Goal: Task Accomplishment & Management: Complete application form

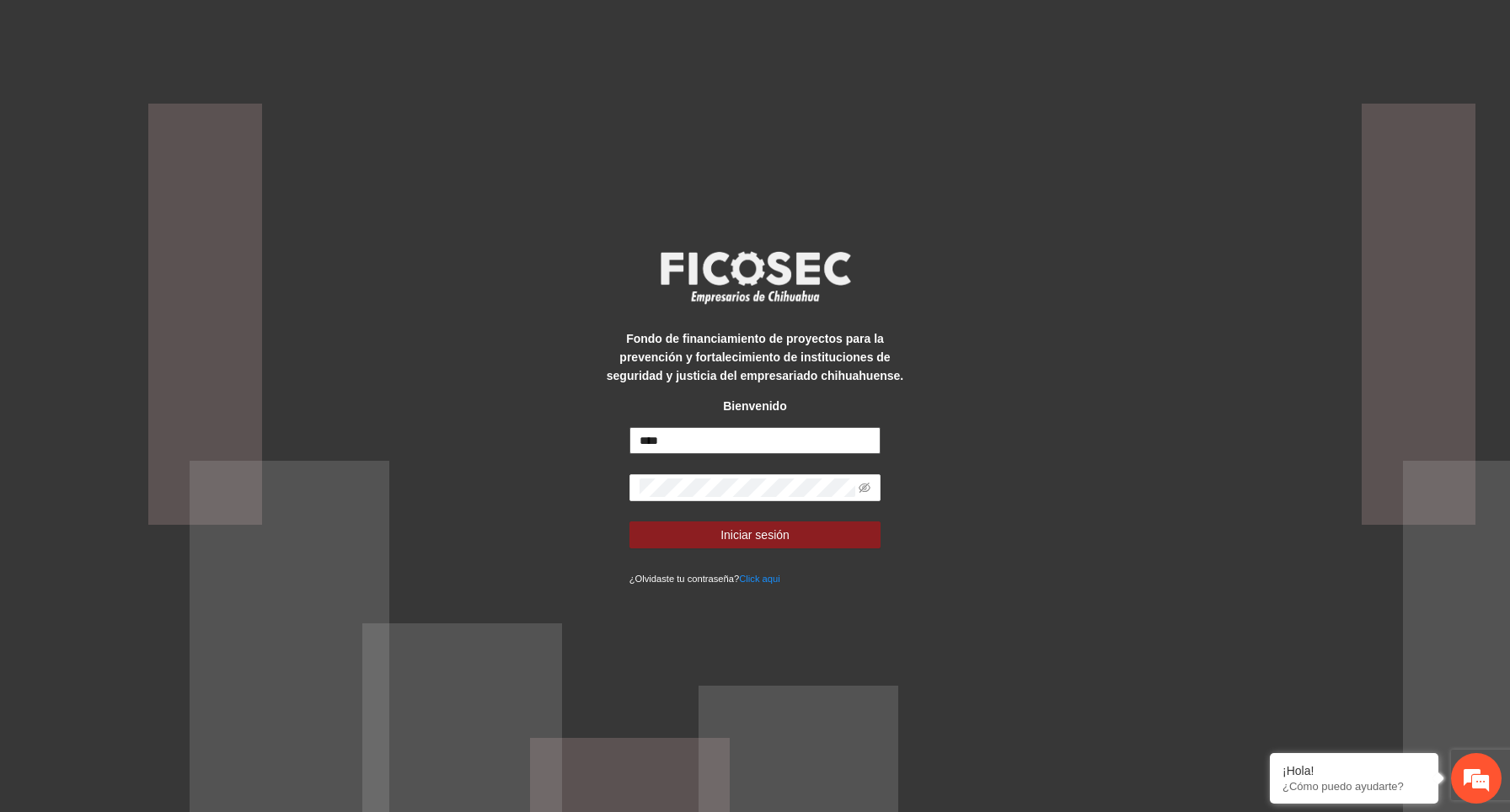
type input "****"
type input "**********"
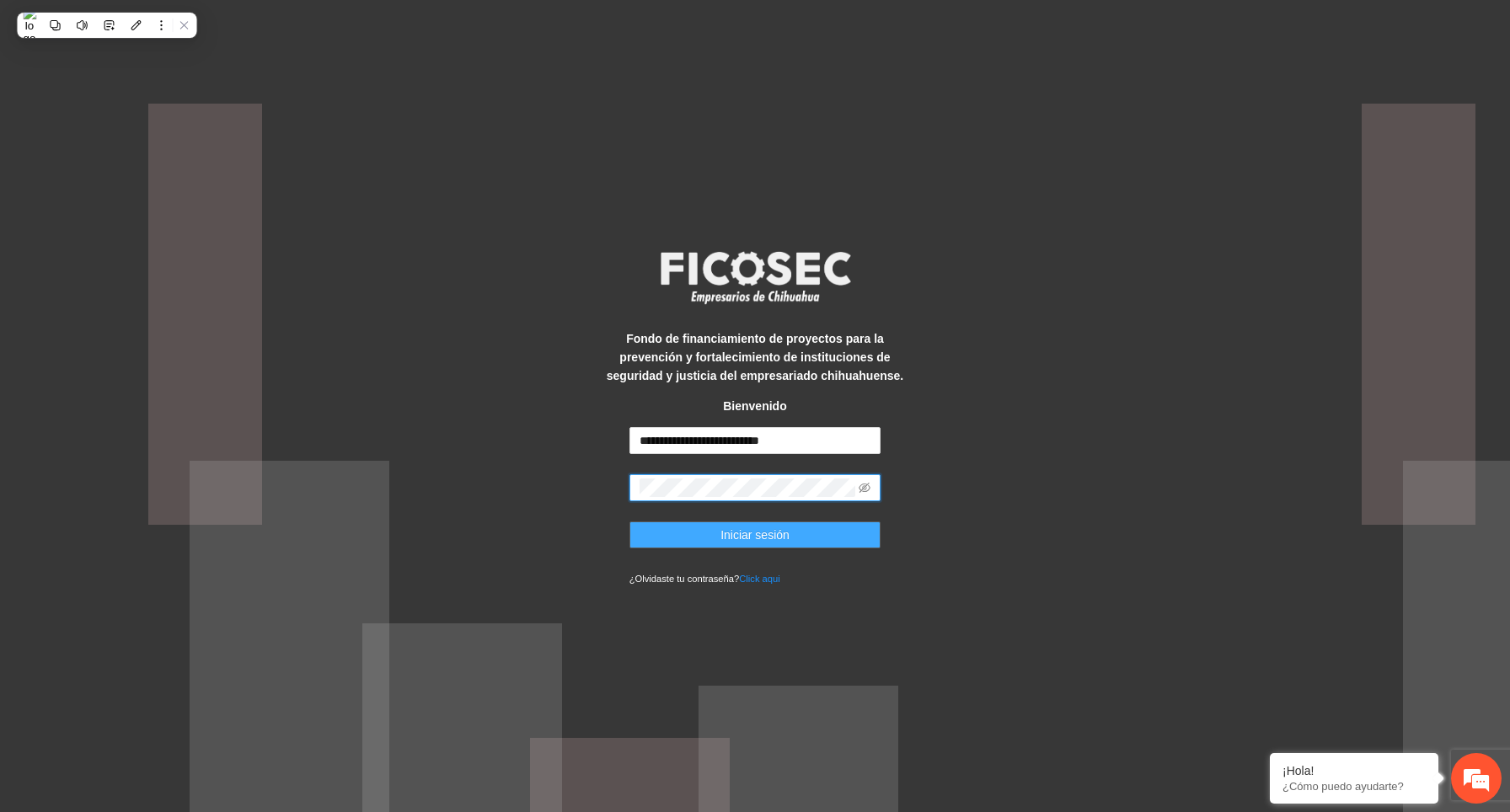
click at [825, 532] on button "Iniciar sesión" at bounding box center [755, 535] width 252 height 27
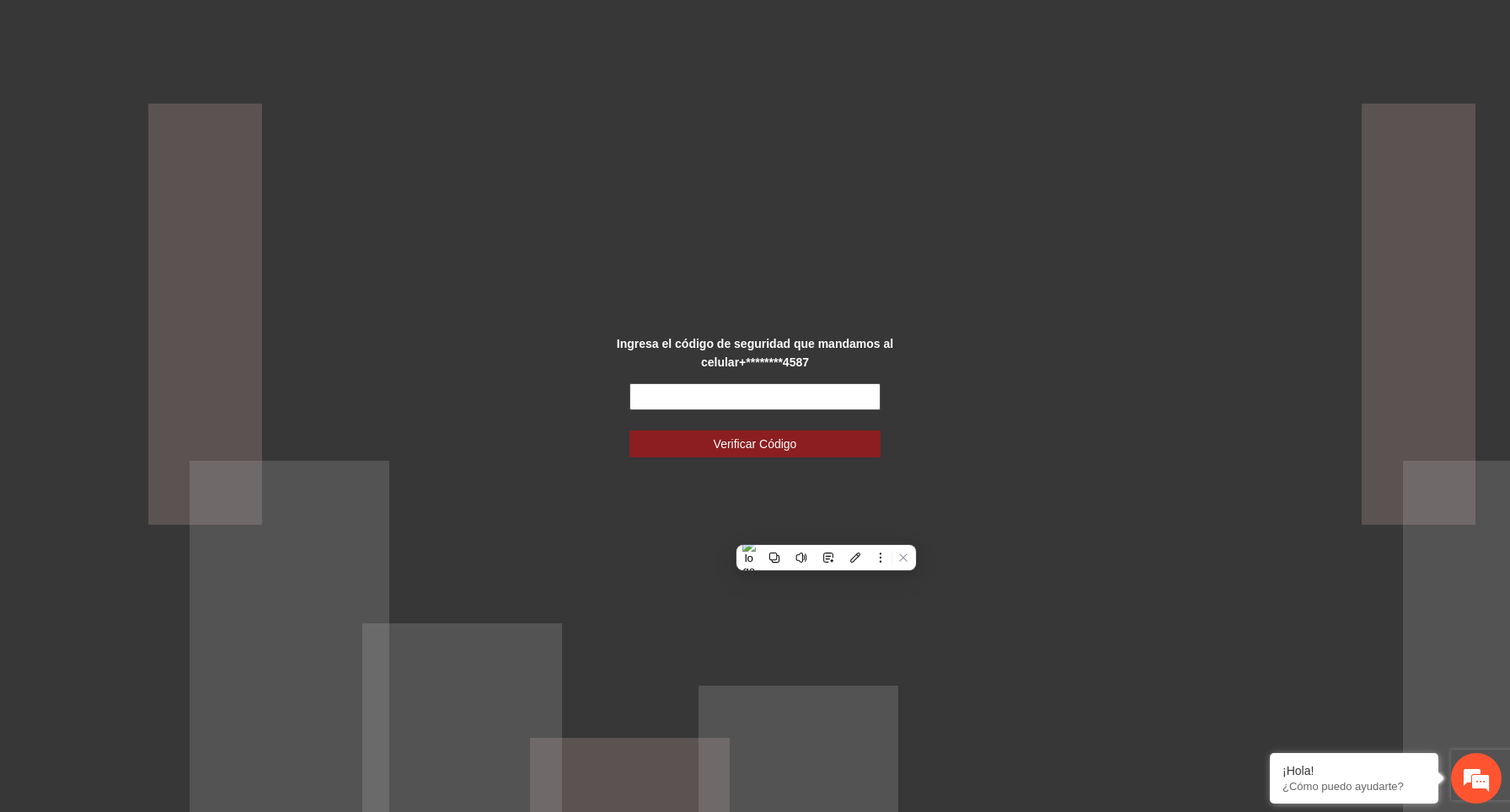
click at [747, 395] on input "text" at bounding box center [755, 396] width 252 height 27
paste input "******"
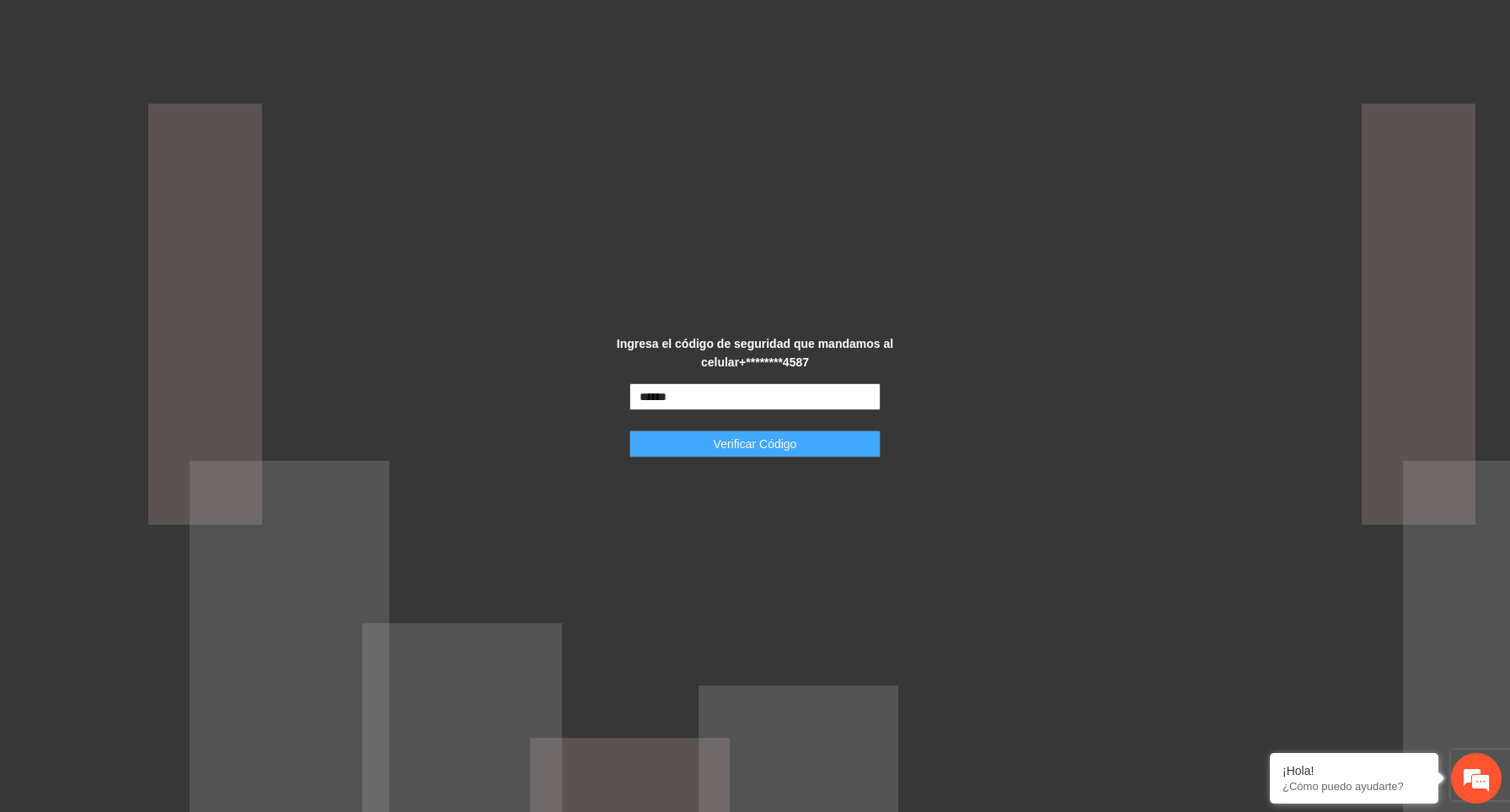
type input "******"
click at [763, 438] on span "Verificar Código" at bounding box center [755, 444] width 83 height 19
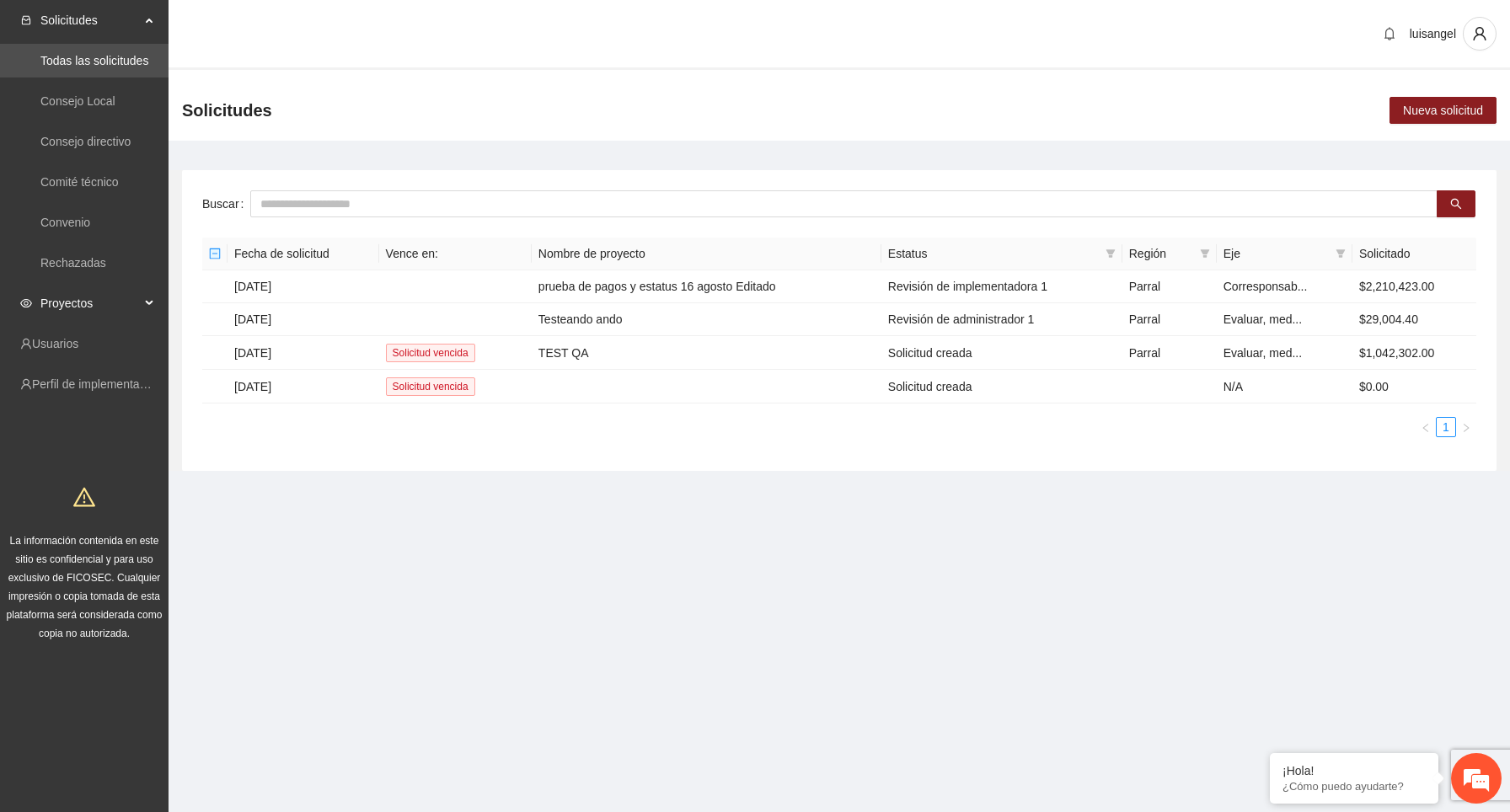
click at [134, 300] on span "Proyectos" at bounding box center [90, 304] width 99 height 34
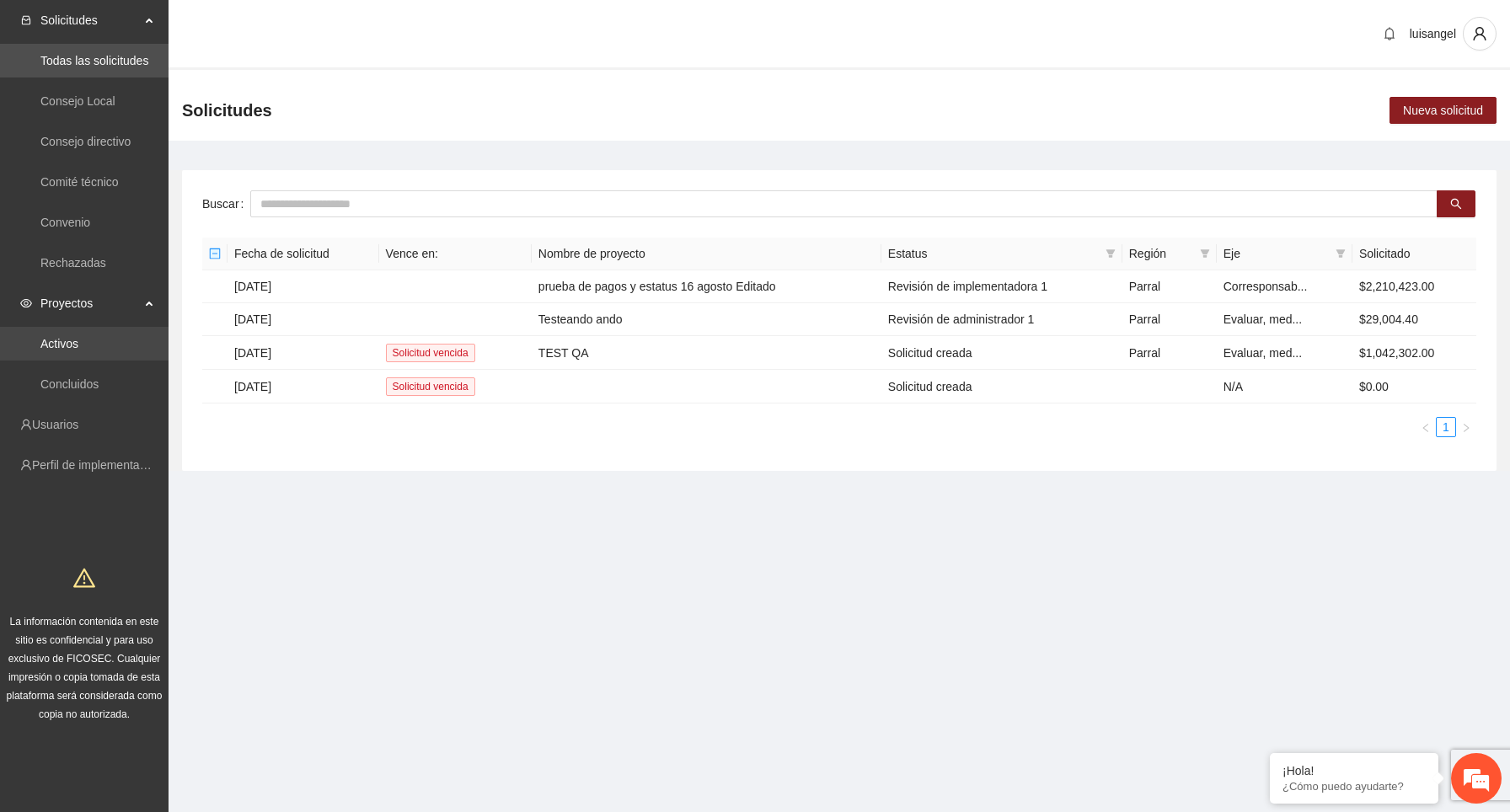
click at [78, 350] on link "Activos" at bounding box center [59, 343] width 38 height 13
click at [78, 345] on link "Activos" at bounding box center [59, 343] width 38 height 13
click at [77, 346] on link "Activos" at bounding box center [59, 343] width 38 height 13
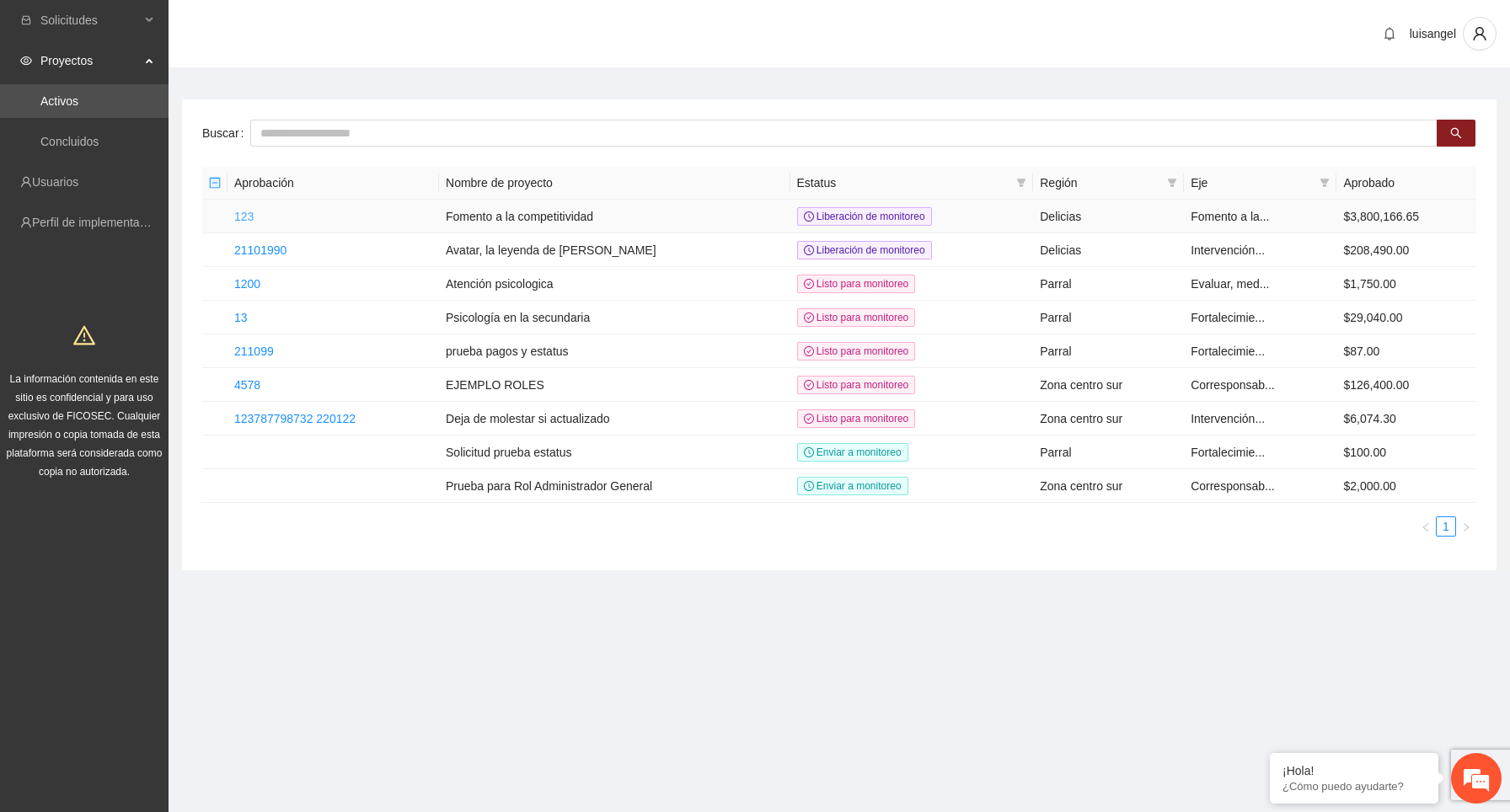
click at [250, 216] on link "123" at bounding box center [243, 216] width 20 height 13
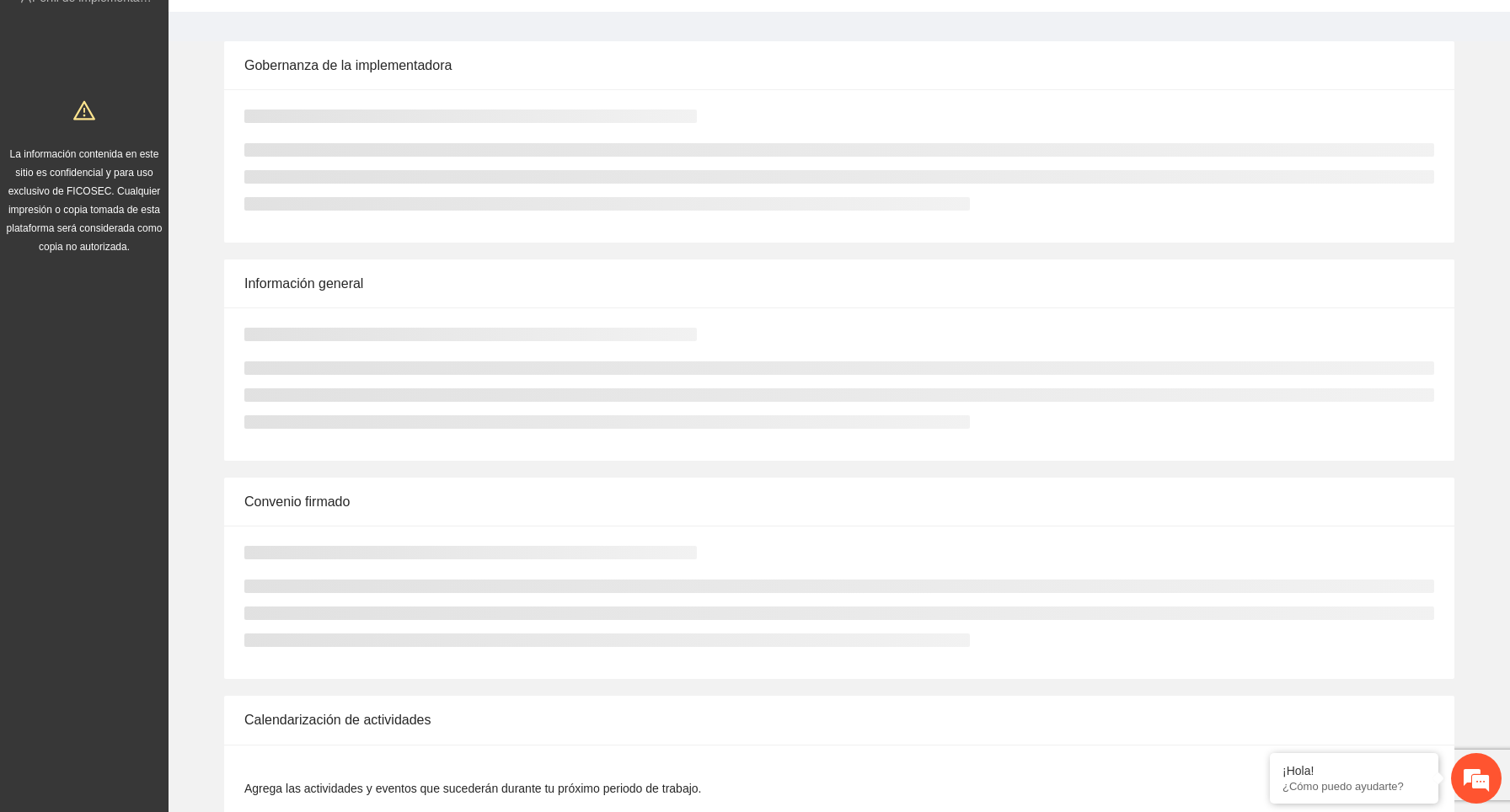
scroll to position [924, 0]
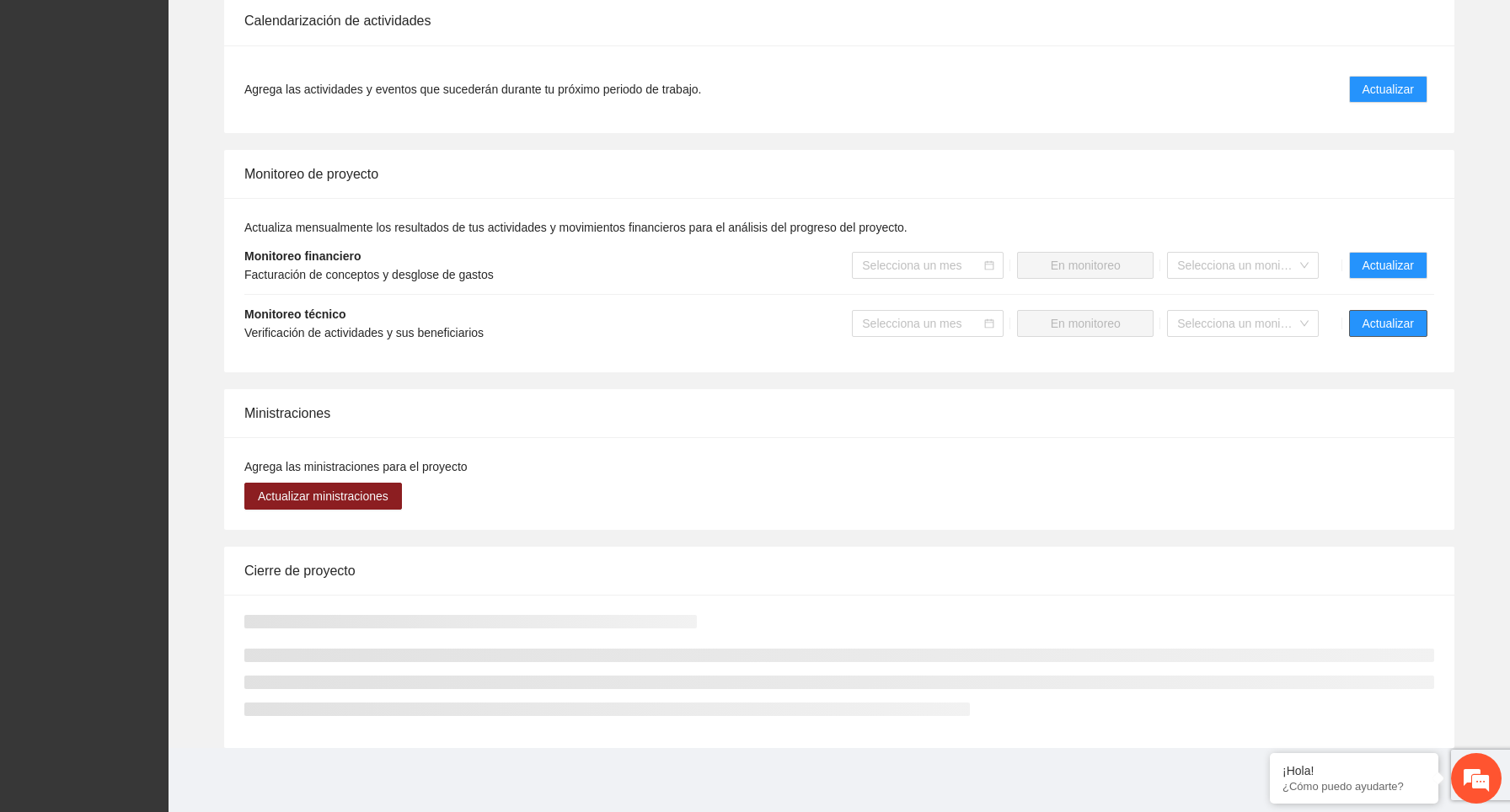
click at [1401, 327] on span "Actualizar" at bounding box center [1387, 323] width 51 height 19
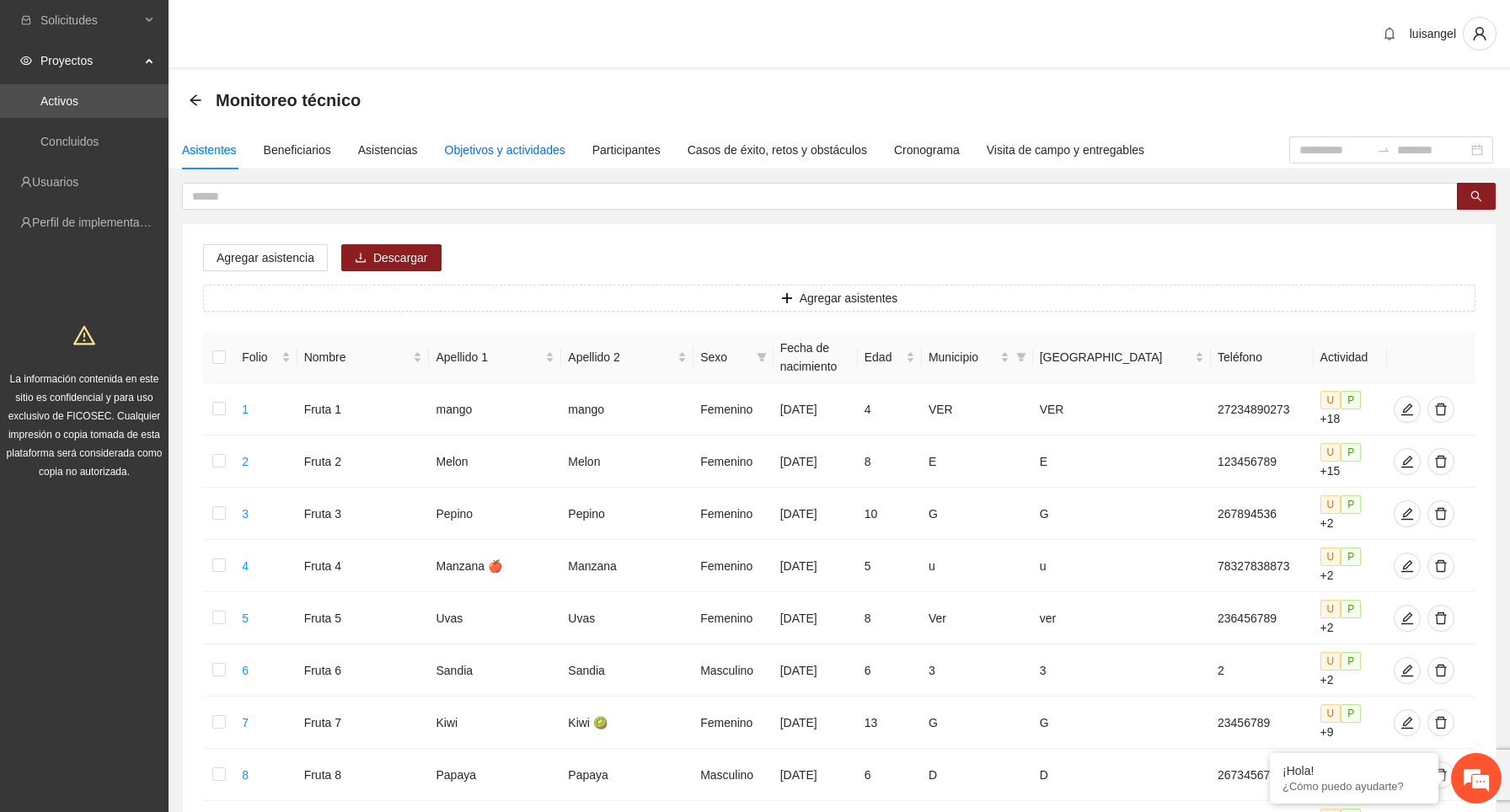
click at [554, 149] on div "Objetivos y actividades" at bounding box center [506, 150] width 121 height 19
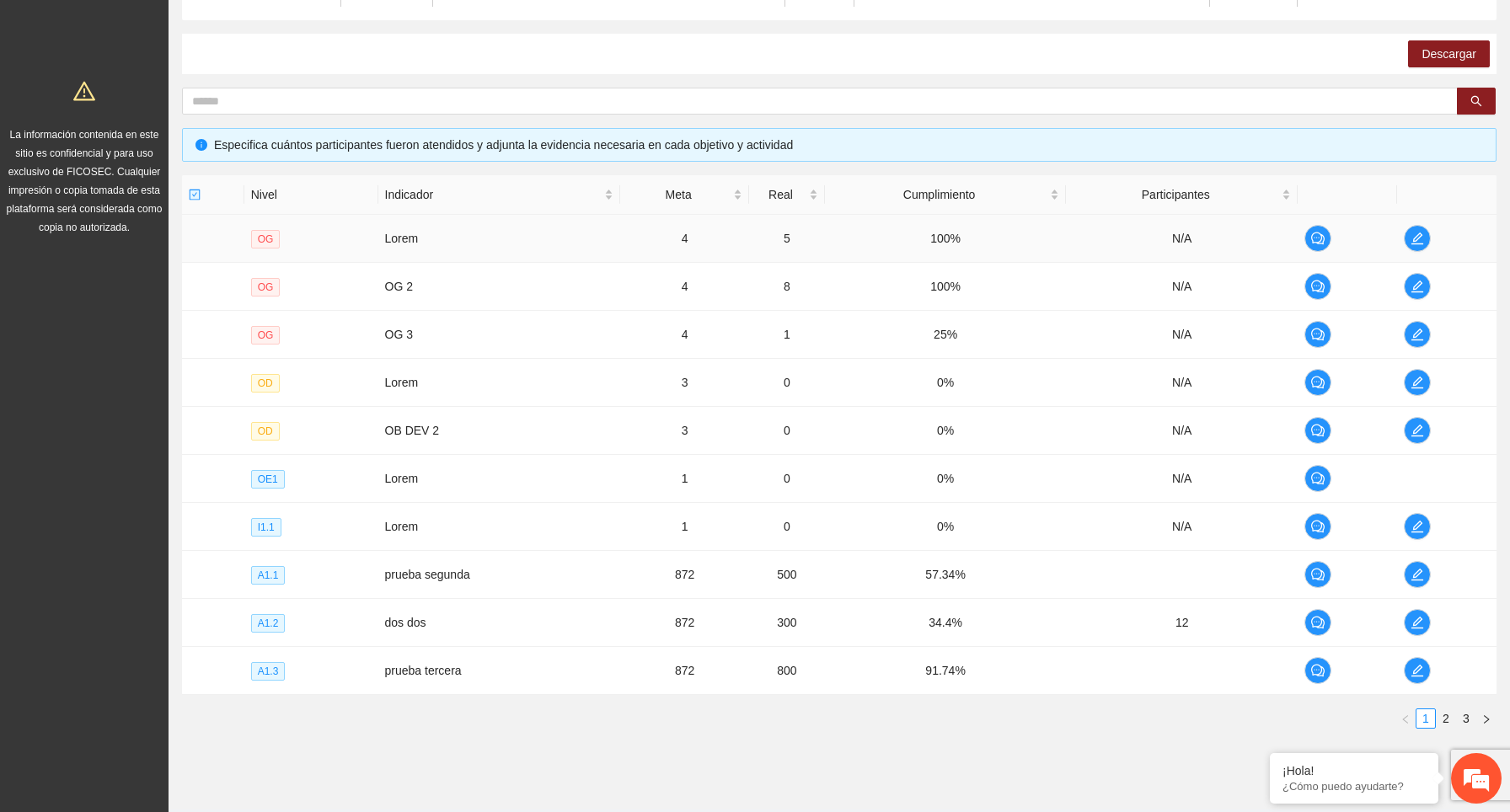
scroll to position [222, 0]
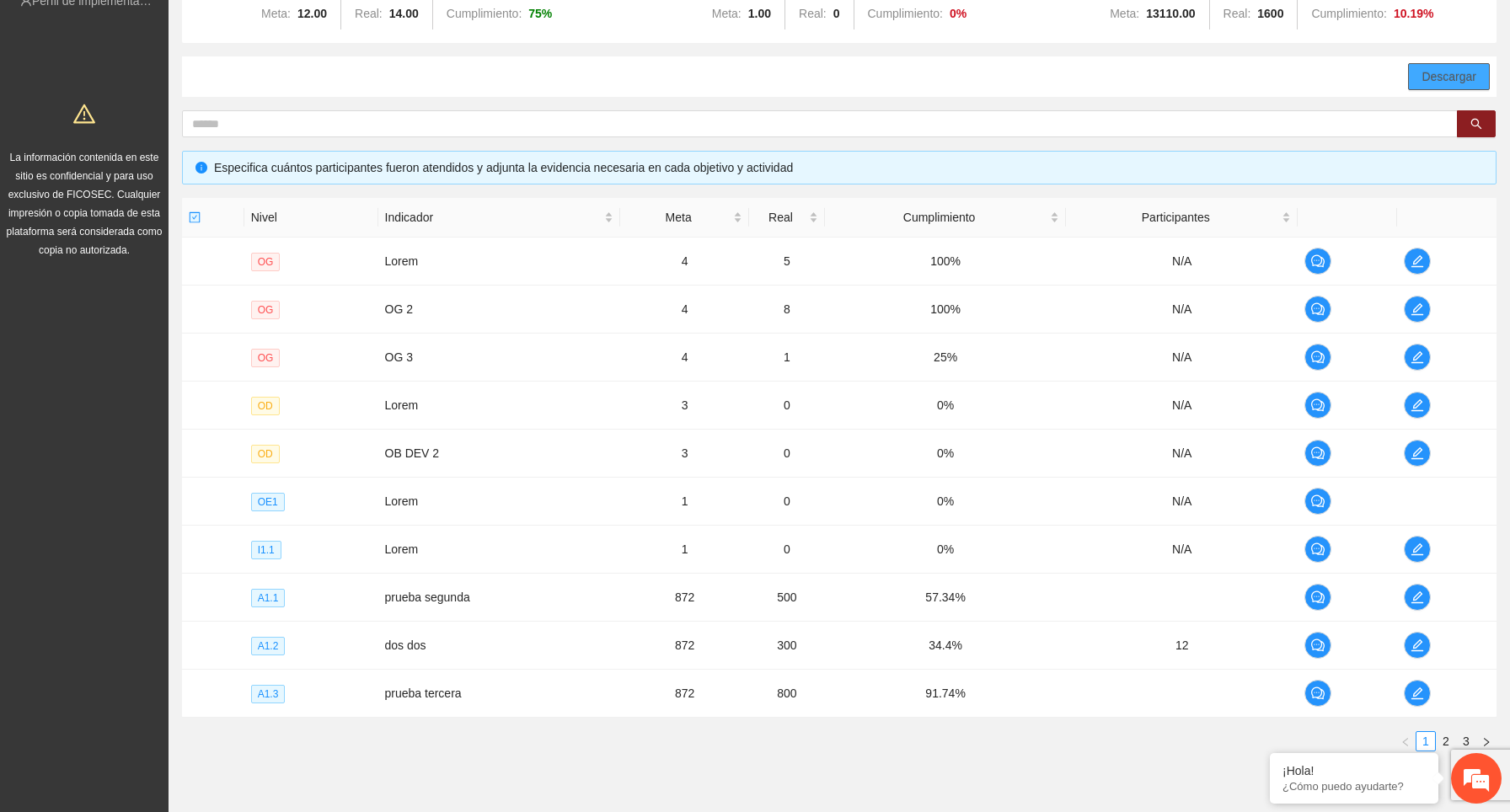
click at [1440, 78] on span "Descargar" at bounding box center [1449, 76] width 55 height 19
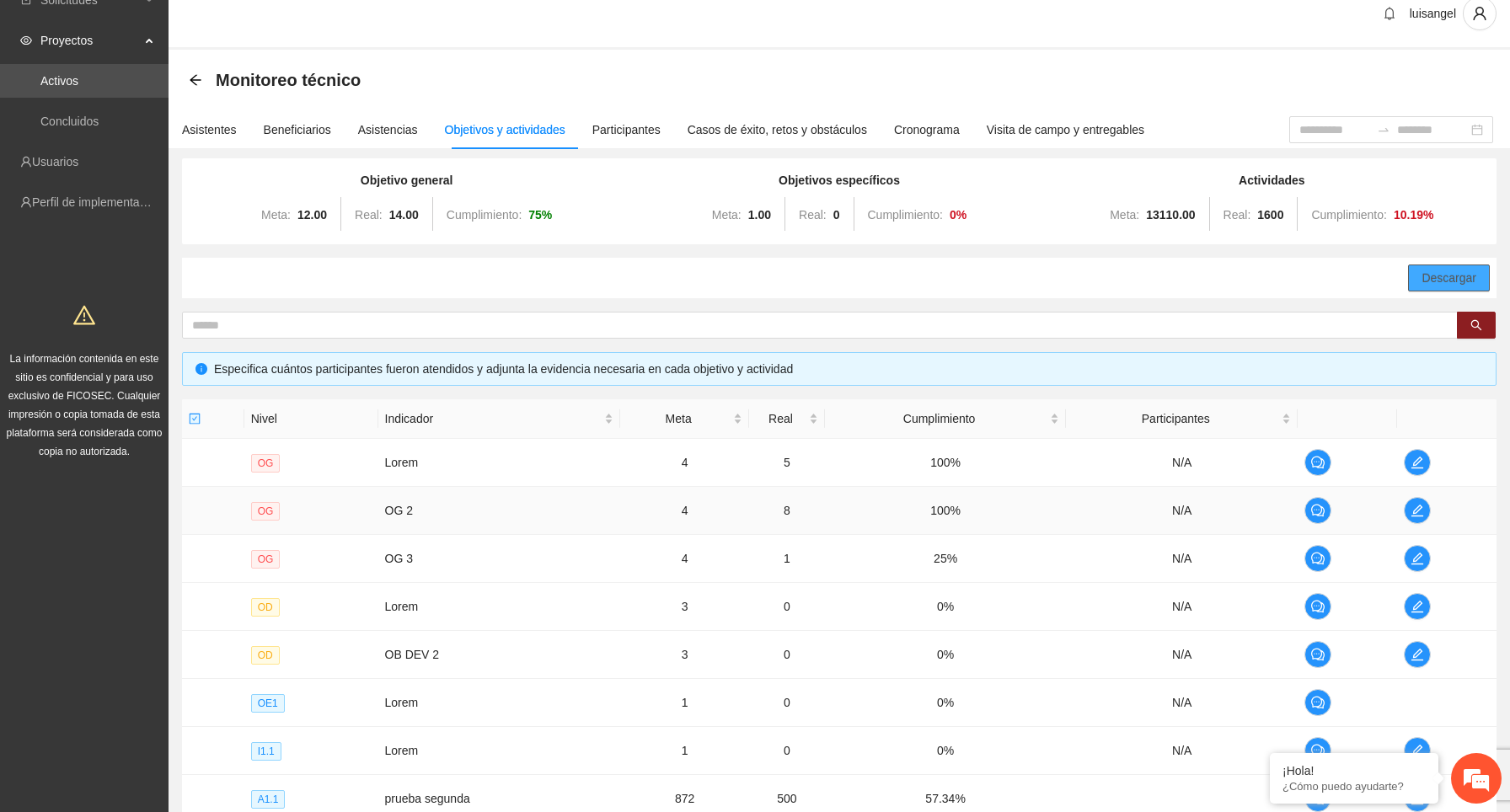
scroll to position [0, 0]
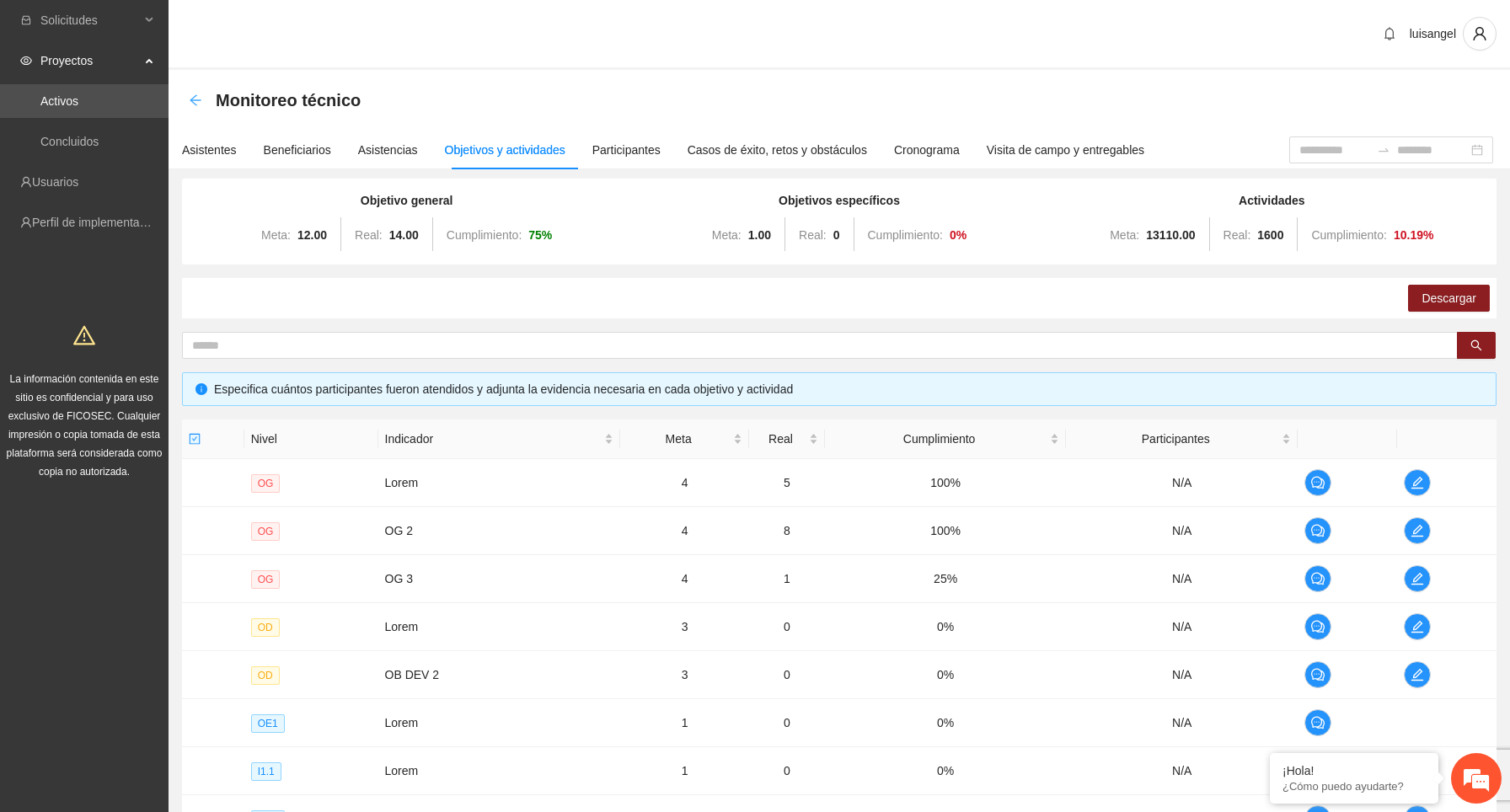
click at [193, 102] on icon "arrow-left" at bounding box center [195, 100] width 13 height 13
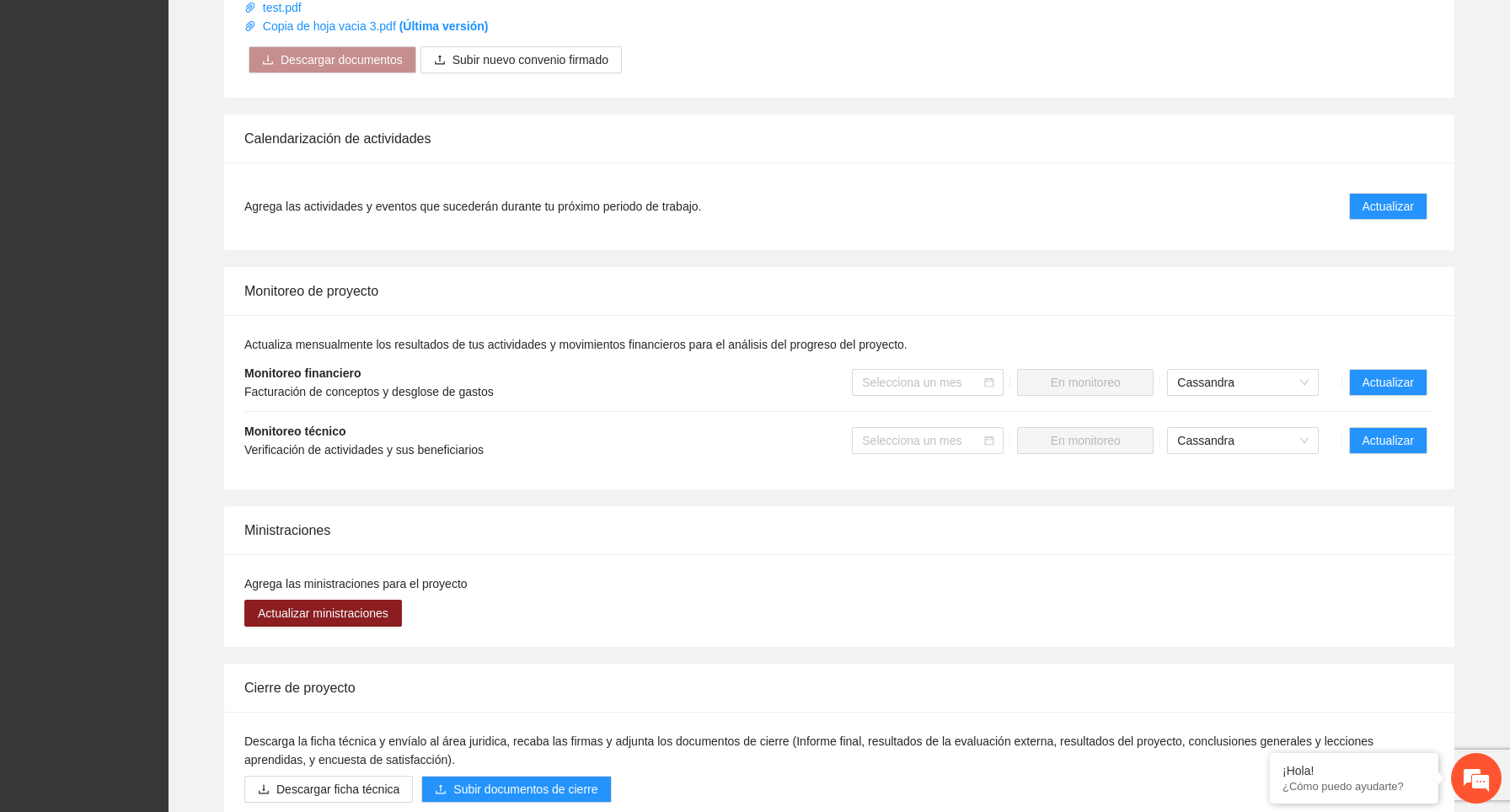
scroll to position [960, 0]
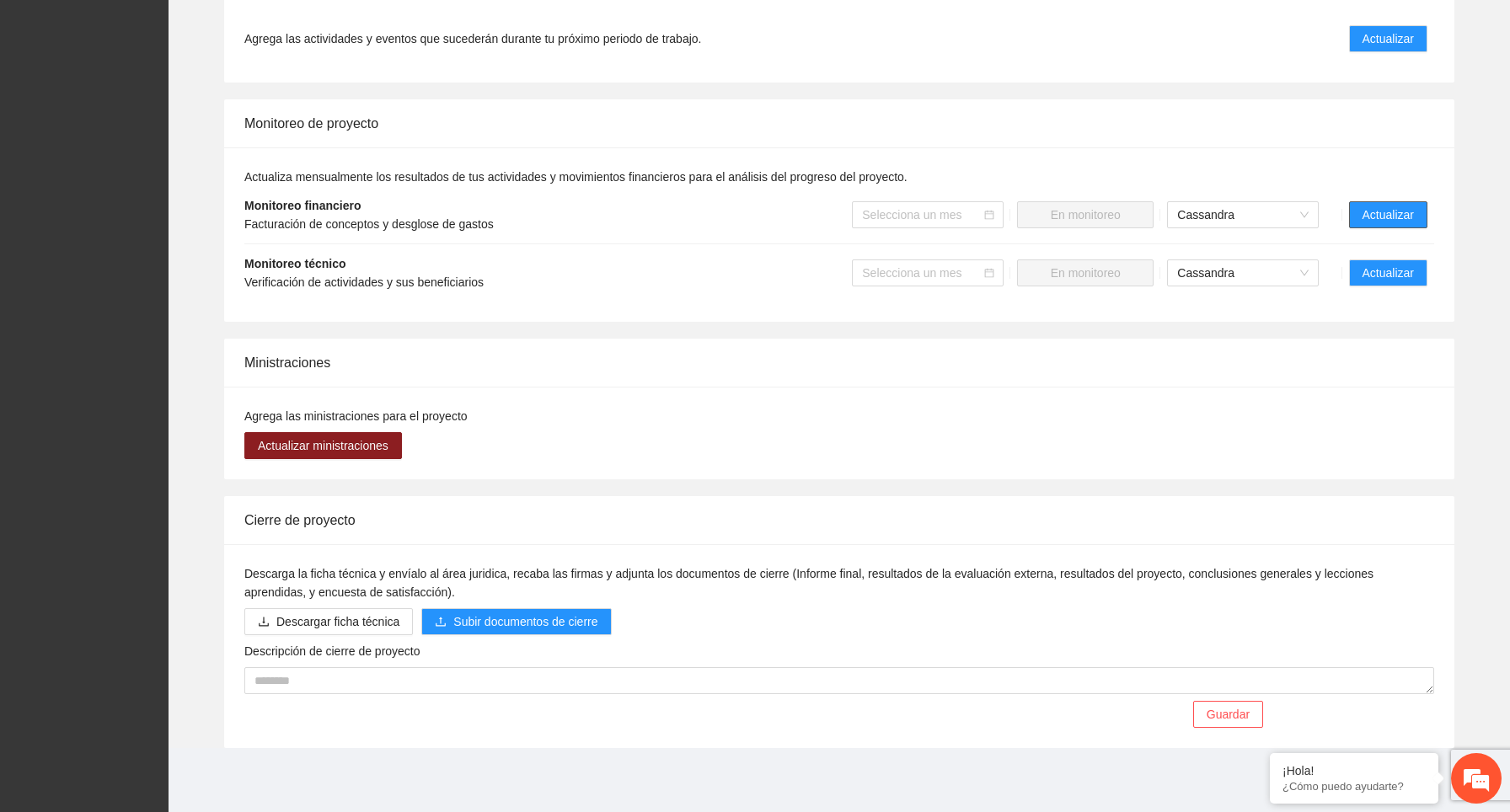
click at [1376, 201] on button "Actualizar" at bounding box center [1387, 214] width 78 height 27
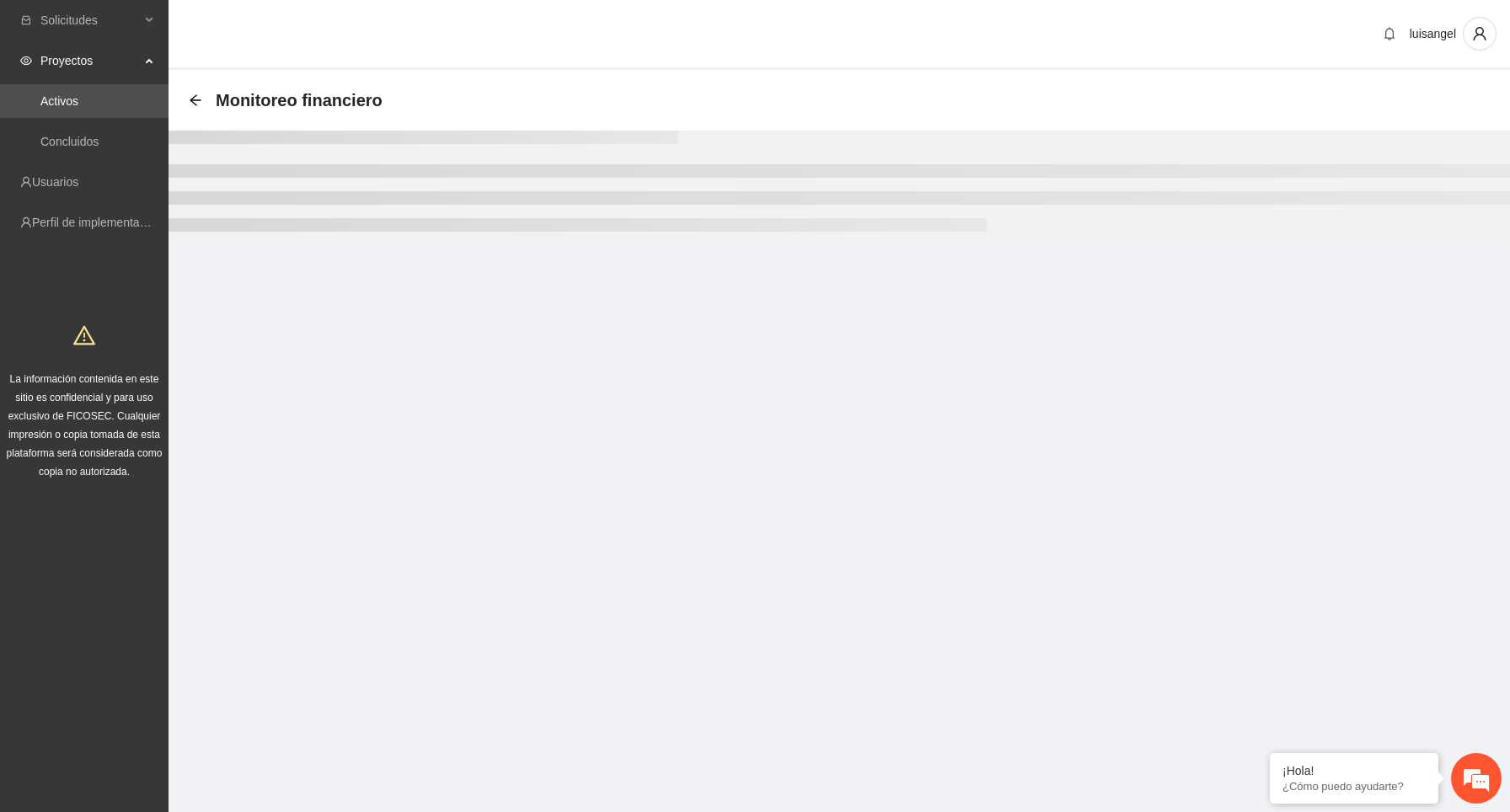
click at [1376, 216] on ul at bounding box center [839, 197] width 1341 height 67
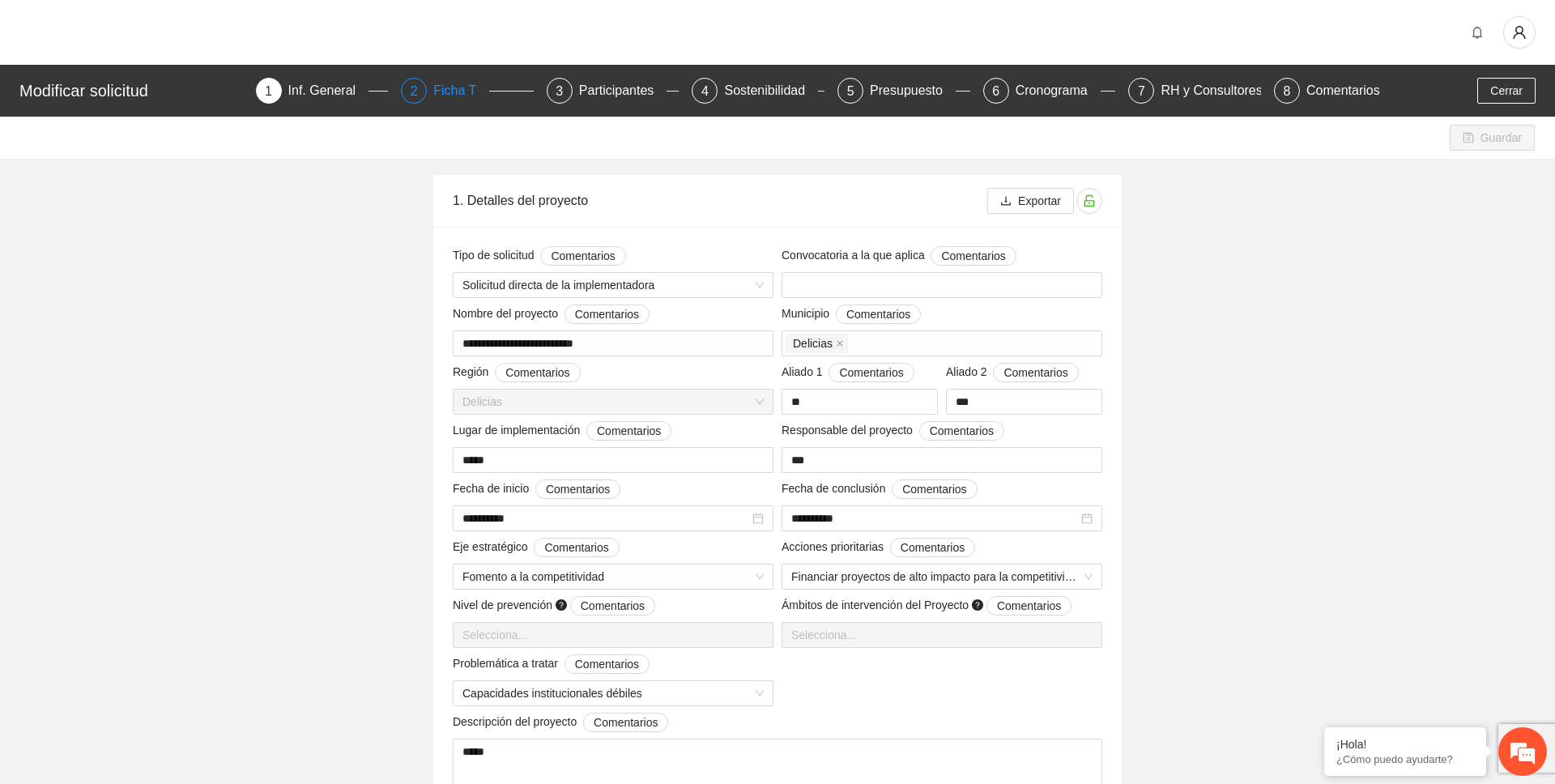
click at [462, 85] on div "Ficha T" at bounding box center [462, 91] width 56 height 26
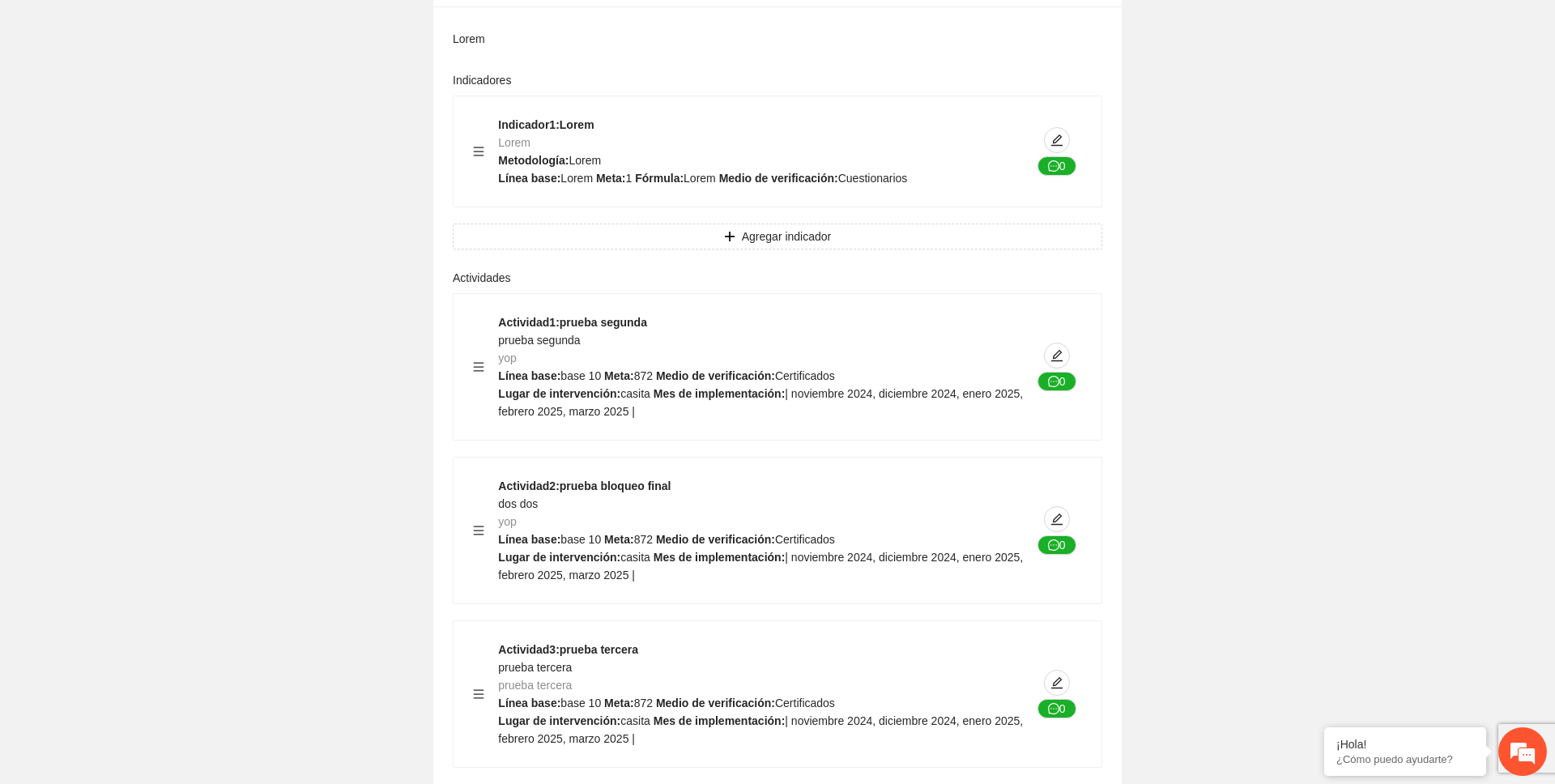
scroll to position [1300, 0]
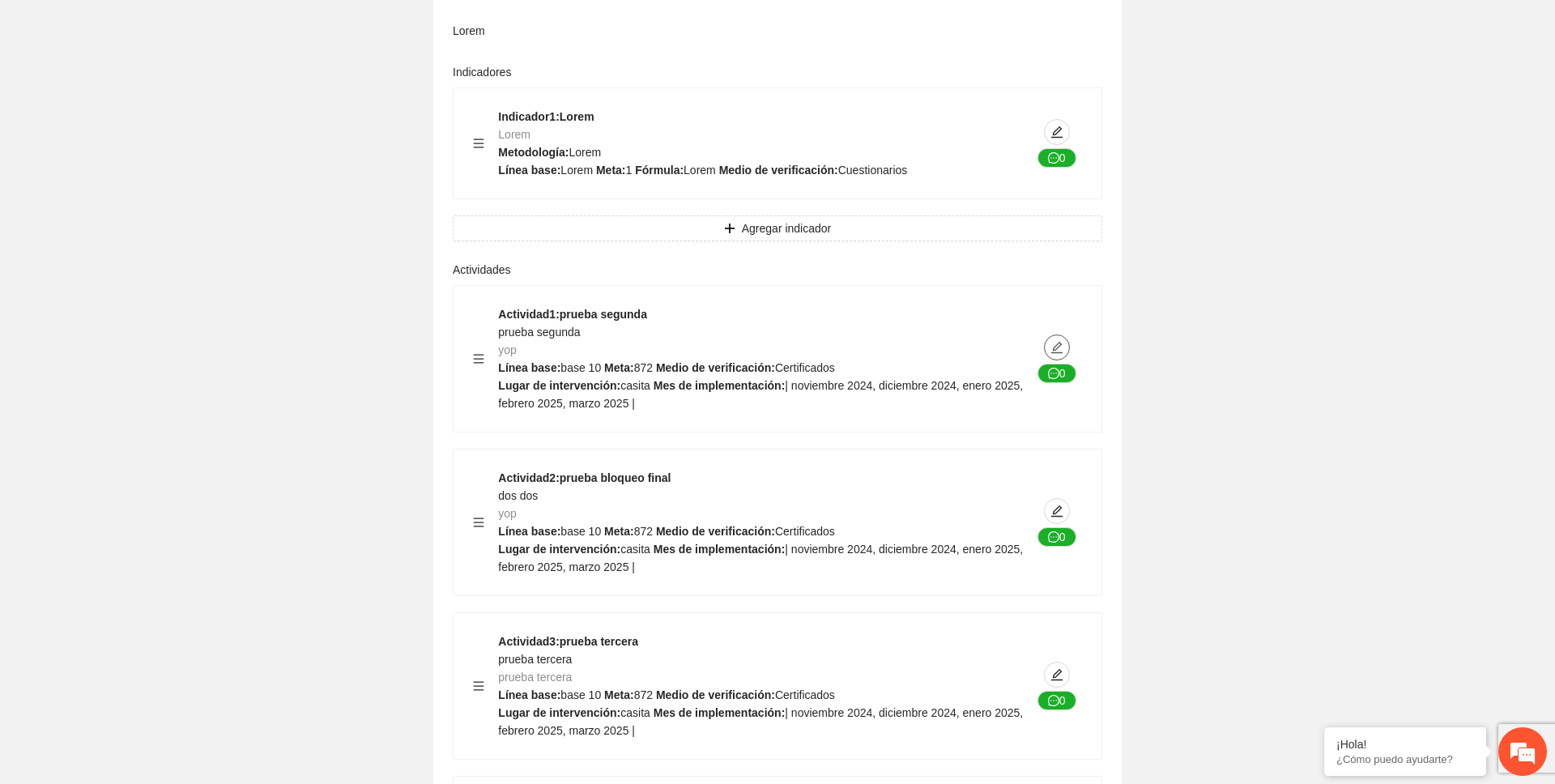
click at [1058, 346] on icon "edit" at bounding box center [1056, 347] width 13 height 13
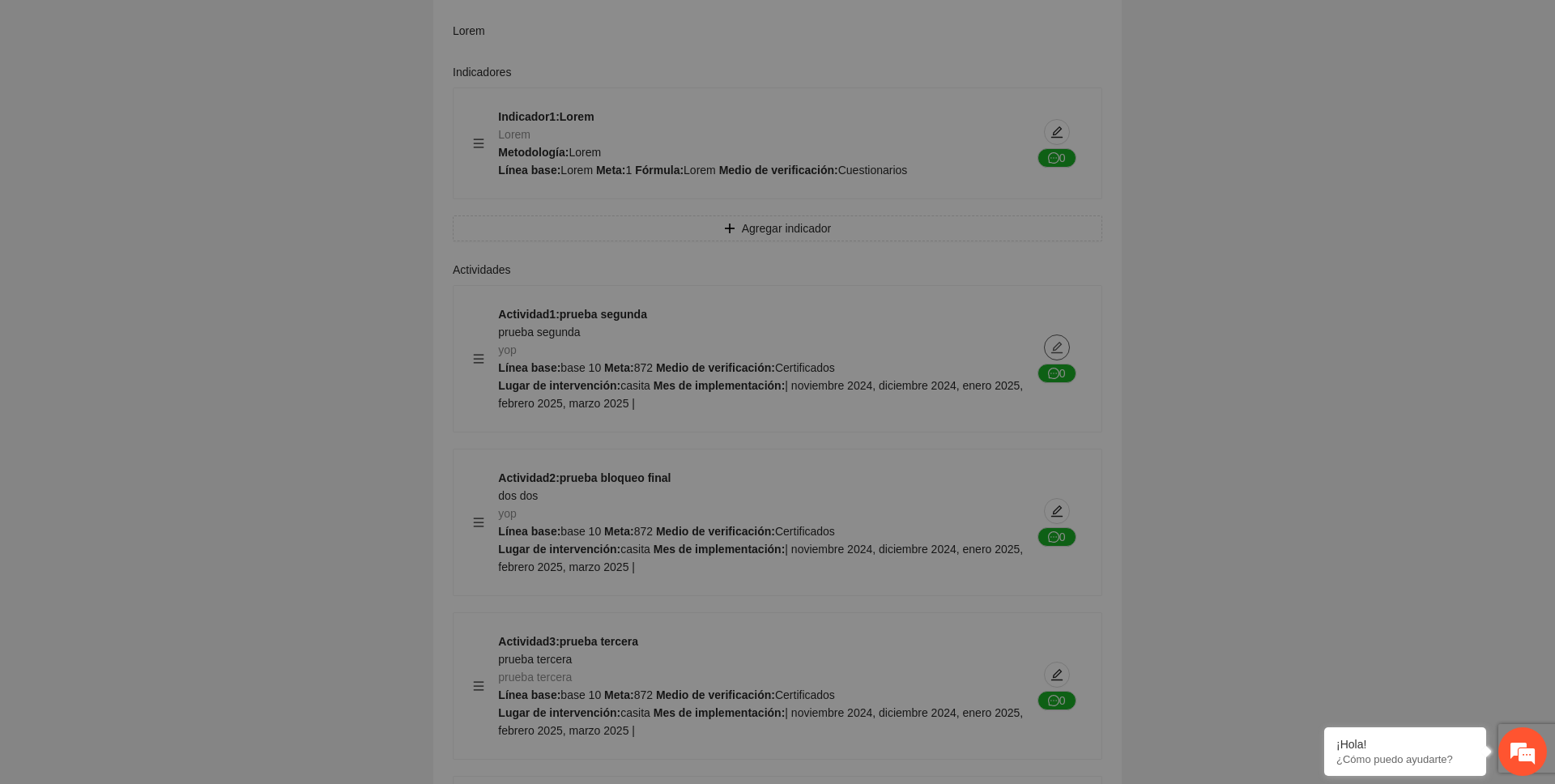
type textarea "******"
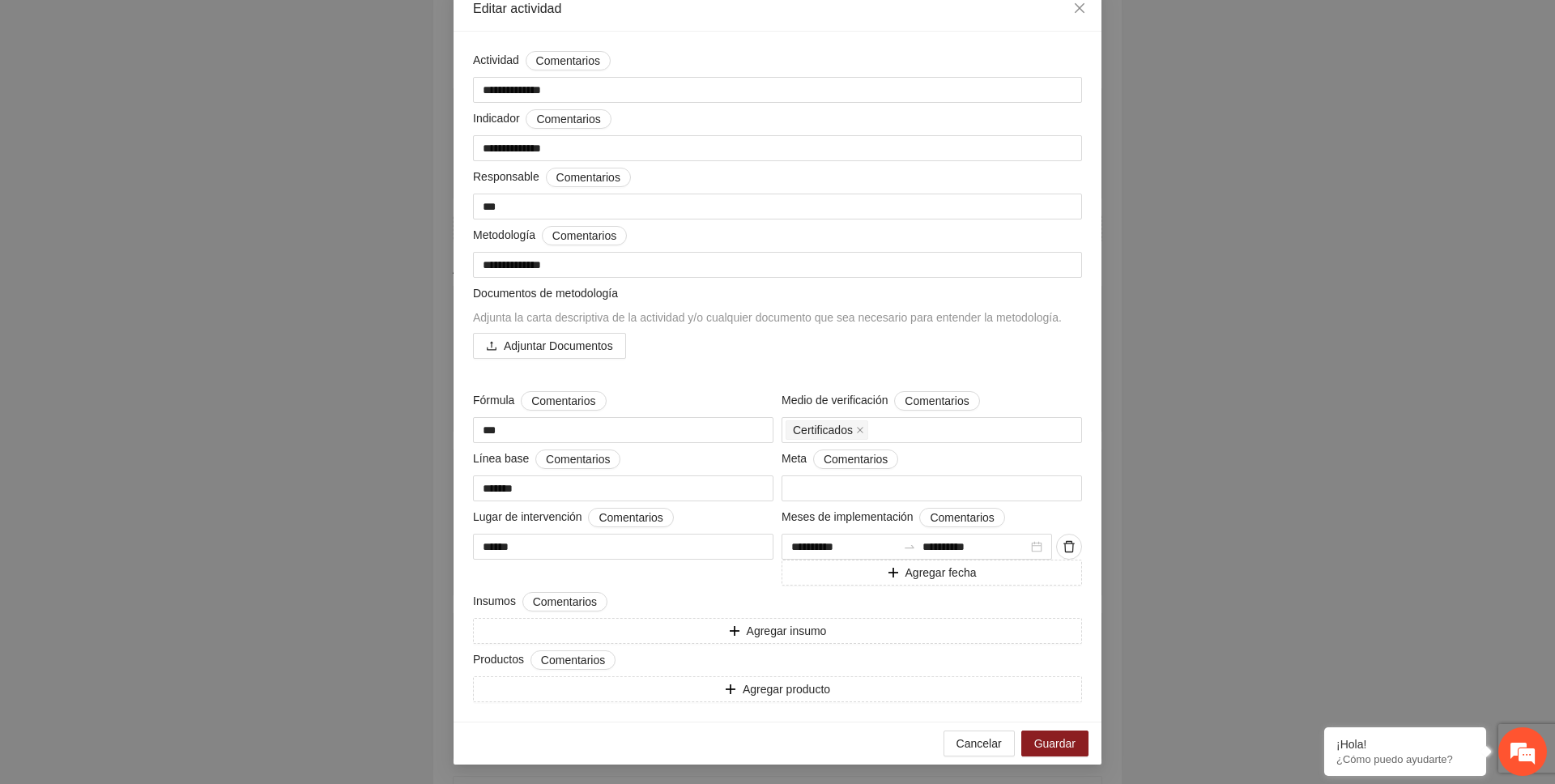
scroll to position [0, 0]
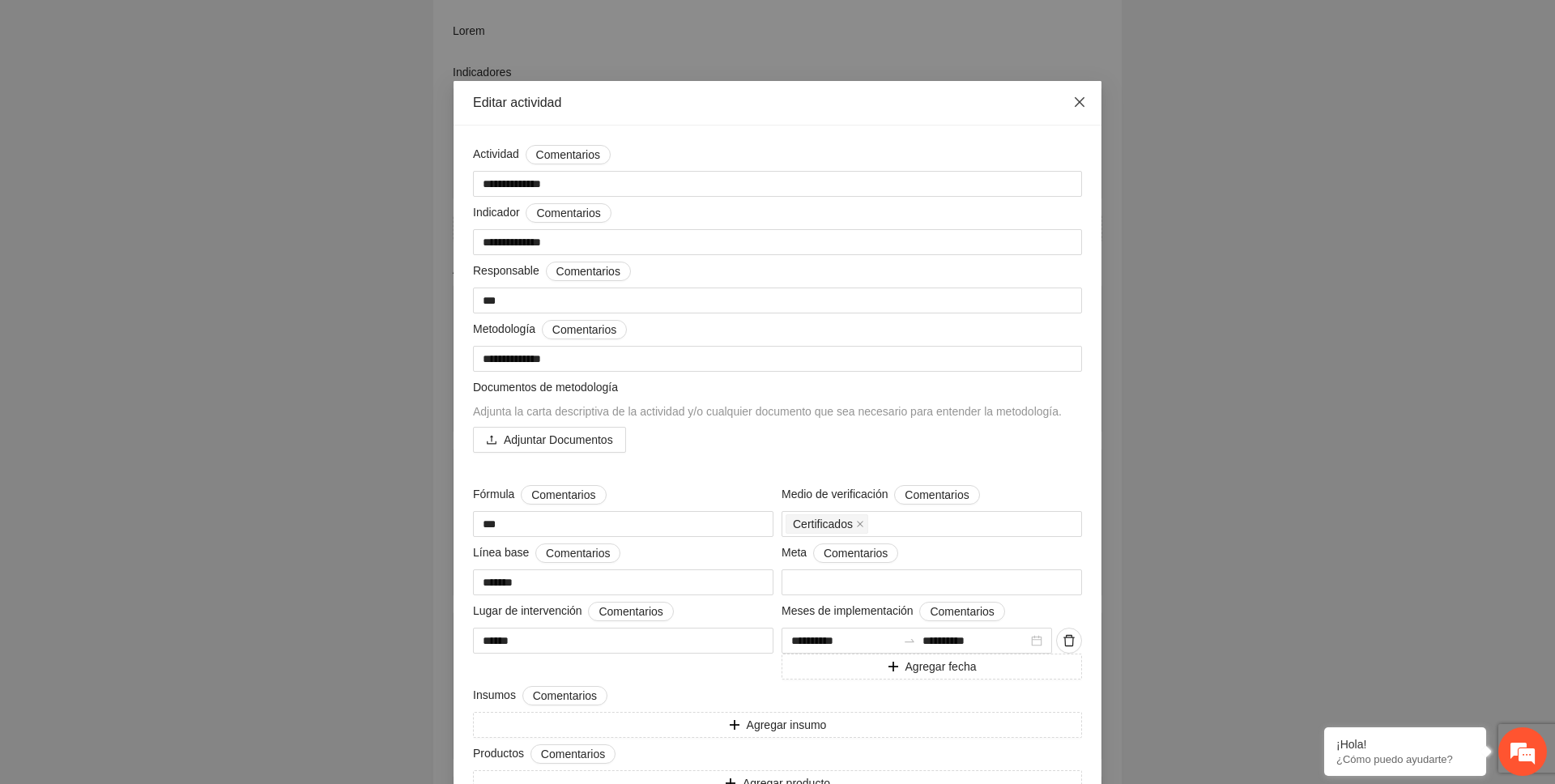
click at [1077, 101] on icon "close" at bounding box center [1079, 102] width 10 height 10
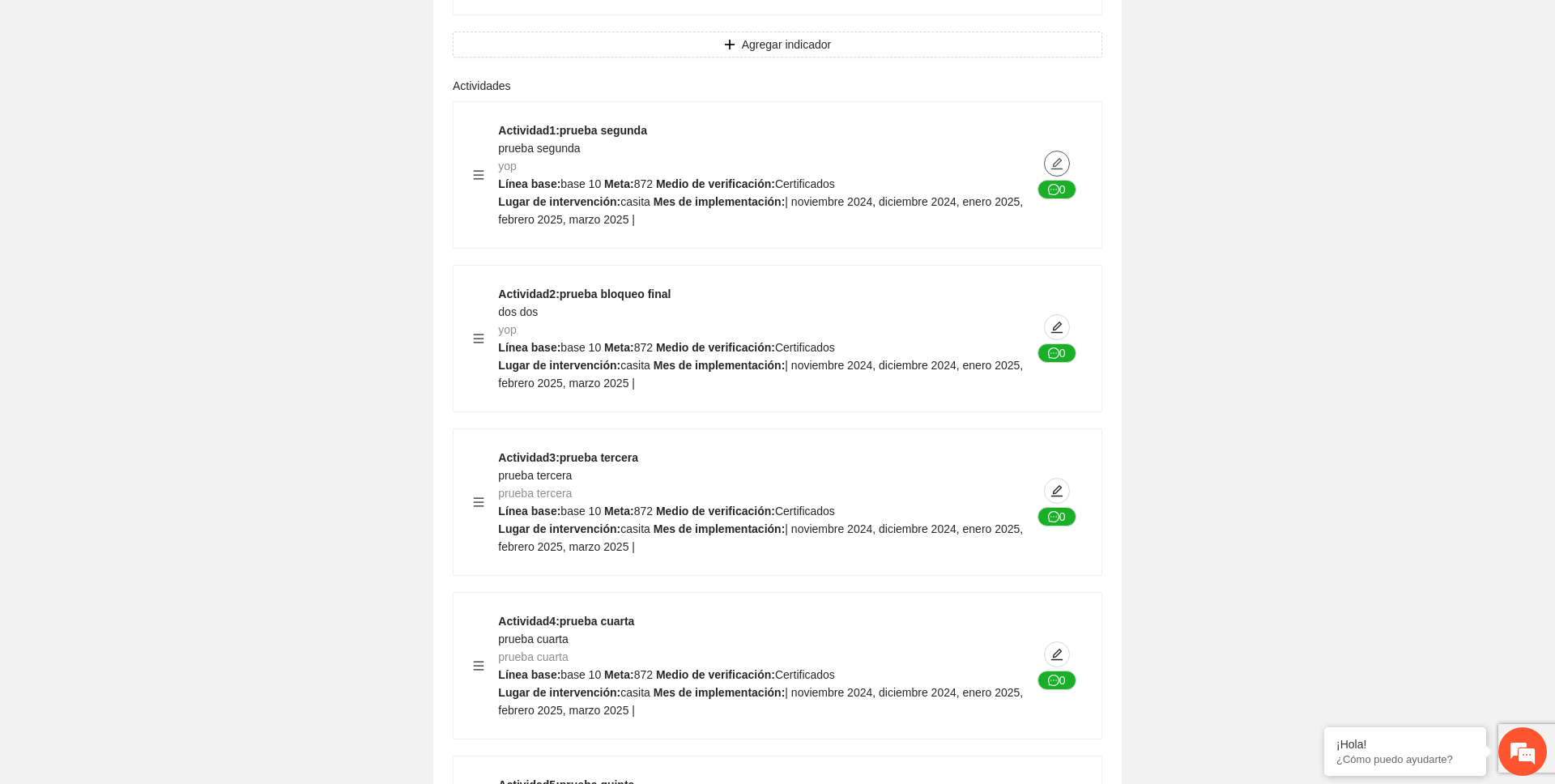
scroll to position [1488, 0]
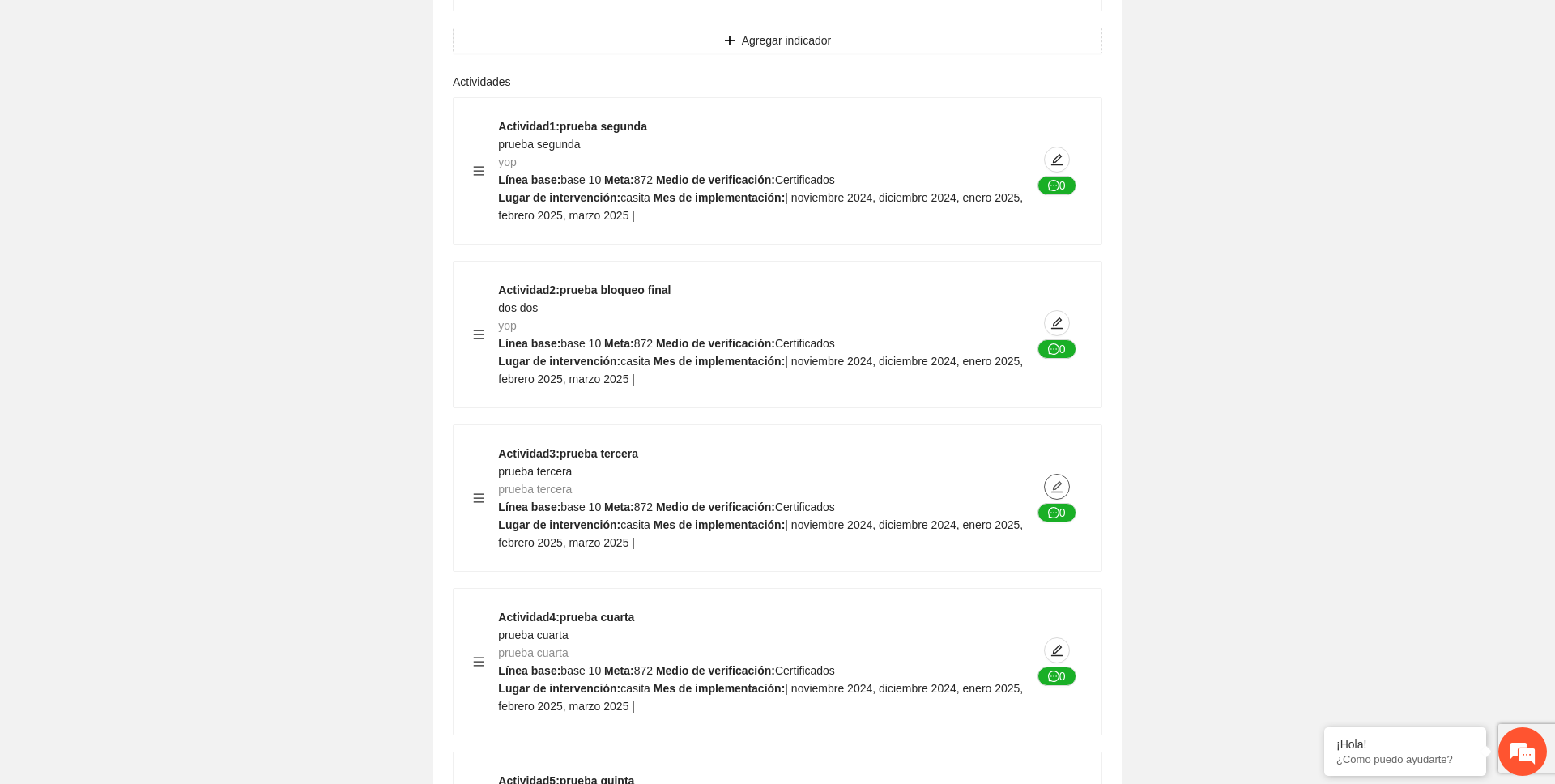
click at [1059, 484] on icon "edit" at bounding box center [1056, 487] width 12 height 12
type textarea "******"
type input "**********"
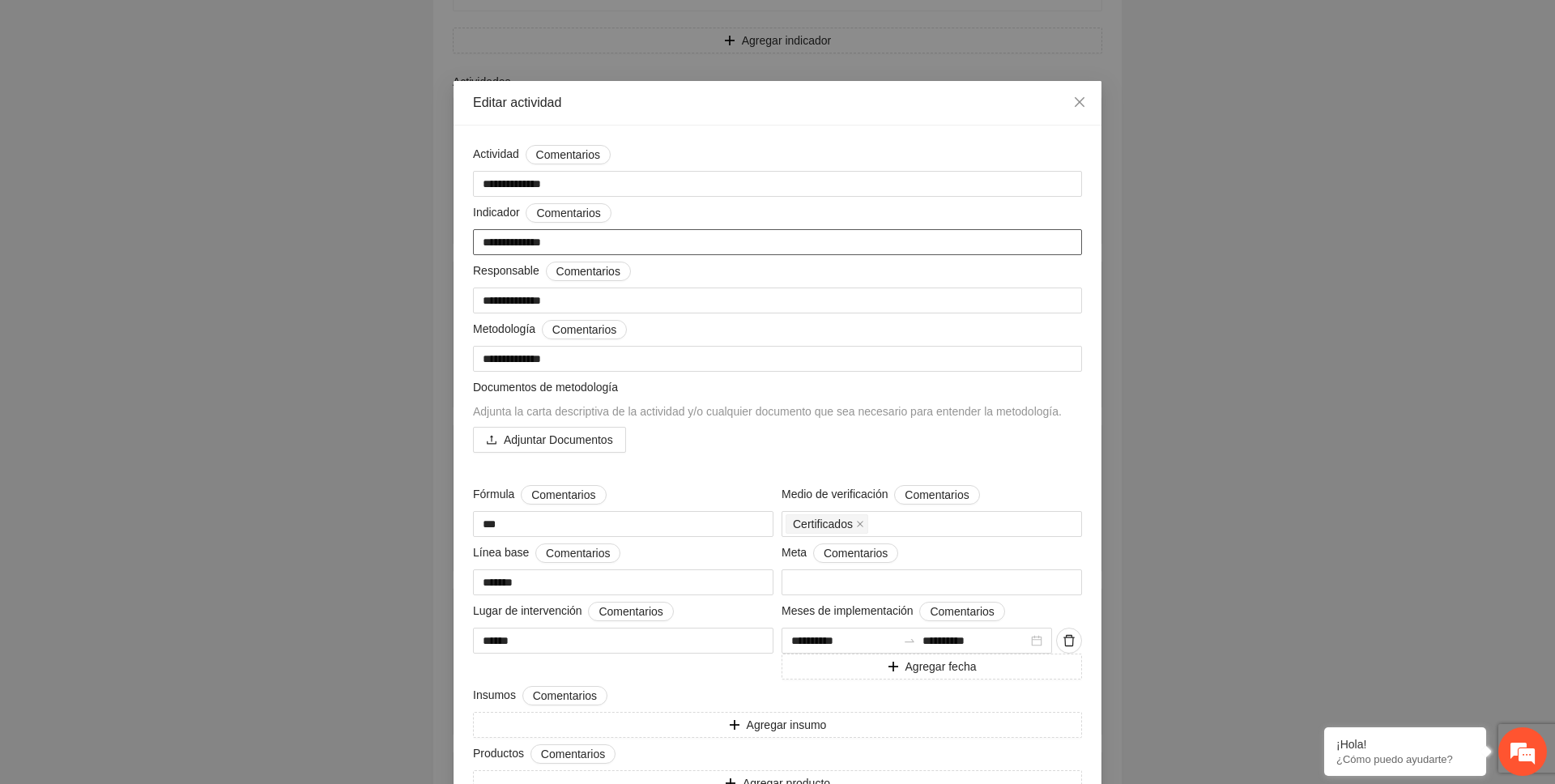
click at [571, 244] on textarea "**********" at bounding box center [778, 242] width 609 height 26
type textarea "**********"
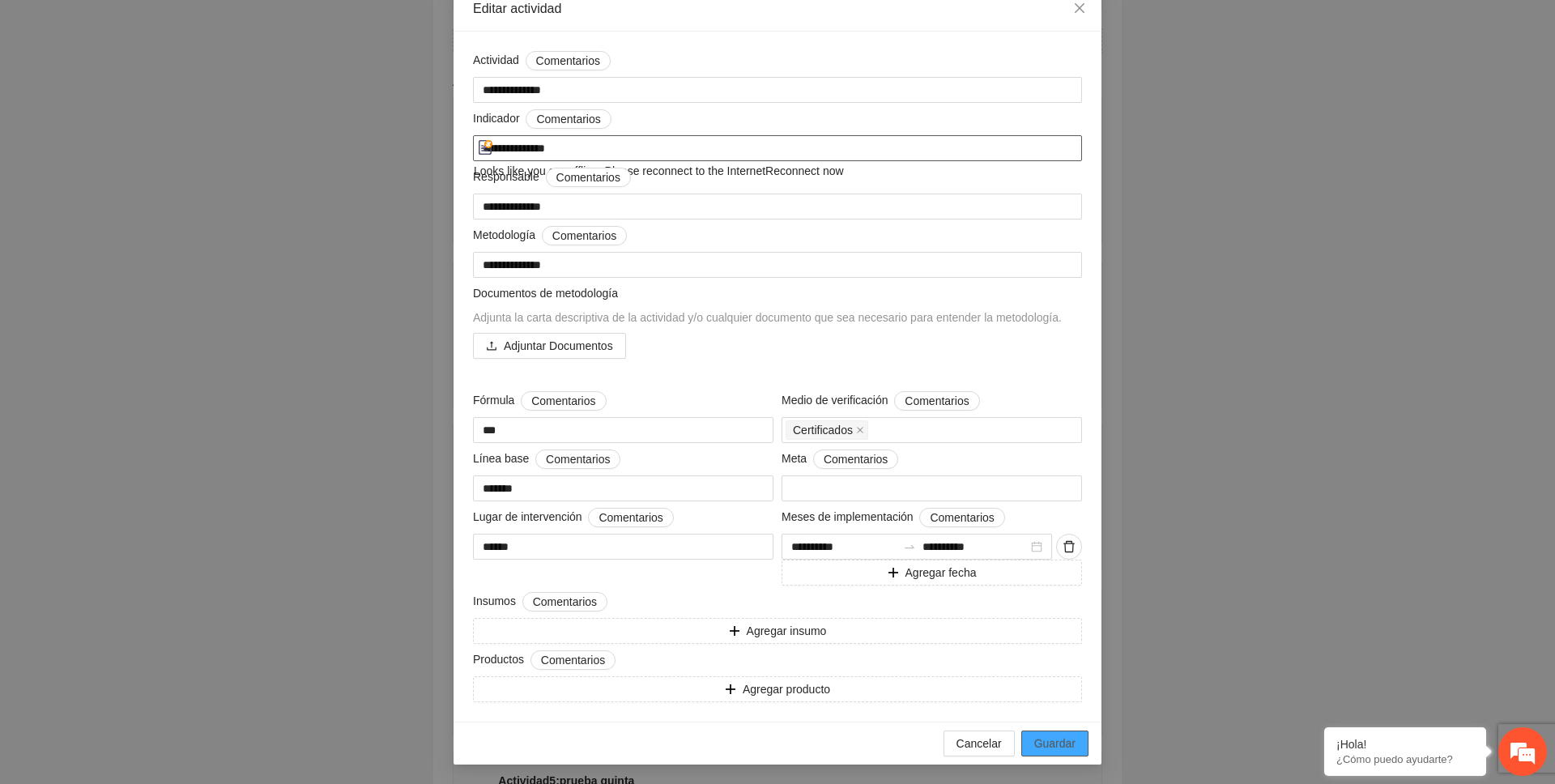
type textarea "**********"
click at [1065, 742] on span "Guardar" at bounding box center [1055, 743] width 42 height 18
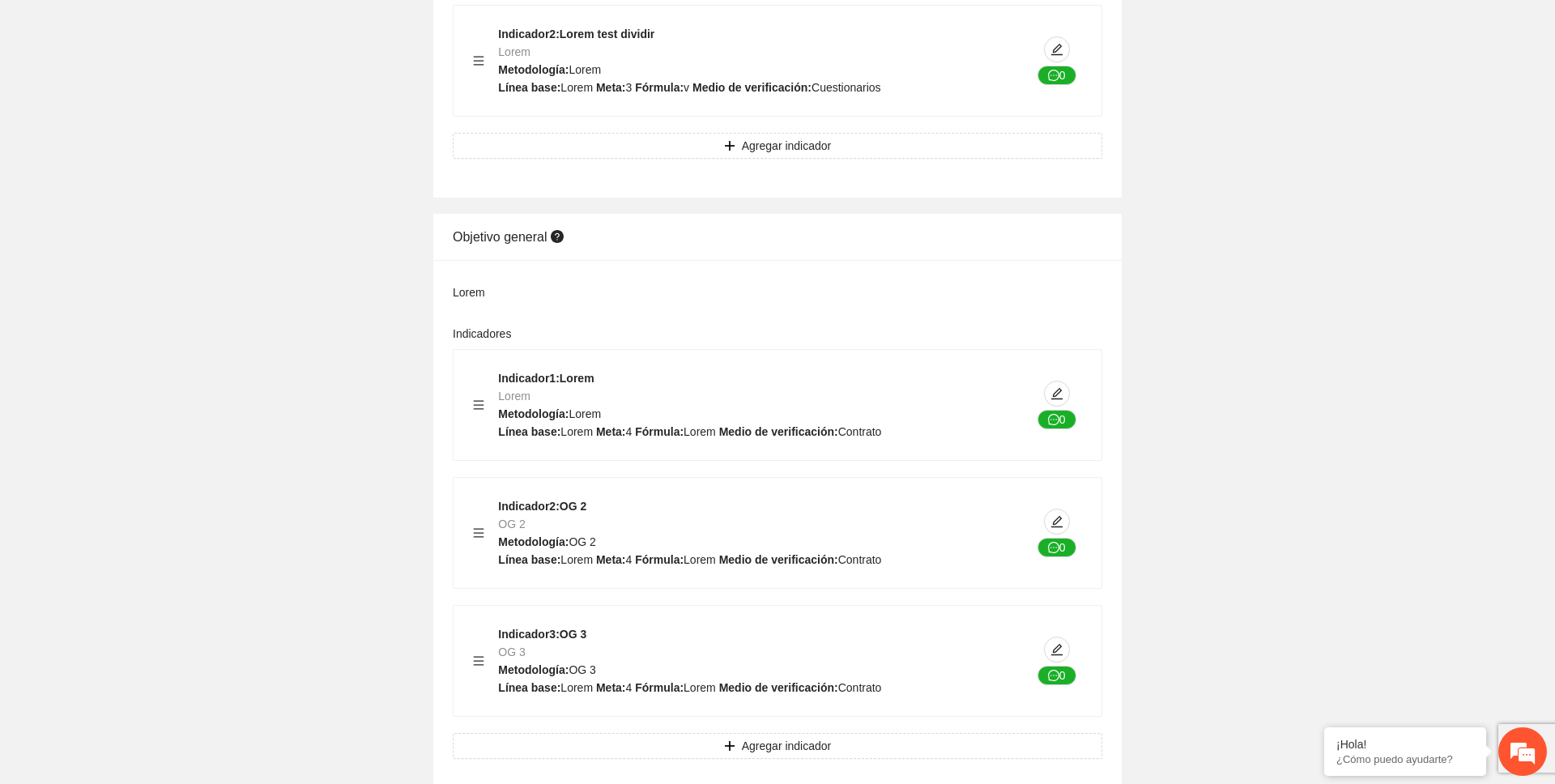
scroll to position [0, 0]
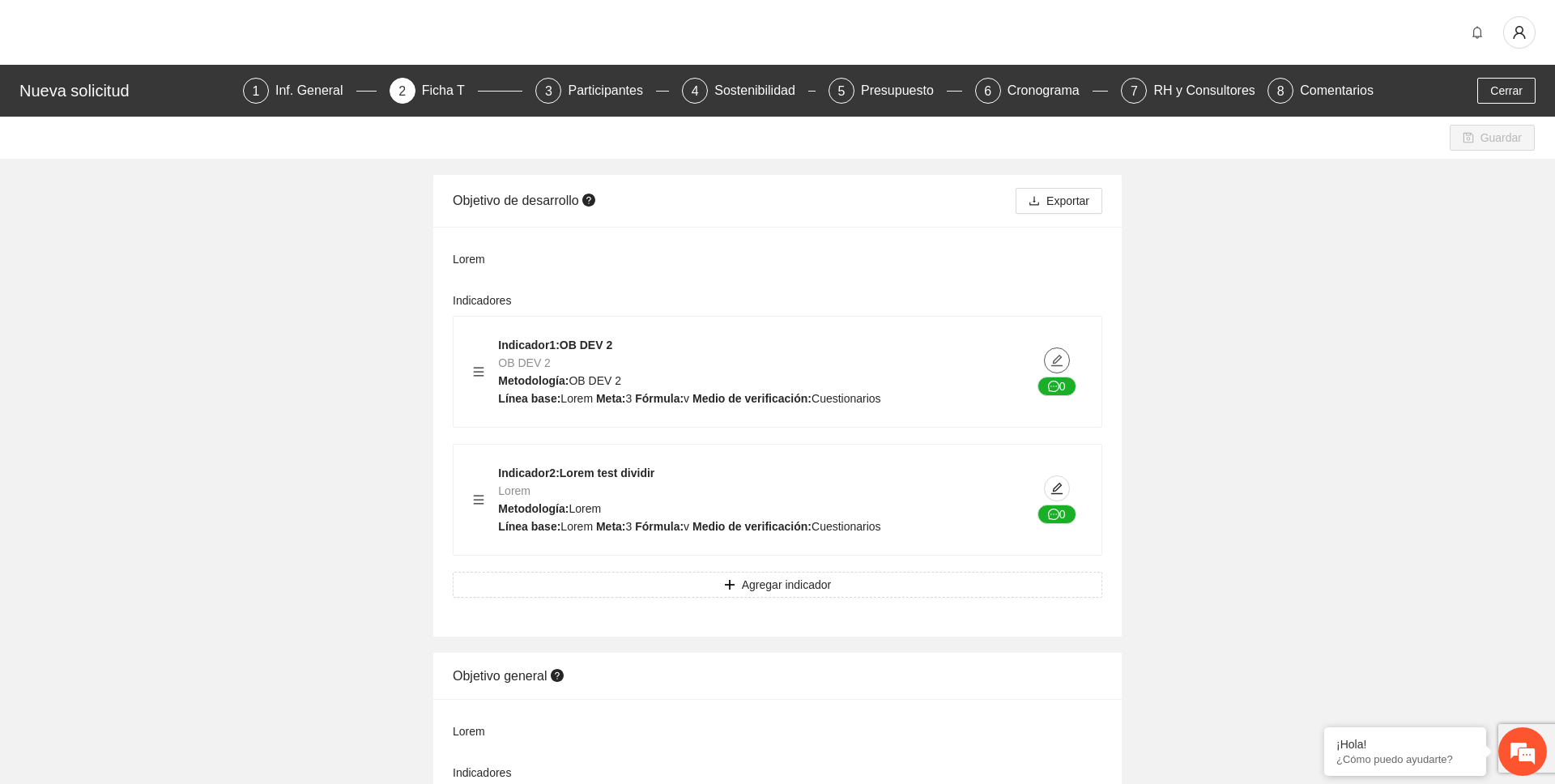
click at [1063, 356] on icon "edit" at bounding box center [1056, 360] width 13 height 13
type textarea "*****"
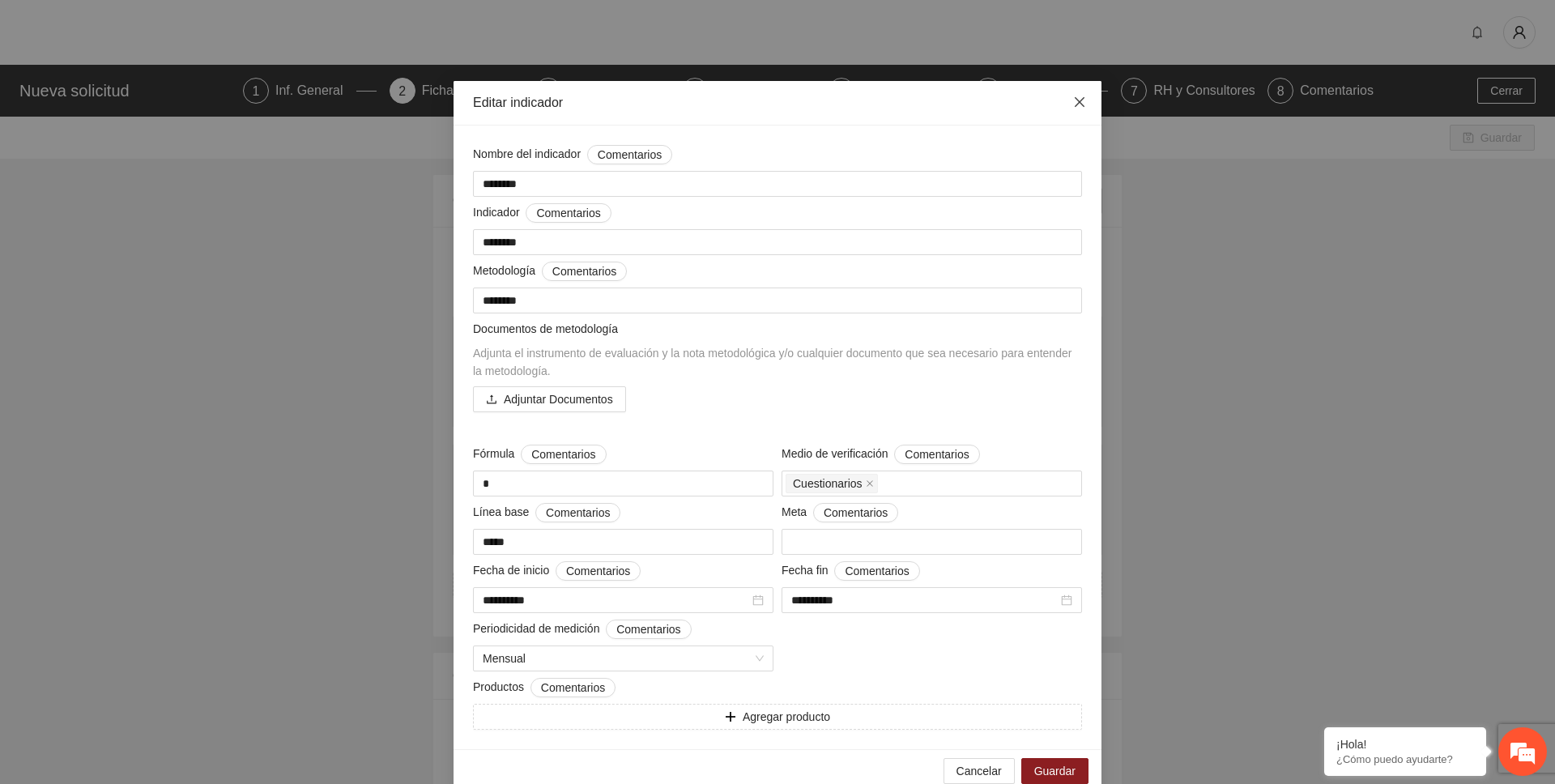
click at [1082, 102] on icon "close" at bounding box center [1079, 102] width 13 height 13
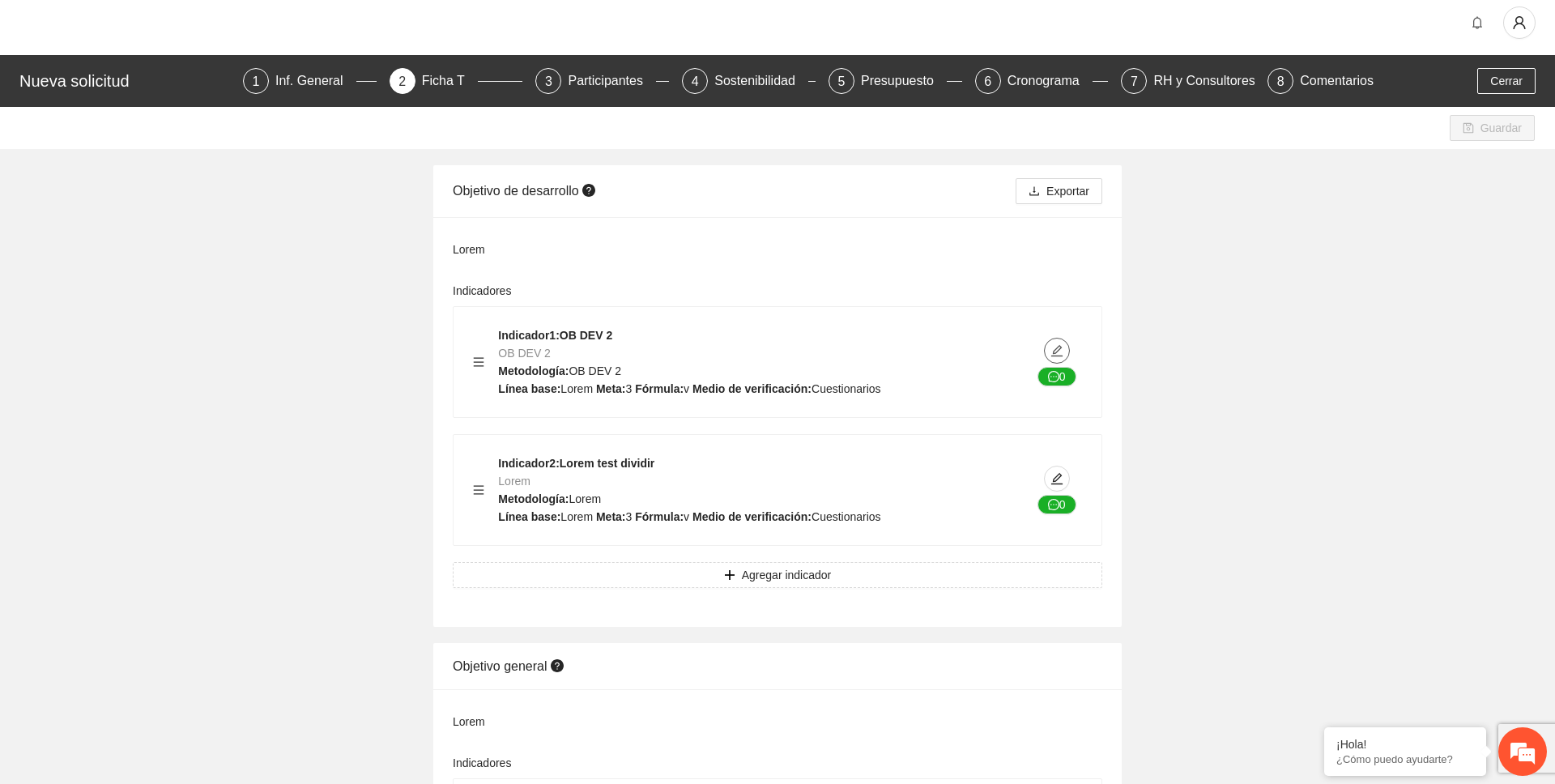
scroll to position [12, 0]
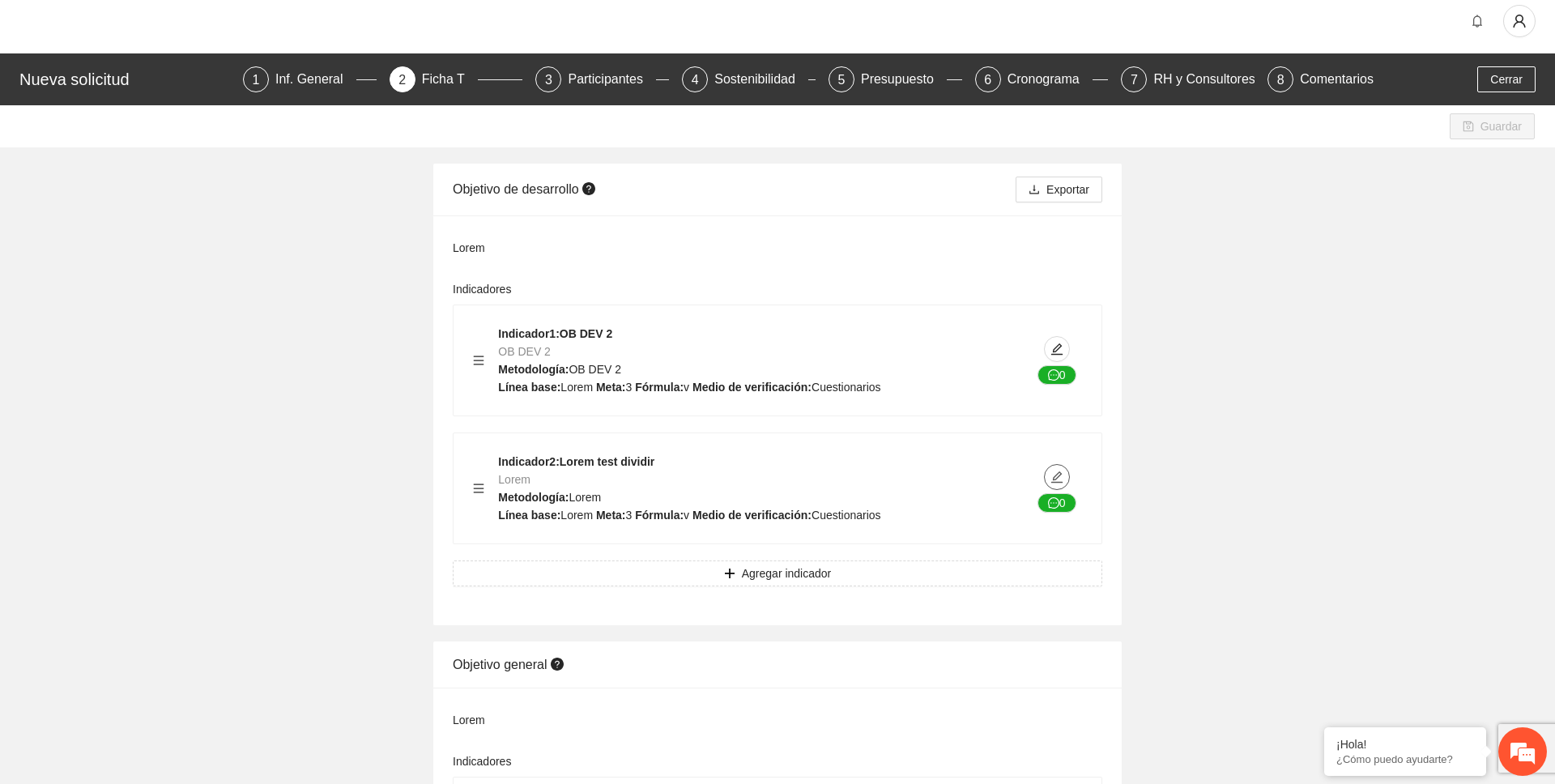
click at [1057, 470] on icon "edit" at bounding box center [1056, 477] width 13 height 13
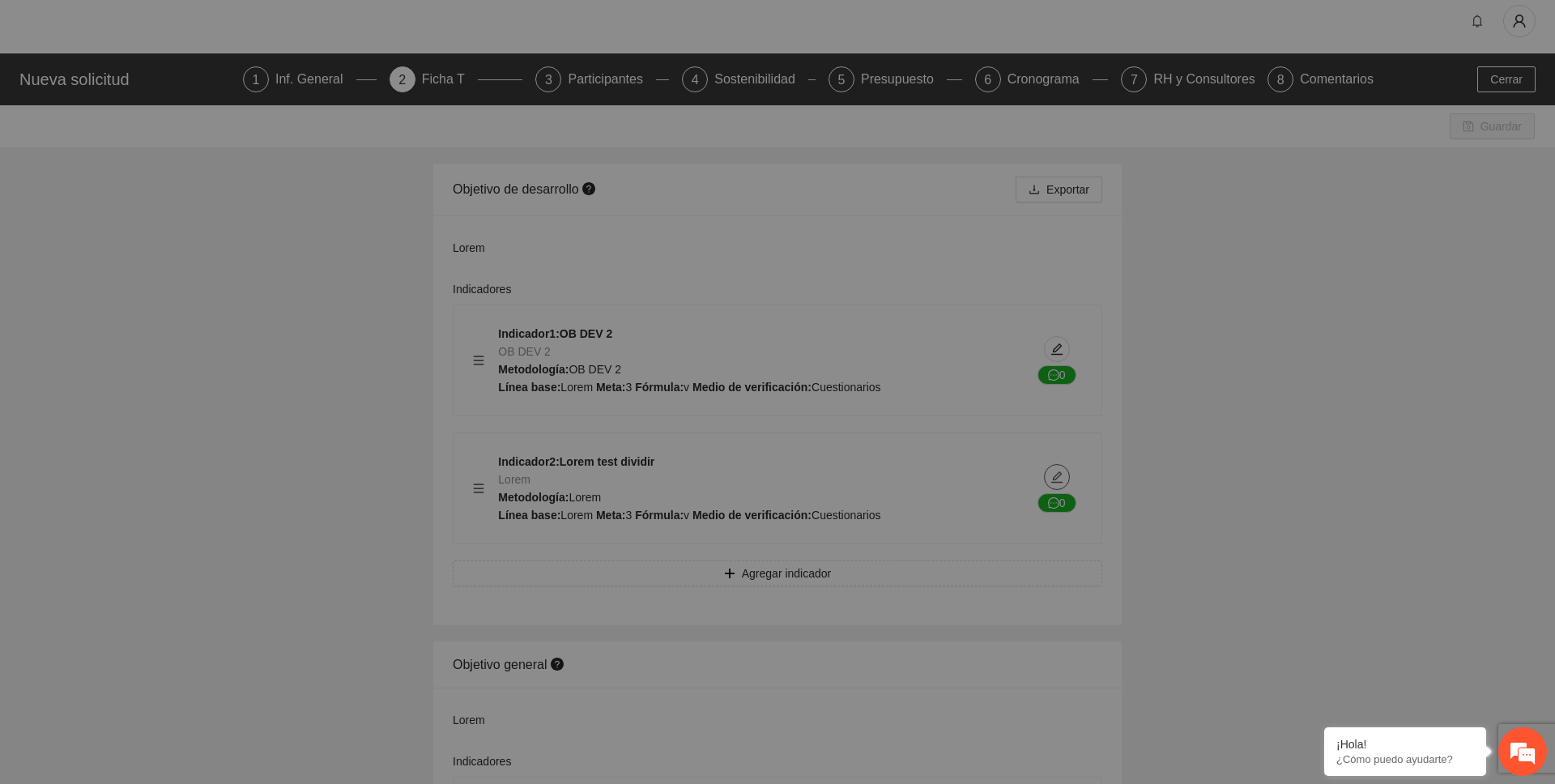
type textarea "*****"
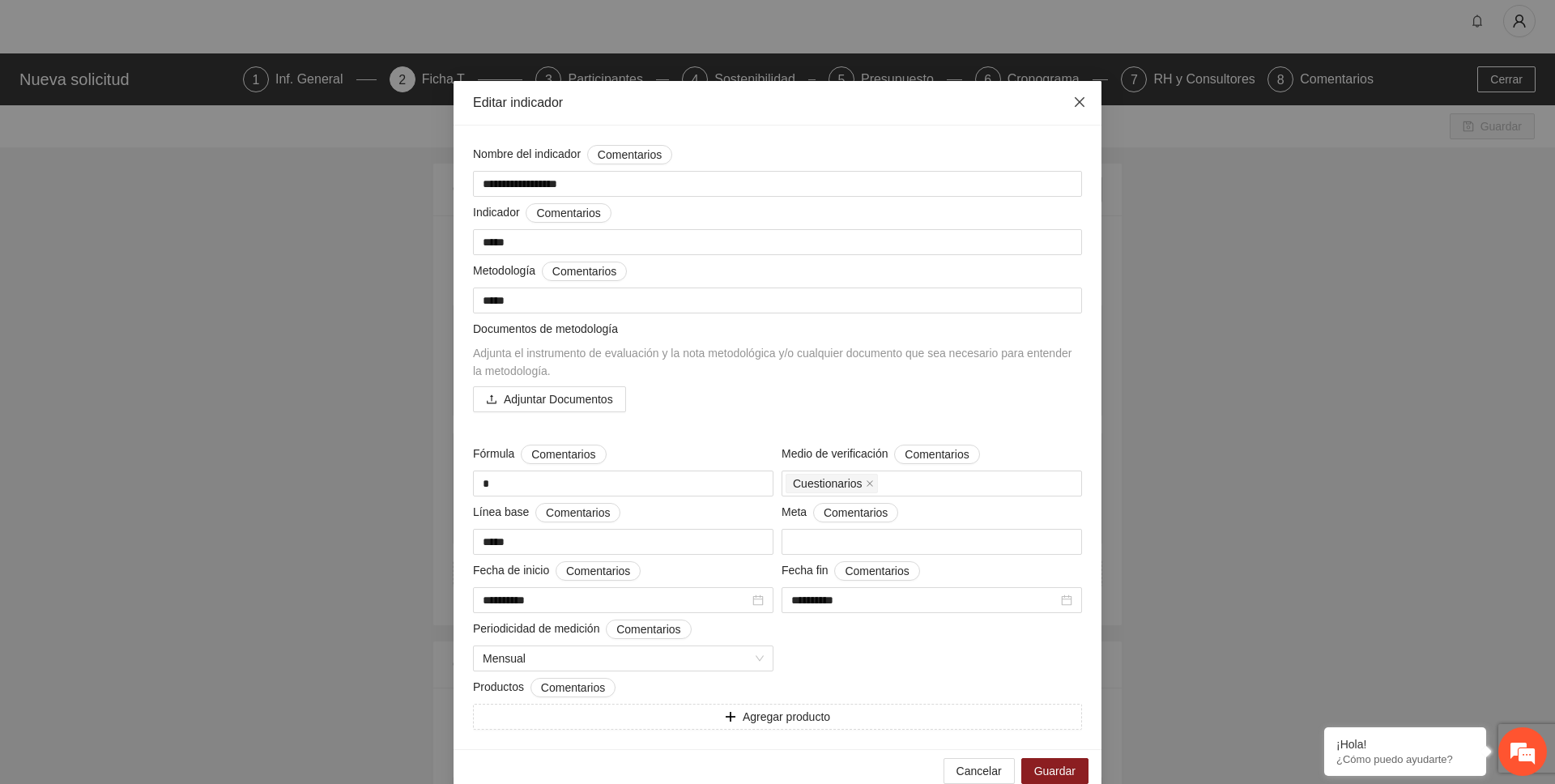
click at [1079, 102] on icon "close" at bounding box center [1079, 102] width 10 height 10
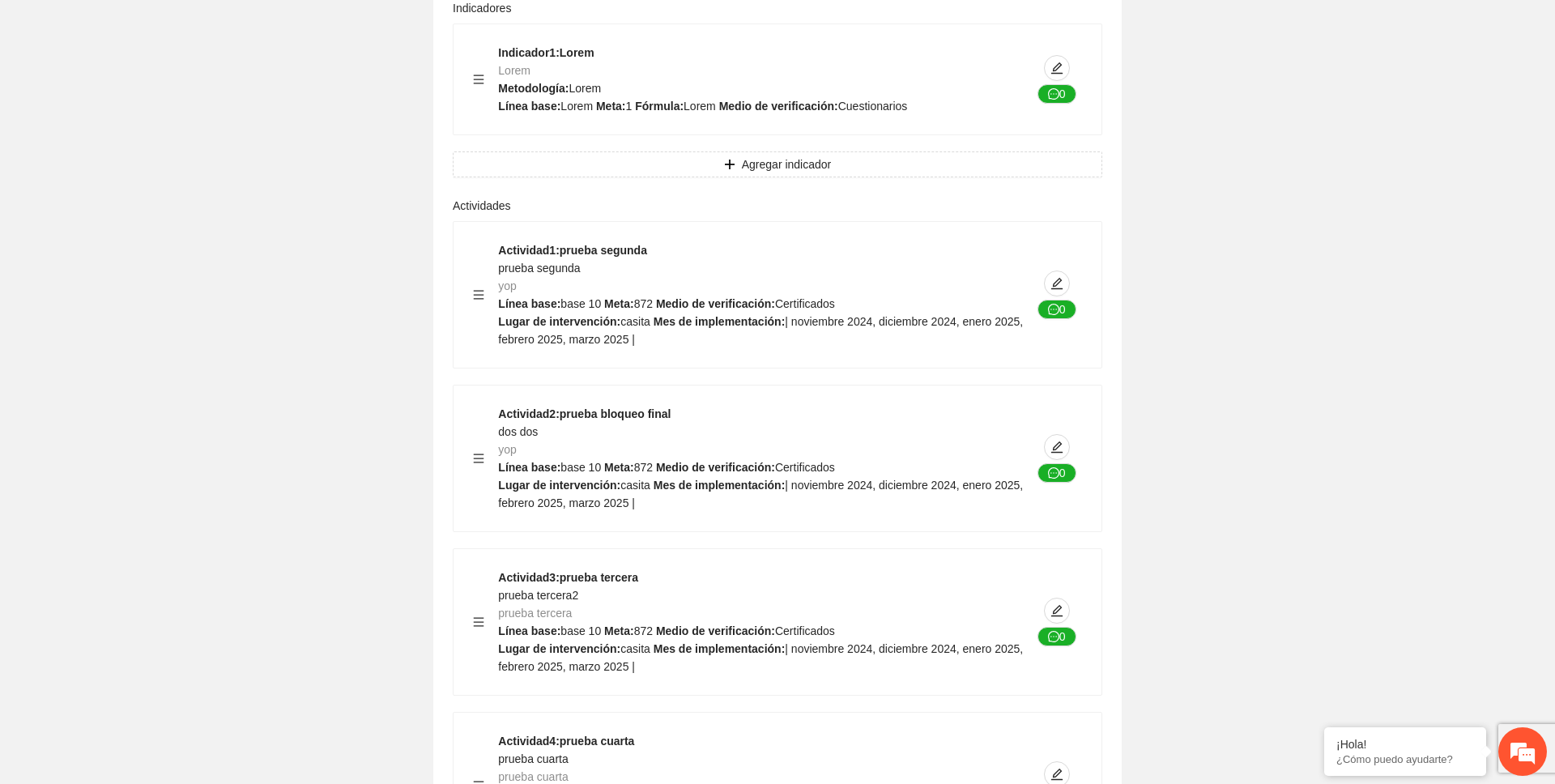
scroll to position [1376, 0]
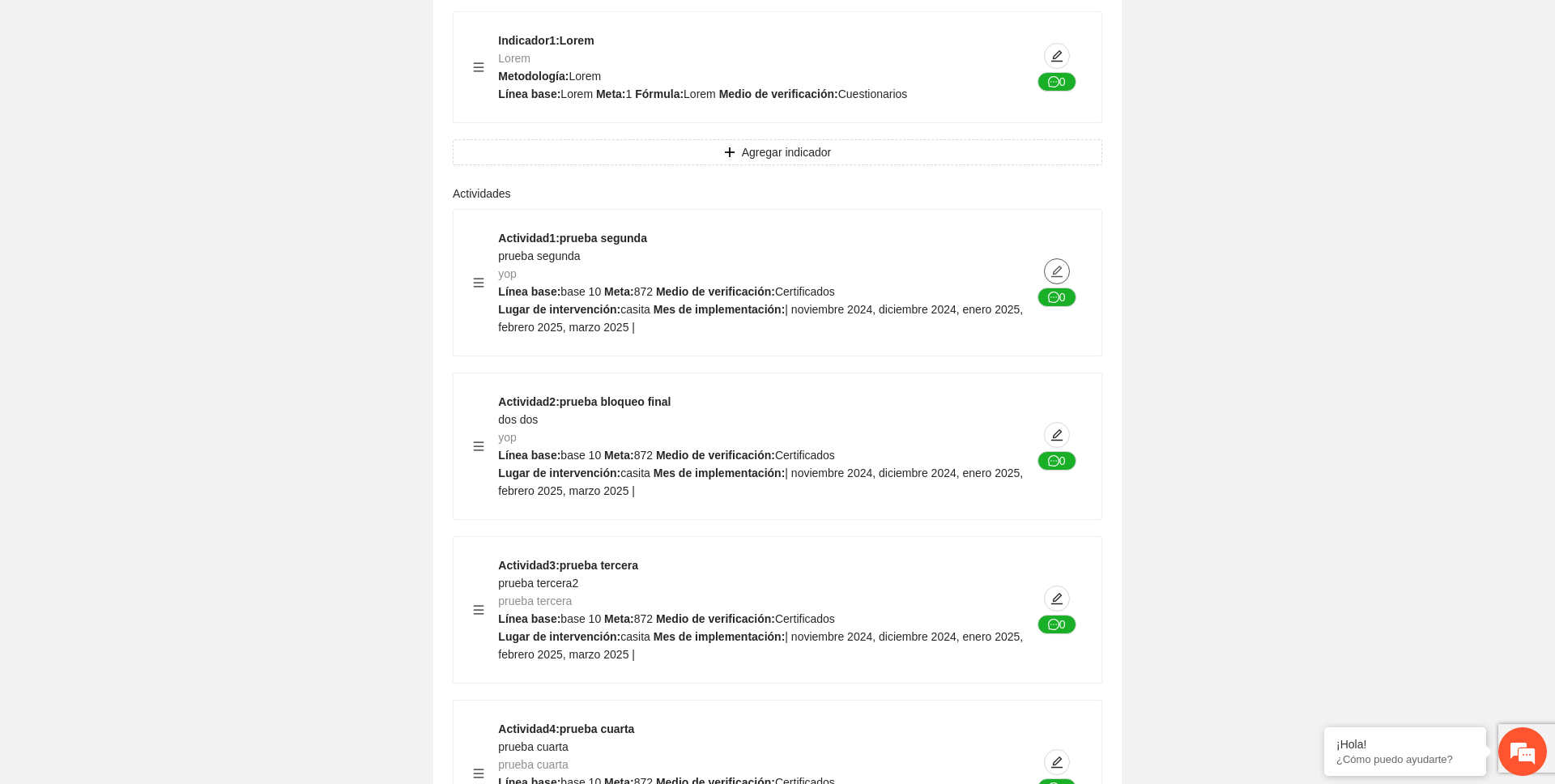
click at [1066, 270] on span "edit" at bounding box center [1056, 271] width 24 height 13
type textarea "******"
type input "**********"
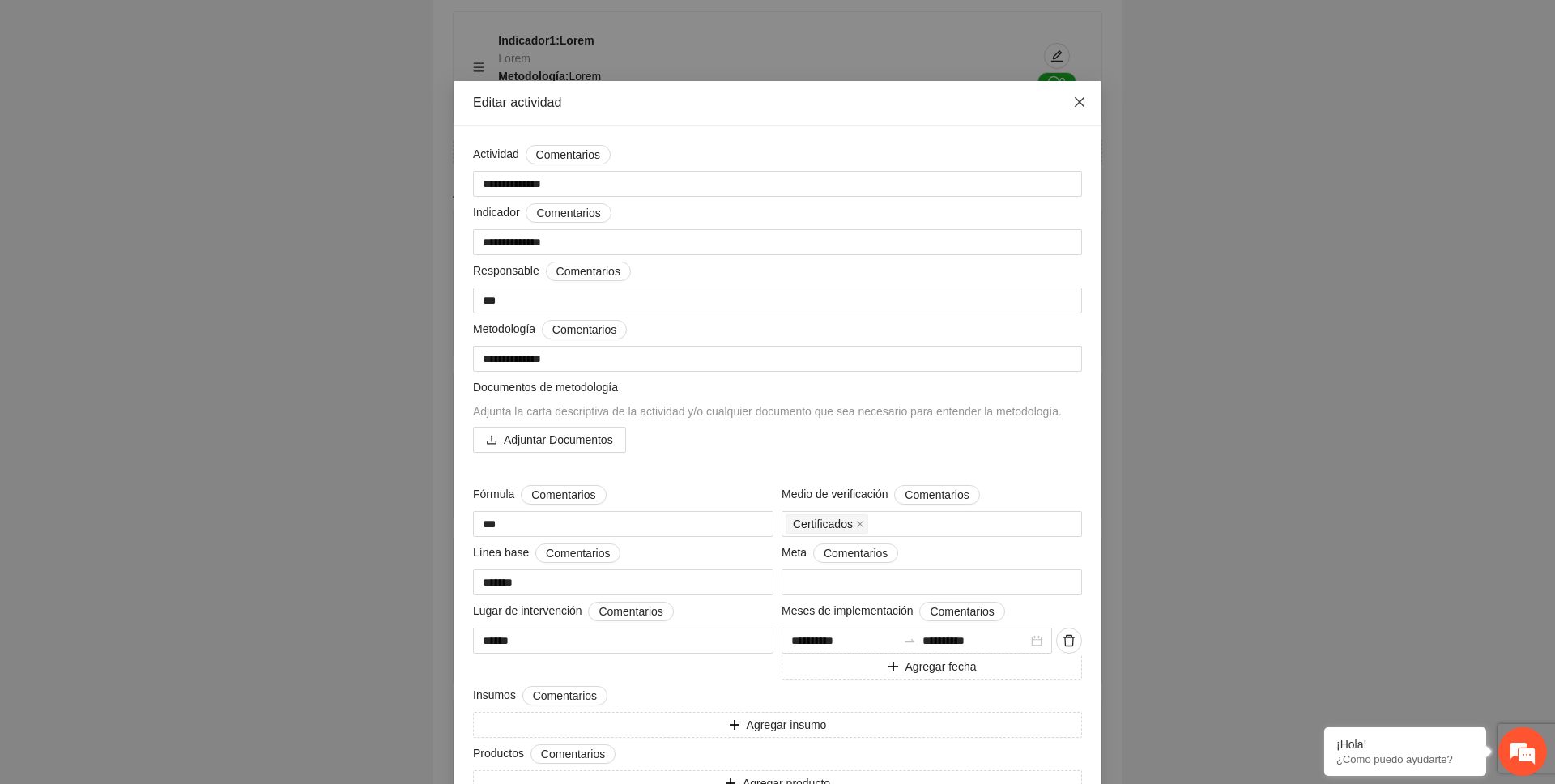
click at [1076, 102] on icon "close" at bounding box center [1079, 102] width 13 height 13
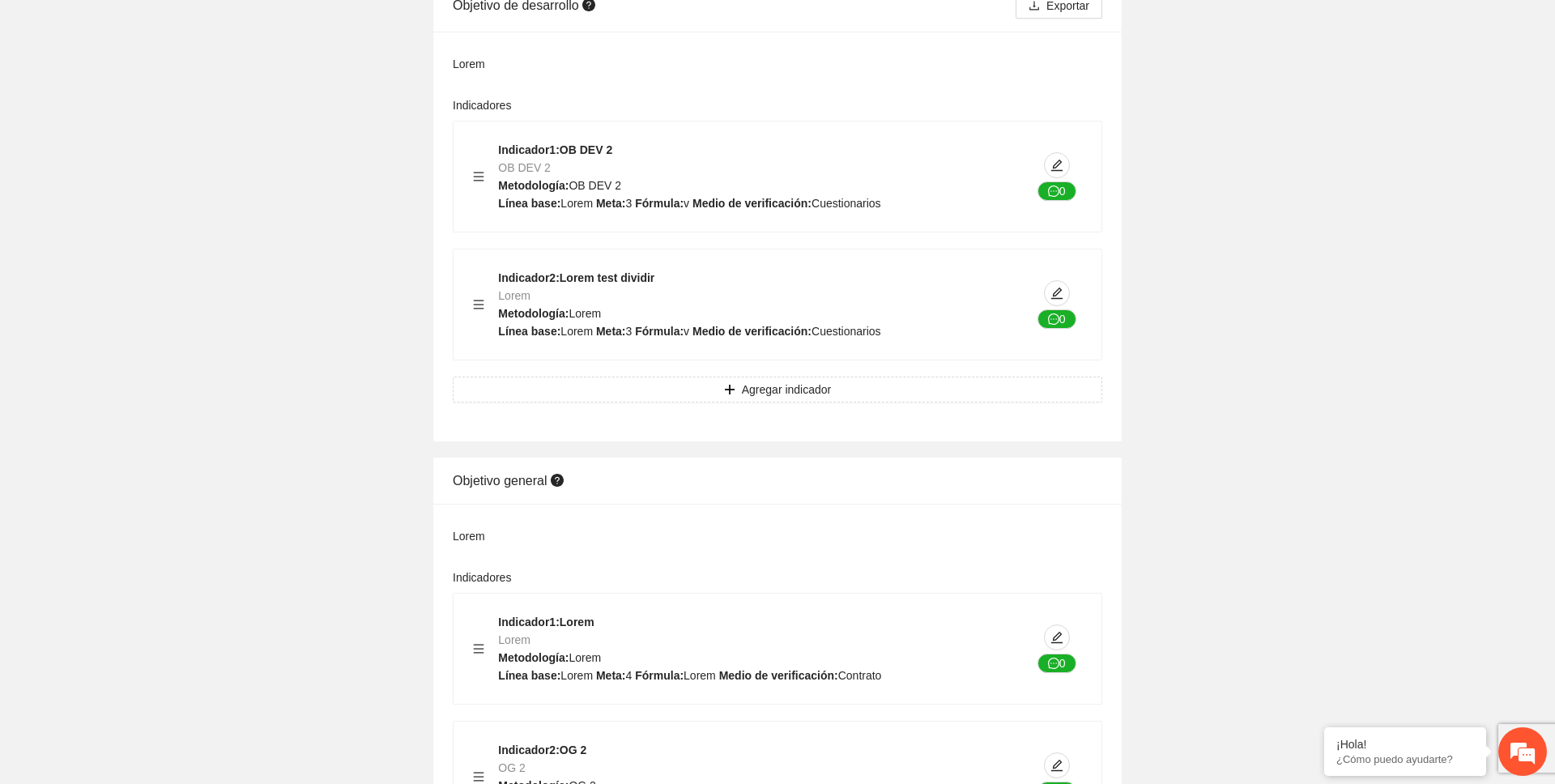
scroll to position [0, 0]
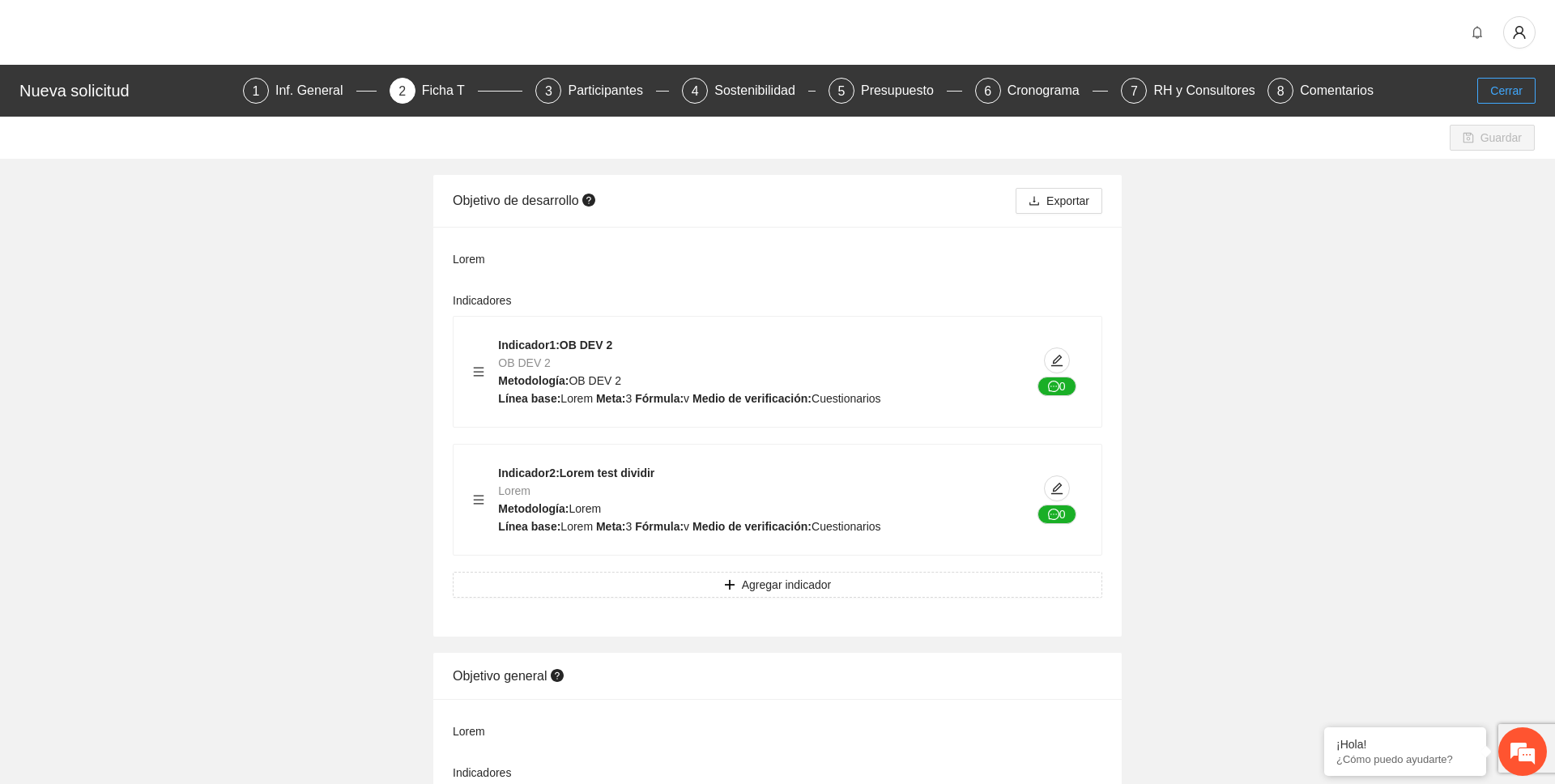
click at [1451, 94] on span "Cerrar" at bounding box center [1506, 91] width 33 height 18
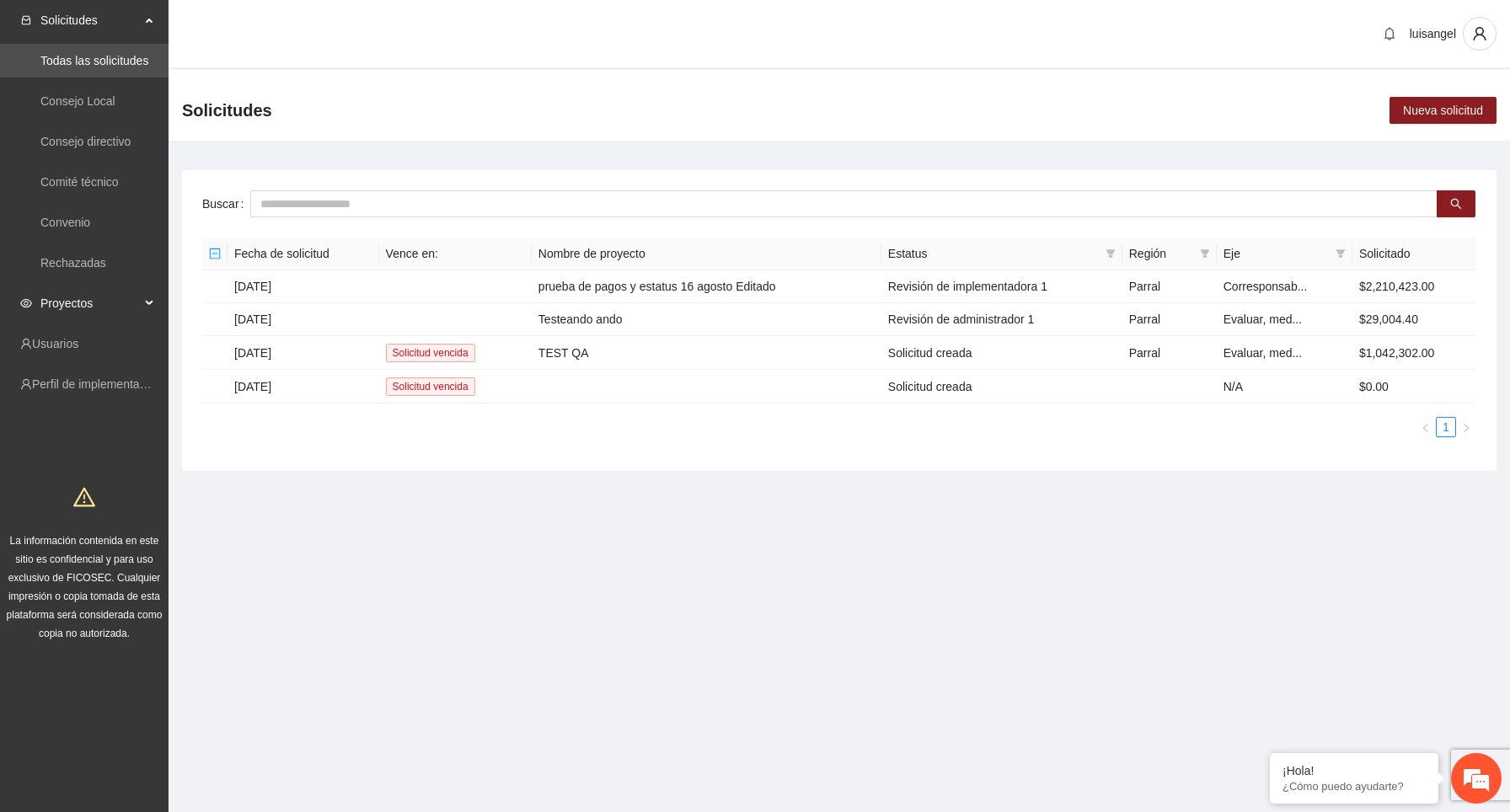
click at [114, 305] on span "Proyectos" at bounding box center [90, 304] width 99 height 34
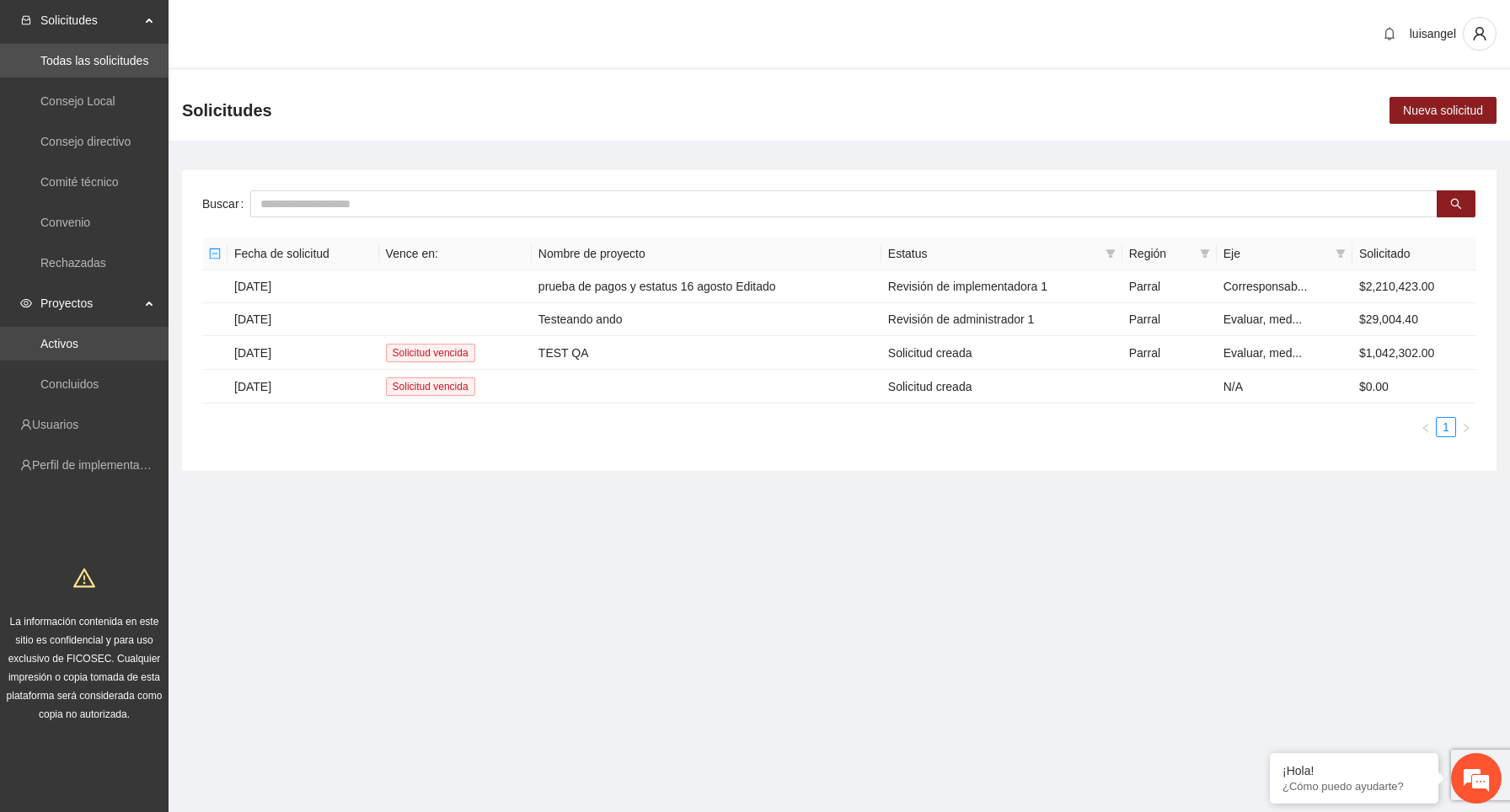
click at [78, 350] on link "Activos" at bounding box center [59, 343] width 38 height 13
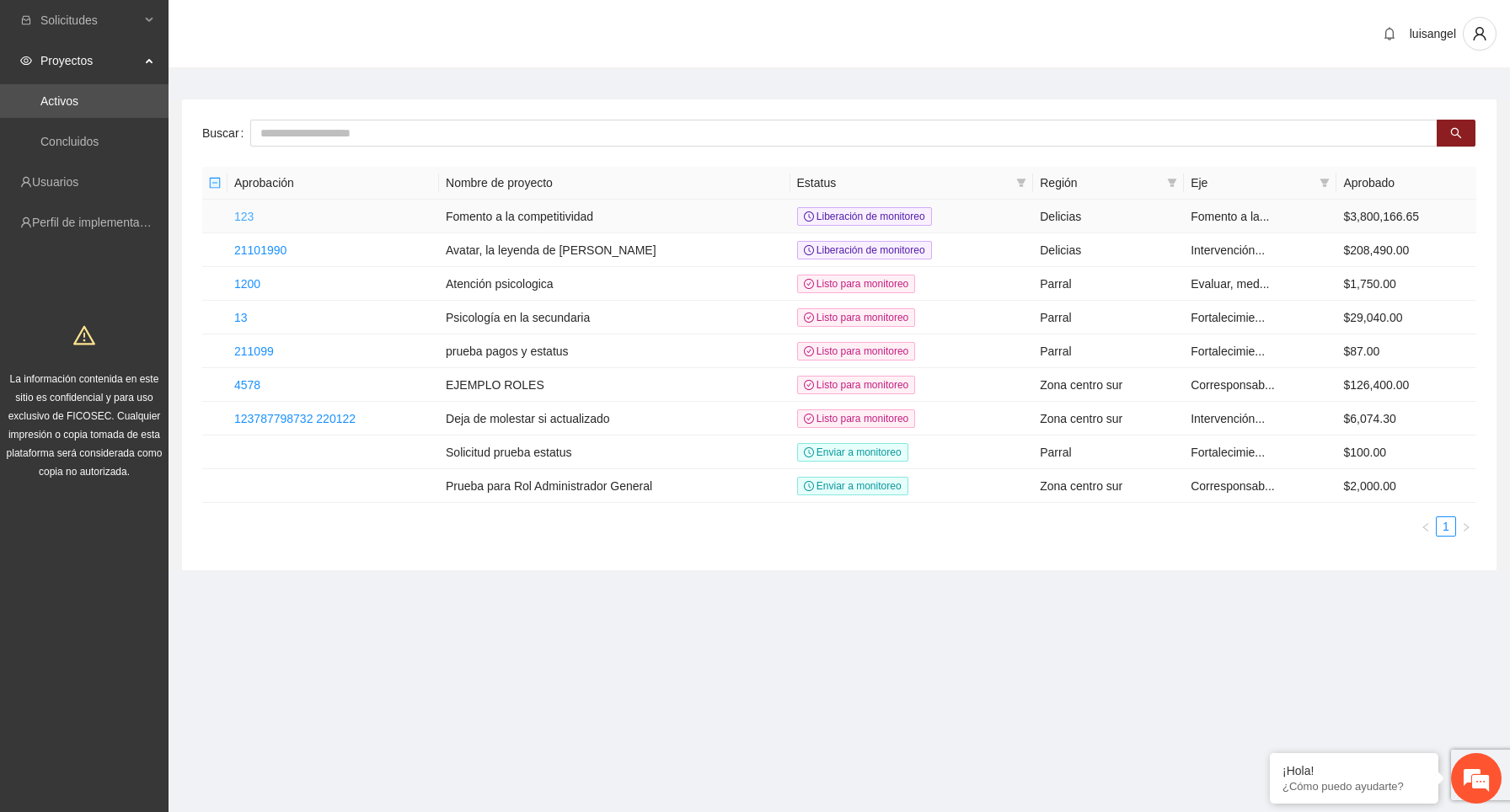
click at [248, 213] on link "123" at bounding box center [243, 216] width 20 height 13
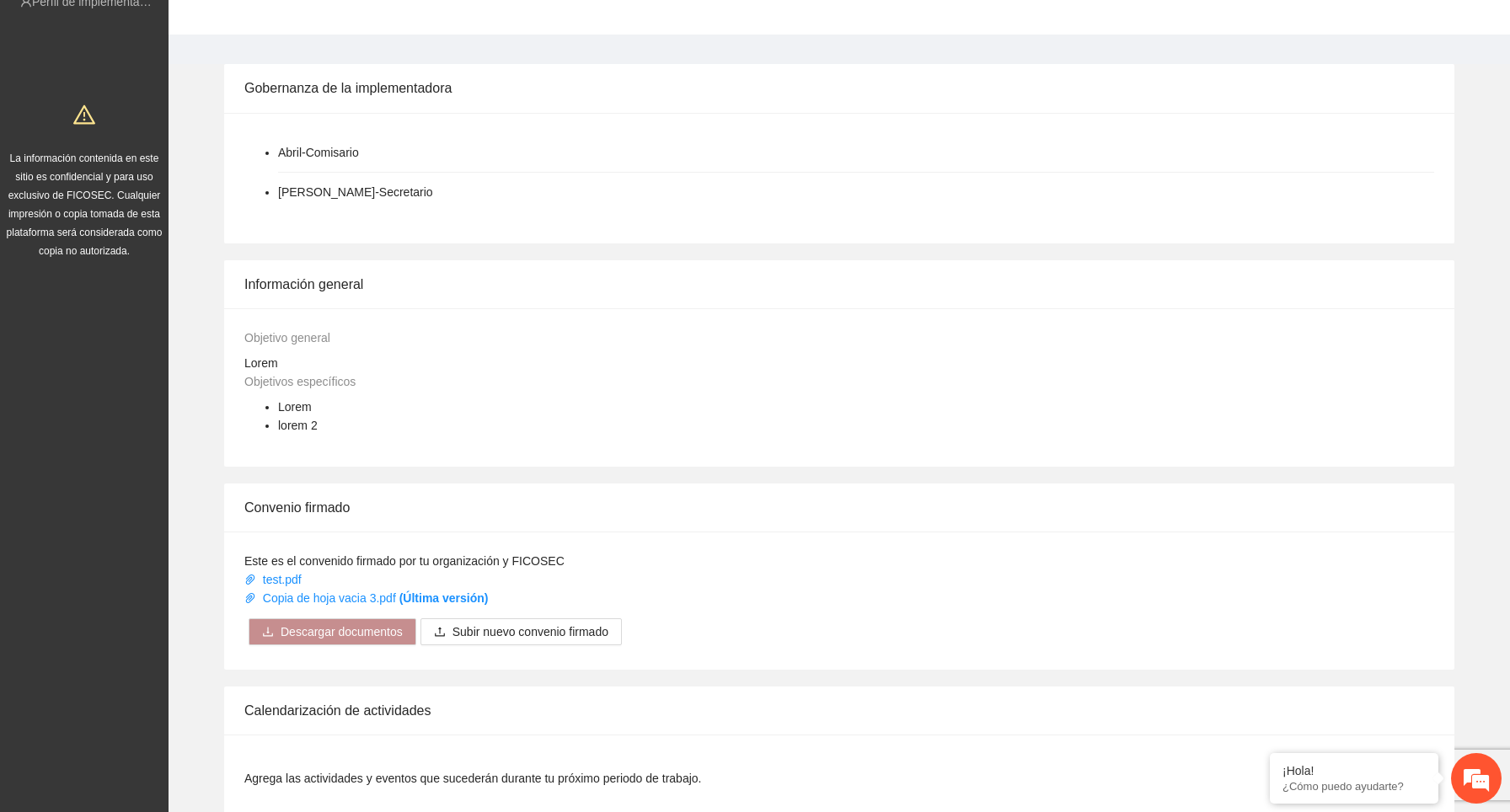
scroll to position [960, 0]
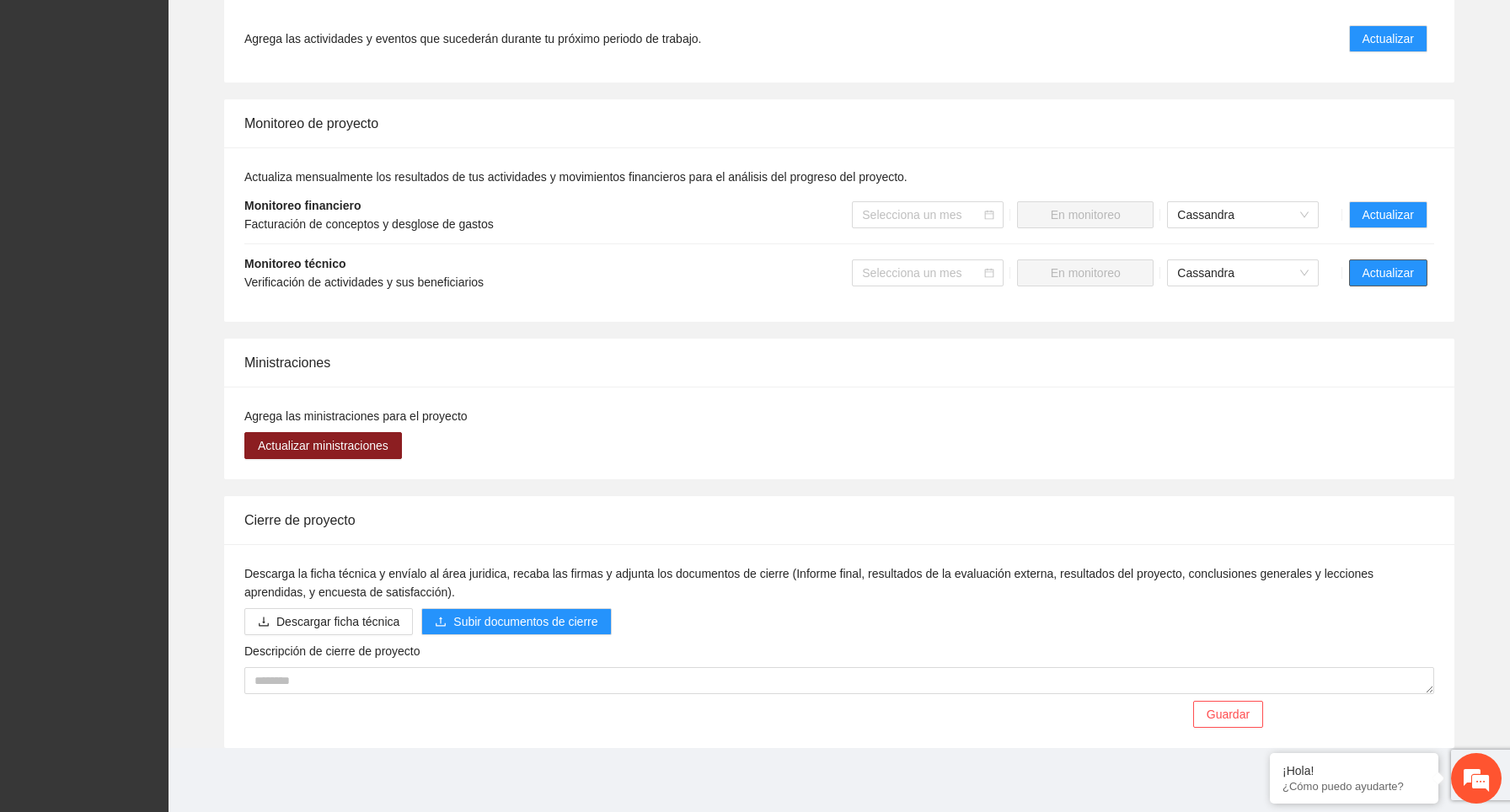
click at [1376, 278] on span "Actualizar" at bounding box center [1387, 273] width 51 height 19
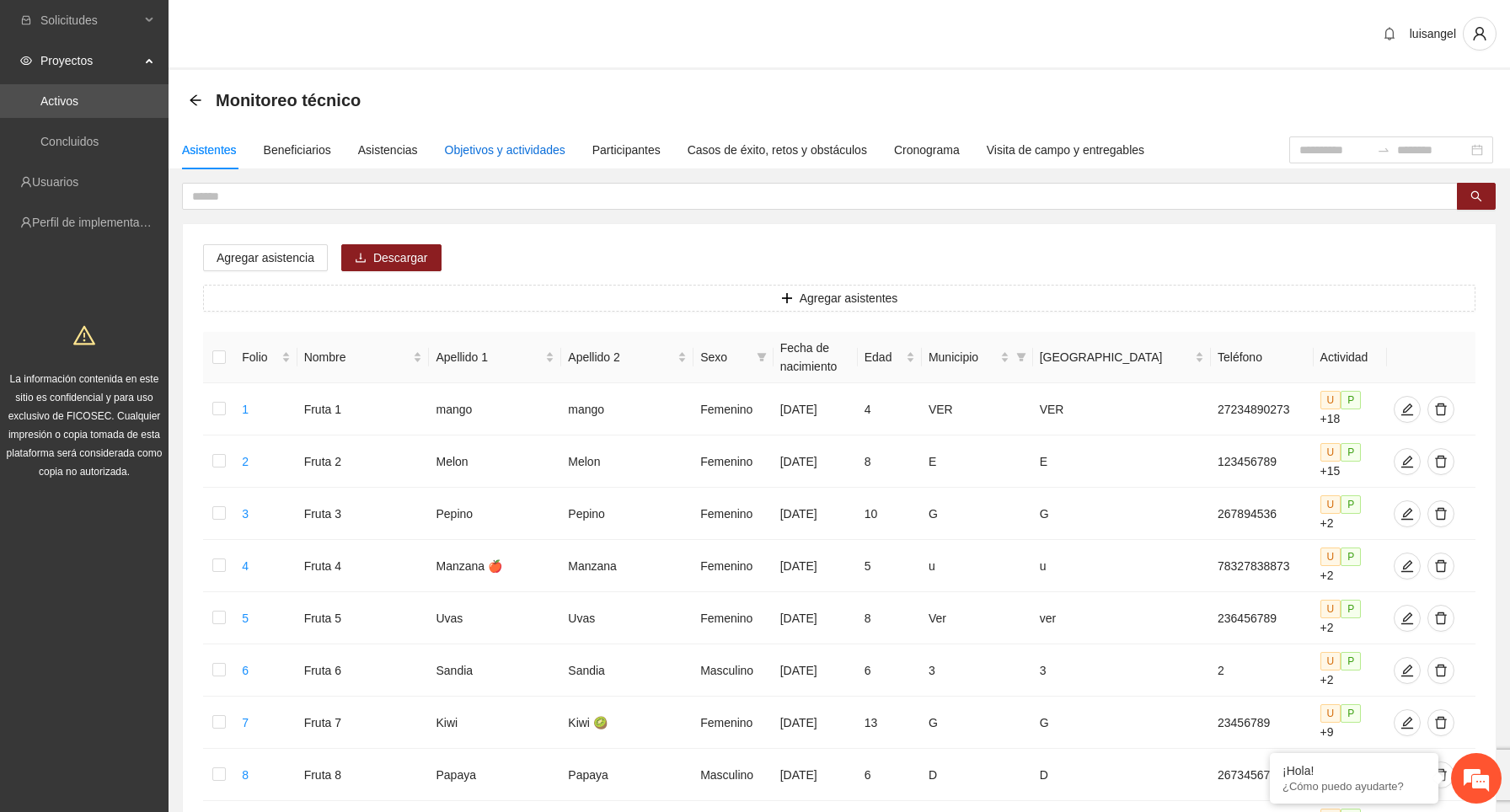
click at [543, 146] on div "Objetivos y actividades" at bounding box center [506, 150] width 121 height 19
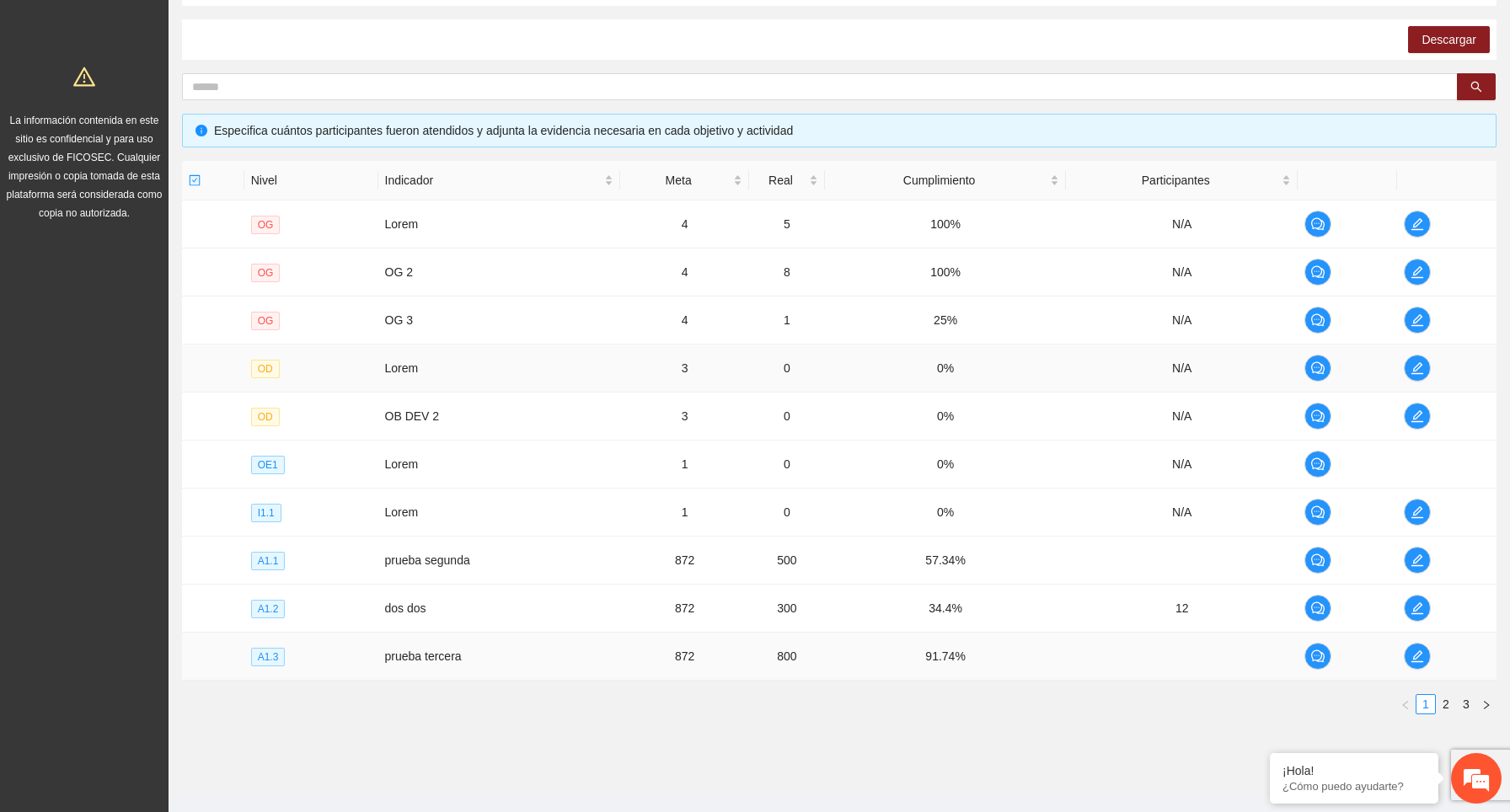
scroll to position [289, 0]
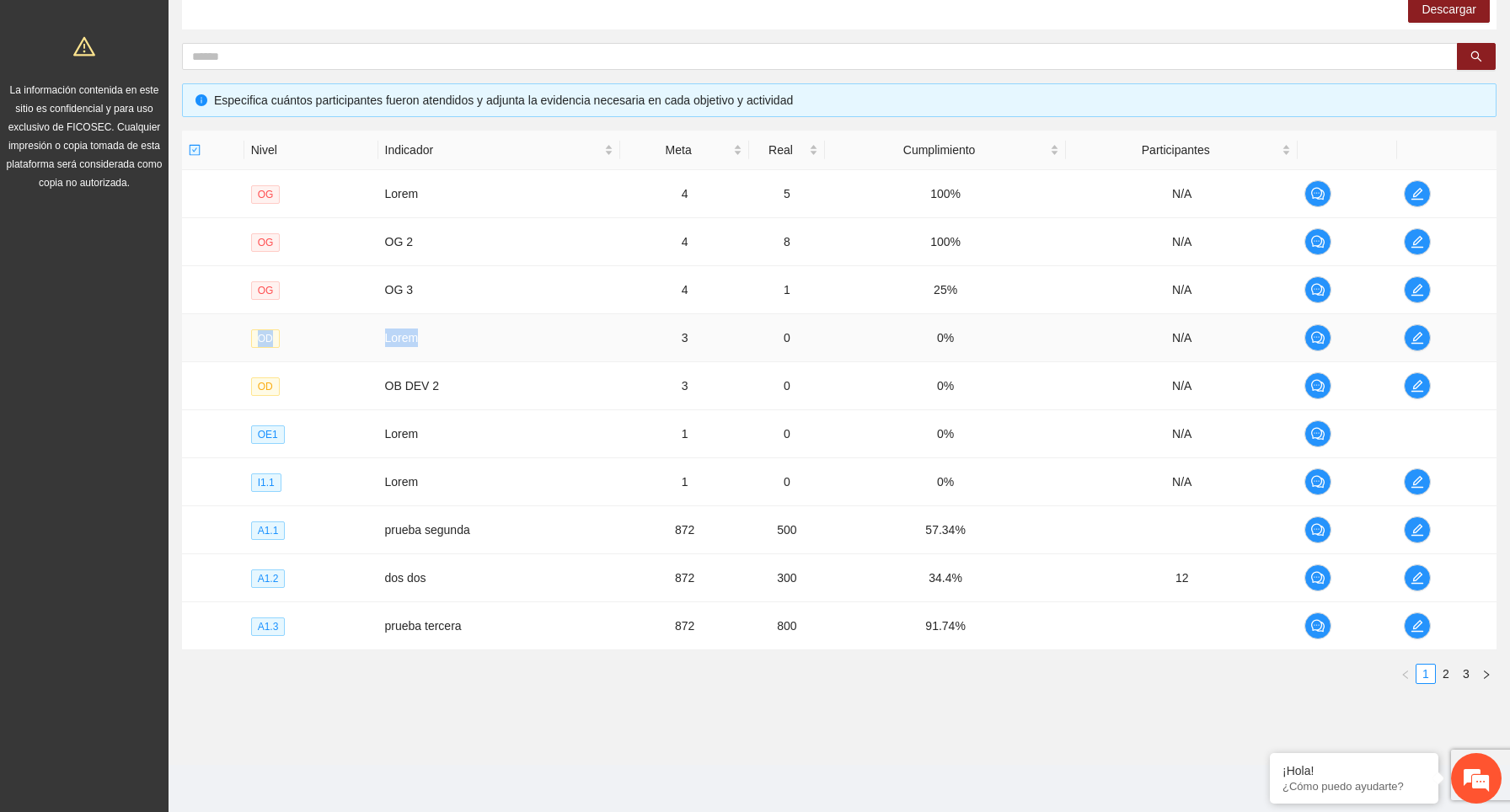
drag, startPoint x: 256, startPoint y: 340, endPoint x: 493, endPoint y: 342, distance: 237.0
click at [493, 342] on tr "OD Lorem 3 0 0% N/A" at bounding box center [838, 338] width 1314 height 48
click at [1416, 338] on icon "edit" at bounding box center [1417, 338] width 13 height 13
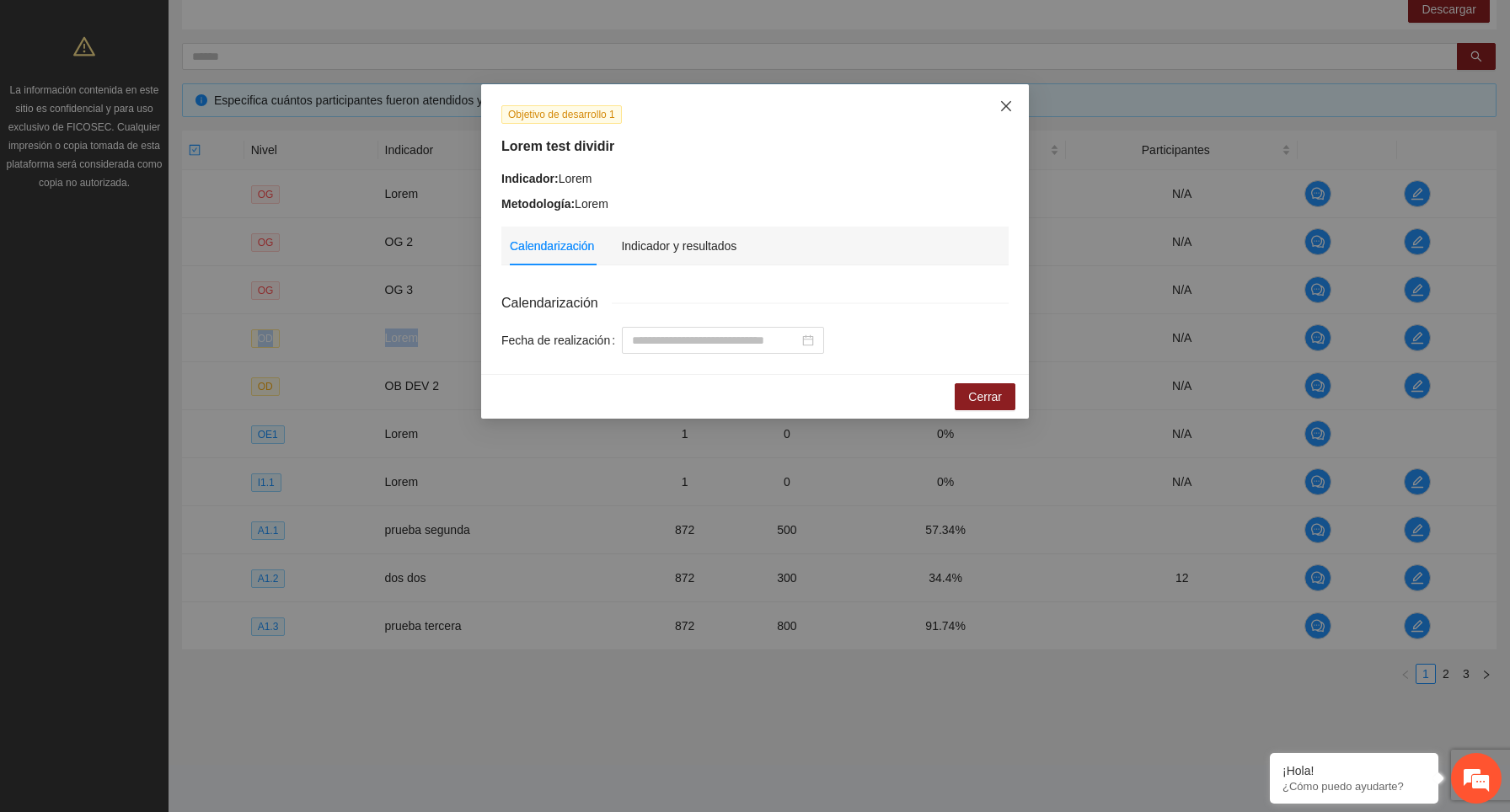
click at [1005, 105] on icon "close" at bounding box center [1005, 106] width 13 height 13
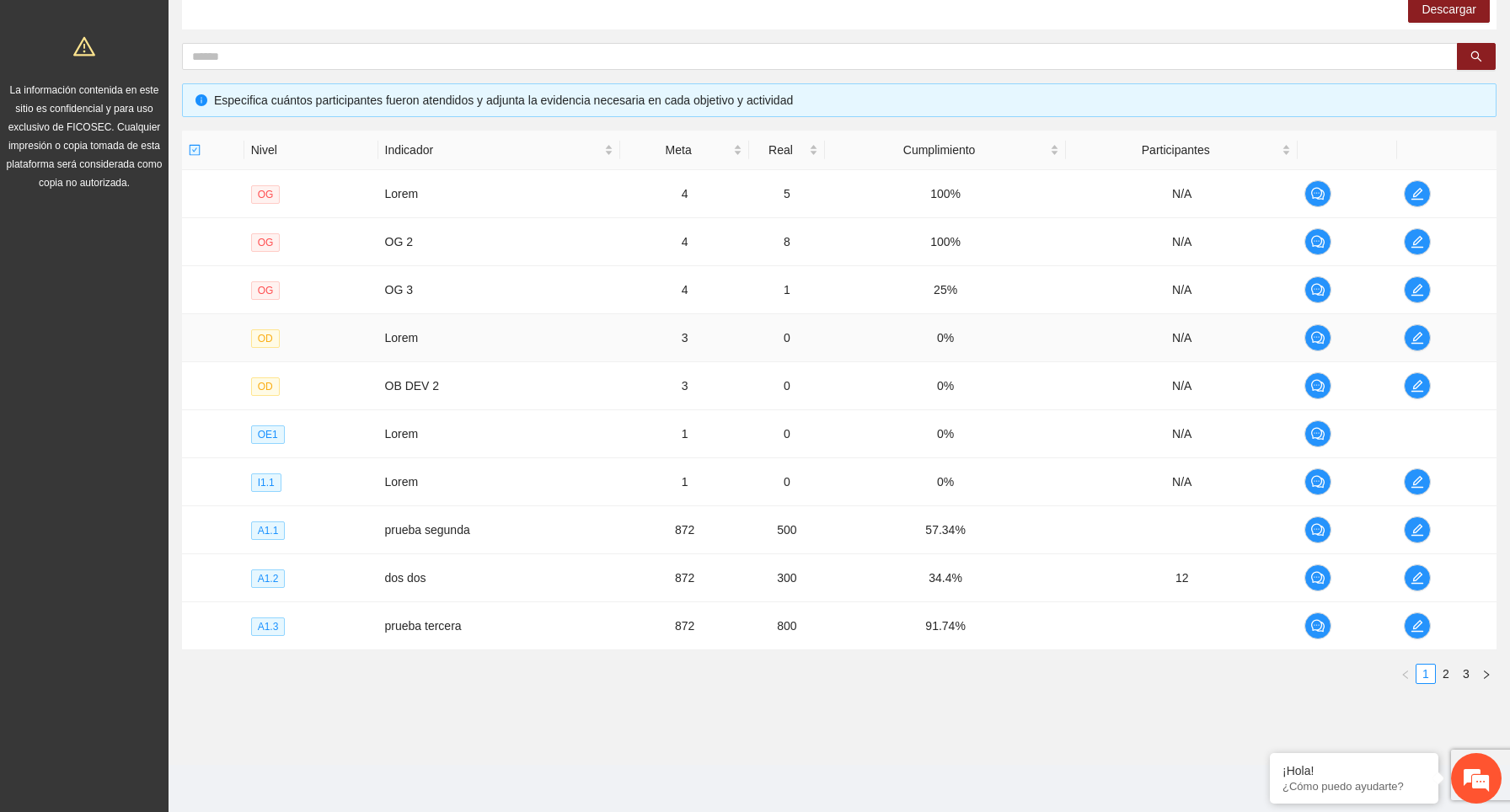
click at [484, 342] on td "Lorem" at bounding box center [499, 338] width 242 height 48
click at [1417, 340] on icon "edit" at bounding box center [1417, 338] width 13 height 13
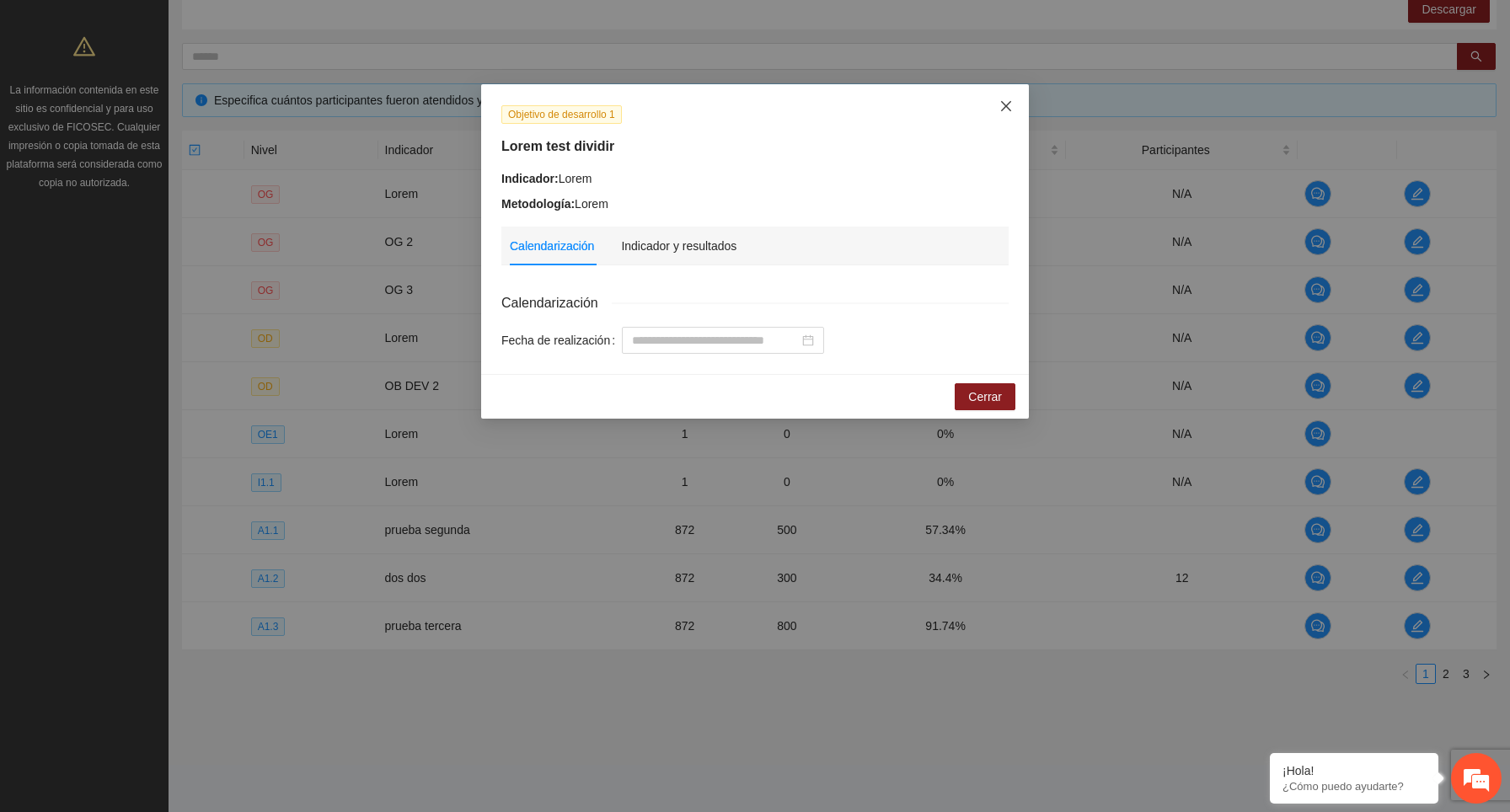
click at [1005, 108] on icon "close" at bounding box center [1005, 106] width 10 height 10
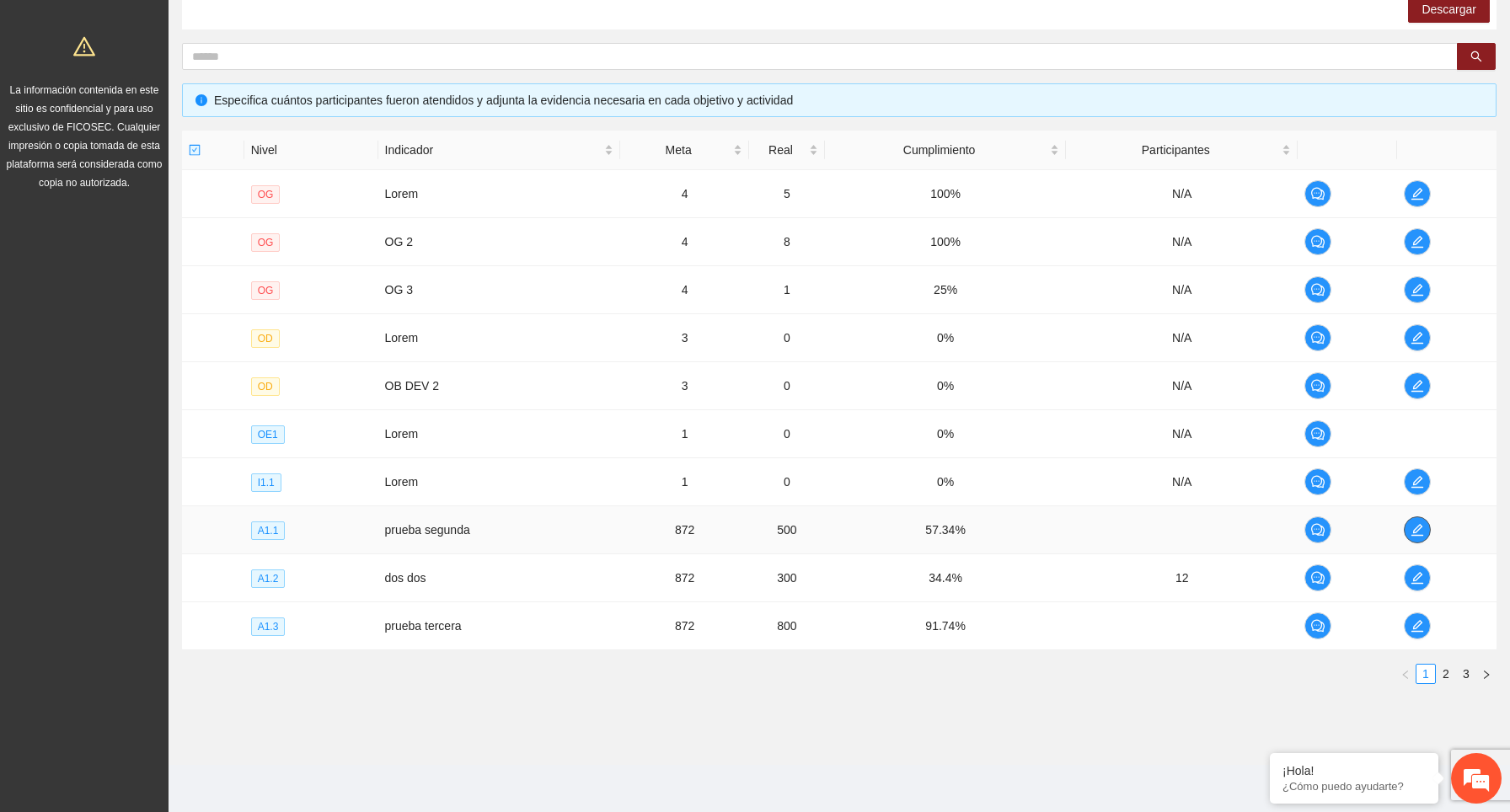
click at [1420, 531] on icon "edit" at bounding box center [1417, 530] width 13 height 13
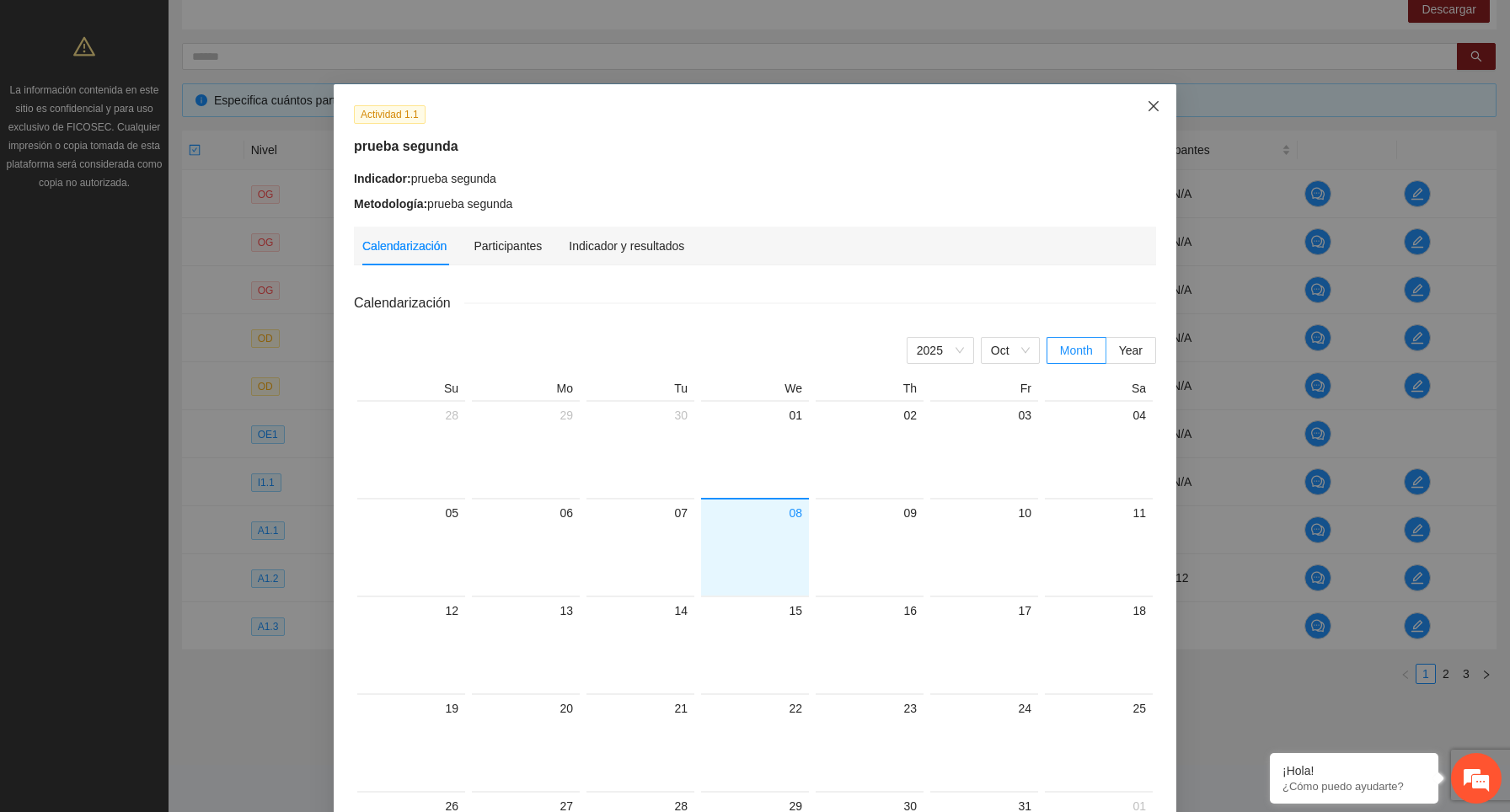
click at [1148, 108] on icon "close" at bounding box center [1153, 106] width 13 height 13
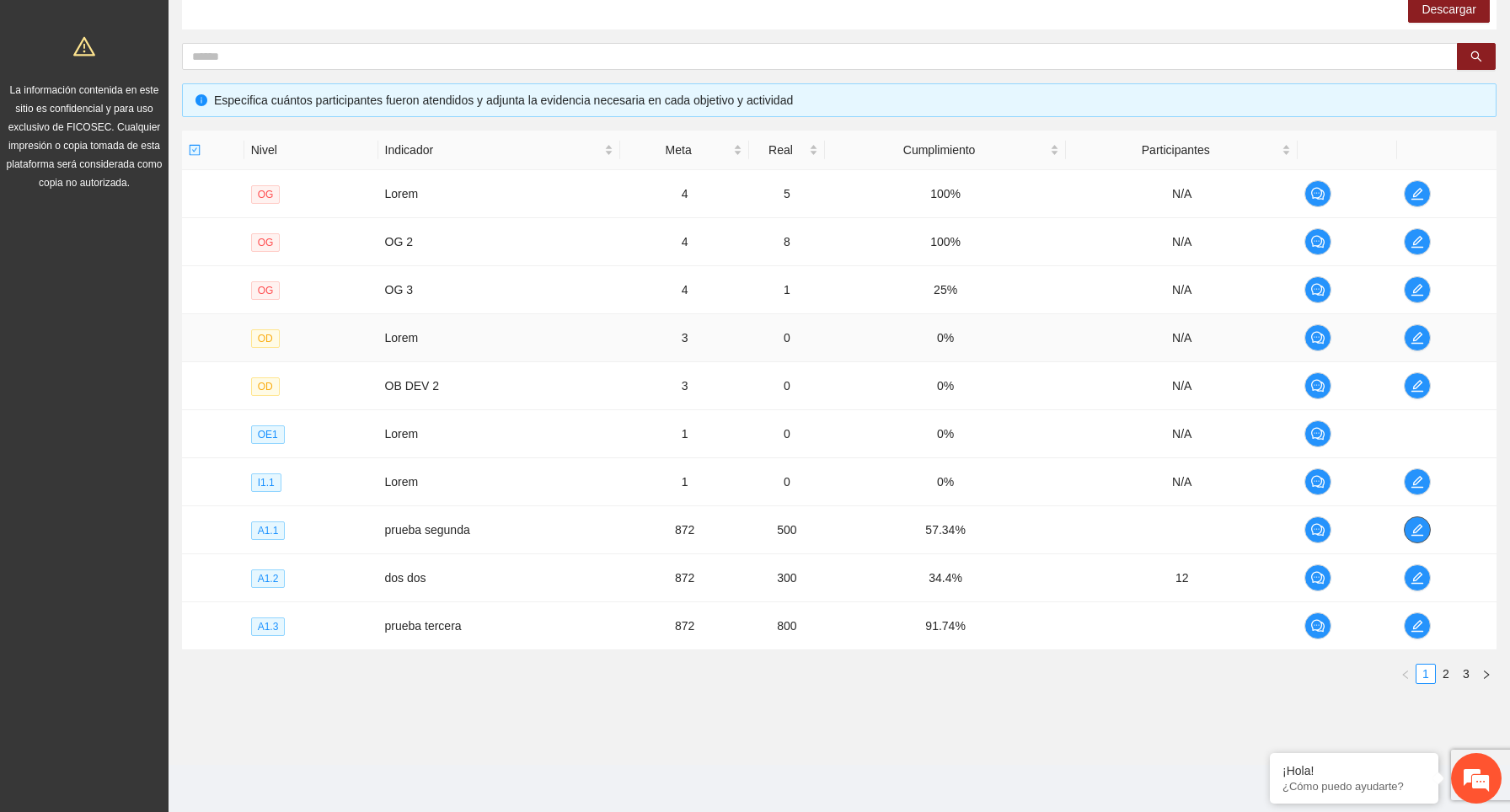
scroll to position [0, 0]
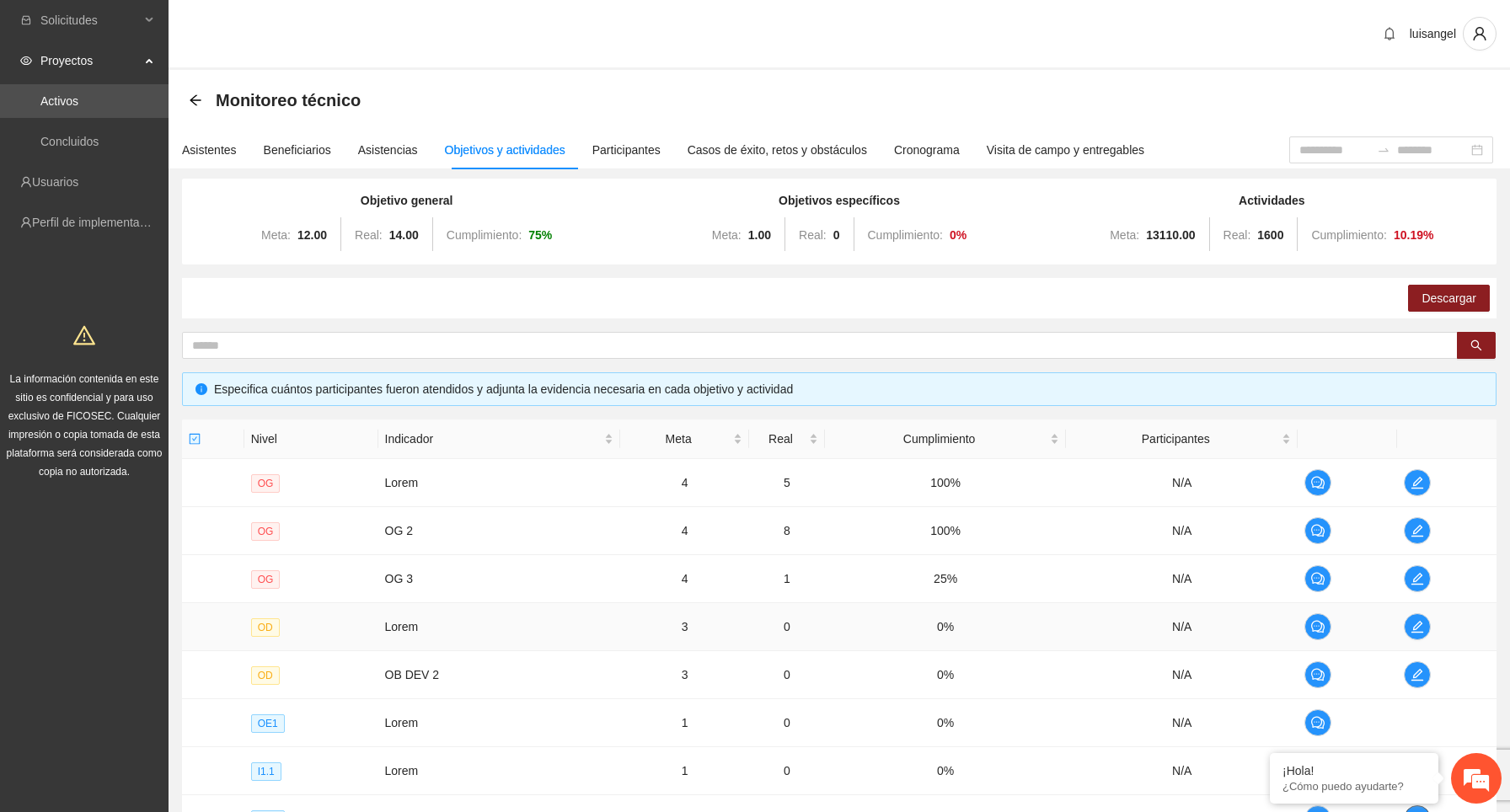
scroll to position [275, 0]
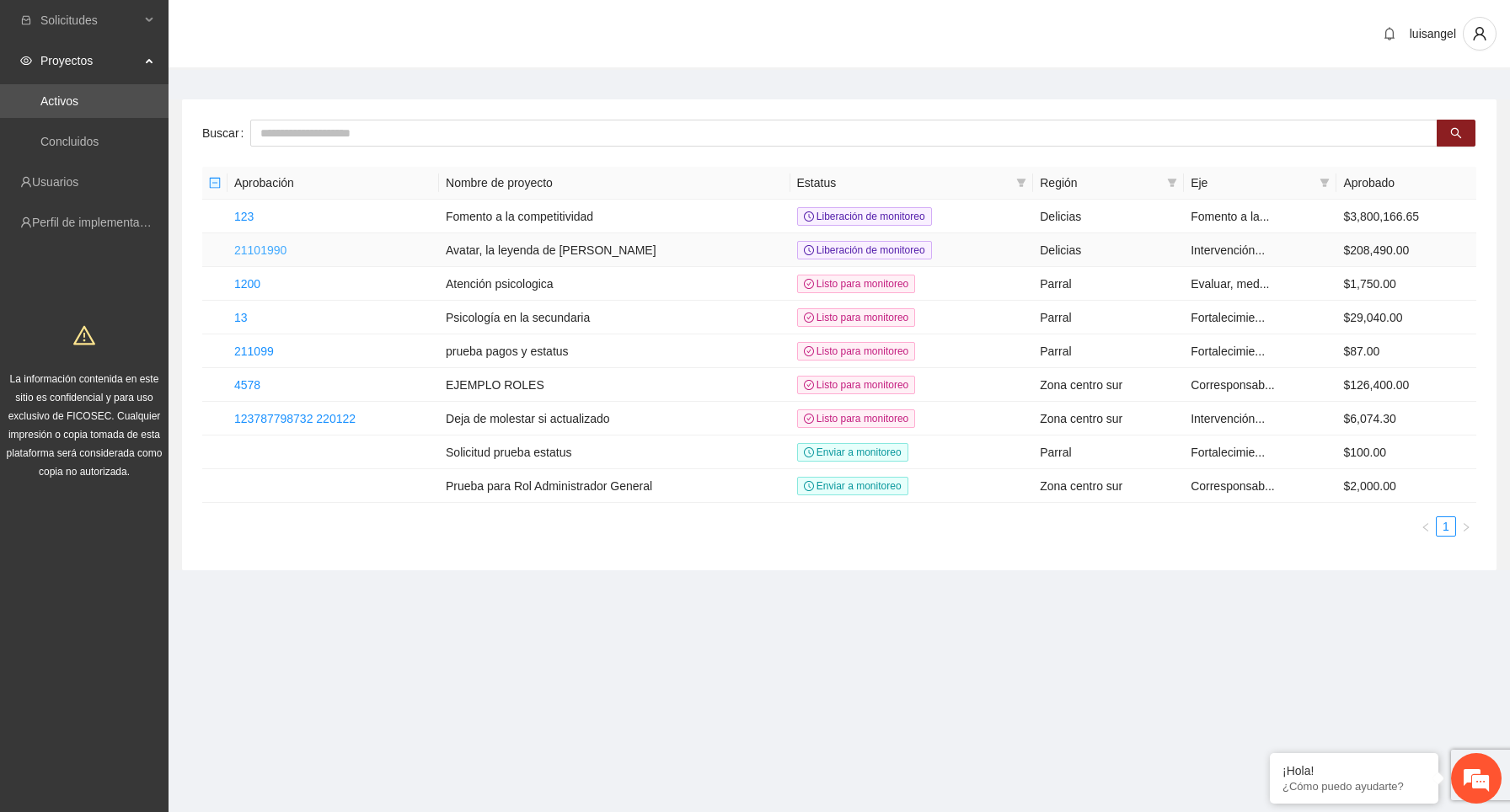
click at [278, 248] on link "21101990" at bounding box center [259, 250] width 52 height 13
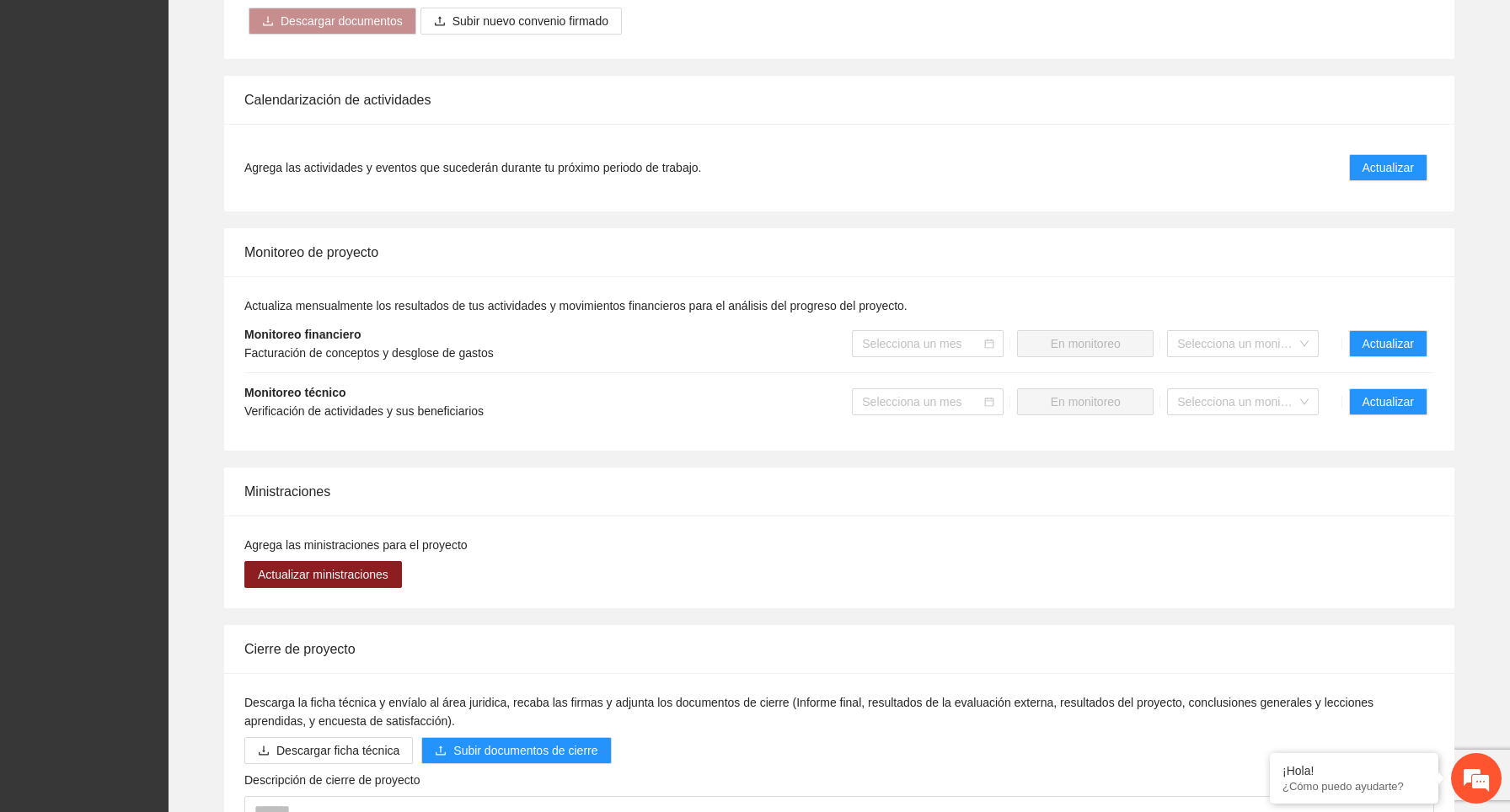
scroll to position [927, 0]
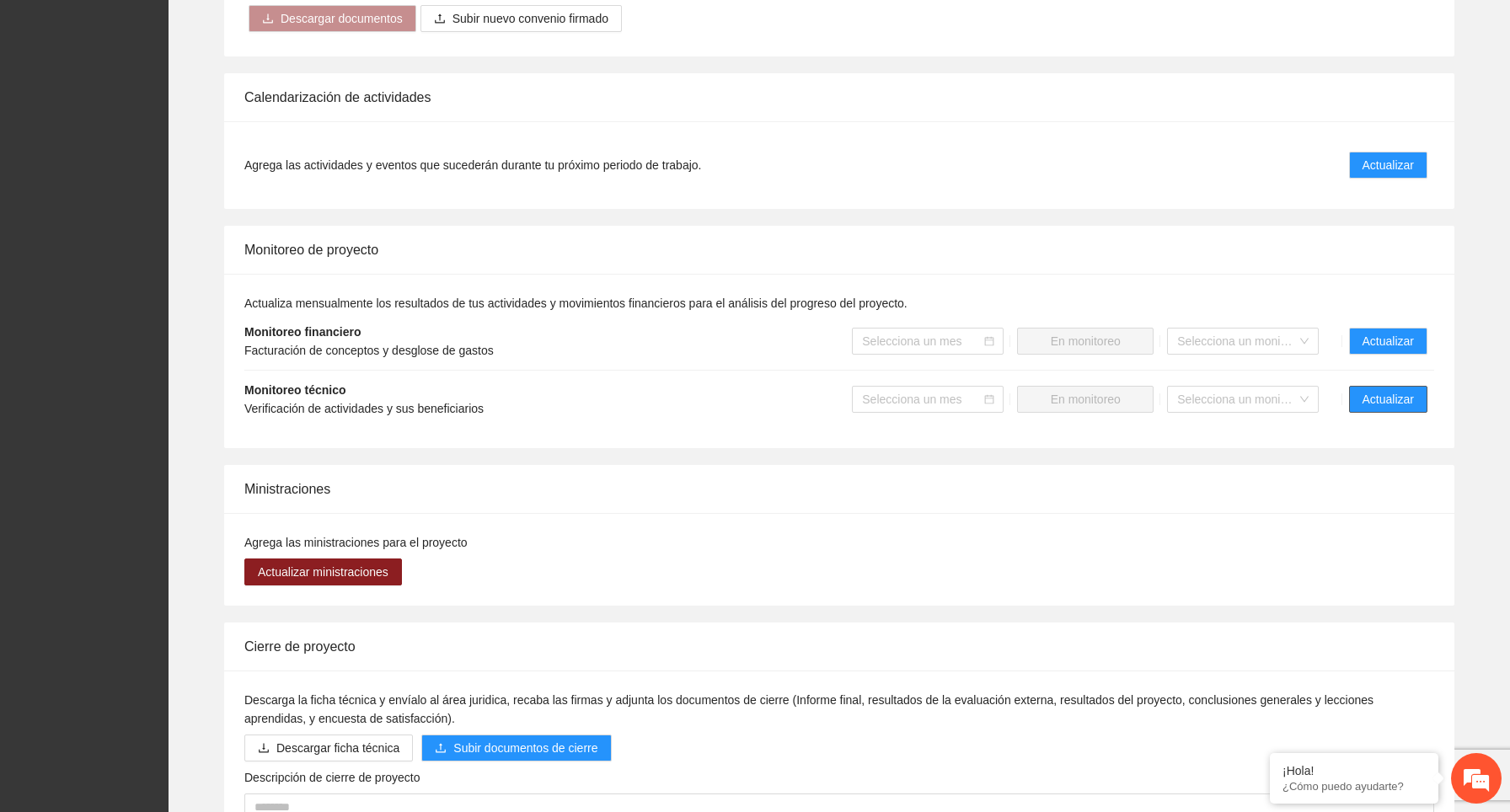
click at [1380, 400] on span "Actualizar" at bounding box center [1387, 400] width 51 height 19
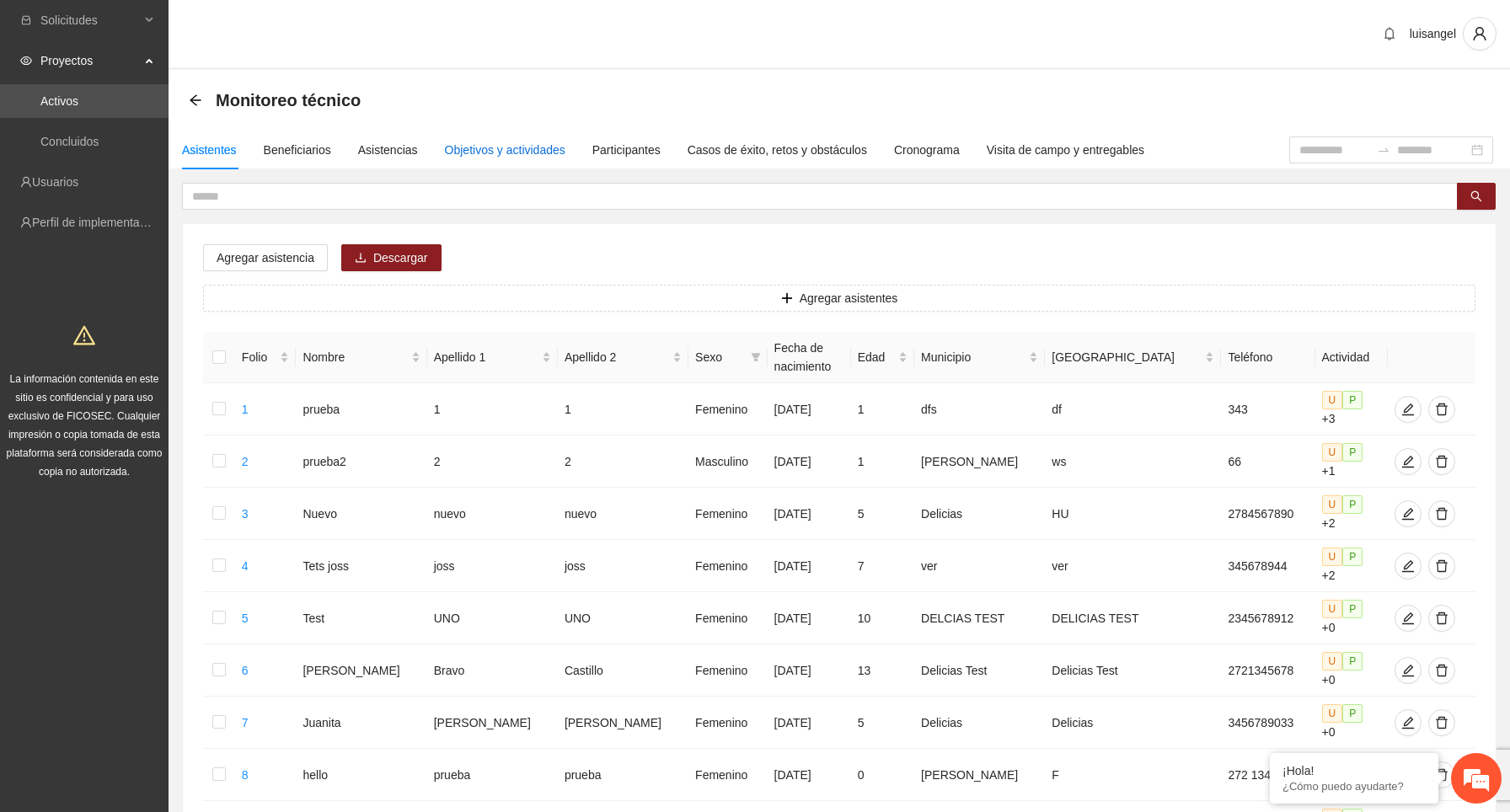
click at [531, 158] on div "Objetivos y actividades" at bounding box center [506, 150] width 121 height 19
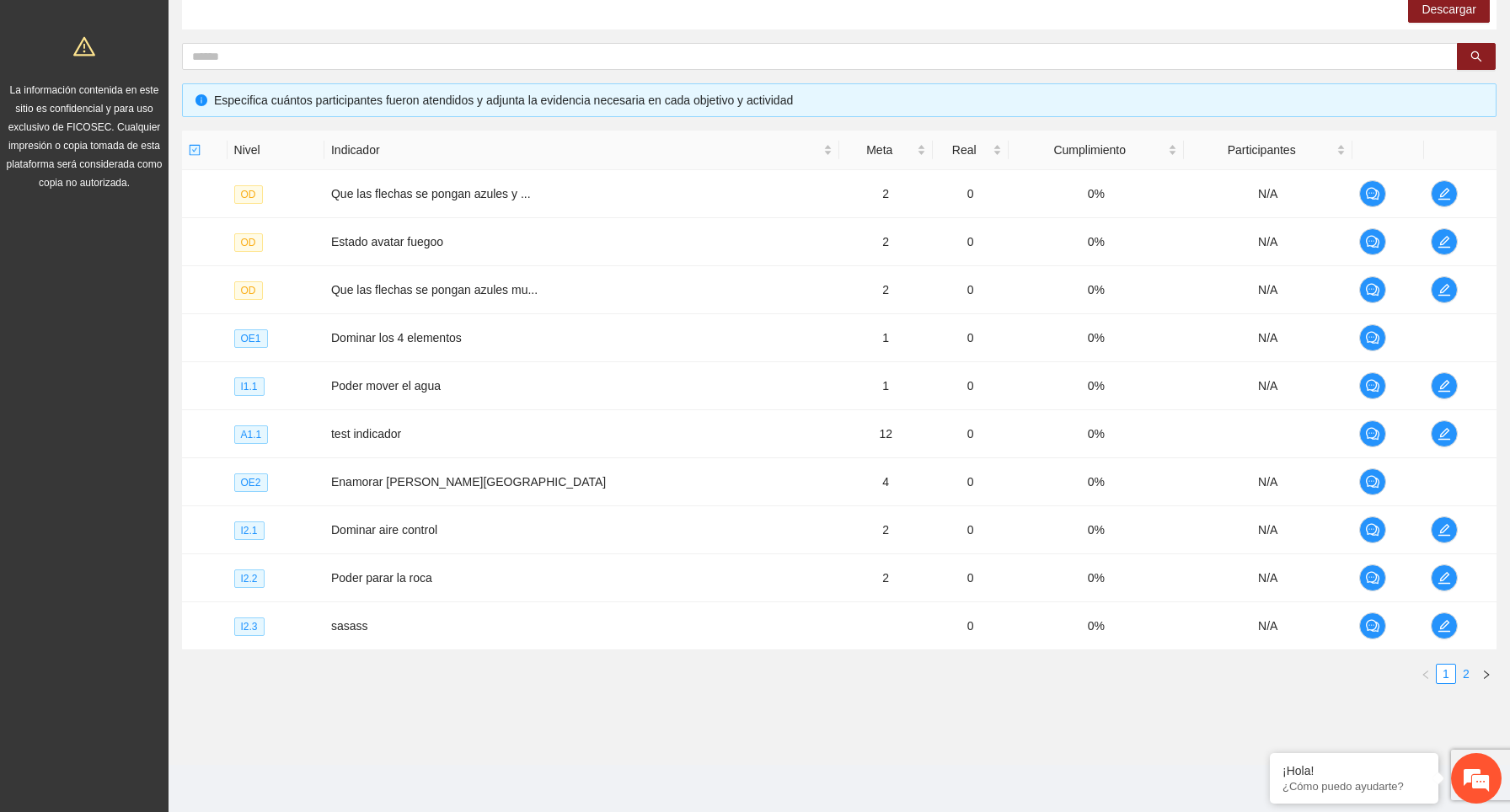
click at [1463, 673] on link "2" at bounding box center [1466, 674] width 19 height 19
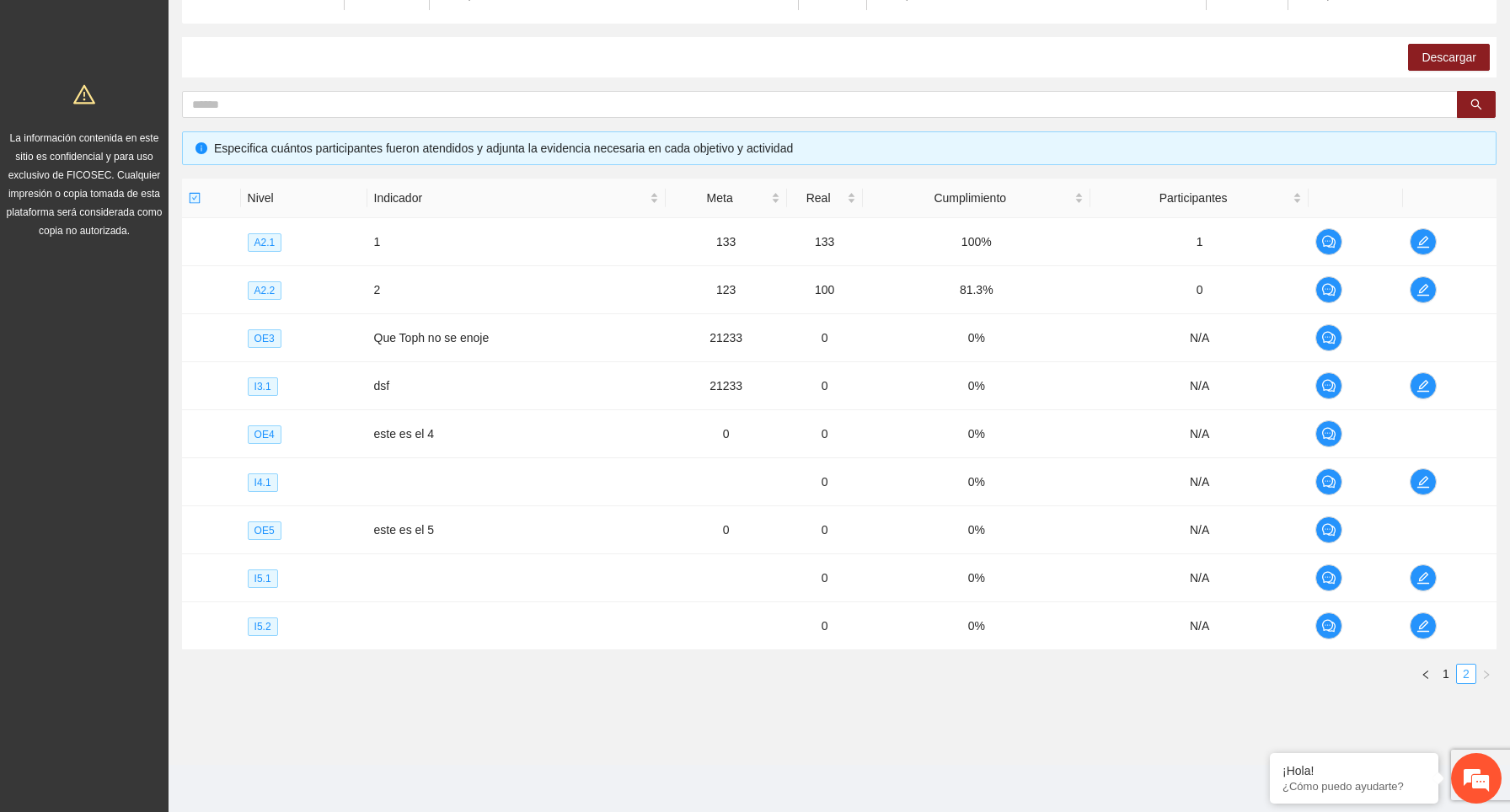
scroll to position [240, 0]
click at [1447, 675] on link "1" at bounding box center [1446, 674] width 19 height 19
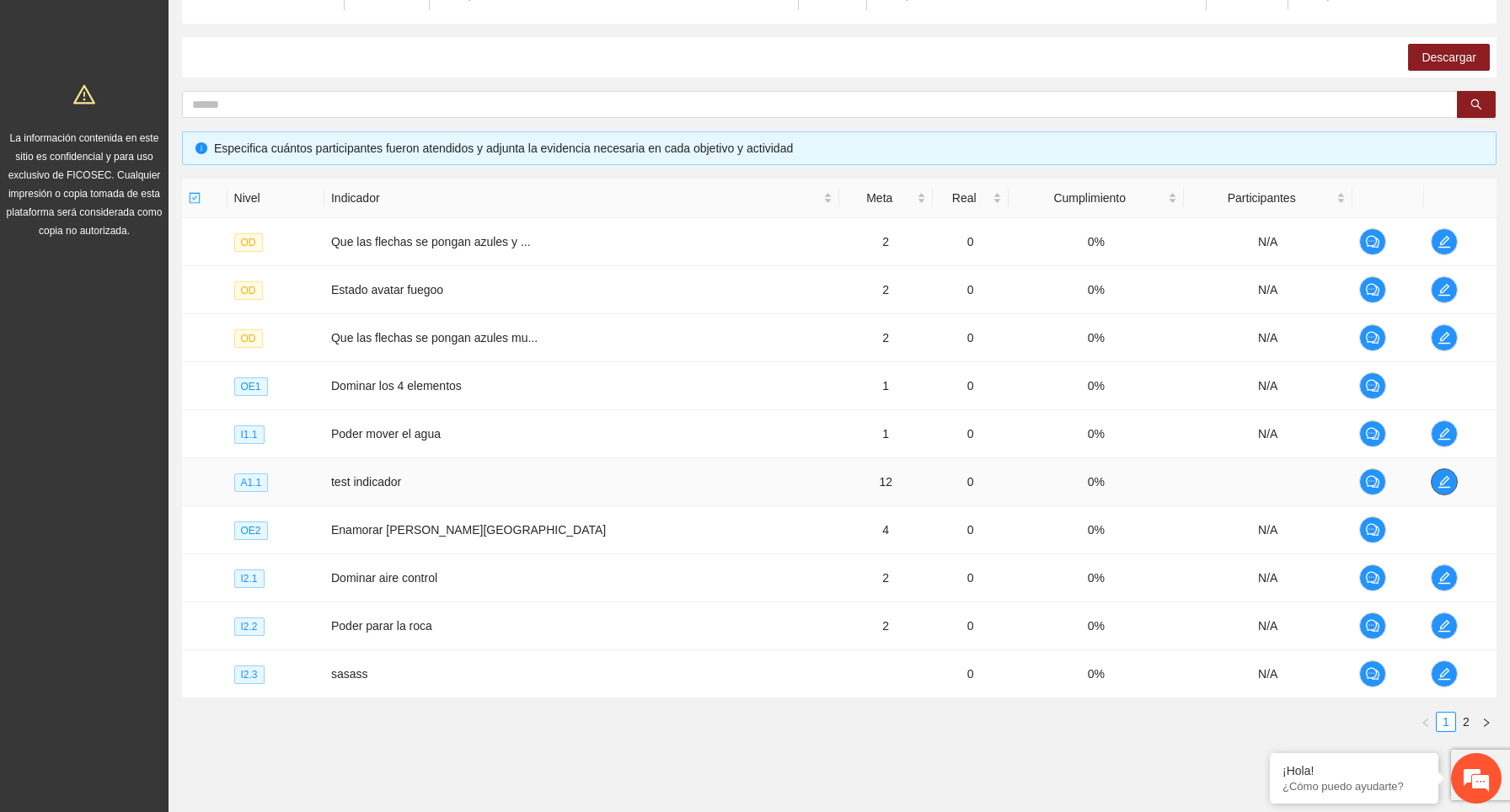
click at [1437, 482] on icon "edit" at bounding box center [1444, 482] width 13 height 13
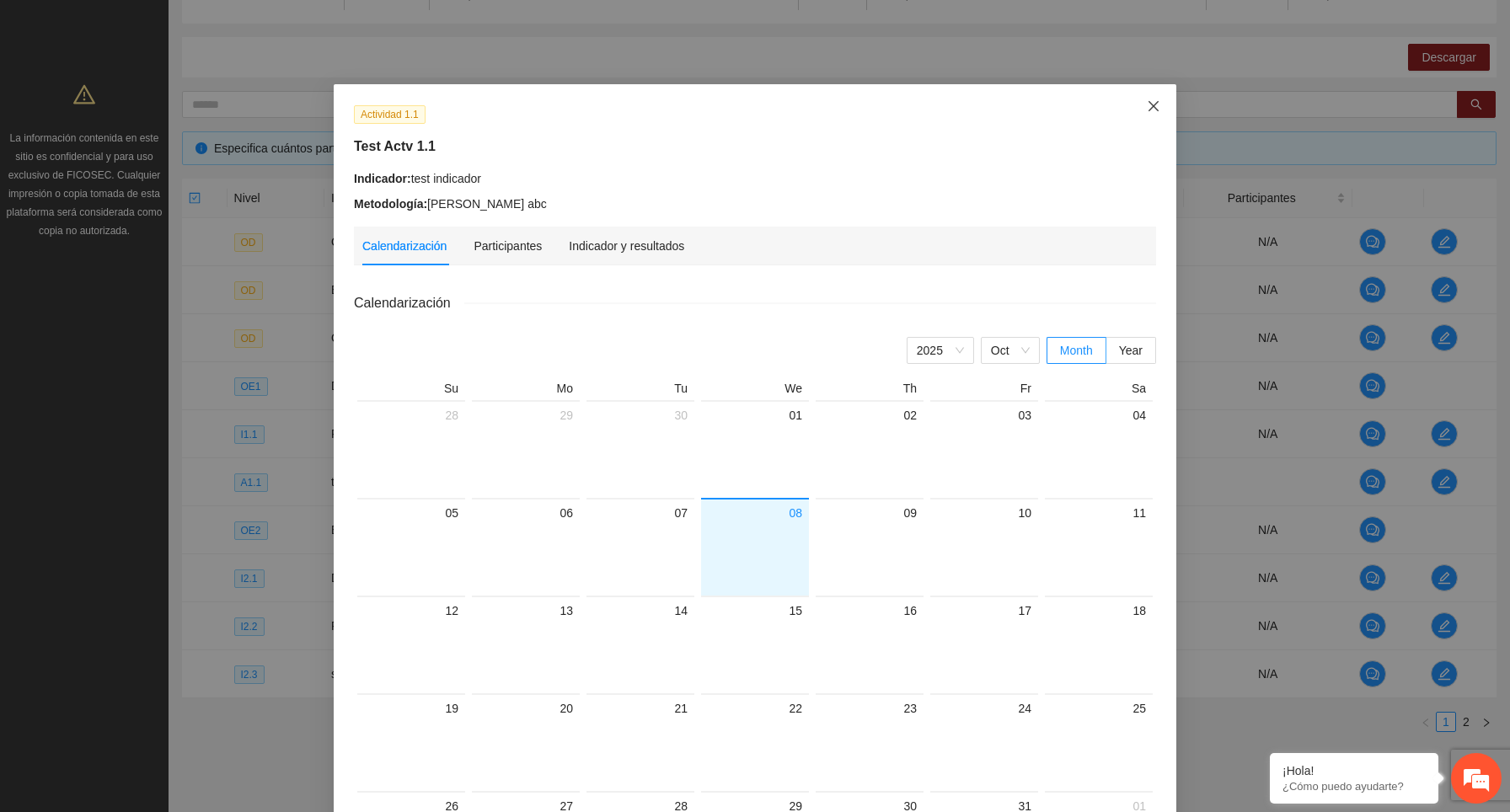
click at [1147, 109] on icon "close" at bounding box center [1153, 106] width 13 height 13
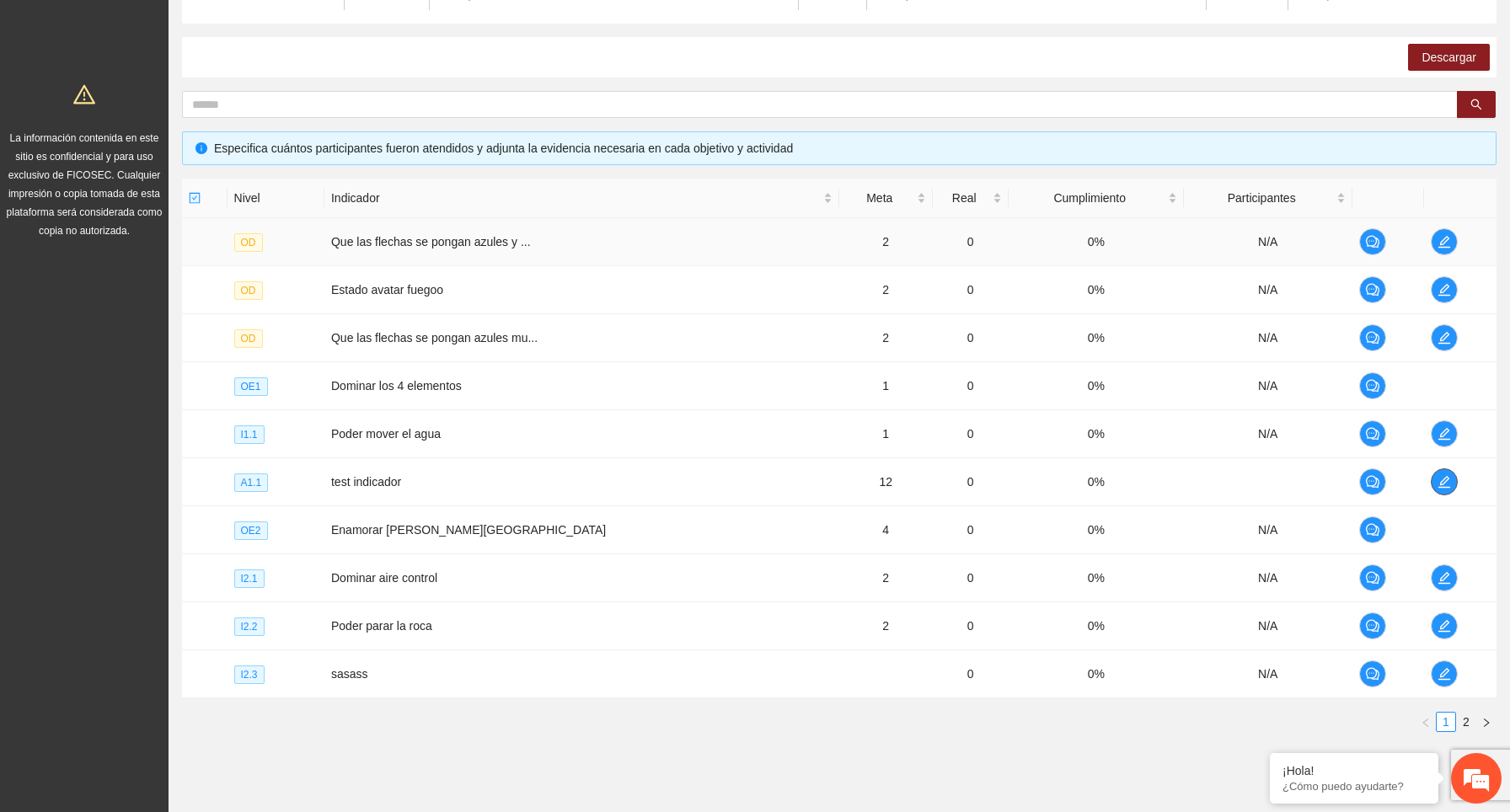
scroll to position [0, 0]
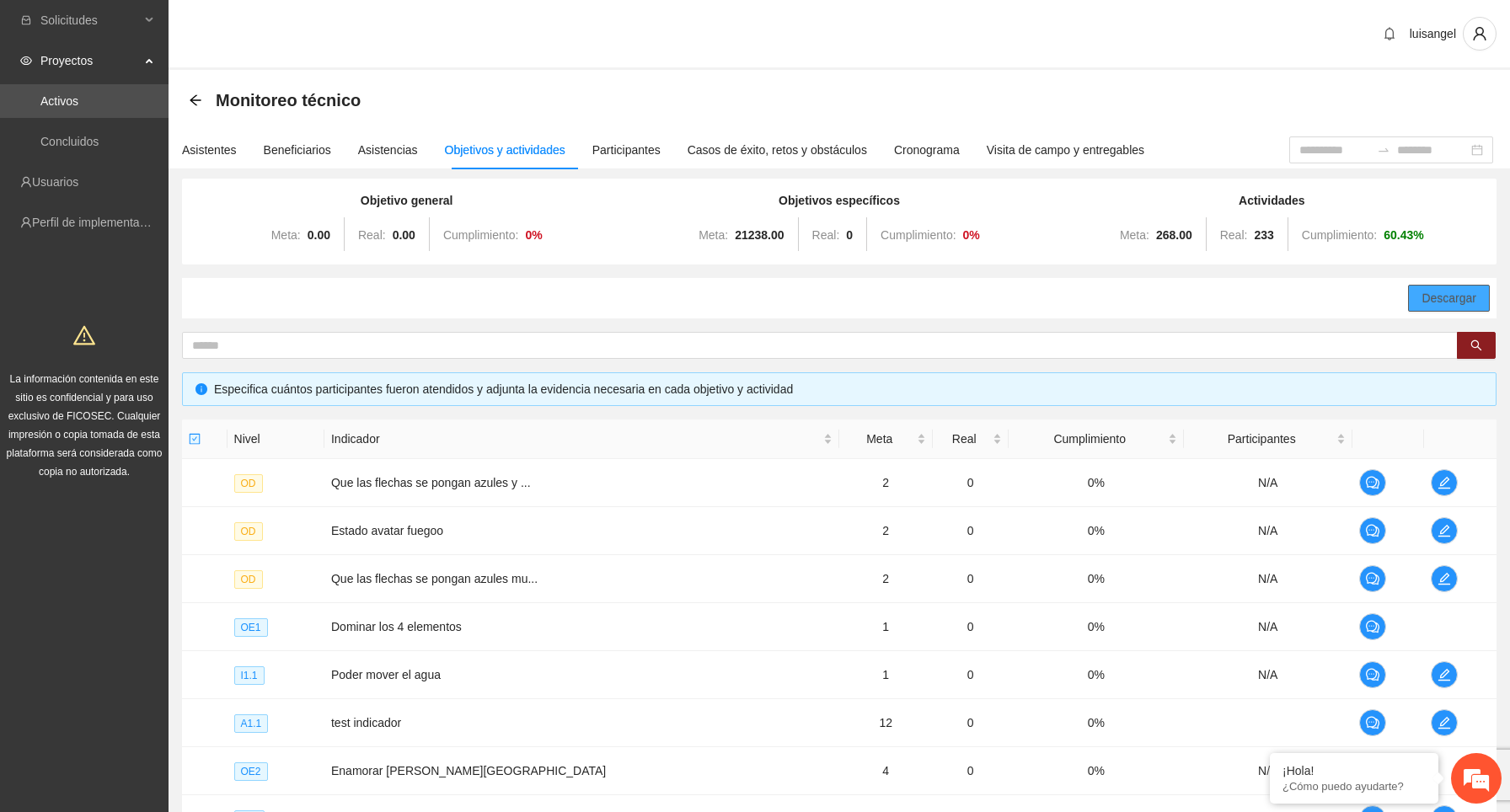
click at [1421, 294] on span "Descargar" at bounding box center [1449, 298] width 55 height 19
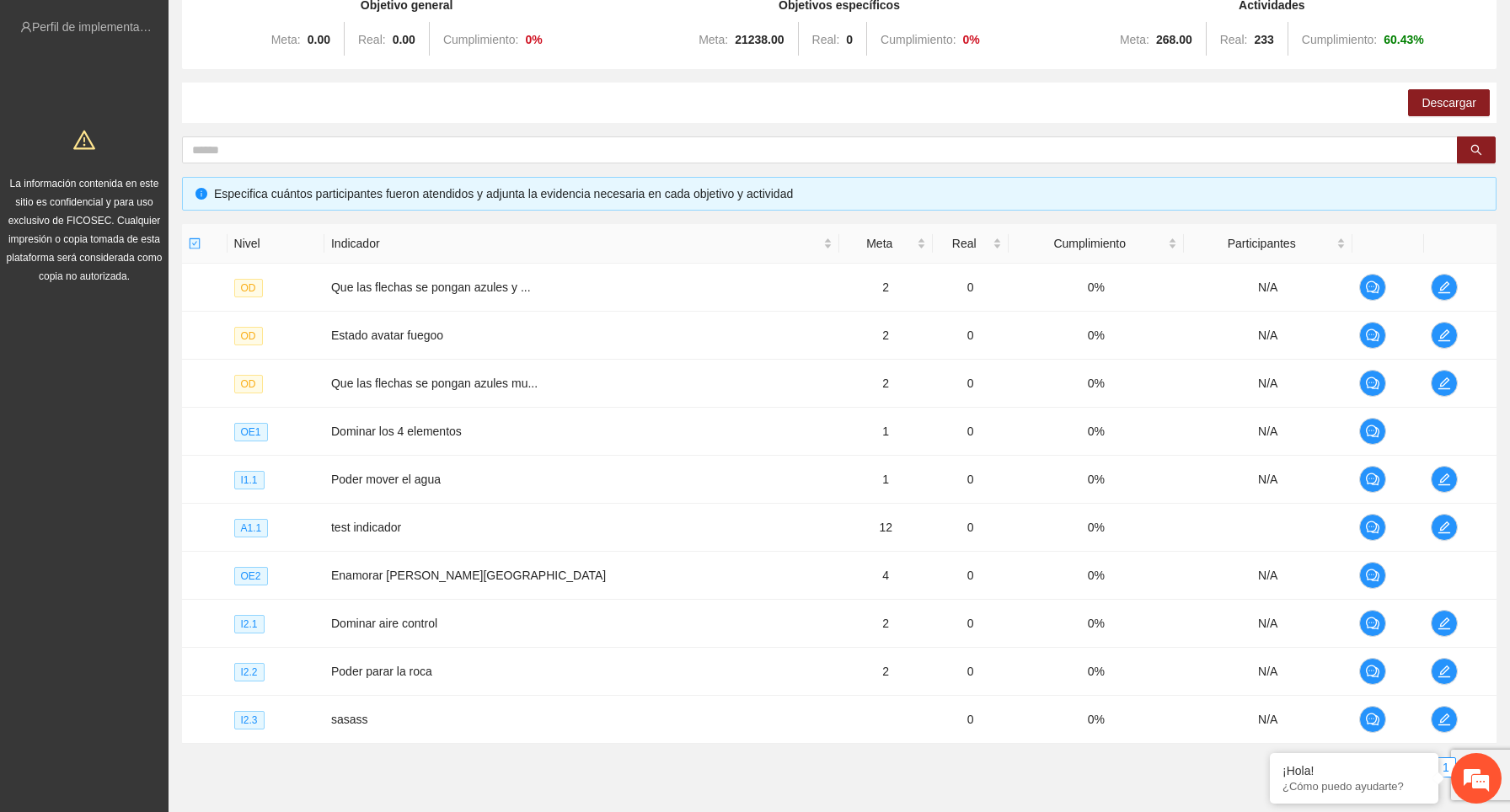
scroll to position [224, 0]
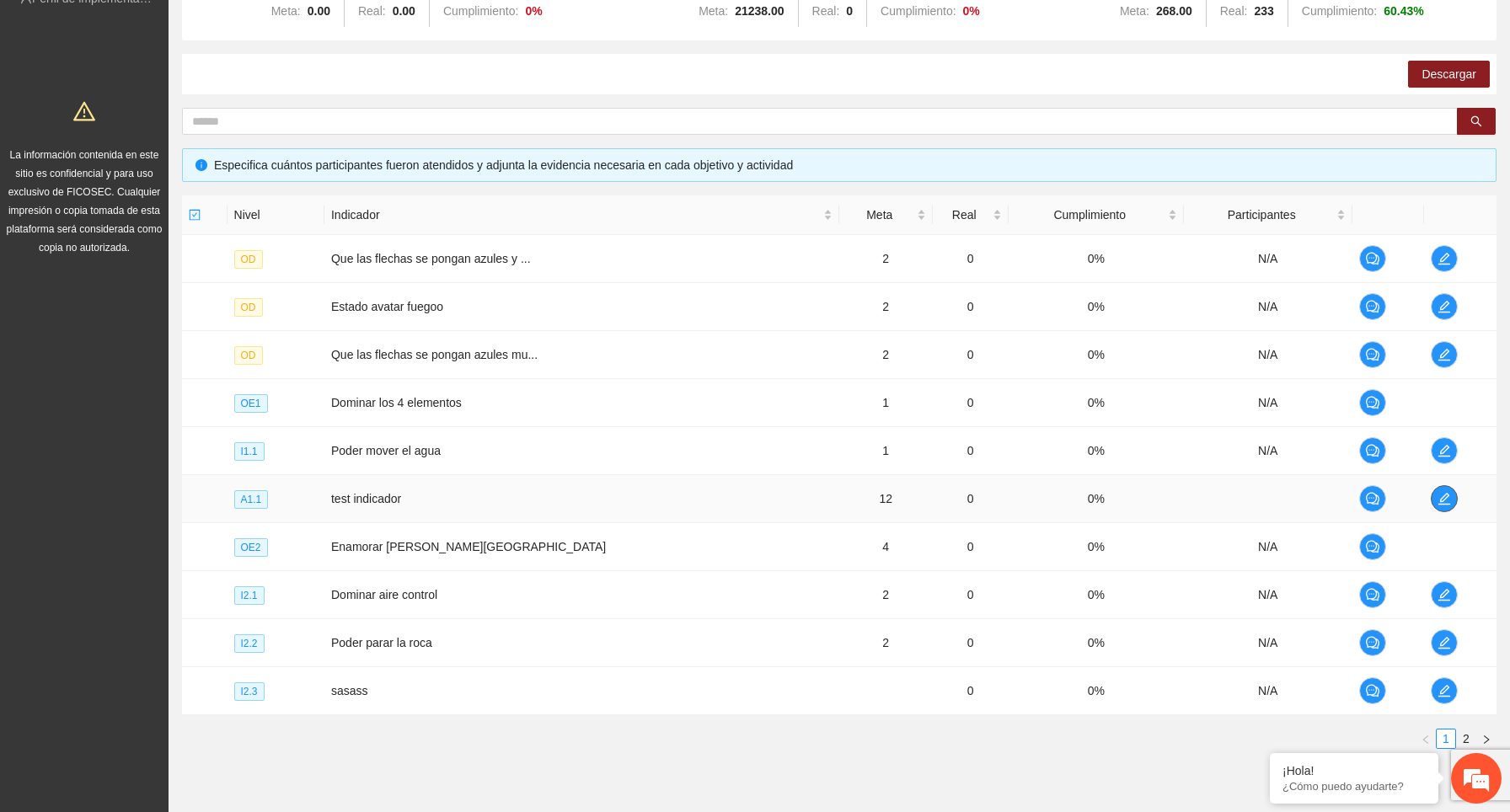
click at [1441, 499] on icon "edit" at bounding box center [1444, 499] width 13 height 13
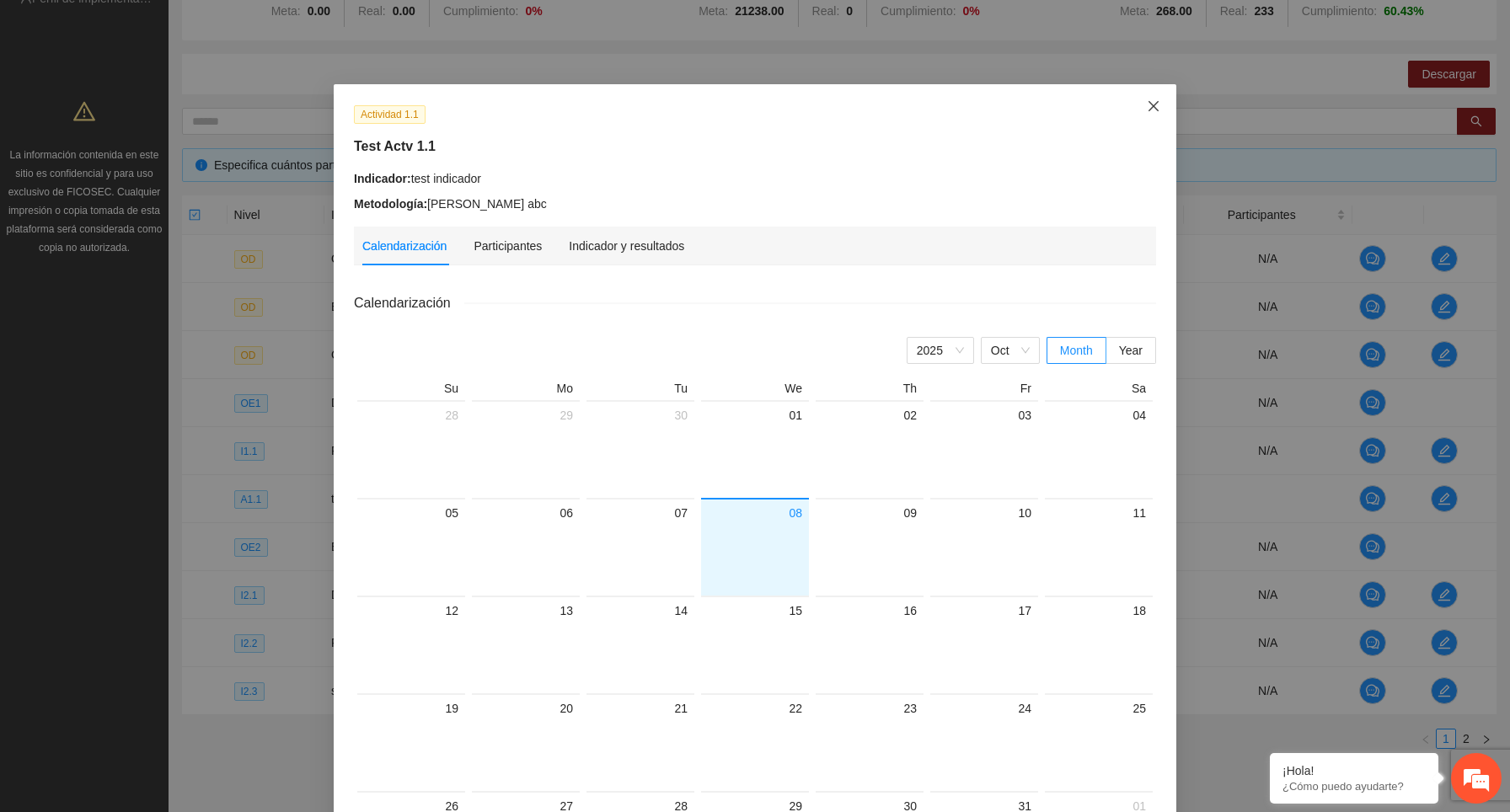
click at [1155, 106] on icon "close" at bounding box center [1153, 106] width 13 height 13
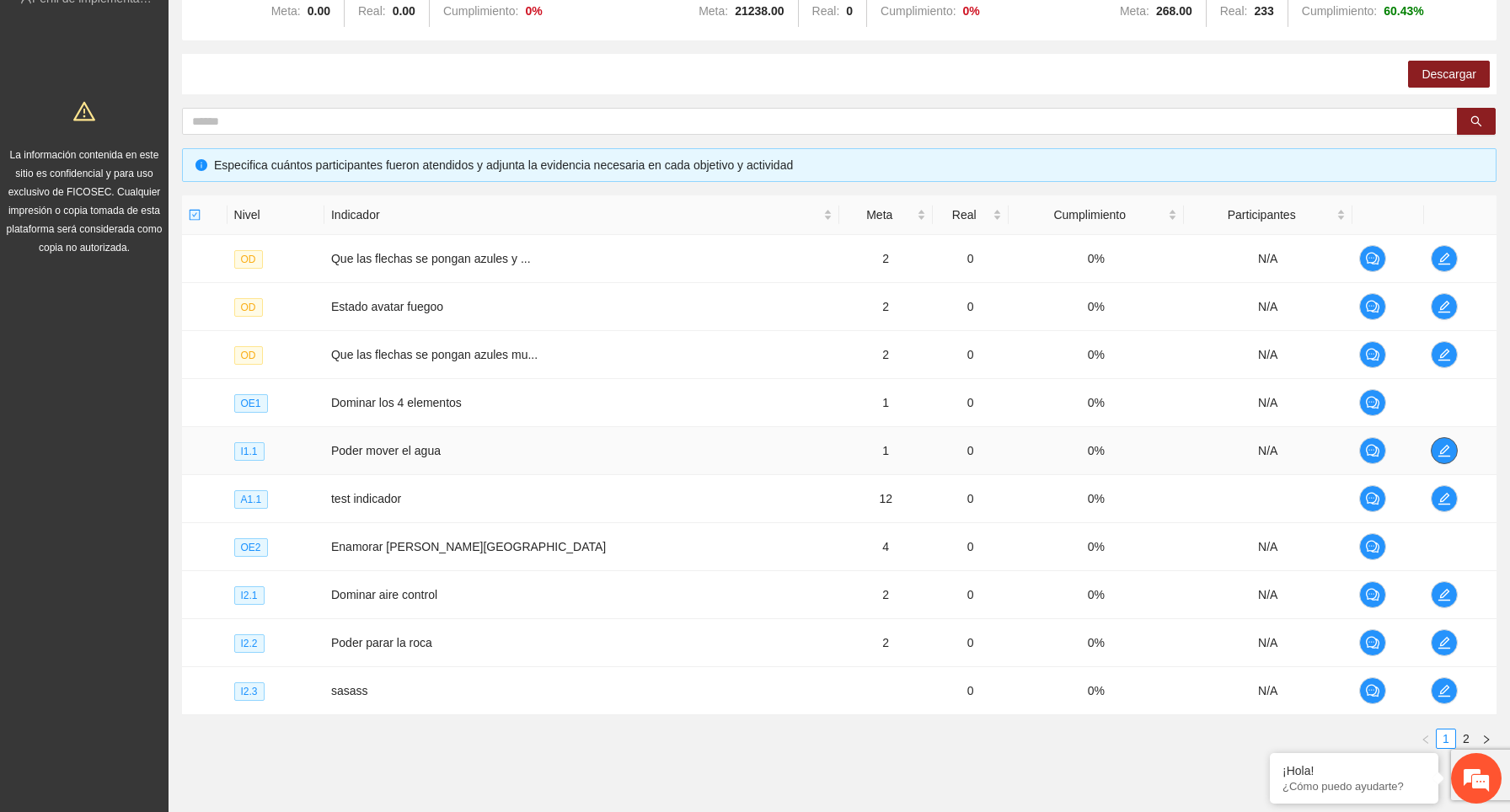
click at [1442, 449] on icon "edit" at bounding box center [1444, 451] width 13 height 13
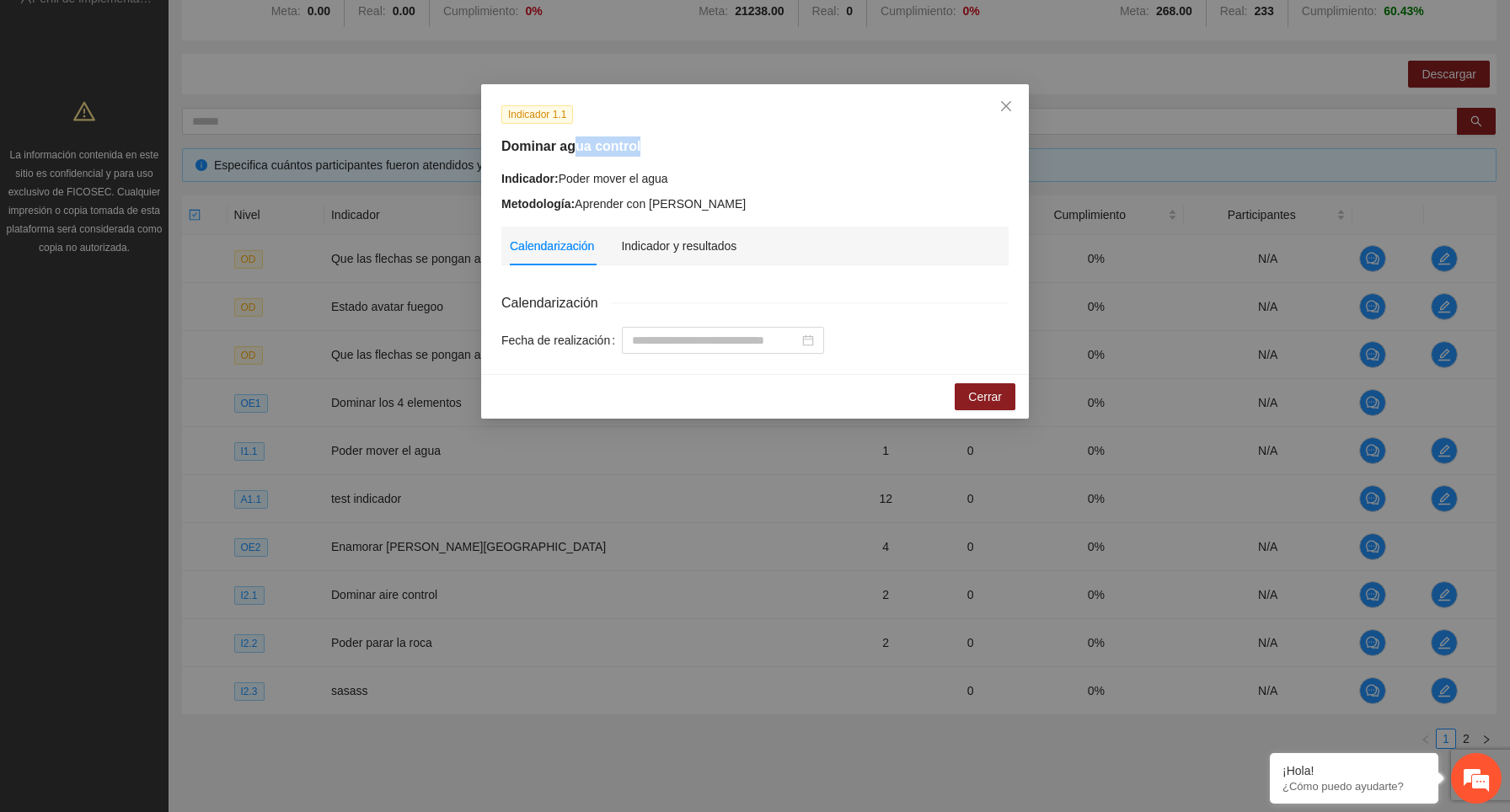
drag, startPoint x: 684, startPoint y: 145, endPoint x: 573, endPoint y: 145, distance: 111.0
click at [573, 145] on h5 "Dominar agua control" at bounding box center [755, 146] width 507 height 20
click at [1007, 107] on icon "close" at bounding box center [1005, 106] width 13 height 13
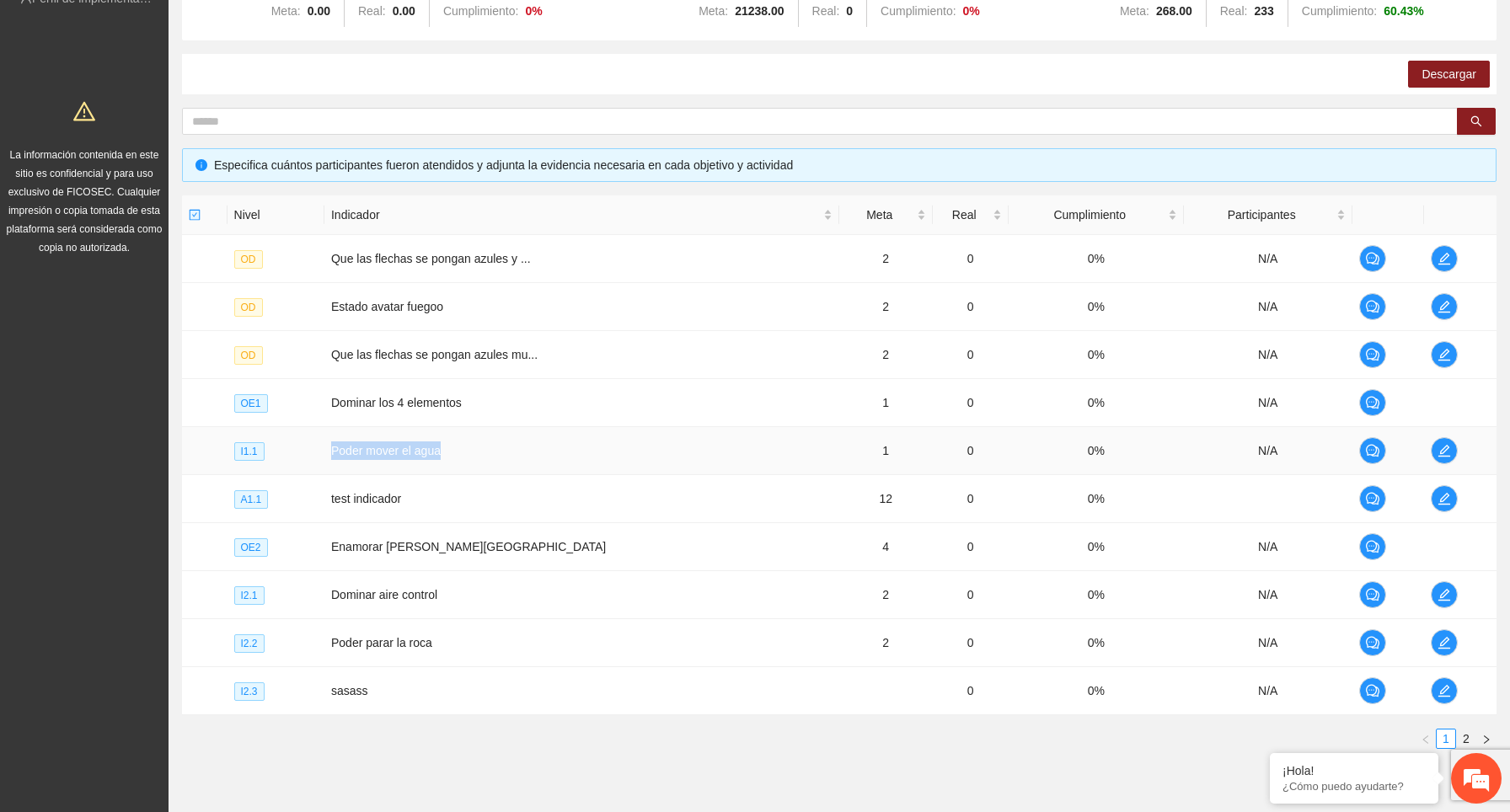
drag, startPoint x: 480, startPoint y: 449, endPoint x: 342, endPoint y: 448, distance: 138.0
click at [342, 448] on td "Poder mover el agua" at bounding box center [582, 451] width 515 height 48
click at [466, 454] on td "Poder mover el agua" at bounding box center [582, 451] width 515 height 48
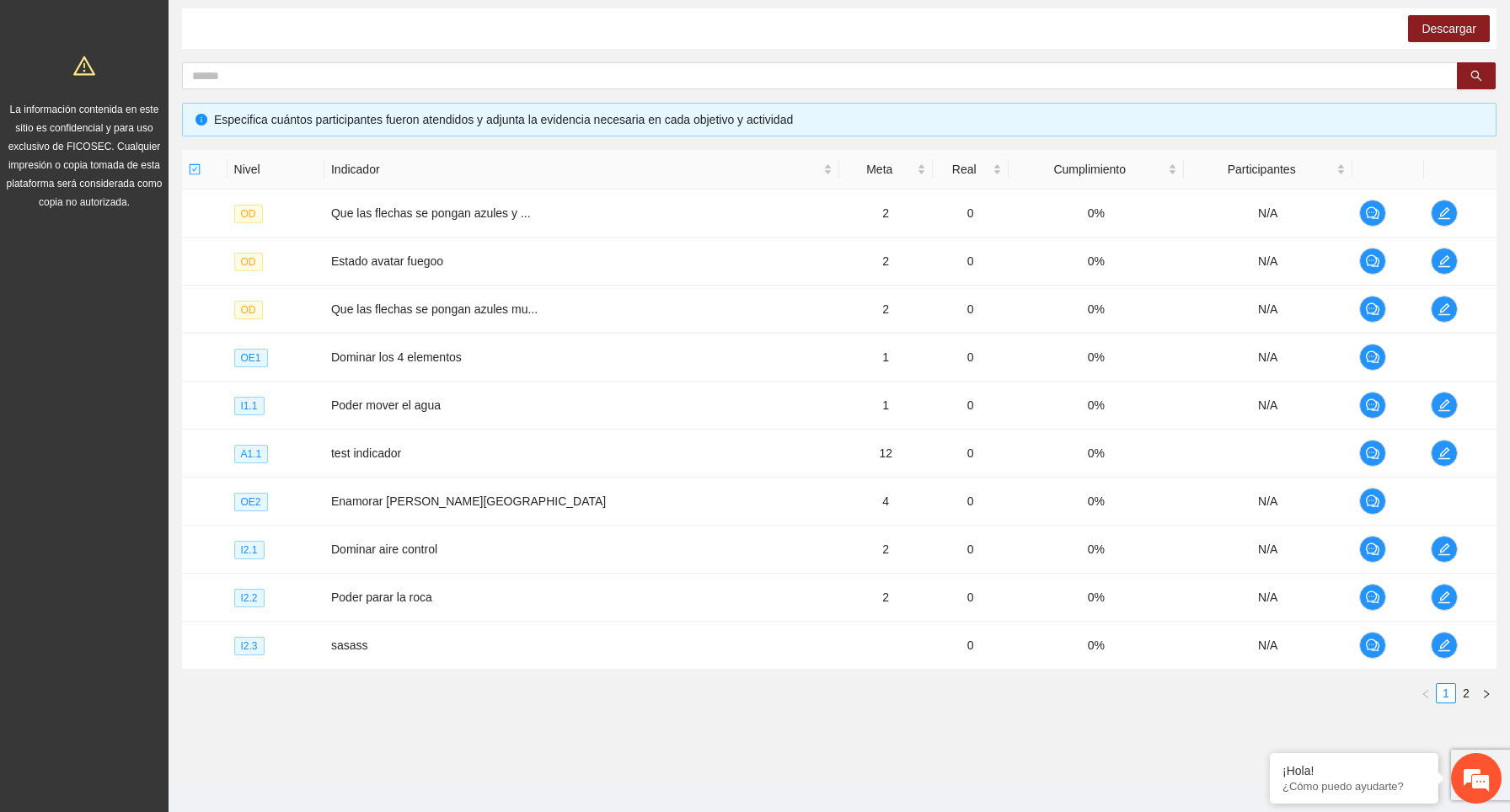
scroll to position [289, 0]
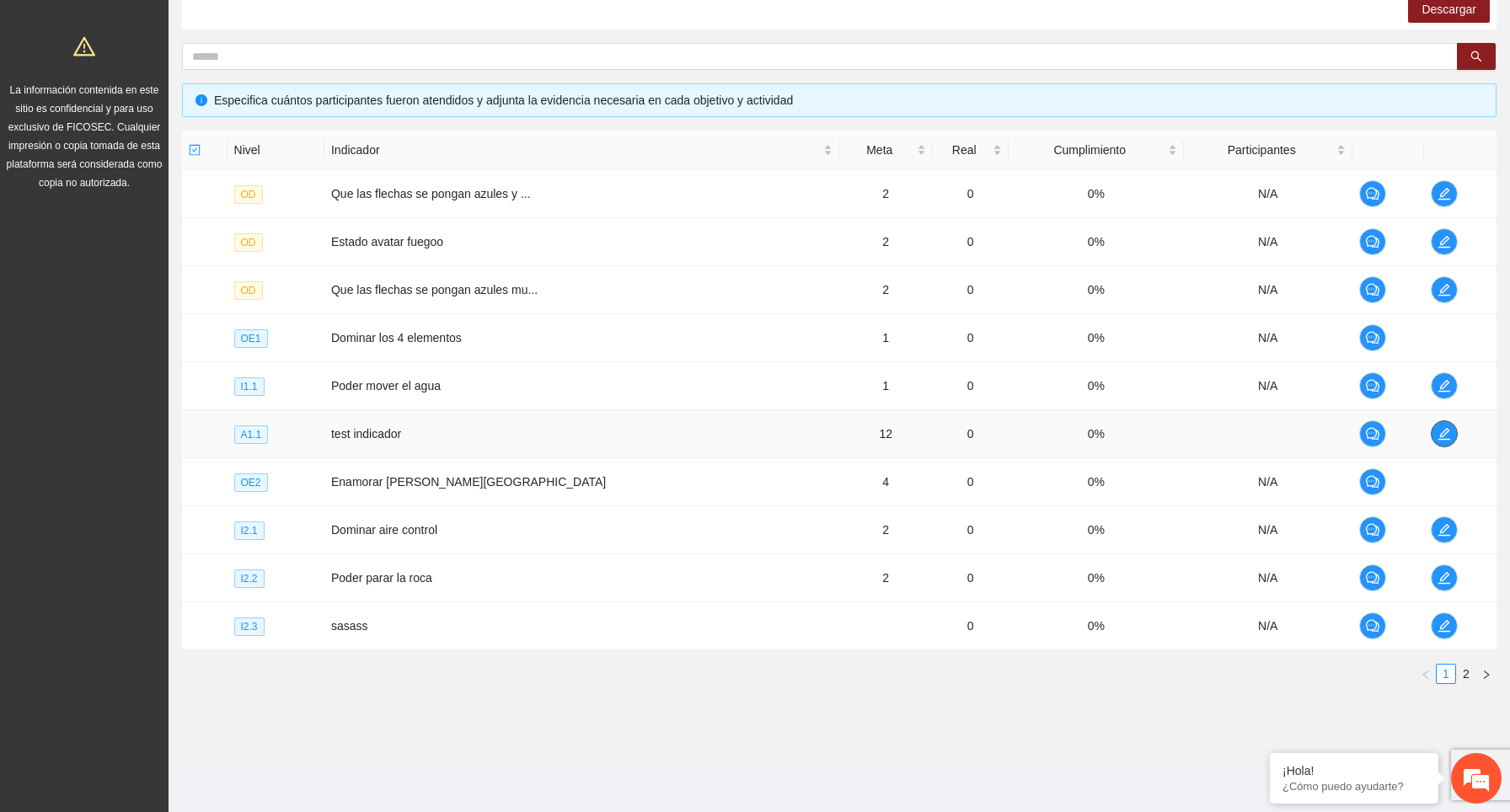
click at [1437, 430] on icon "edit" at bounding box center [1444, 434] width 13 height 13
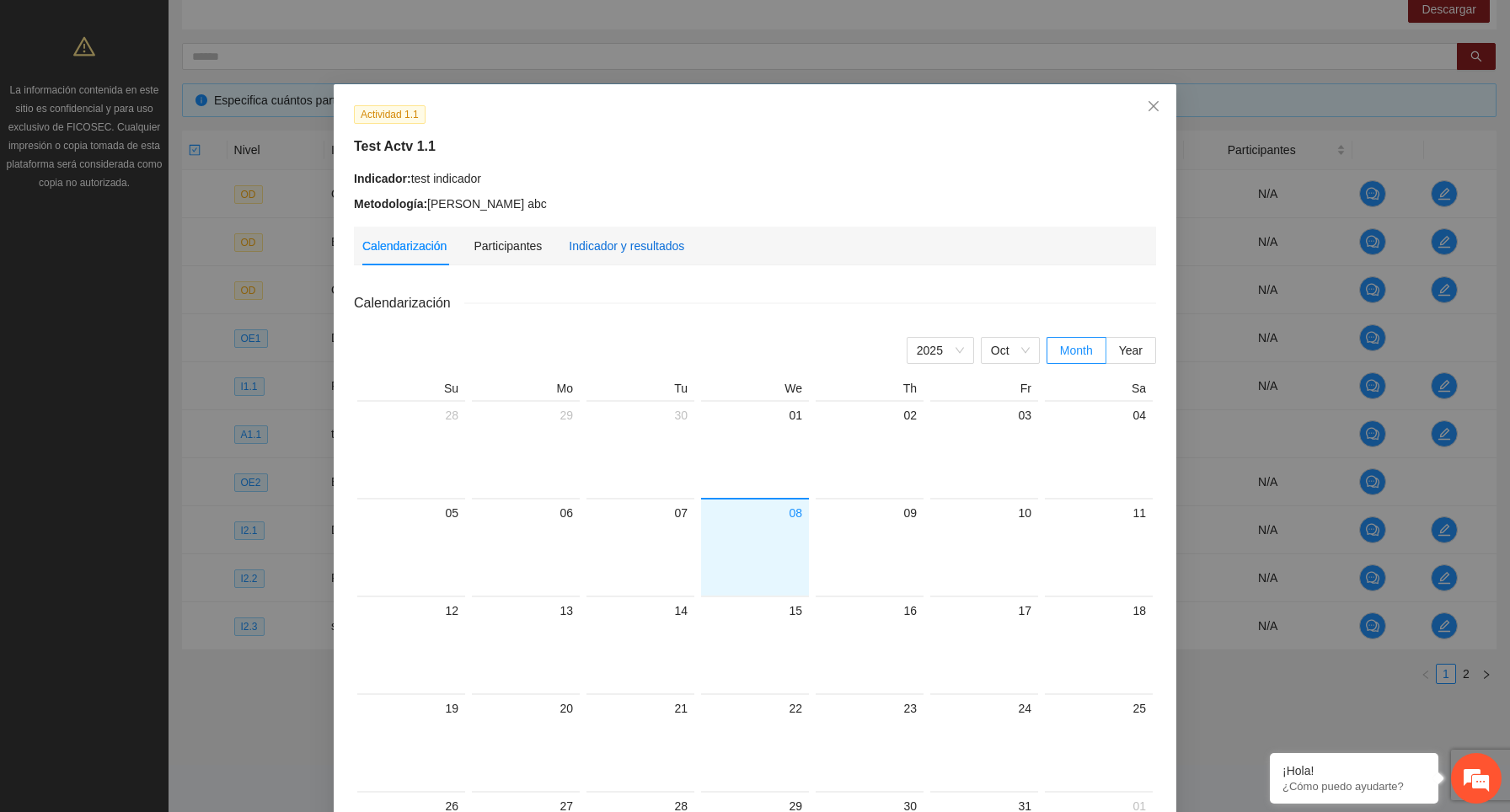
click at [647, 240] on div "Indicador y resultados" at bounding box center [626, 246] width 115 height 19
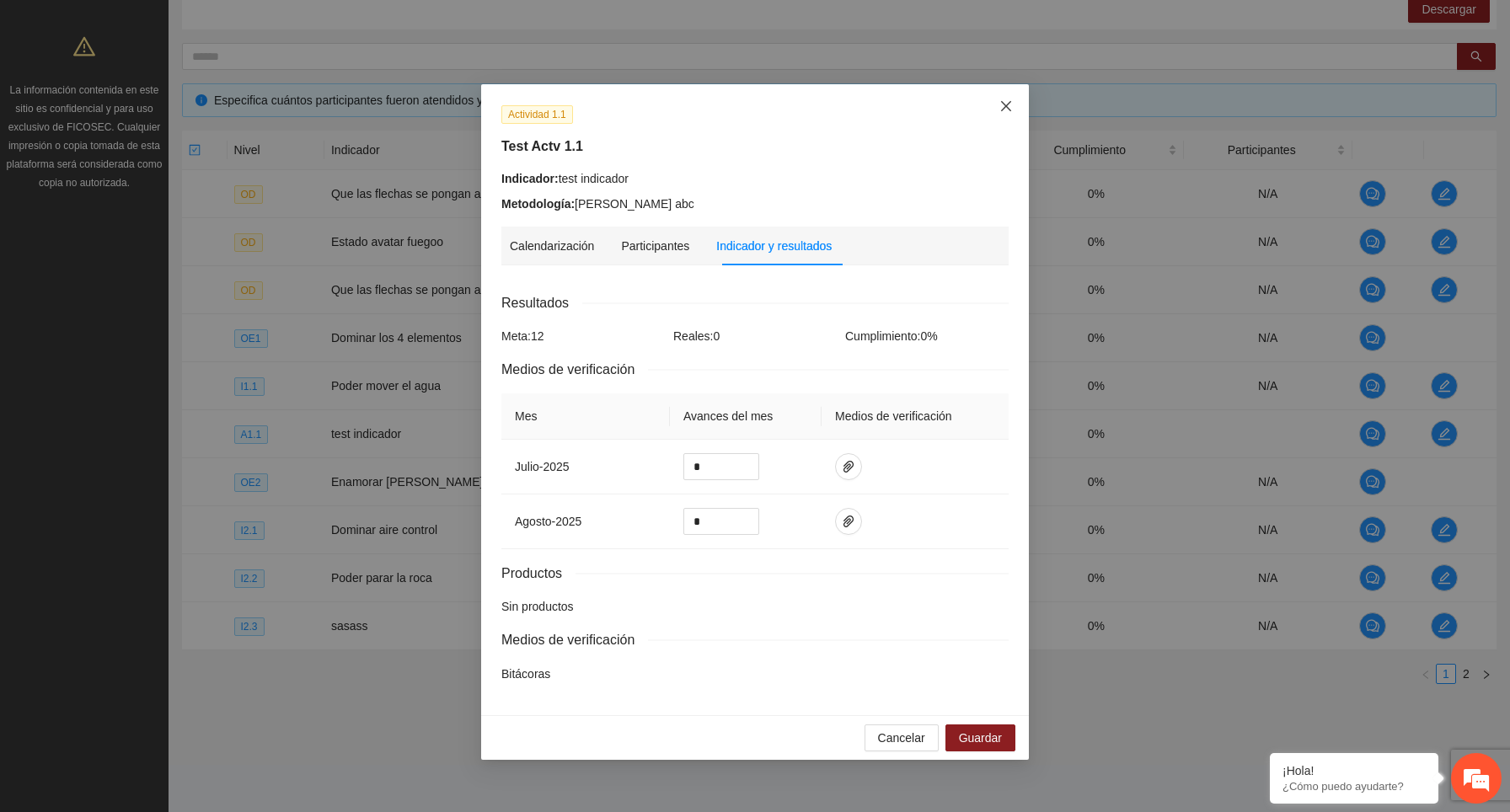
click at [1007, 109] on icon "close" at bounding box center [1005, 106] width 10 height 10
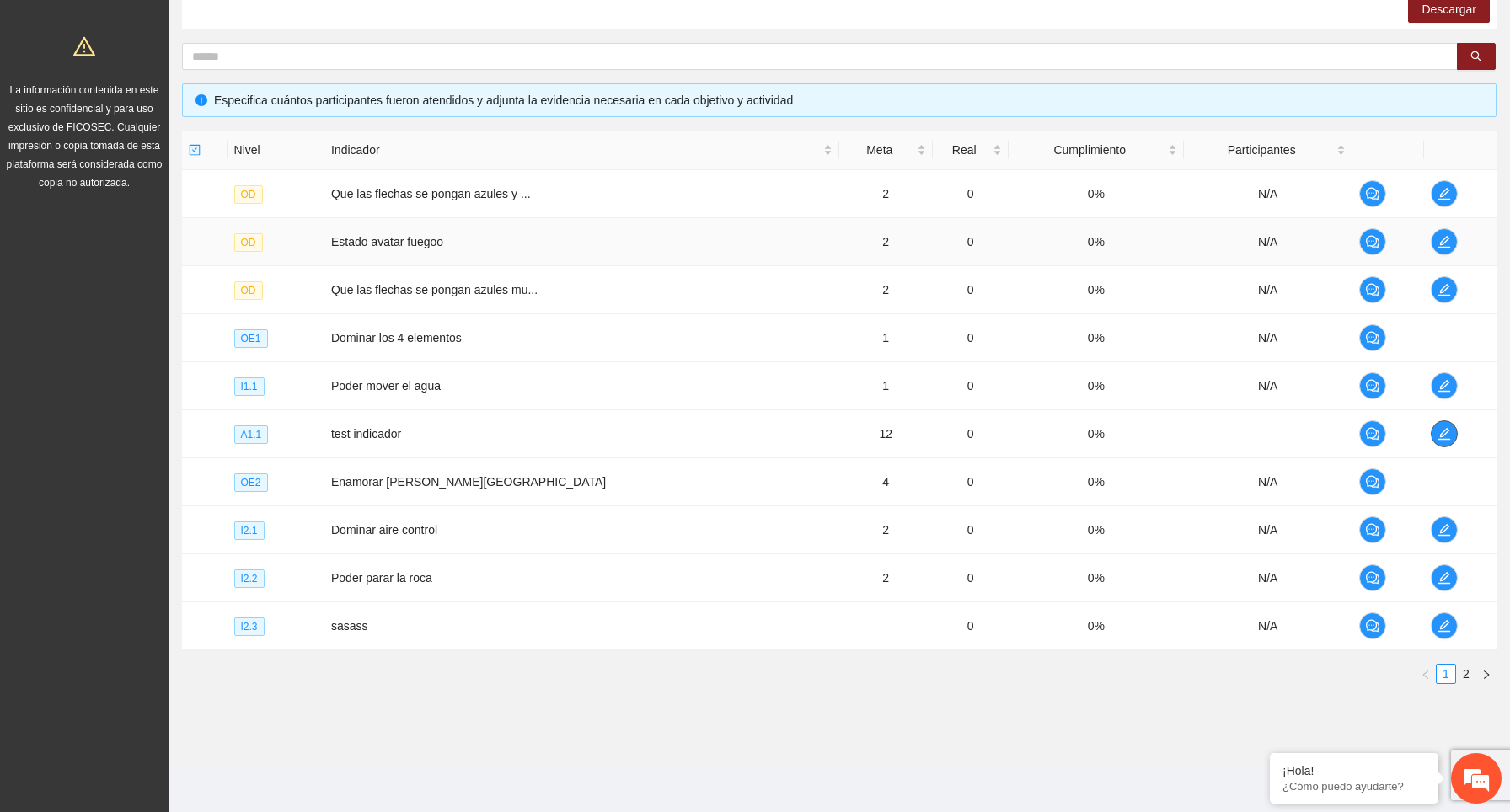
scroll to position [0, 0]
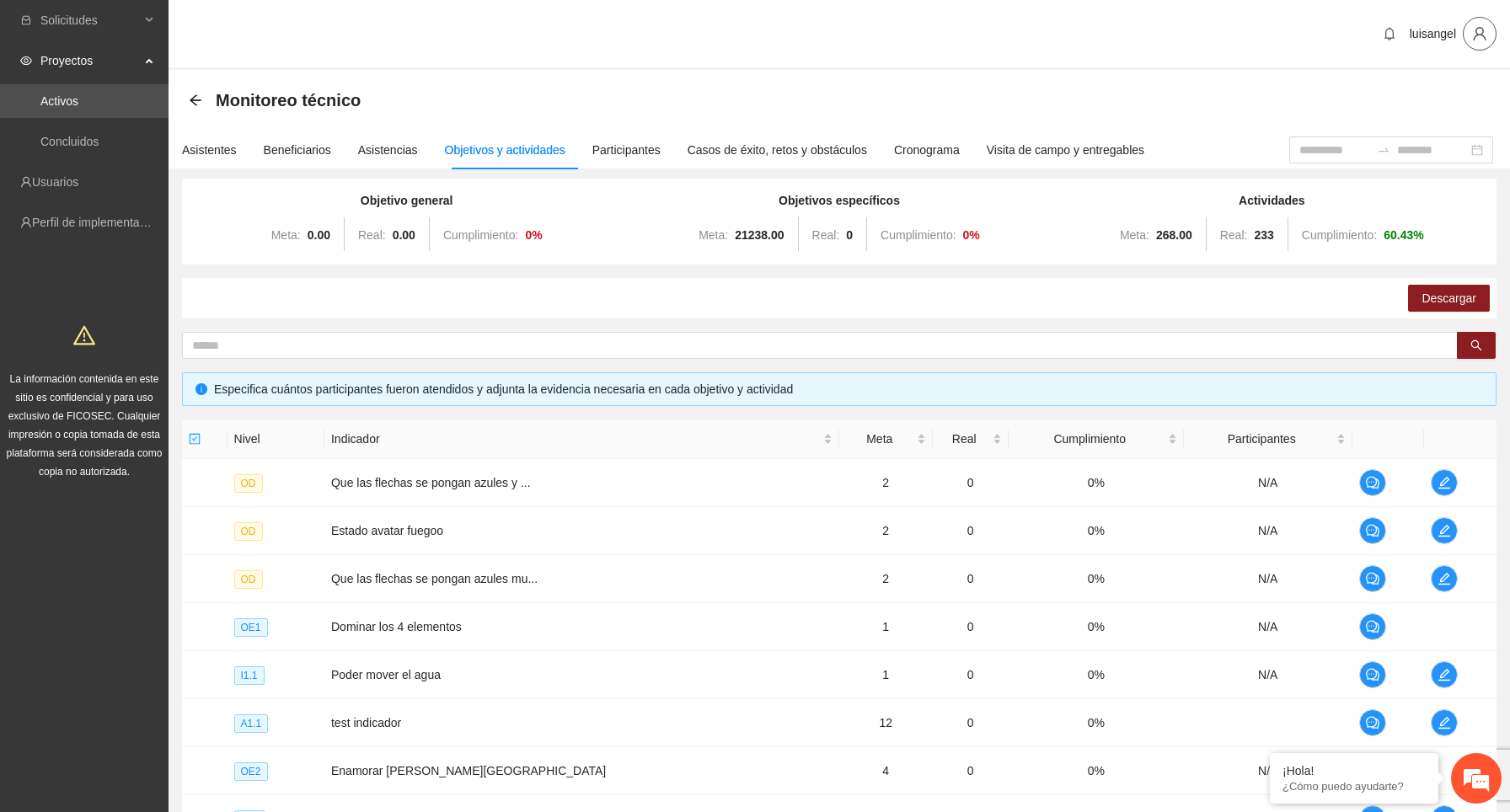
click at [1476, 26] on icon "user" at bounding box center [1479, 34] width 15 height 15
click at [1448, 92] on span "Cerrar sesión" at bounding box center [1431, 98] width 107 height 19
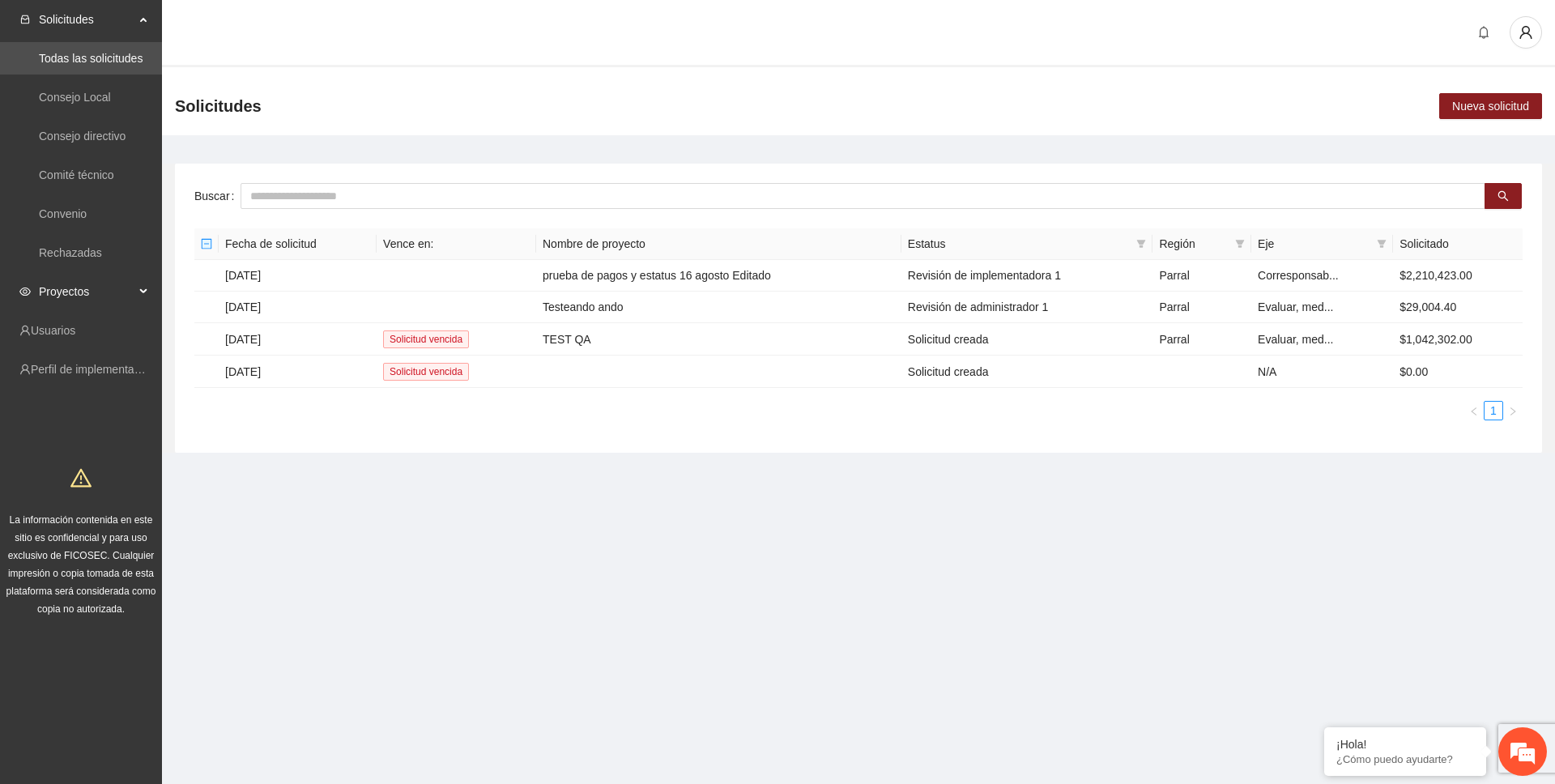
click at [95, 289] on span "Proyectos" at bounding box center [86, 292] width 95 height 33
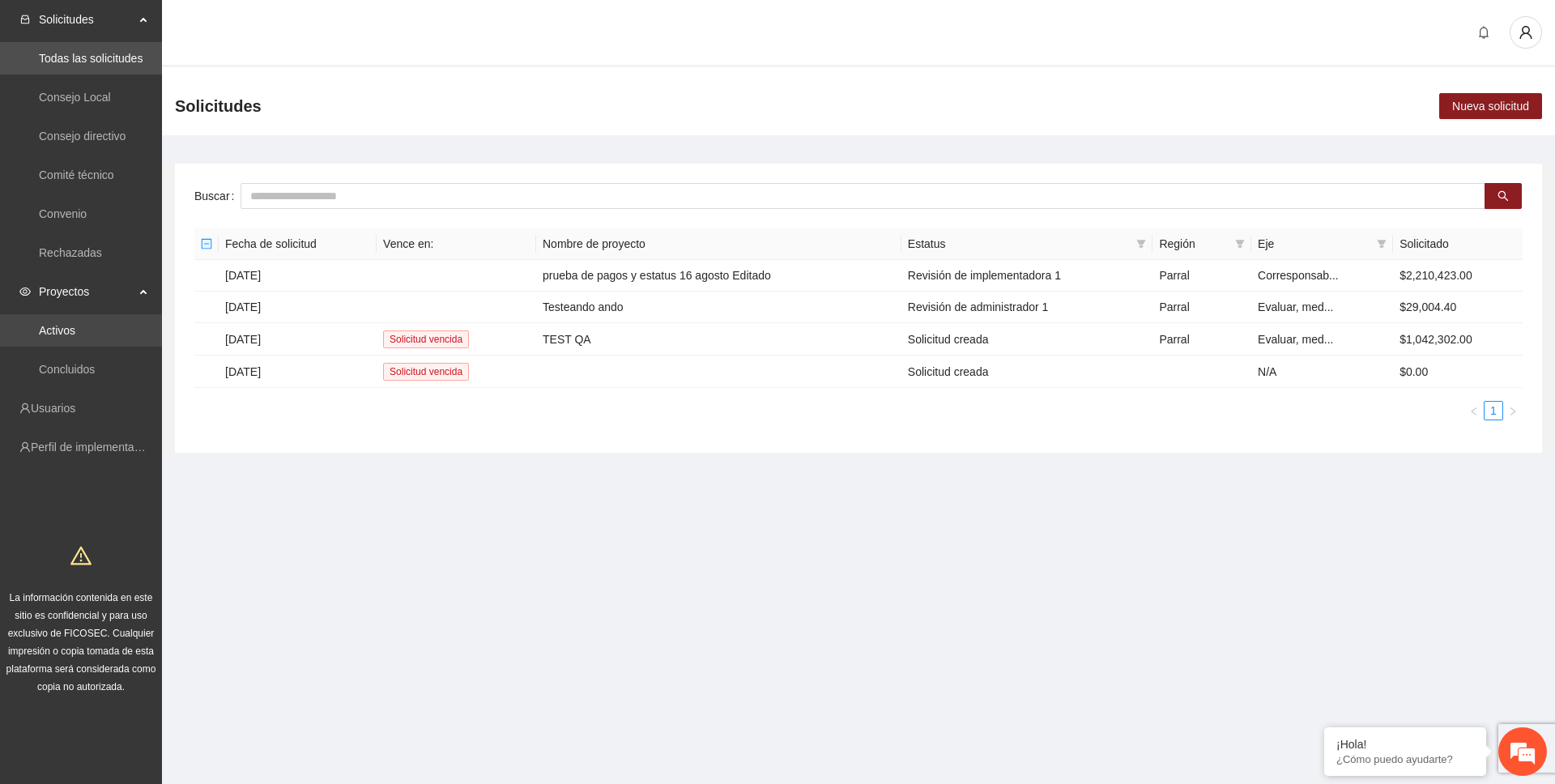
click at [75, 334] on link "Activos" at bounding box center [57, 330] width 36 height 13
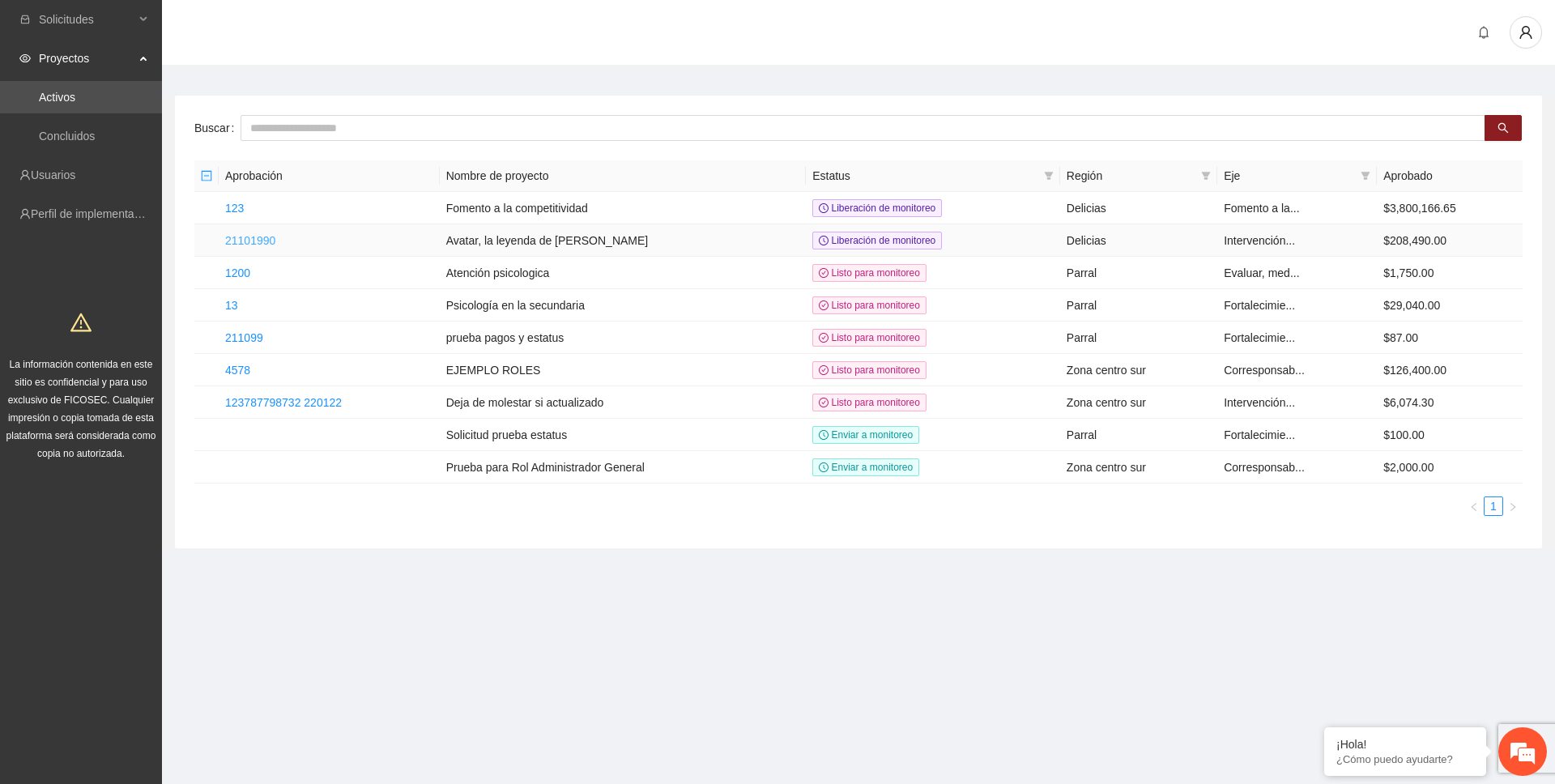
click at [246, 240] on link "21101990" at bounding box center [249, 240] width 50 height 13
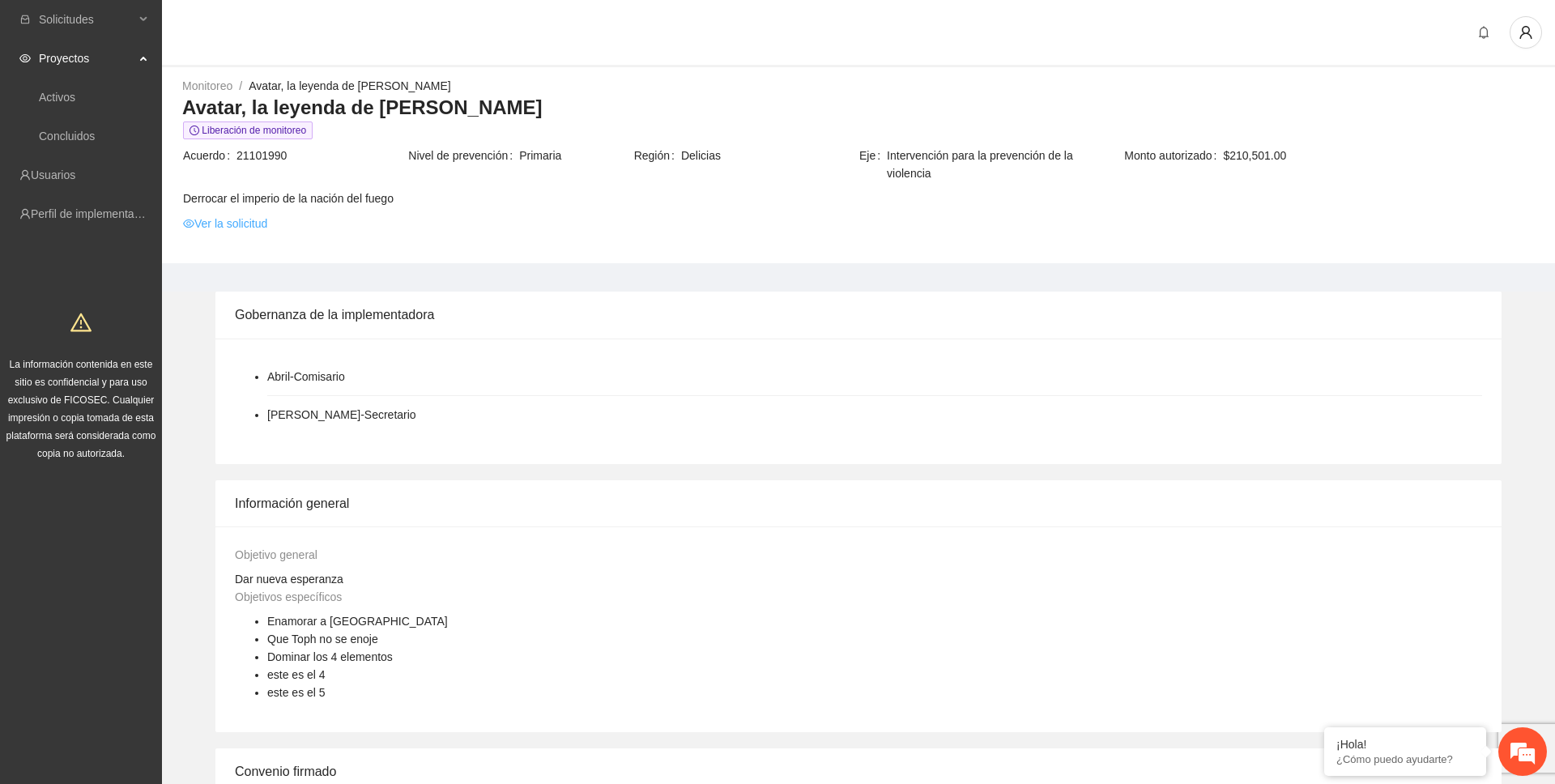
click at [232, 224] on link "Ver la solicitud" at bounding box center [225, 224] width 84 height 18
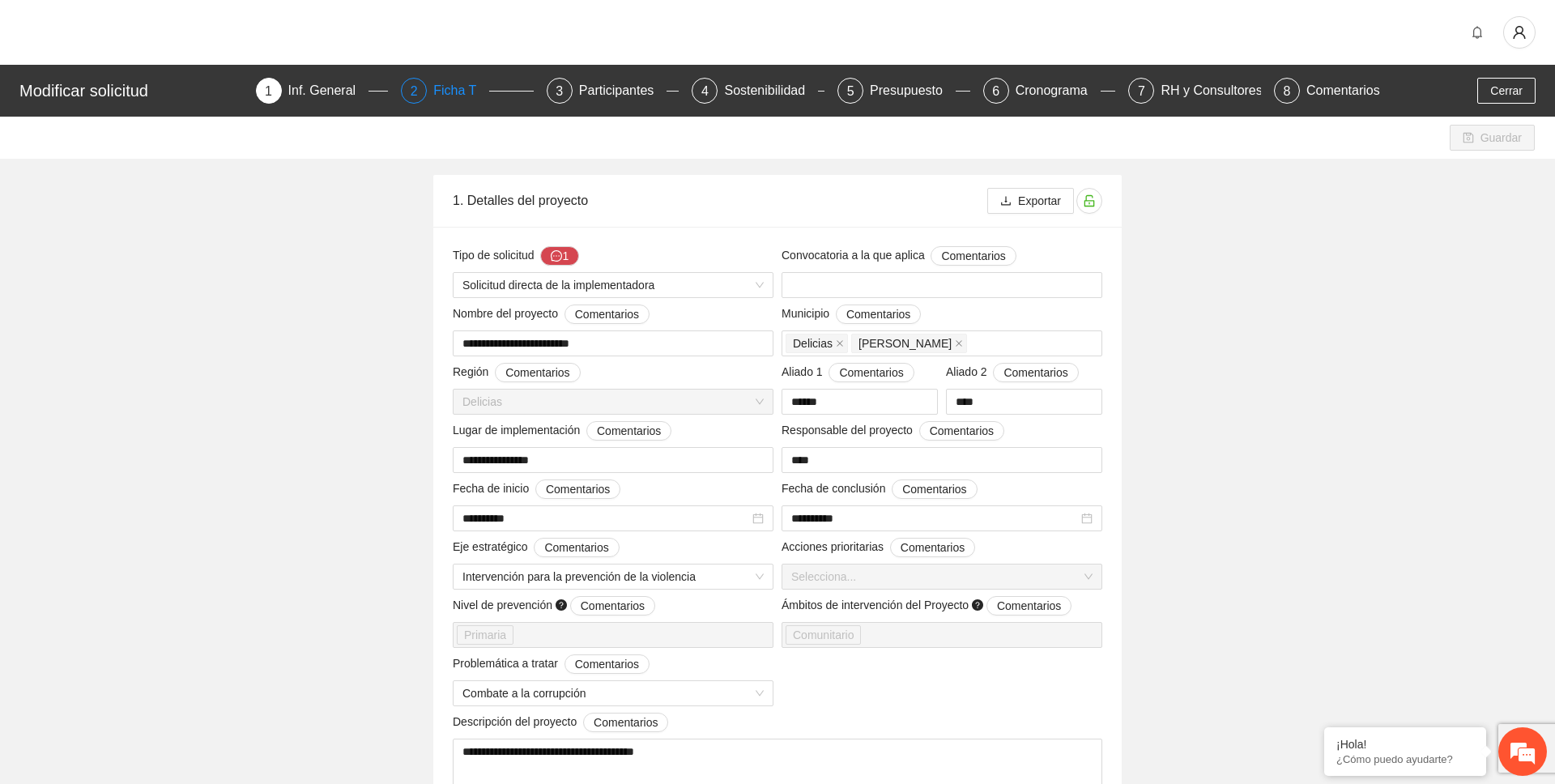
click at [437, 85] on div "Ficha T" at bounding box center [462, 91] width 56 height 26
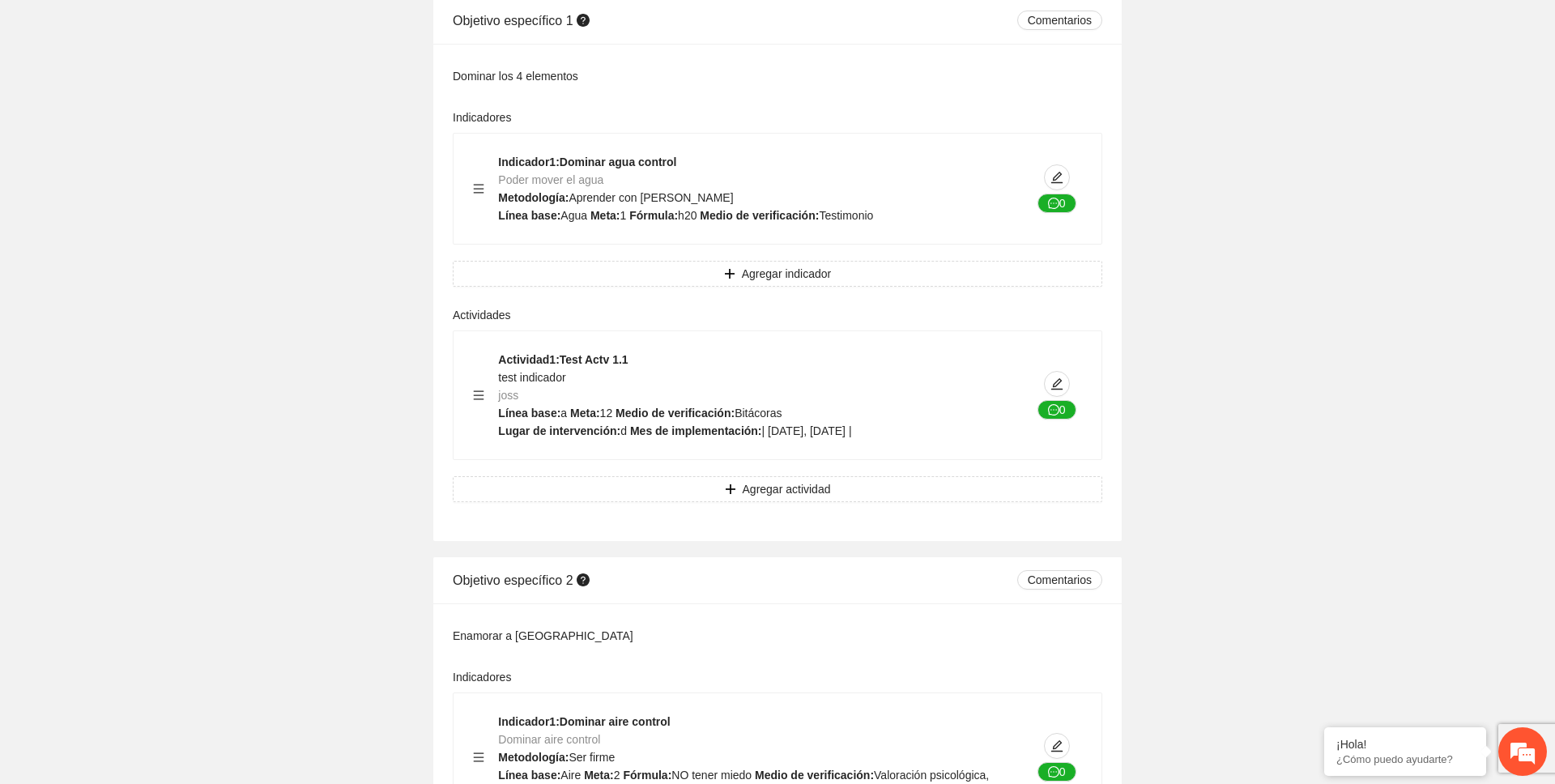
scroll to position [1021, 0]
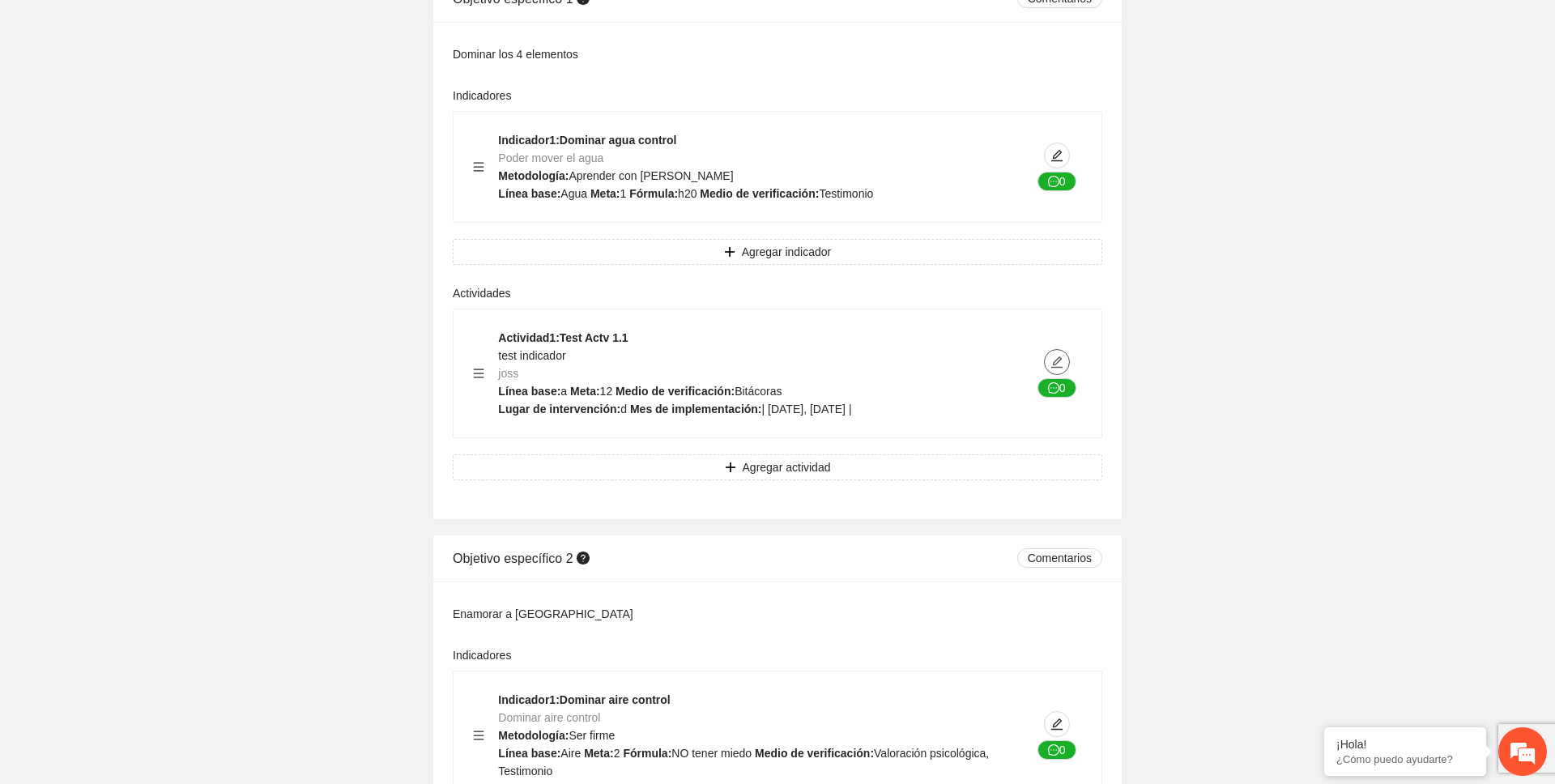
click at [1065, 368] on span "edit" at bounding box center [1056, 362] width 24 height 13
type textarea "*"
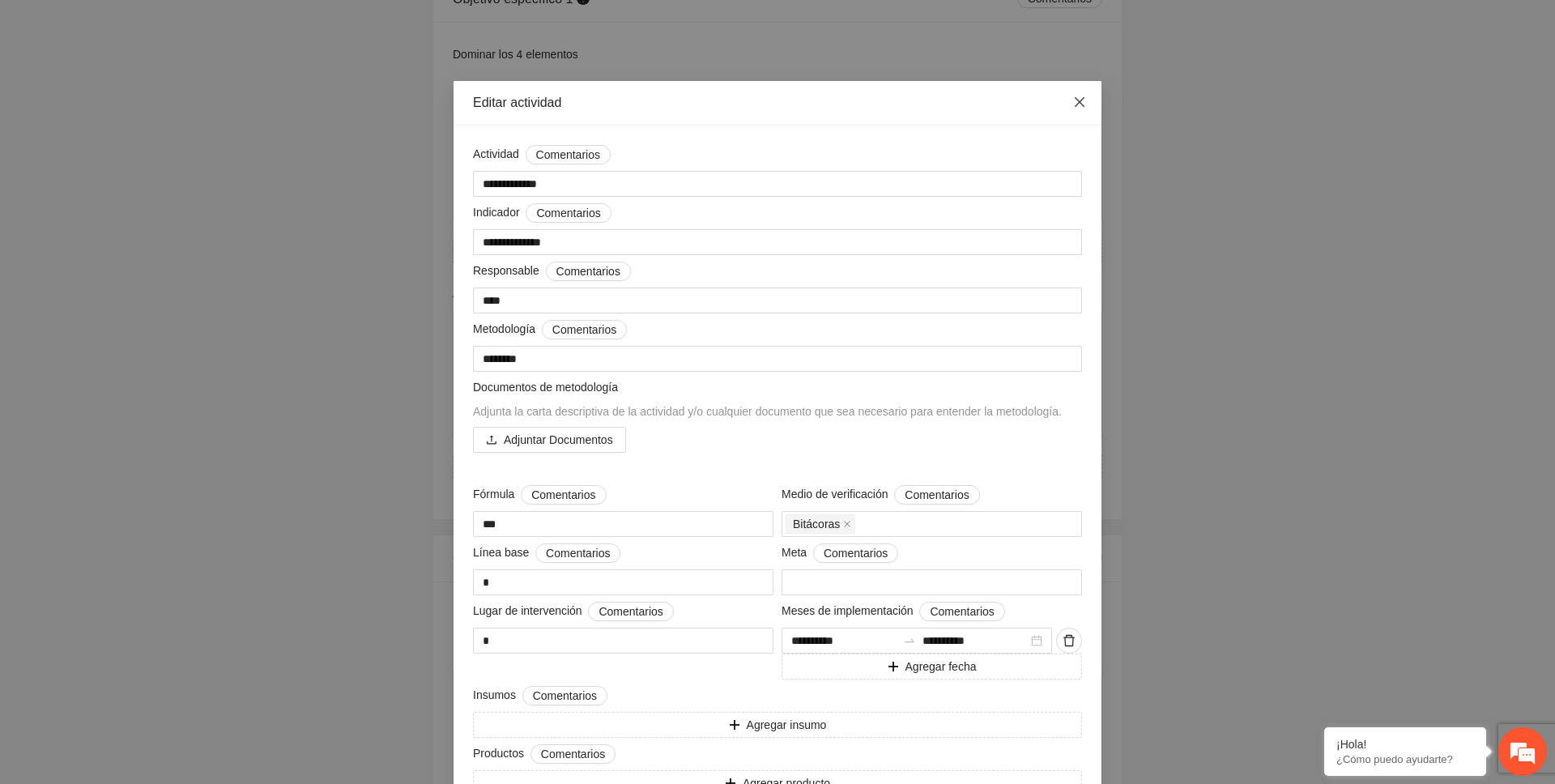
click at [1079, 100] on icon "close" at bounding box center [1079, 102] width 13 height 13
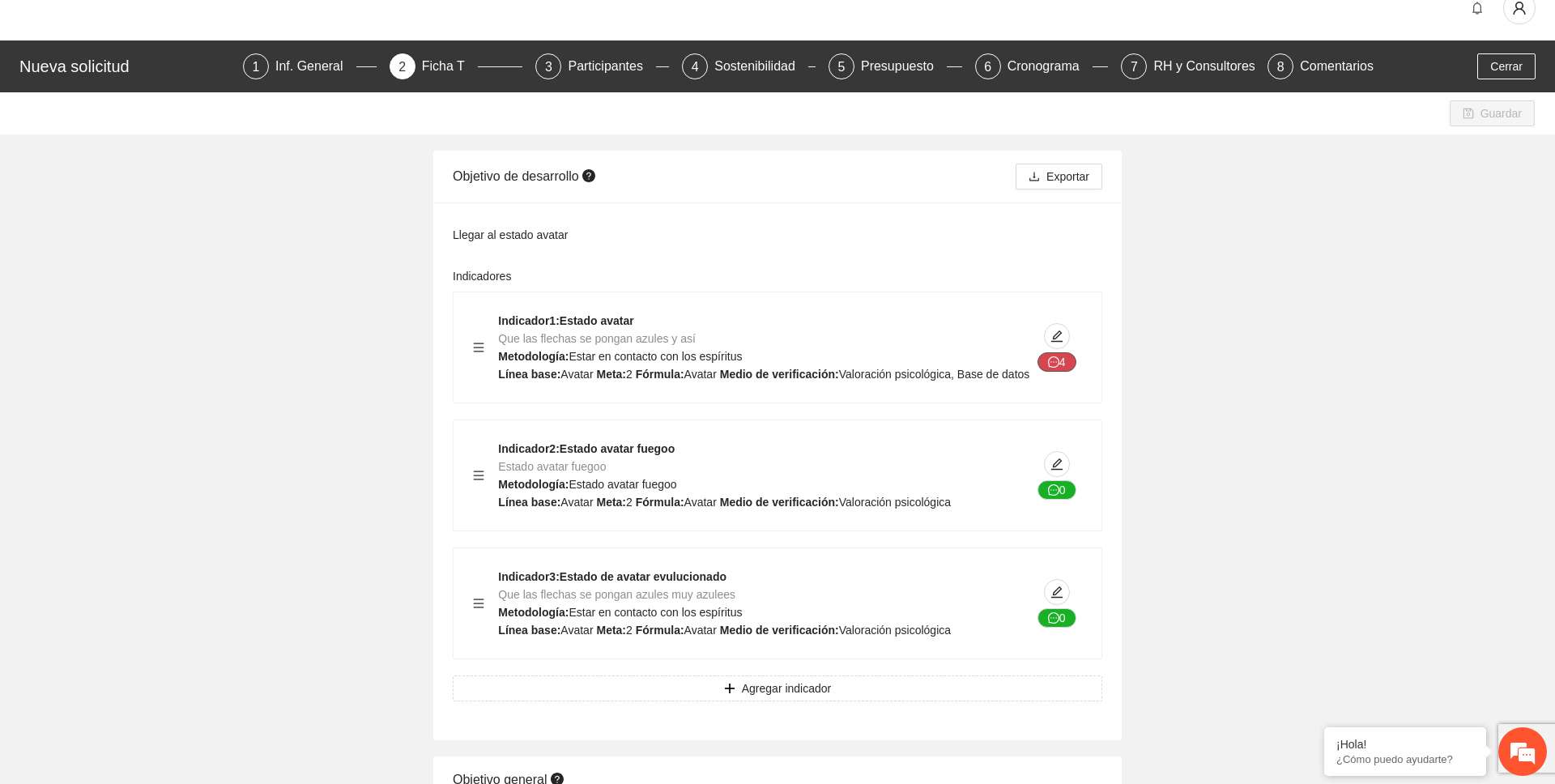
scroll to position [2, 0]
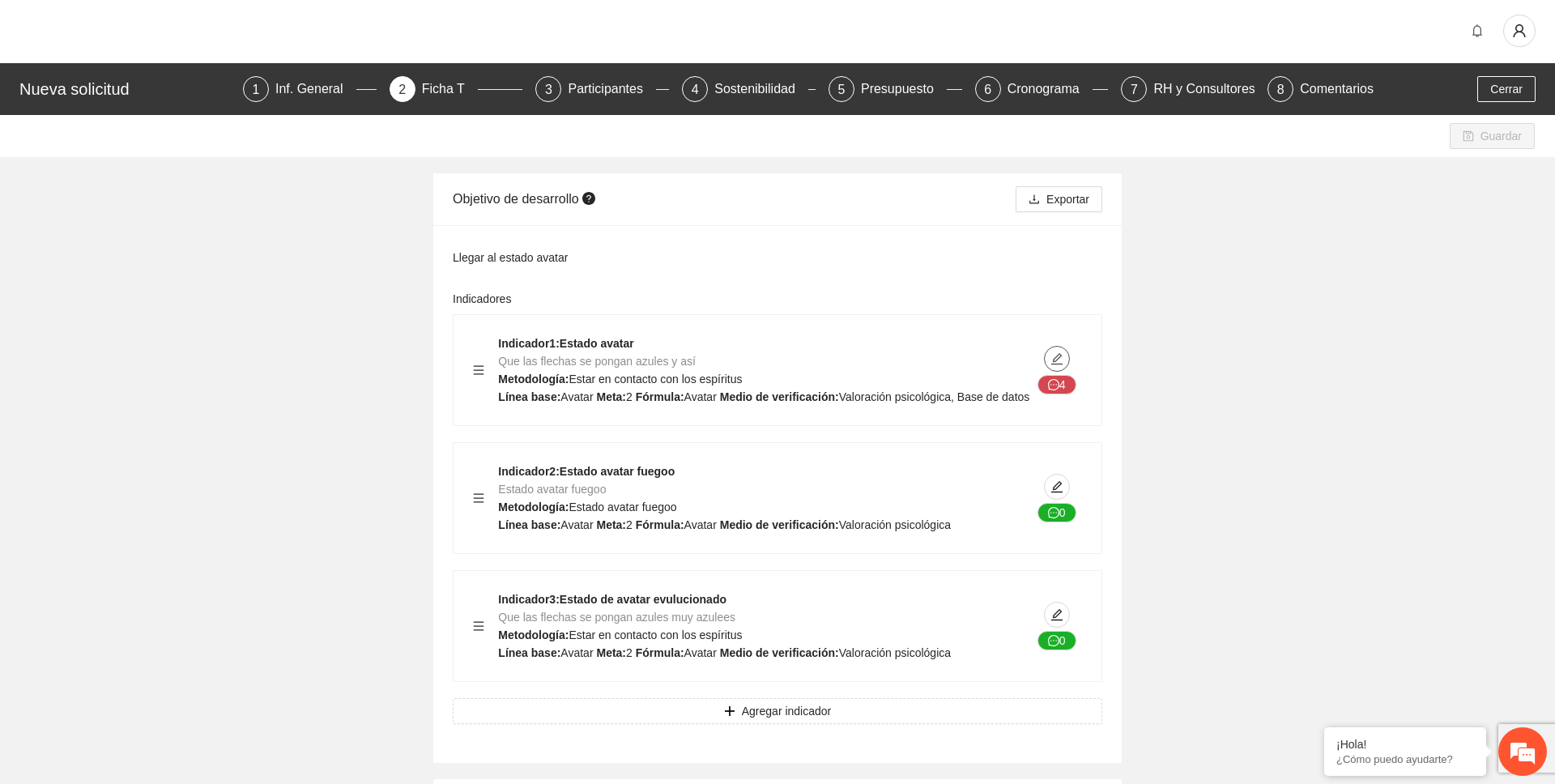
click at [1056, 363] on icon "edit" at bounding box center [1056, 359] width 13 height 13
type textarea "******"
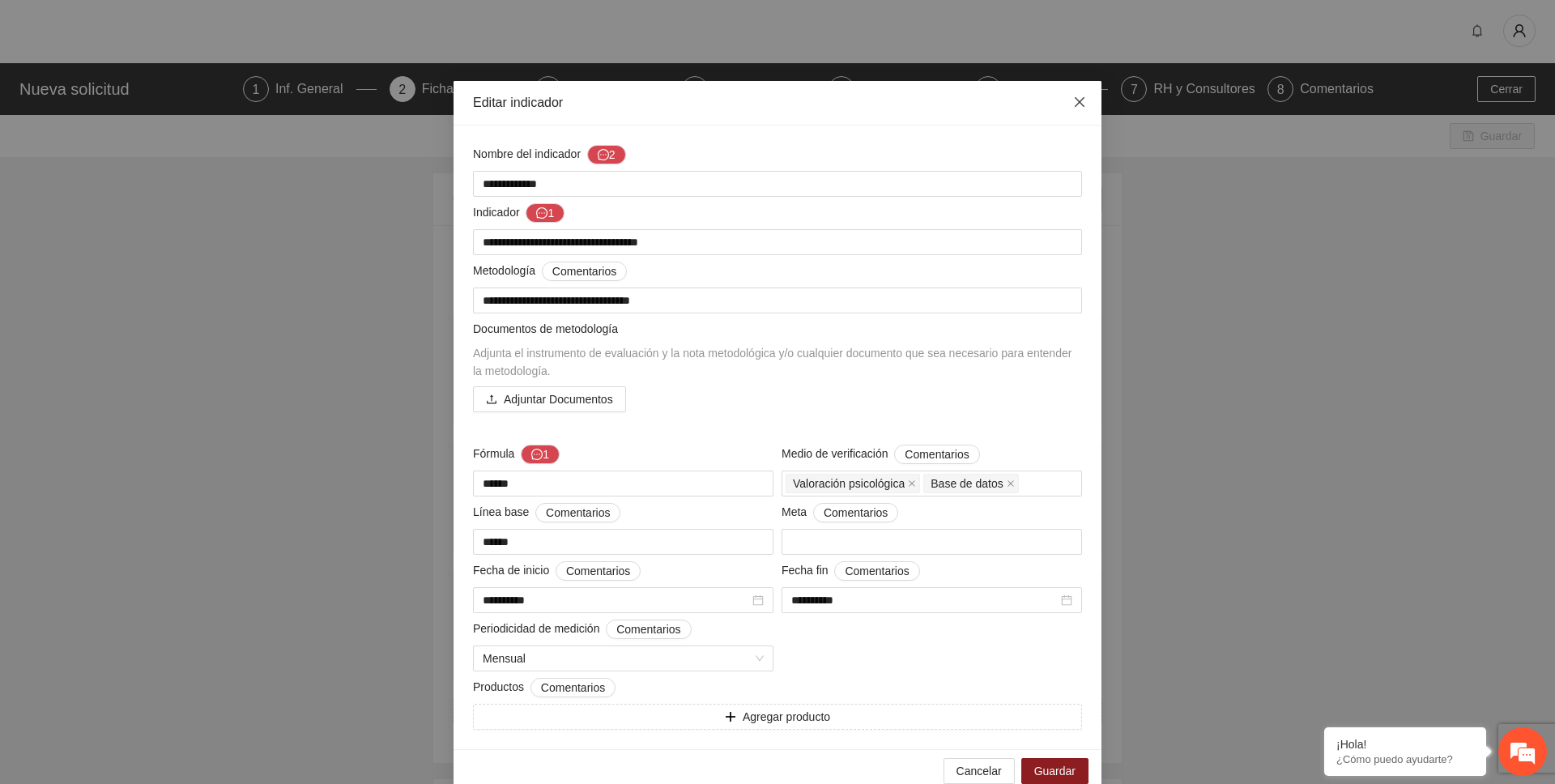
click at [1087, 102] on span "Close" at bounding box center [1079, 102] width 44 height 44
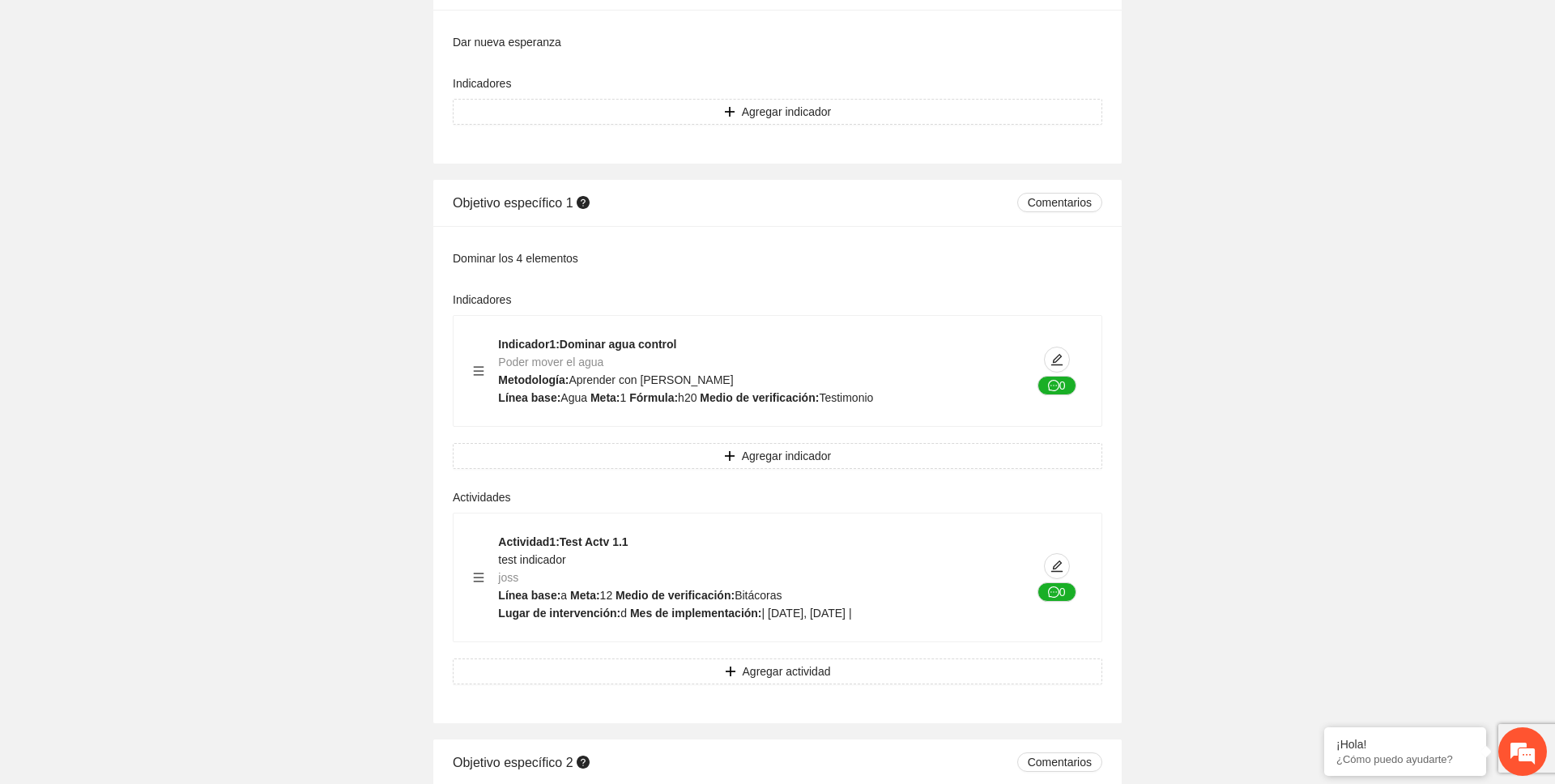
scroll to position [818, 0]
click at [1063, 367] on button "button" at bounding box center [1056, 358] width 26 height 26
type textarea "****"
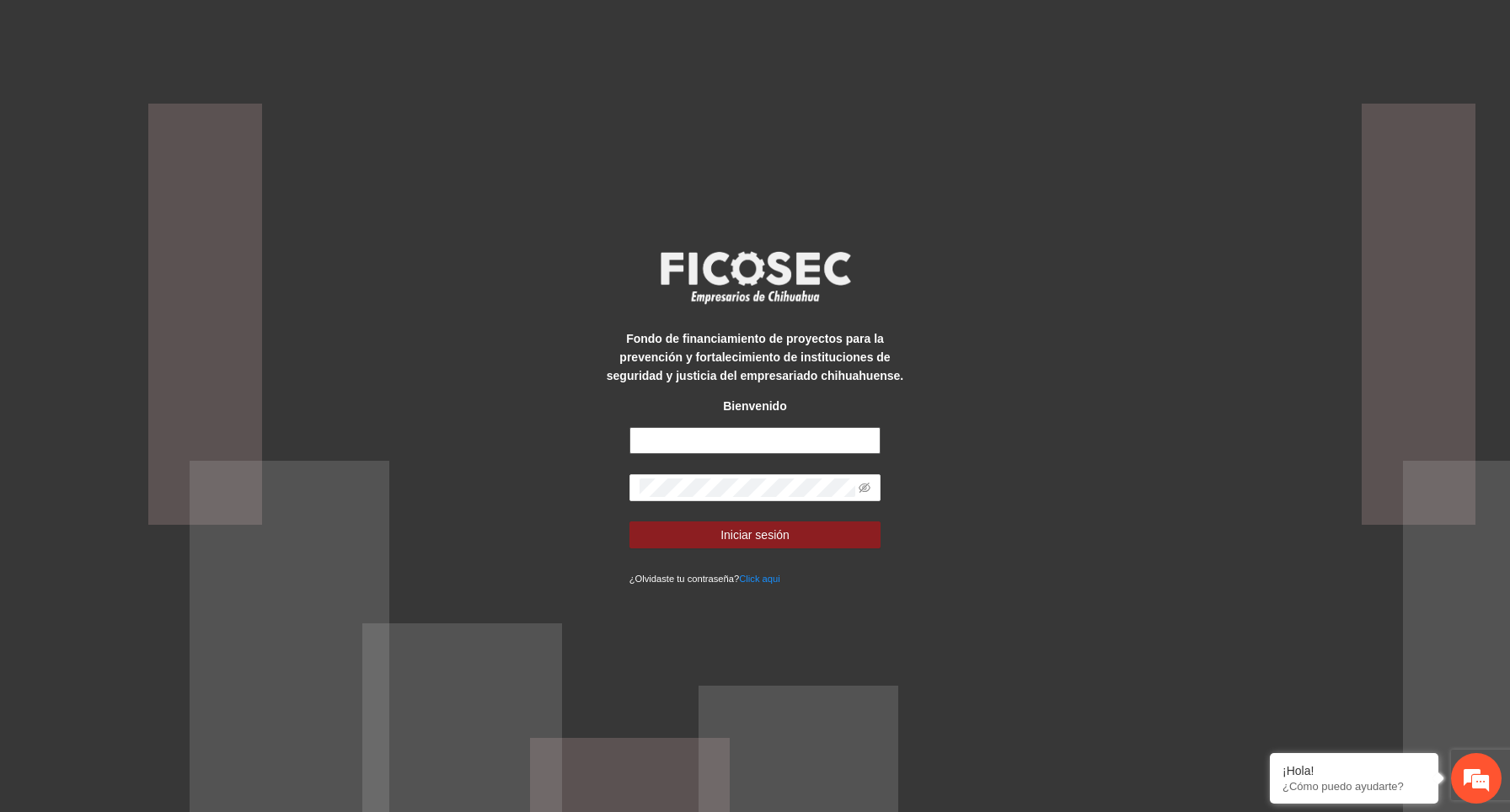
type input "**********"
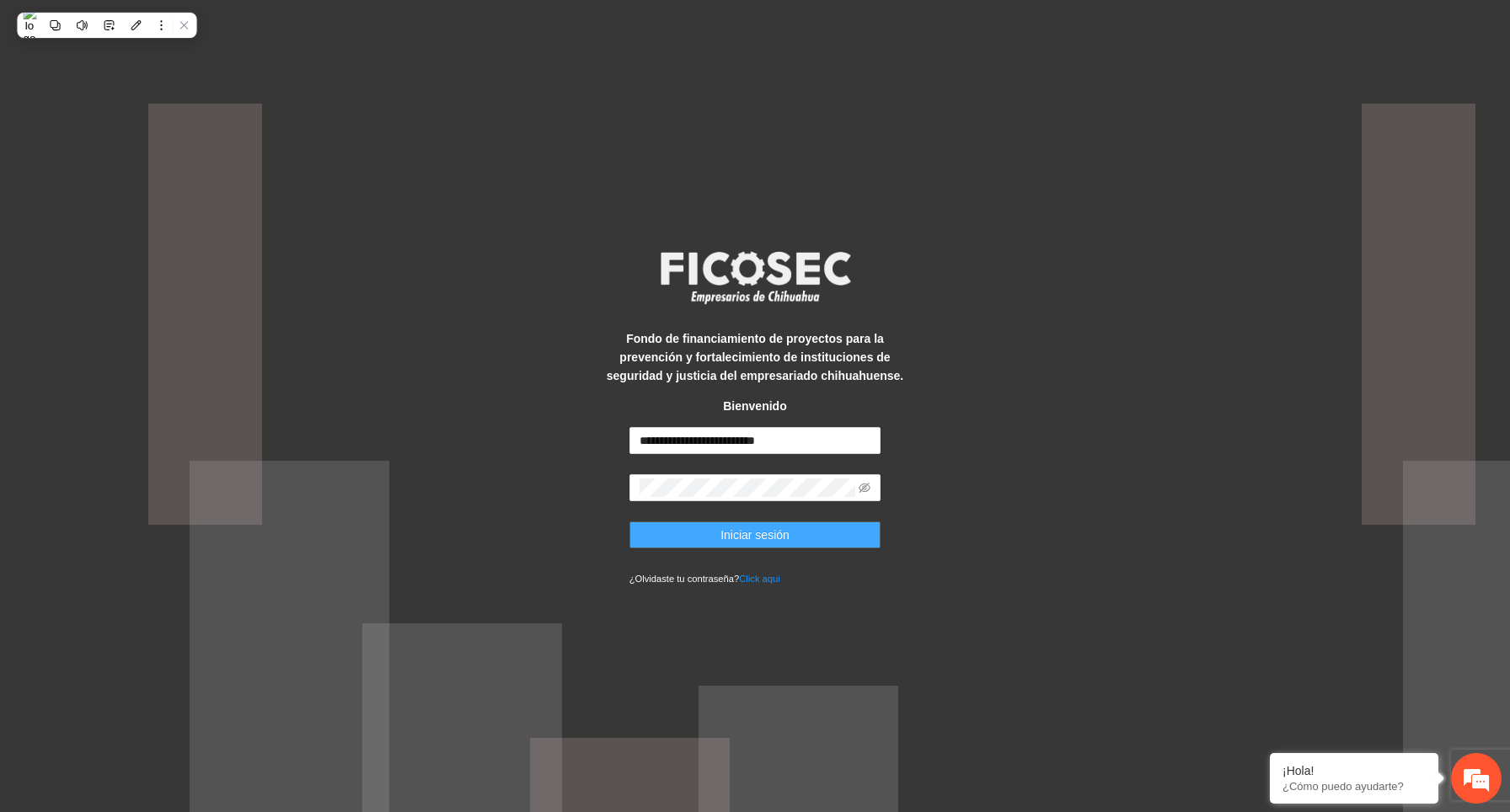
click at [853, 533] on button "Iniciar sesión" at bounding box center [755, 535] width 252 height 27
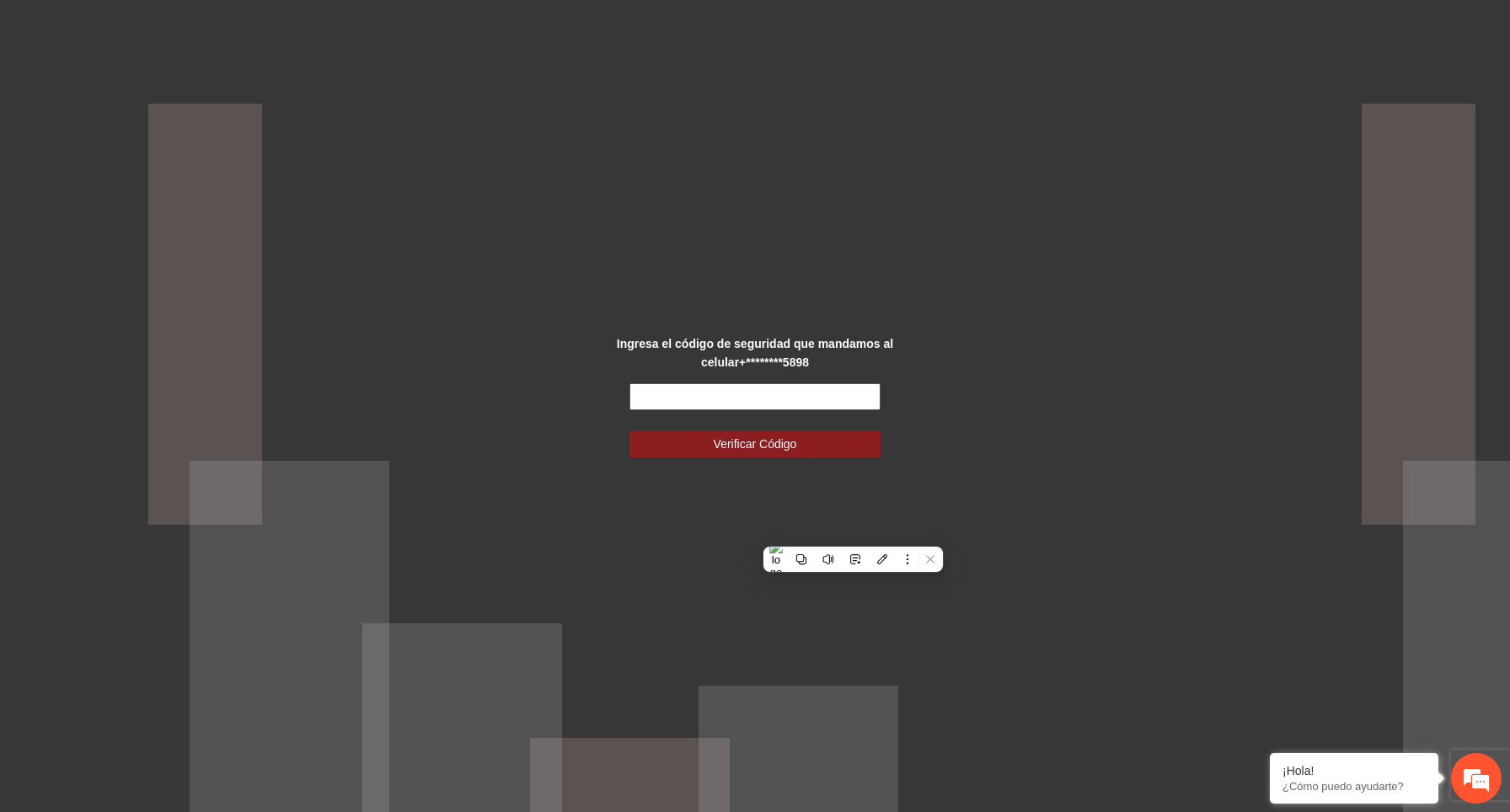
click at [745, 391] on input "text" at bounding box center [755, 396] width 252 height 27
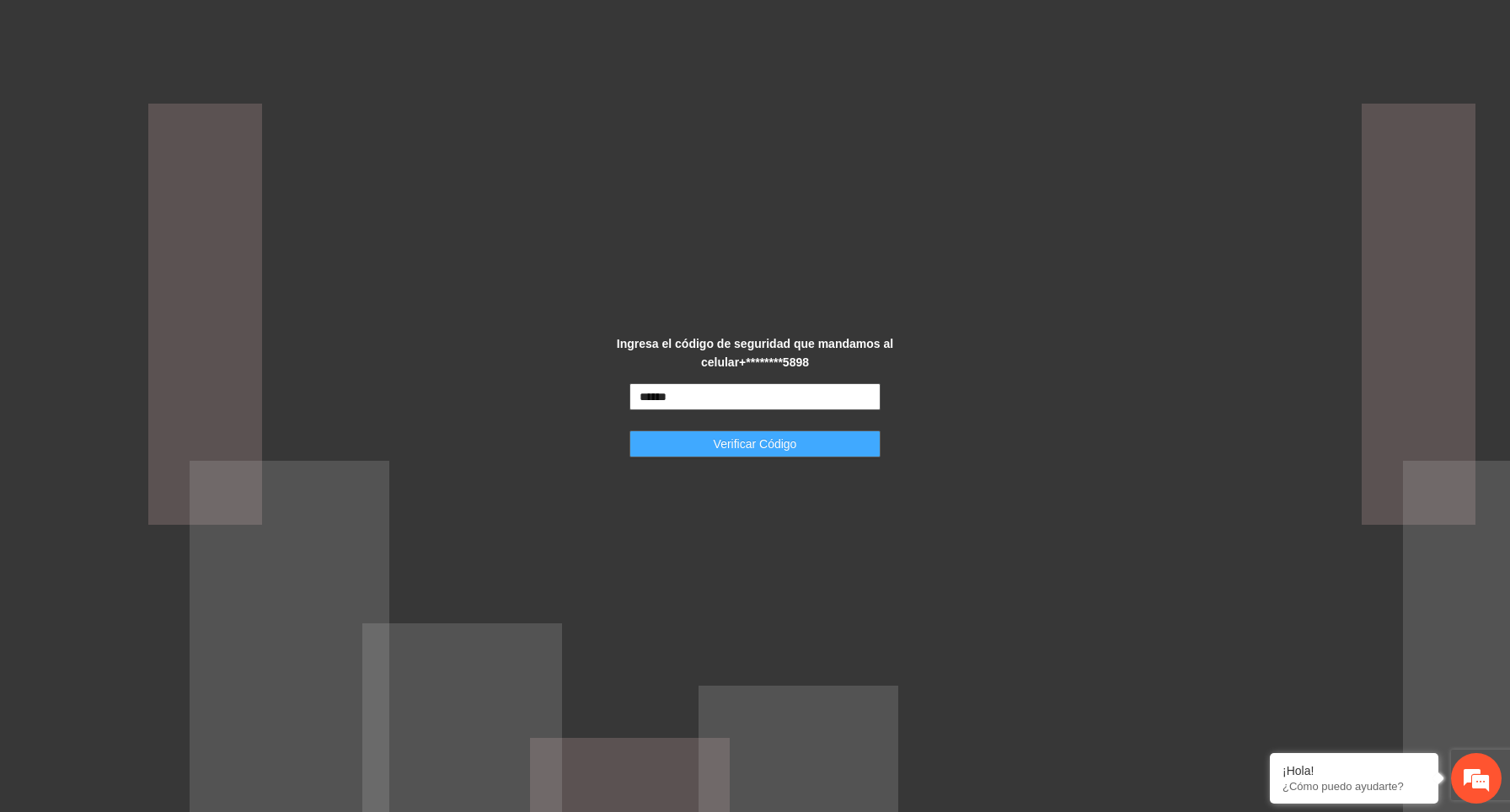
type input "******"
click at [756, 444] on span "Verificar Código" at bounding box center [755, 444] width 83 height 19
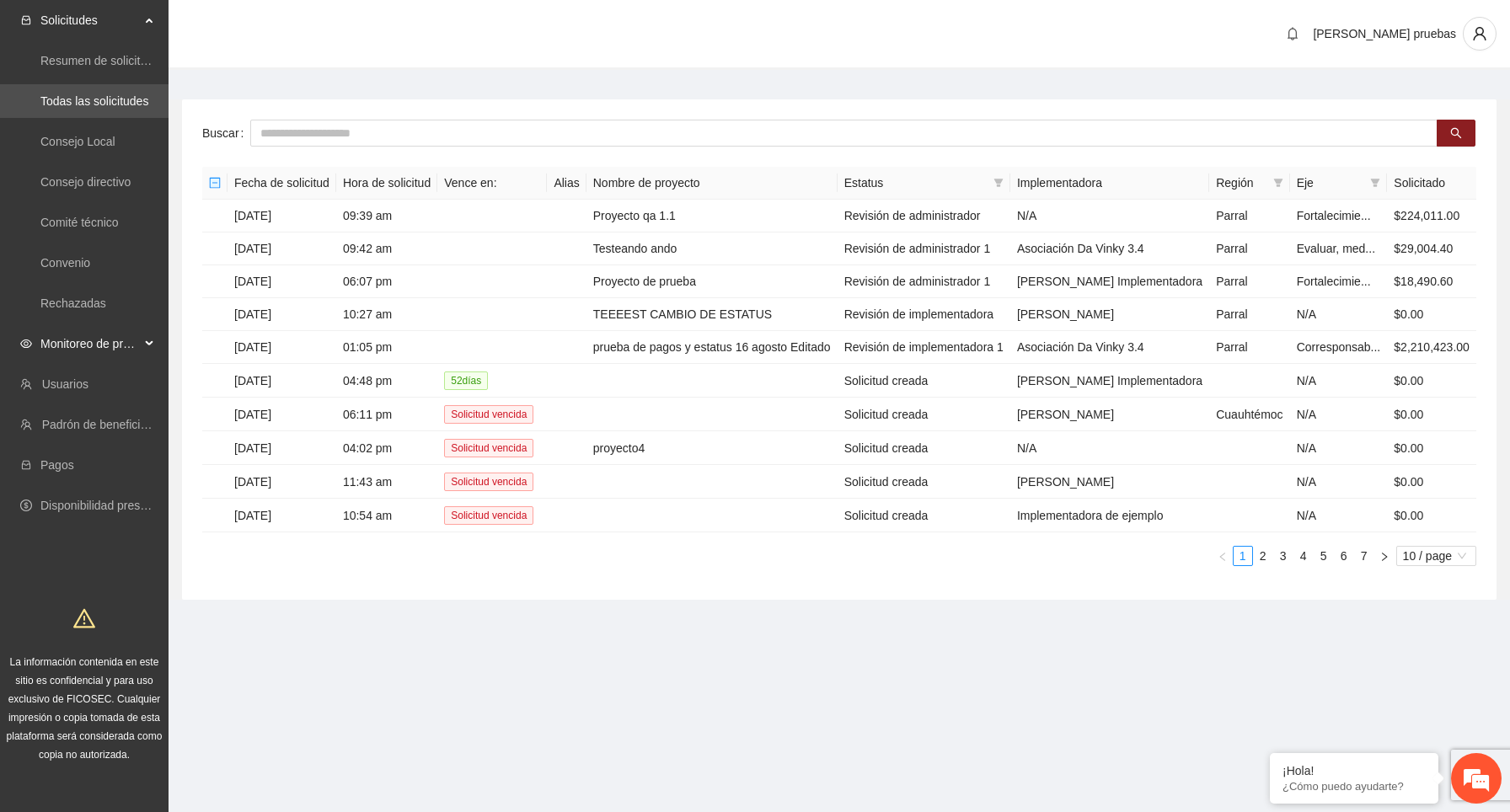
click at [109, 342] on span "Monitoreo de proyectos" at bounding box center [90, 344] width 99 height 34
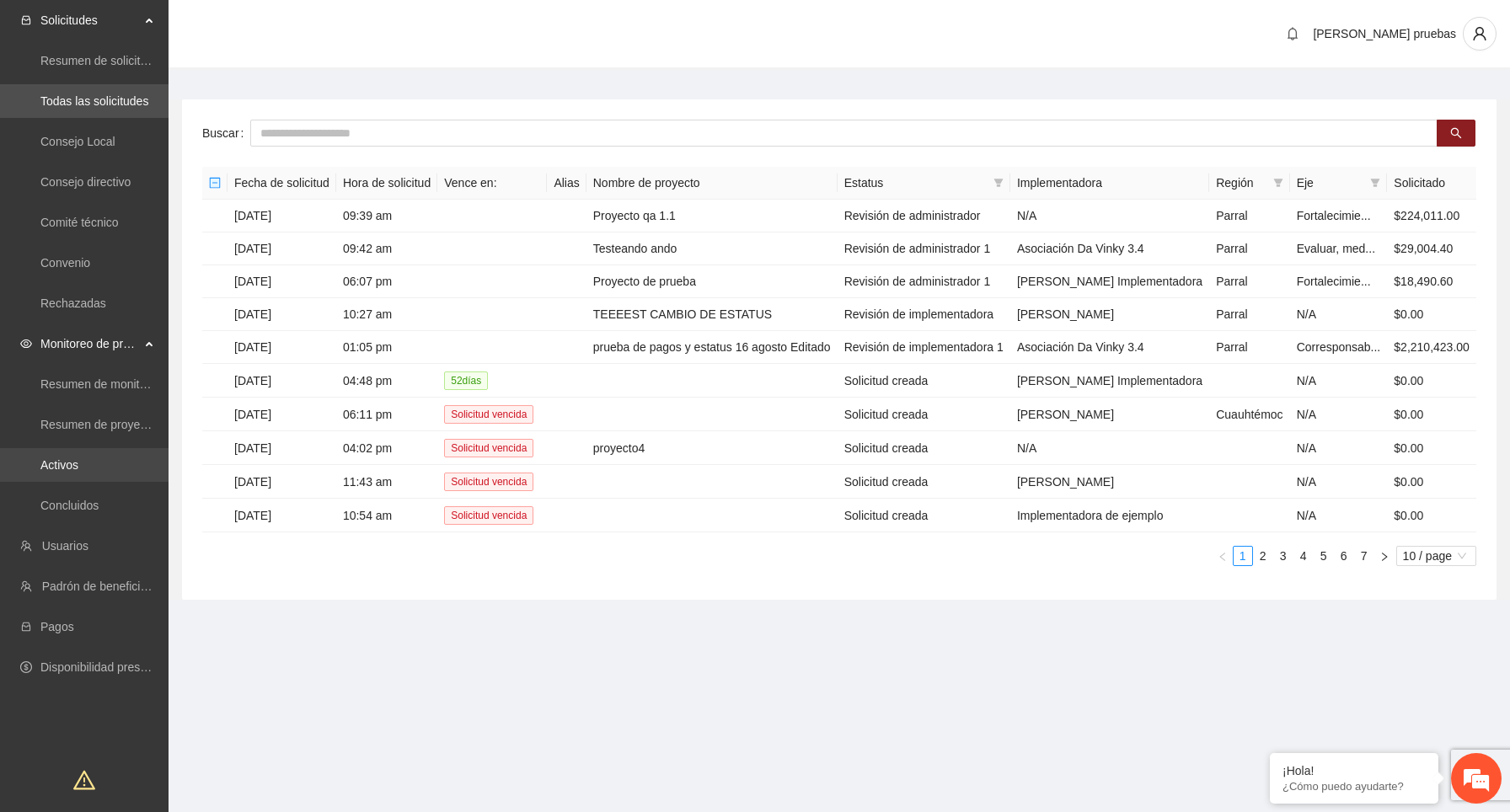
click at [78, 463] on link "Activos" at bounding box center [59, 465] width 38 height 13
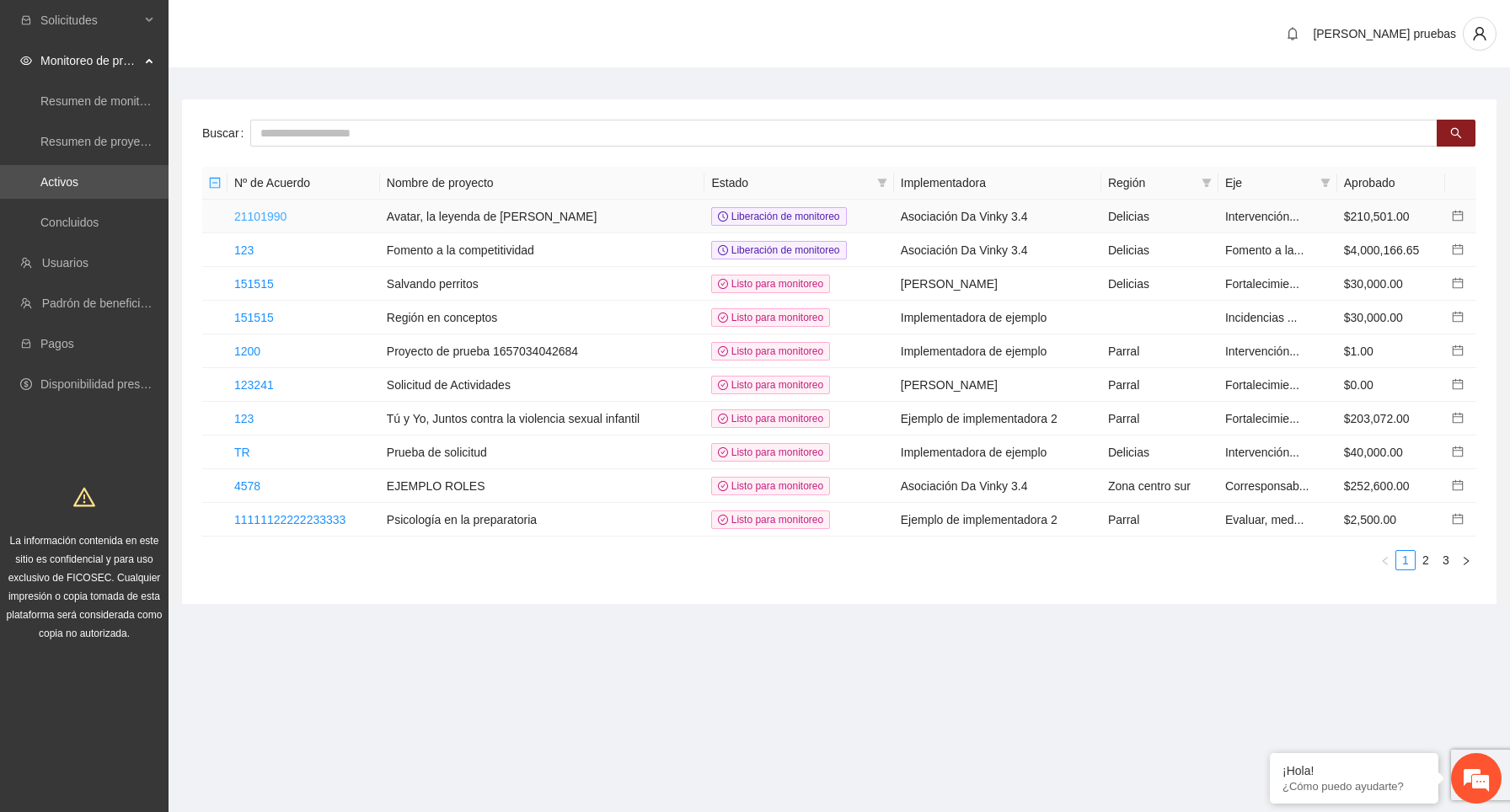
click at [249, 216] on link "21101990" at bounding box center [259, 216] width 52 height 13
click at [260, 282] on link "151515" at bounding box center [254, 284] width 40 height 13
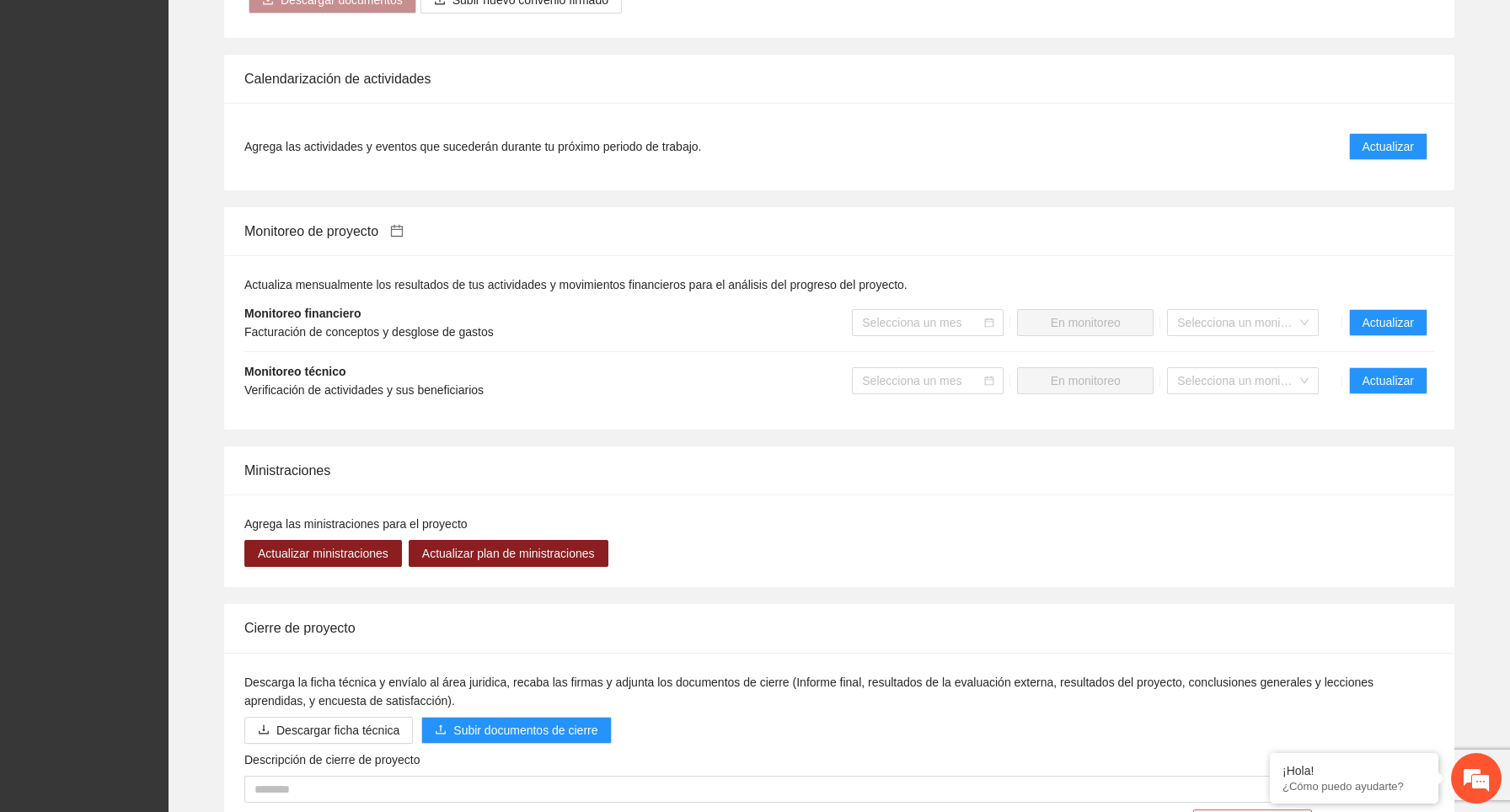
scroll to position [1219, 0]
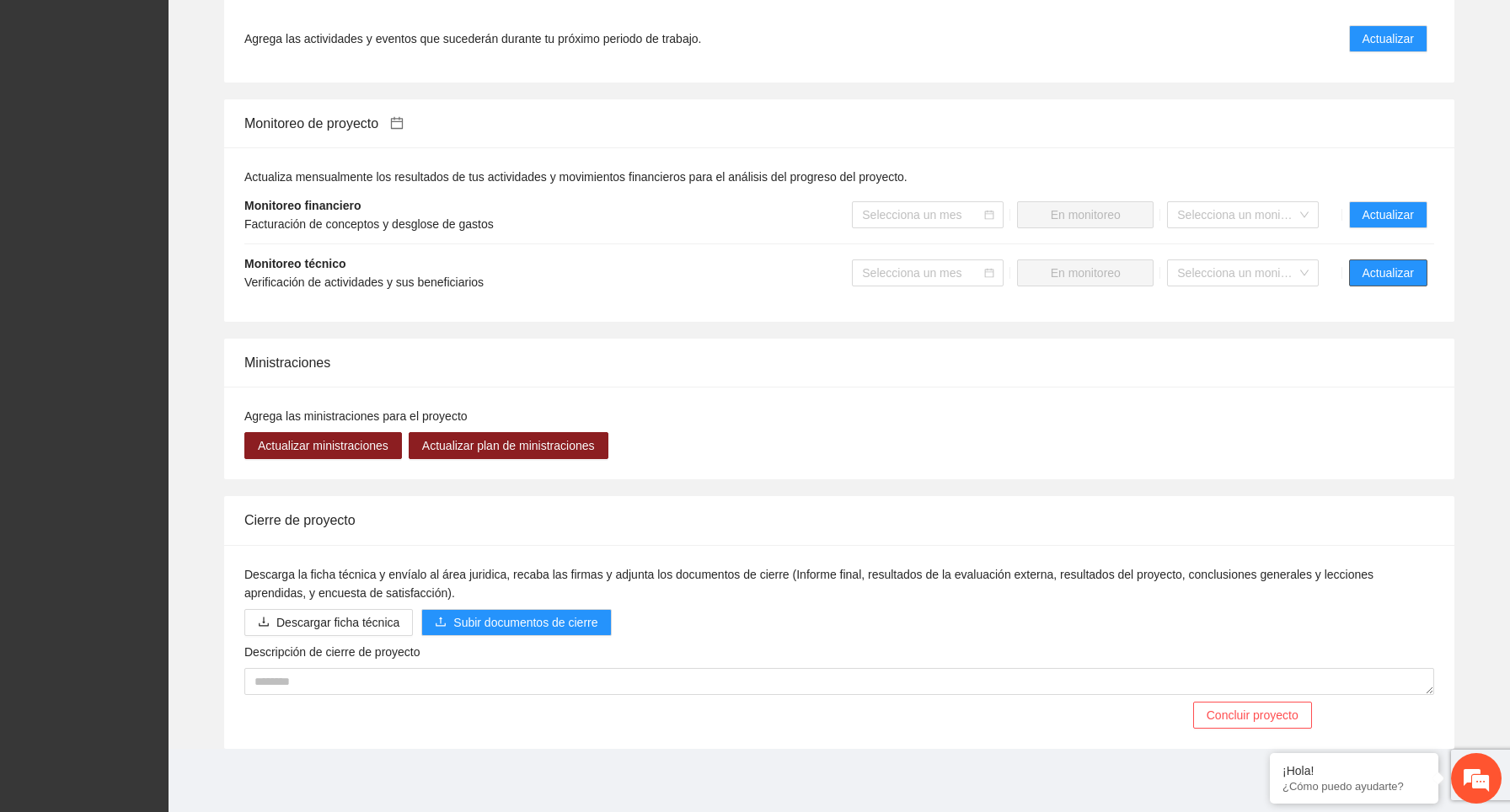
click at [1363, 279] on span "Actualizar" at bounding box center [1387, 273] width 51 height 19
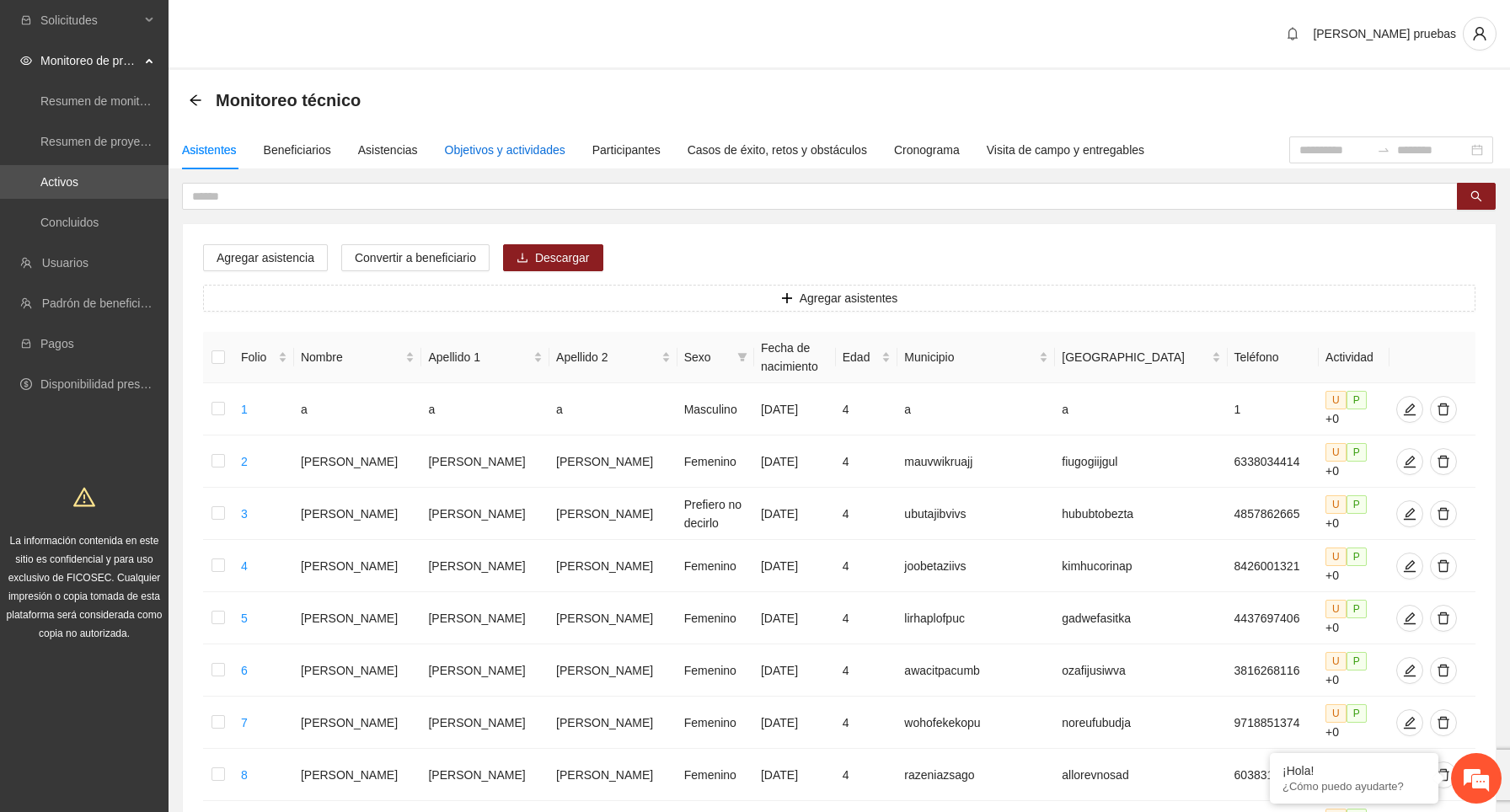
click at [525, 146] on div "Objetivos y actividades" at bounding box center [506, 150] width 121 height 19
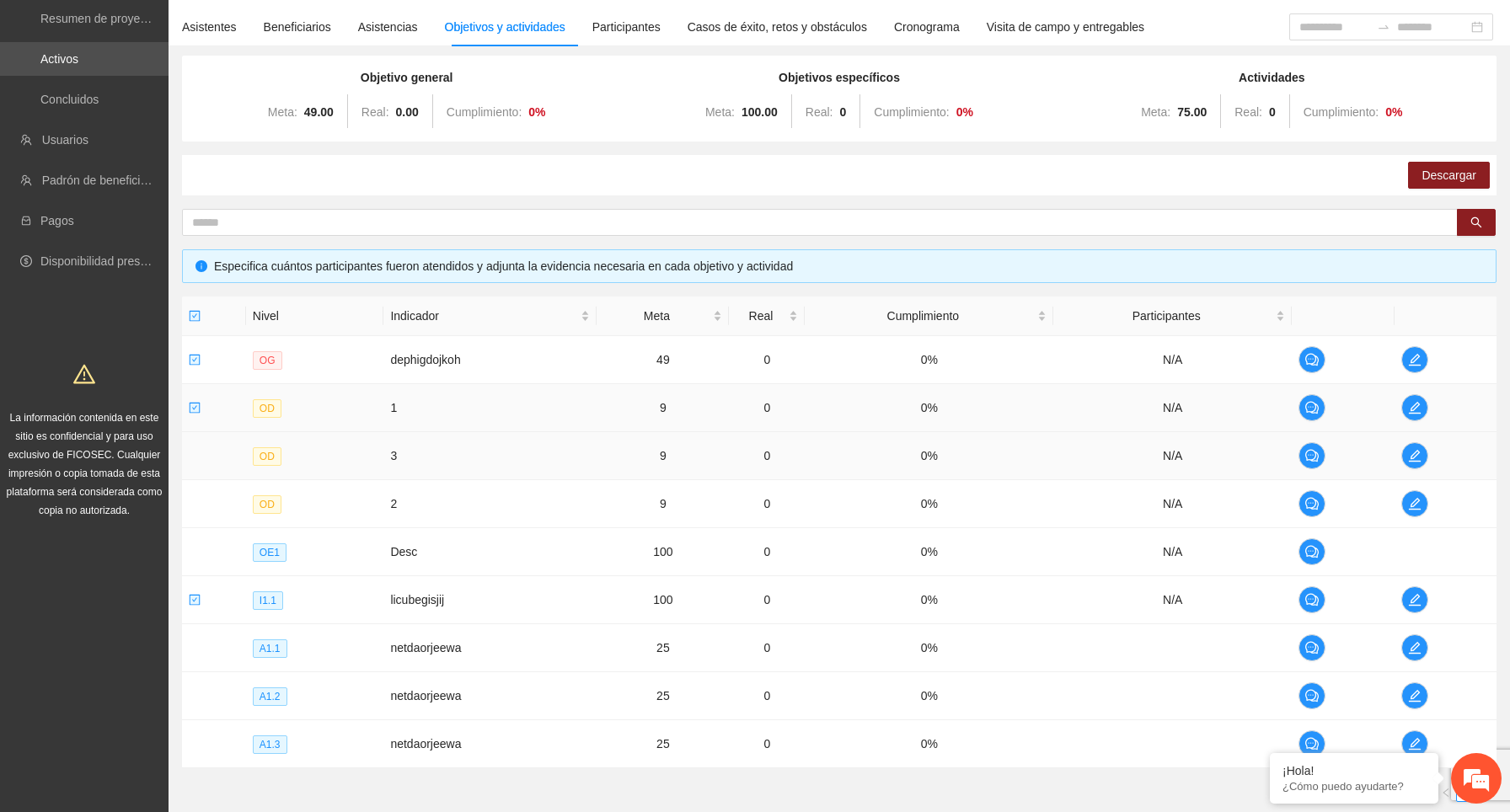
scroll to position [186, 0]
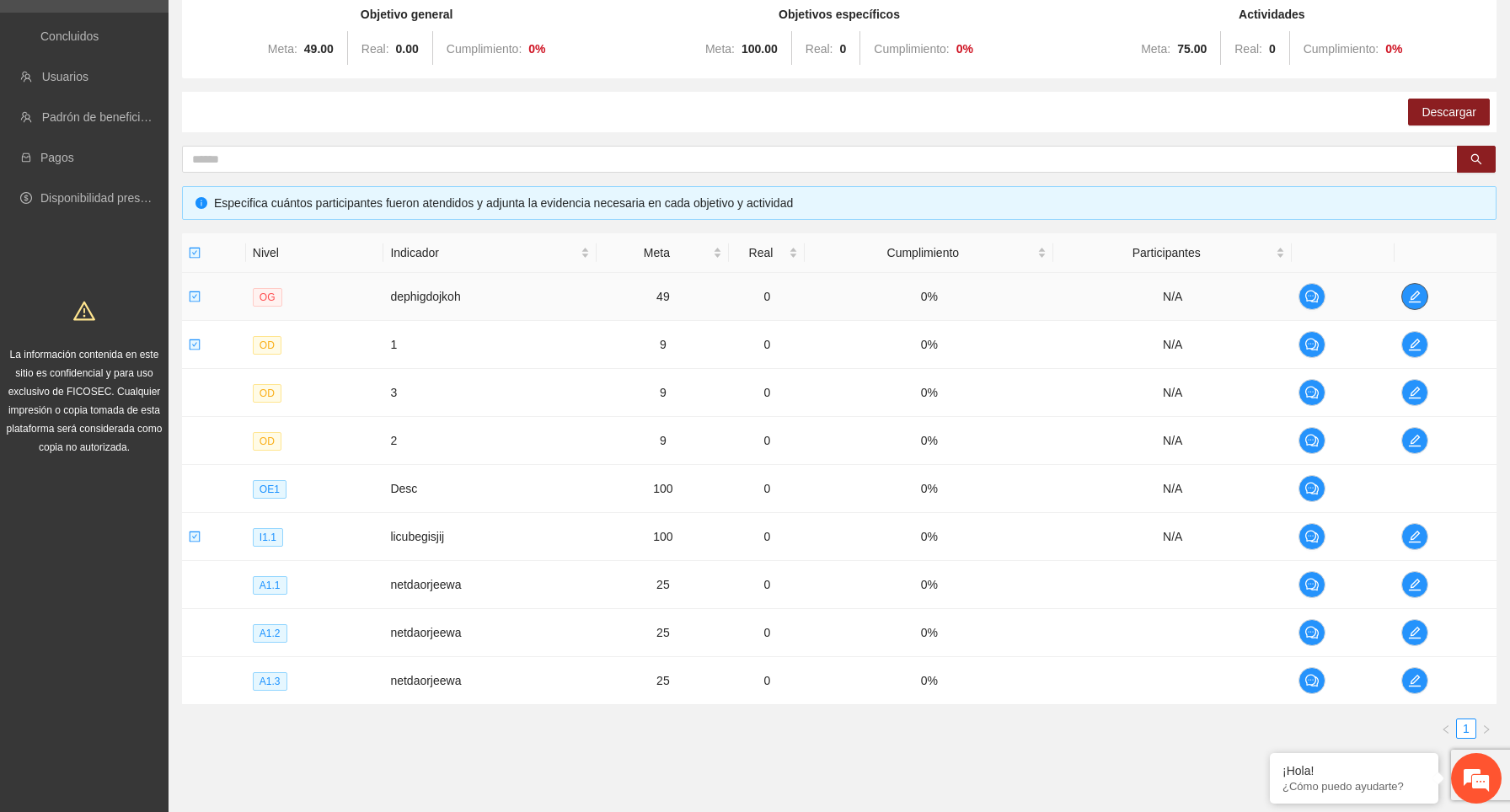
click at [1418, 296] on icon "edit" at bounding box center [1414, 296] width 12 height 12
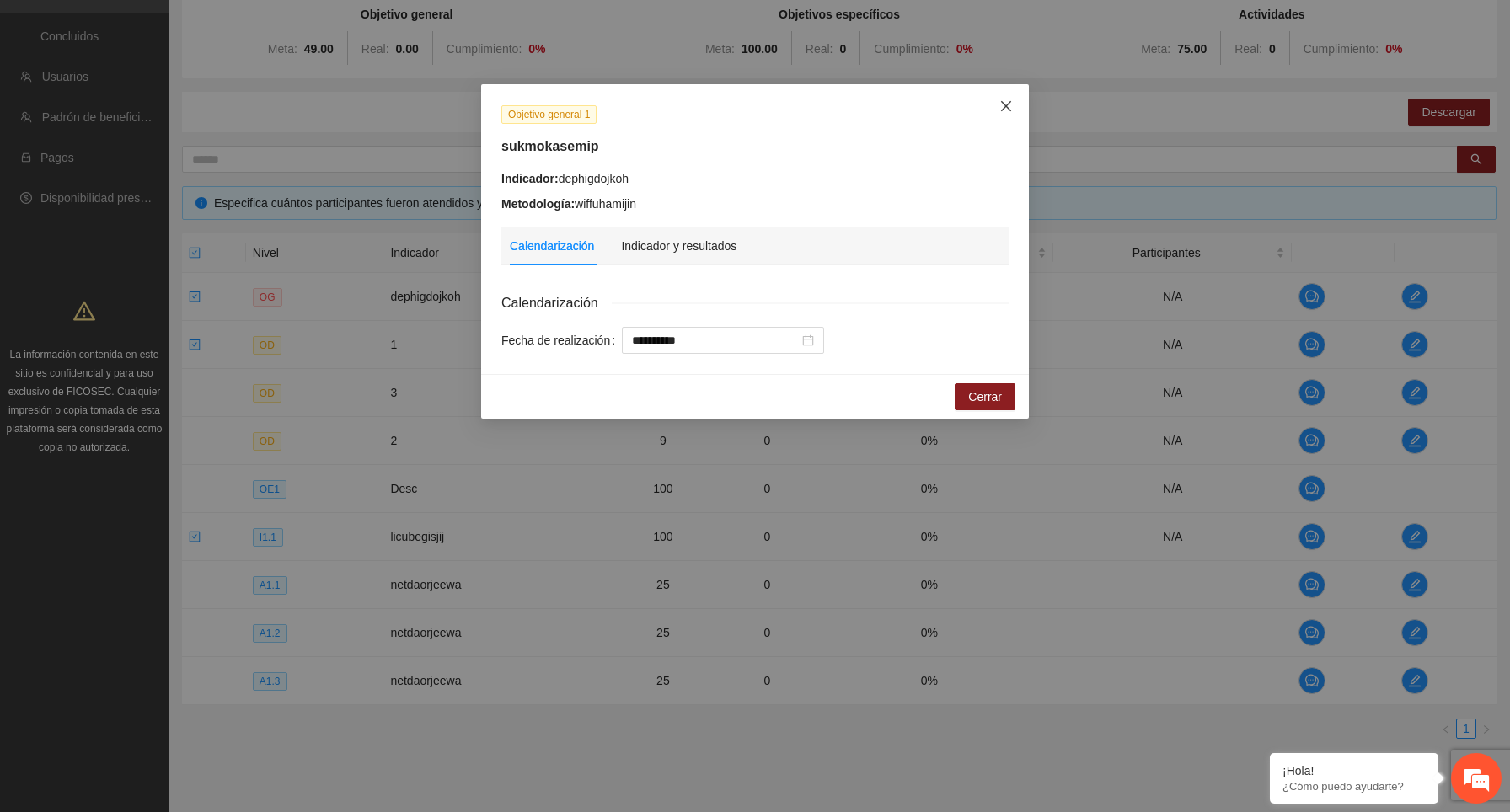
click at [1000, 107] on icon "close" at bounding box center [1005, 106] width 13 height 13
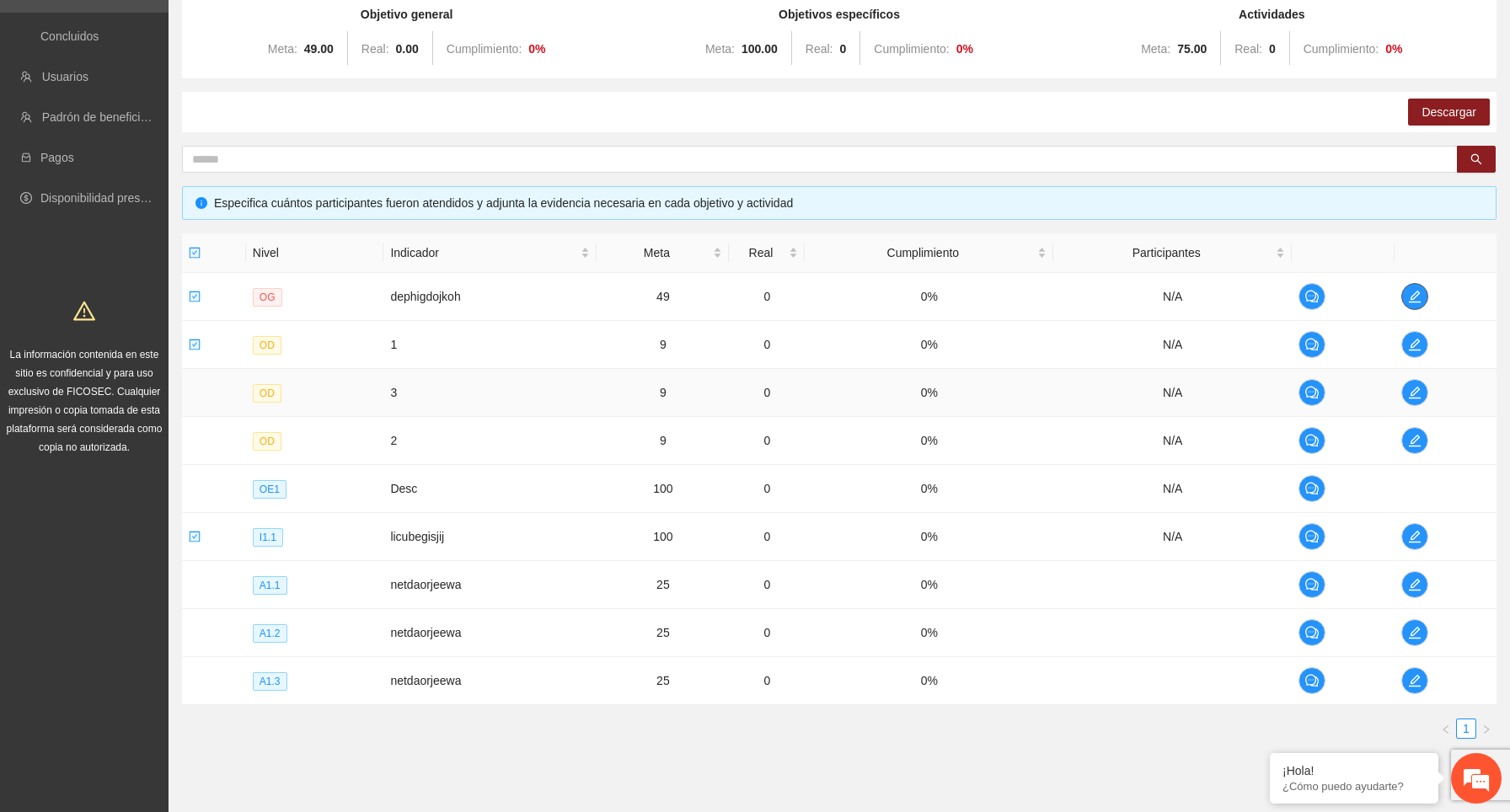
scroll to position [0, 0]
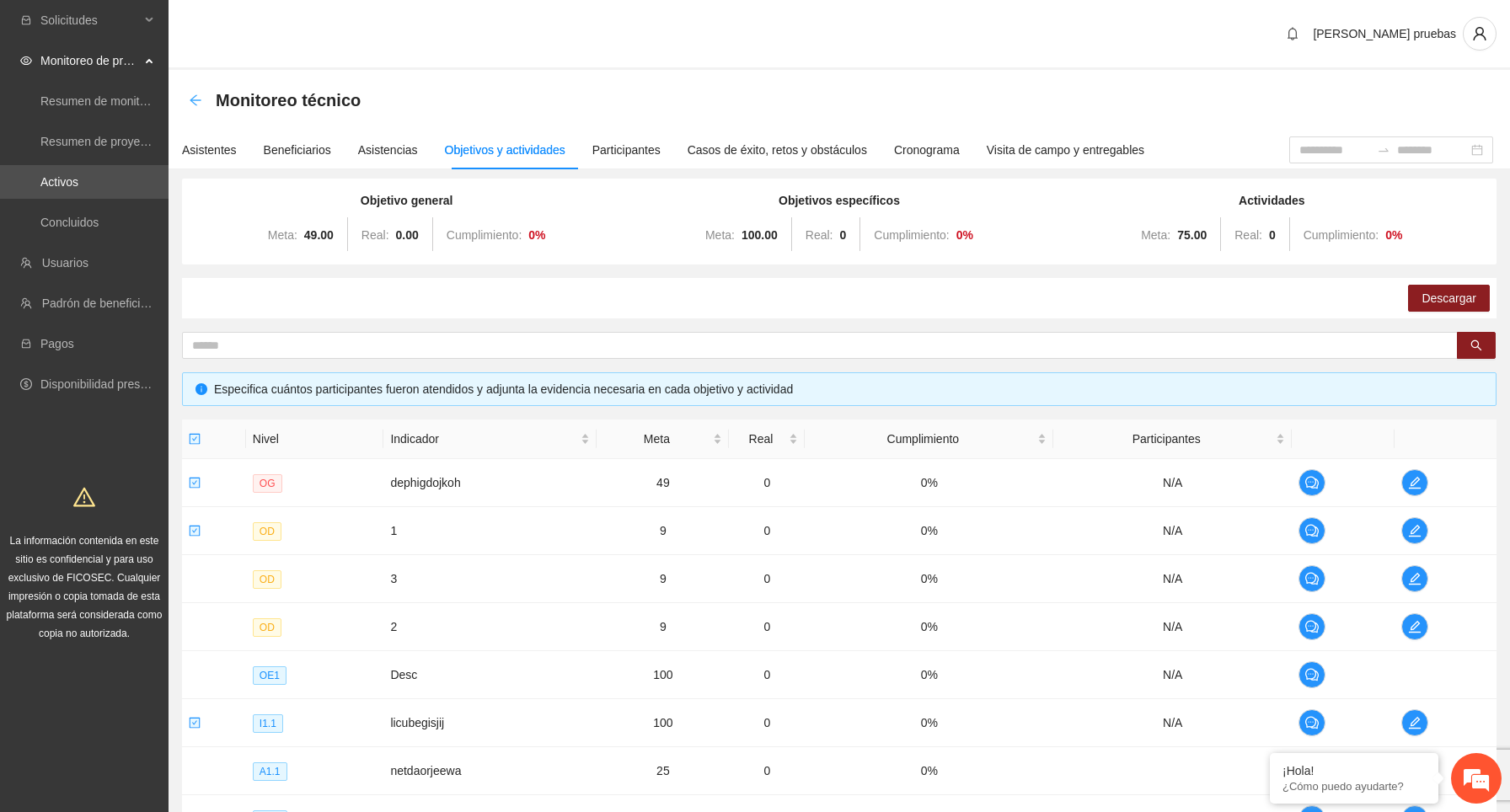
click at [191, 100] on icon "arrow-left" at bounding box center [195, 100] width 11 height 11
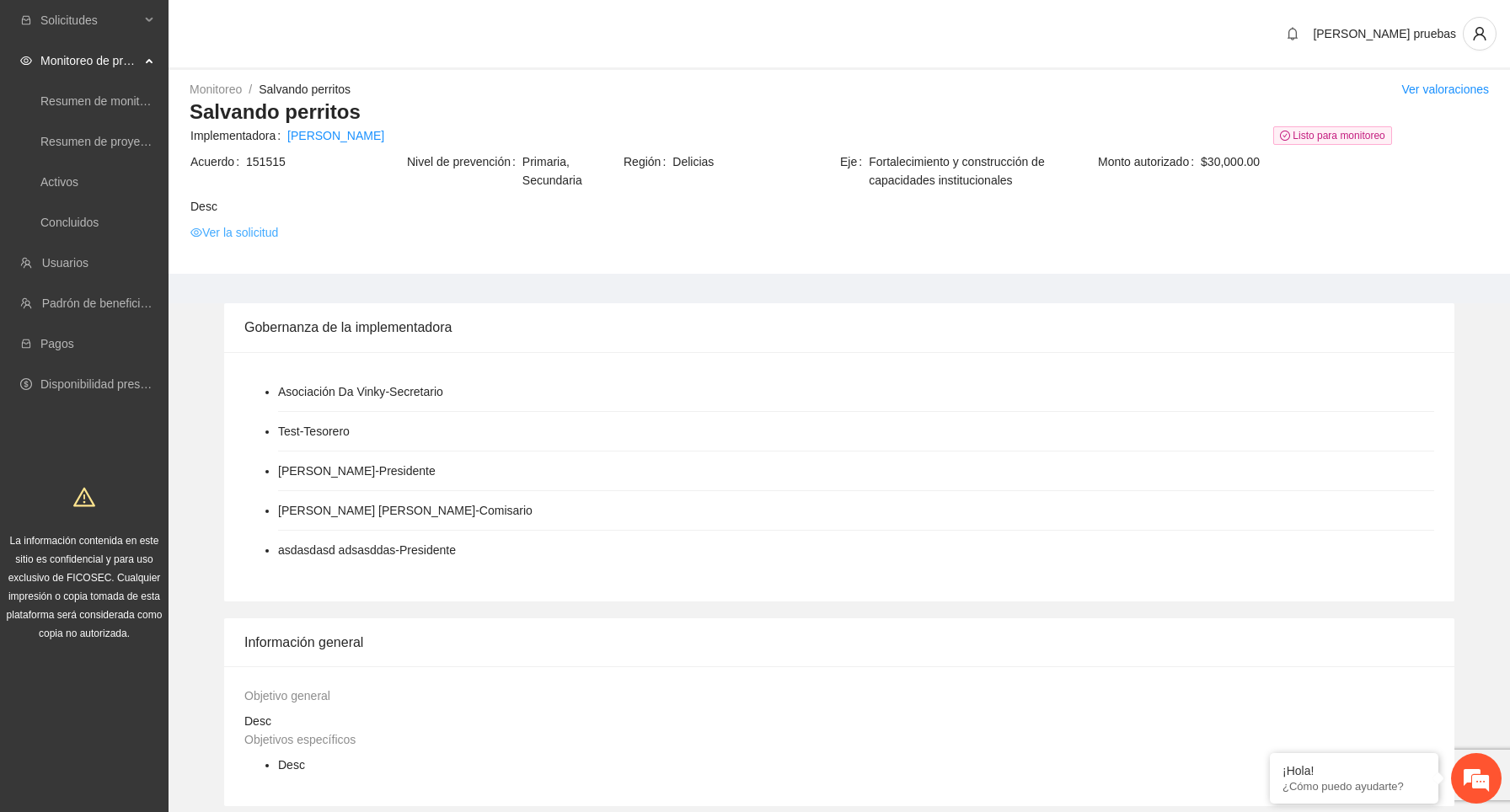
click at [266, 233] on link "Ver la solicitud" at bounding box center [234, 233] width 88 height 19
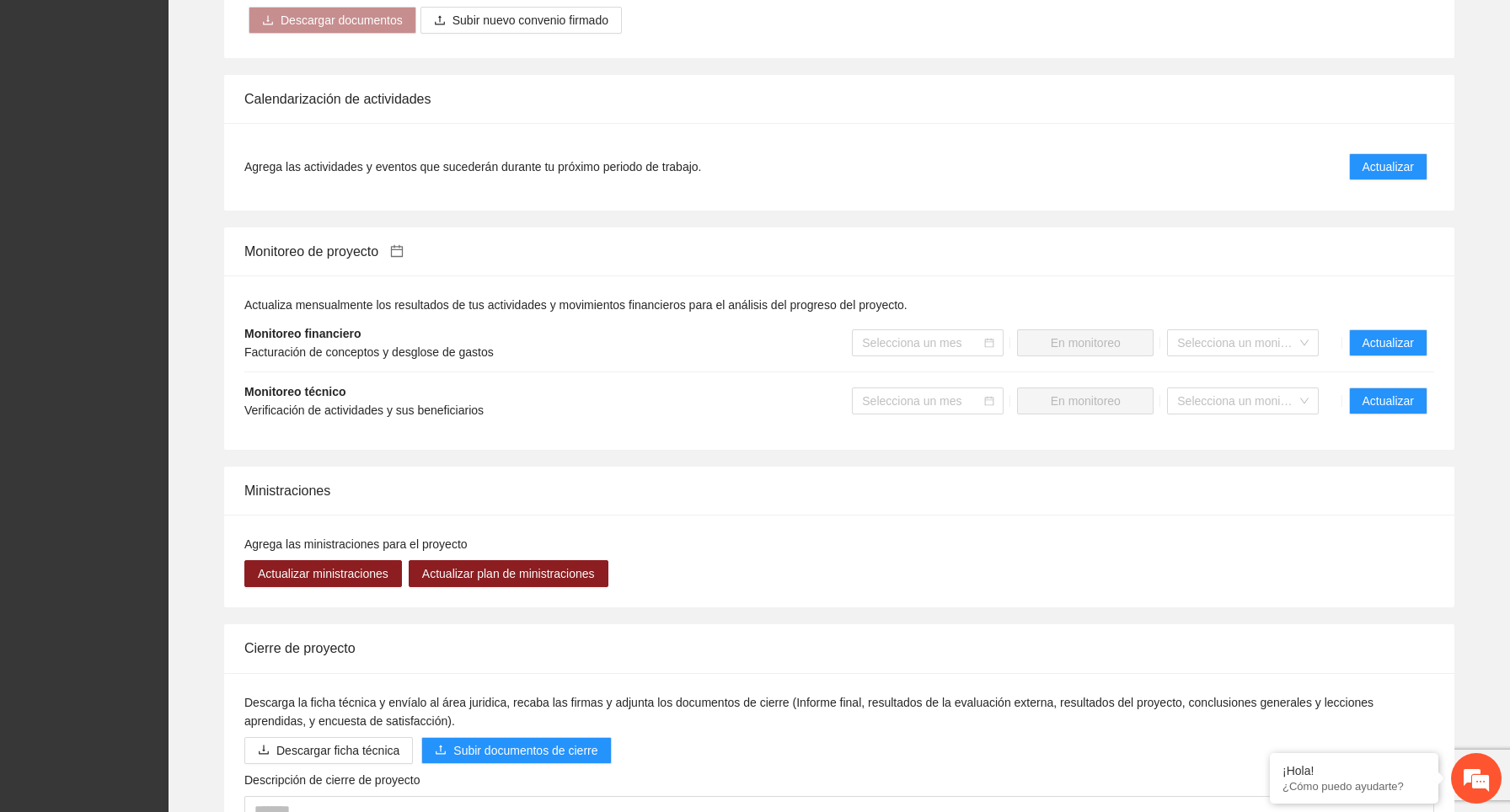
scroll to position [1219, 0]
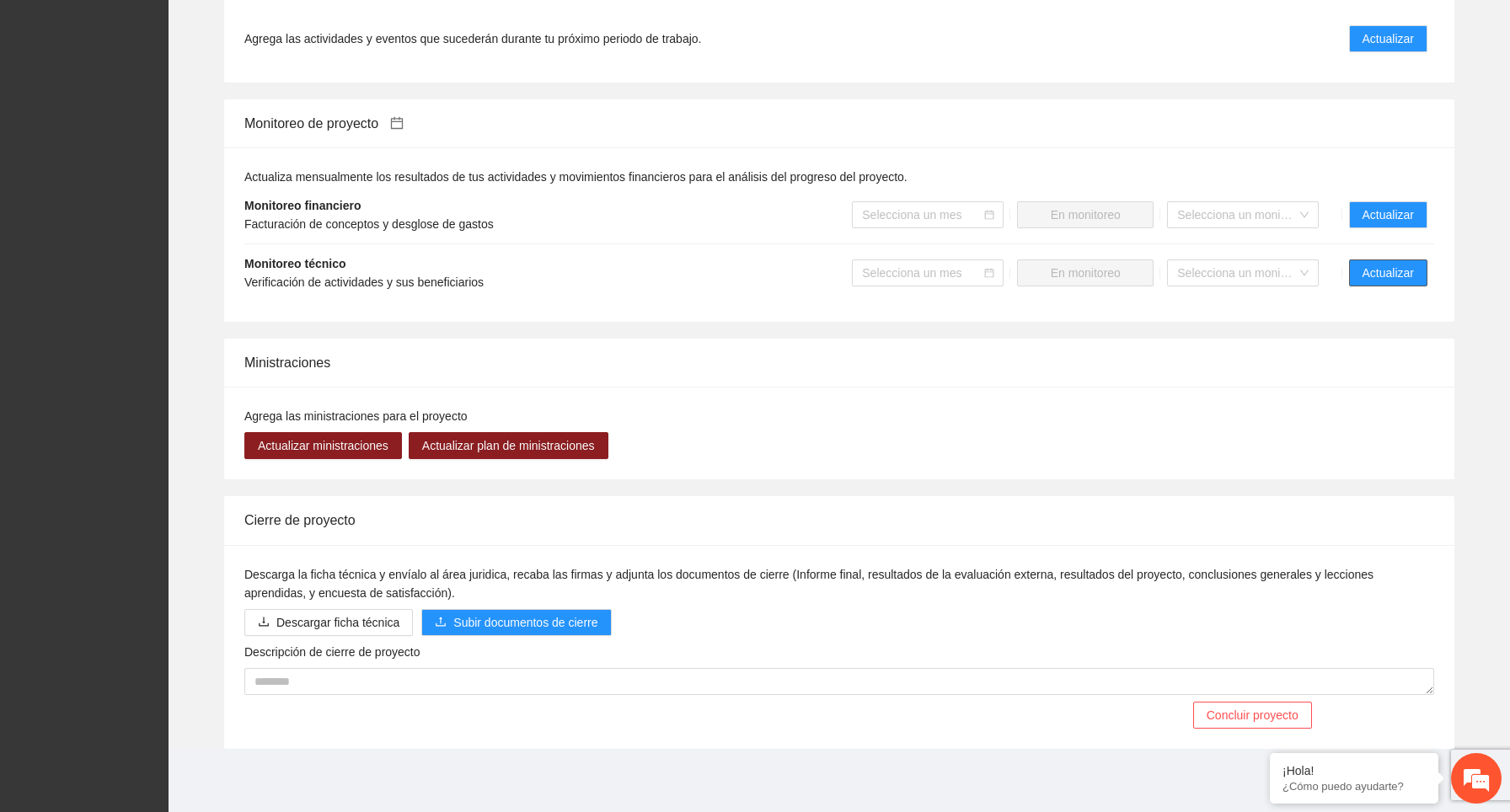
click at [1376, 275] on span "Actualizar" at bounding box center [1387, 273] width 51 height 19
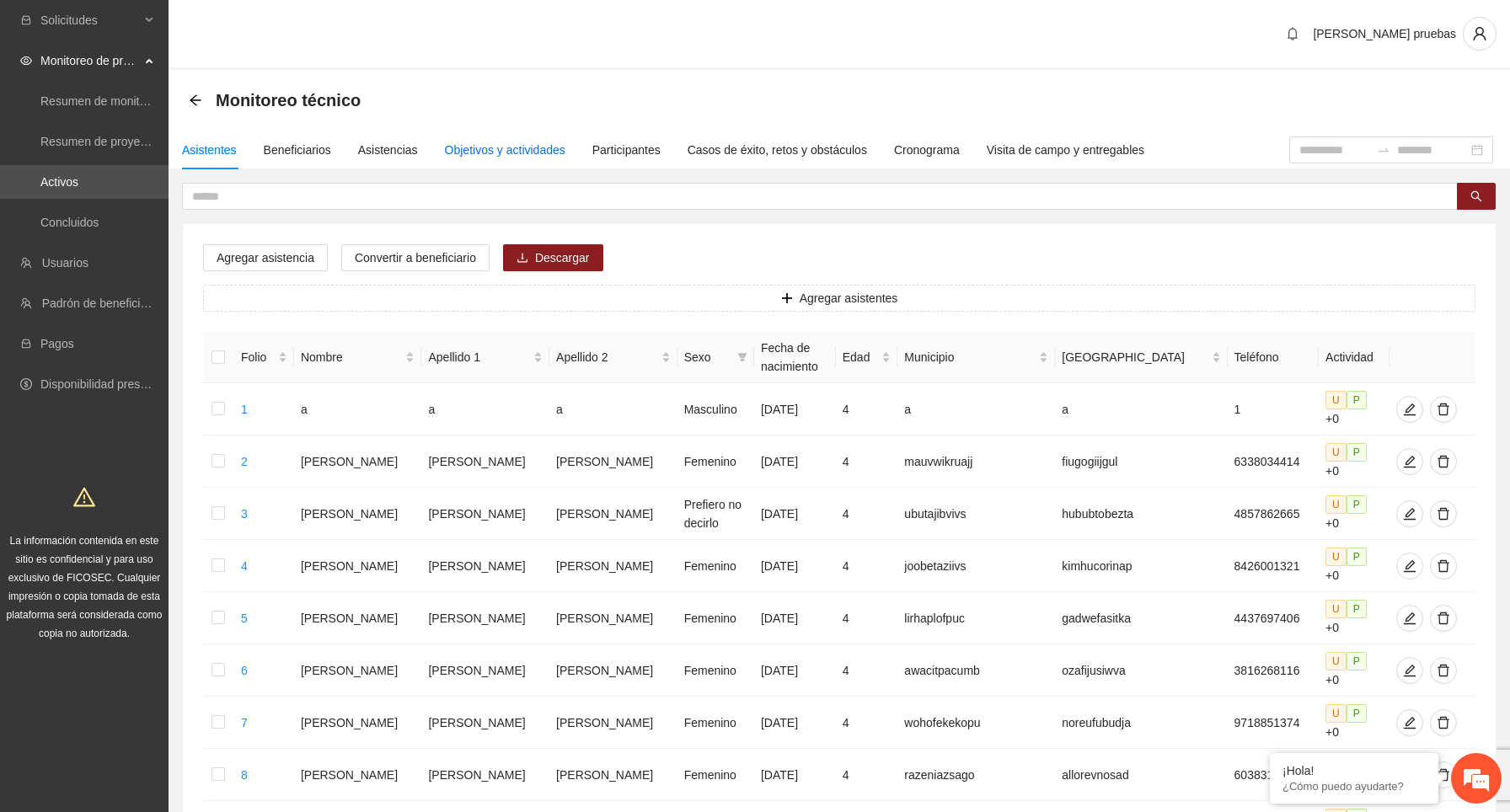
click at [532, 145] on div "Objetivos y actividades" at bounding box center [506, 150] width 121 height 19
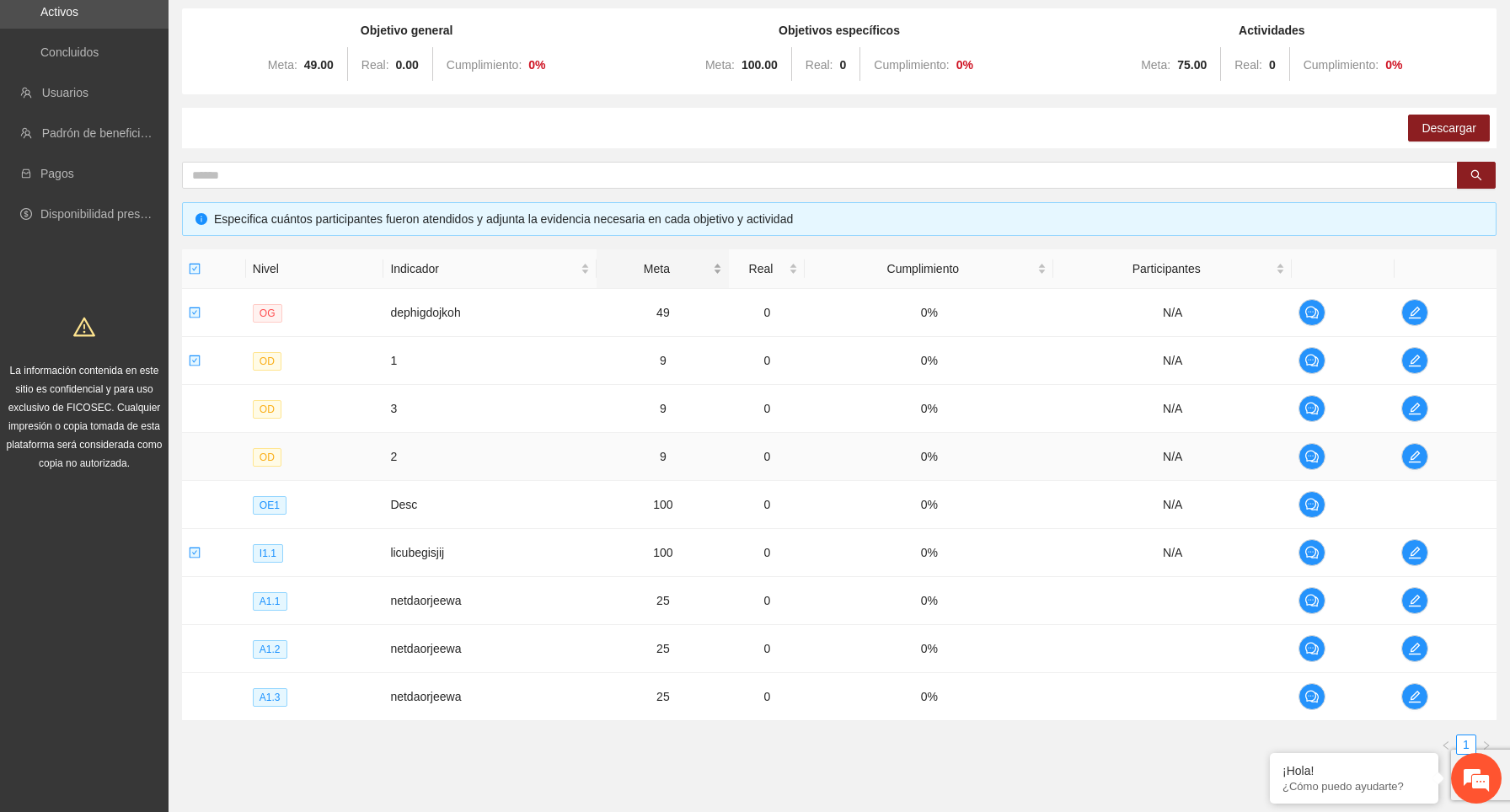
scroll to position [240, 0]
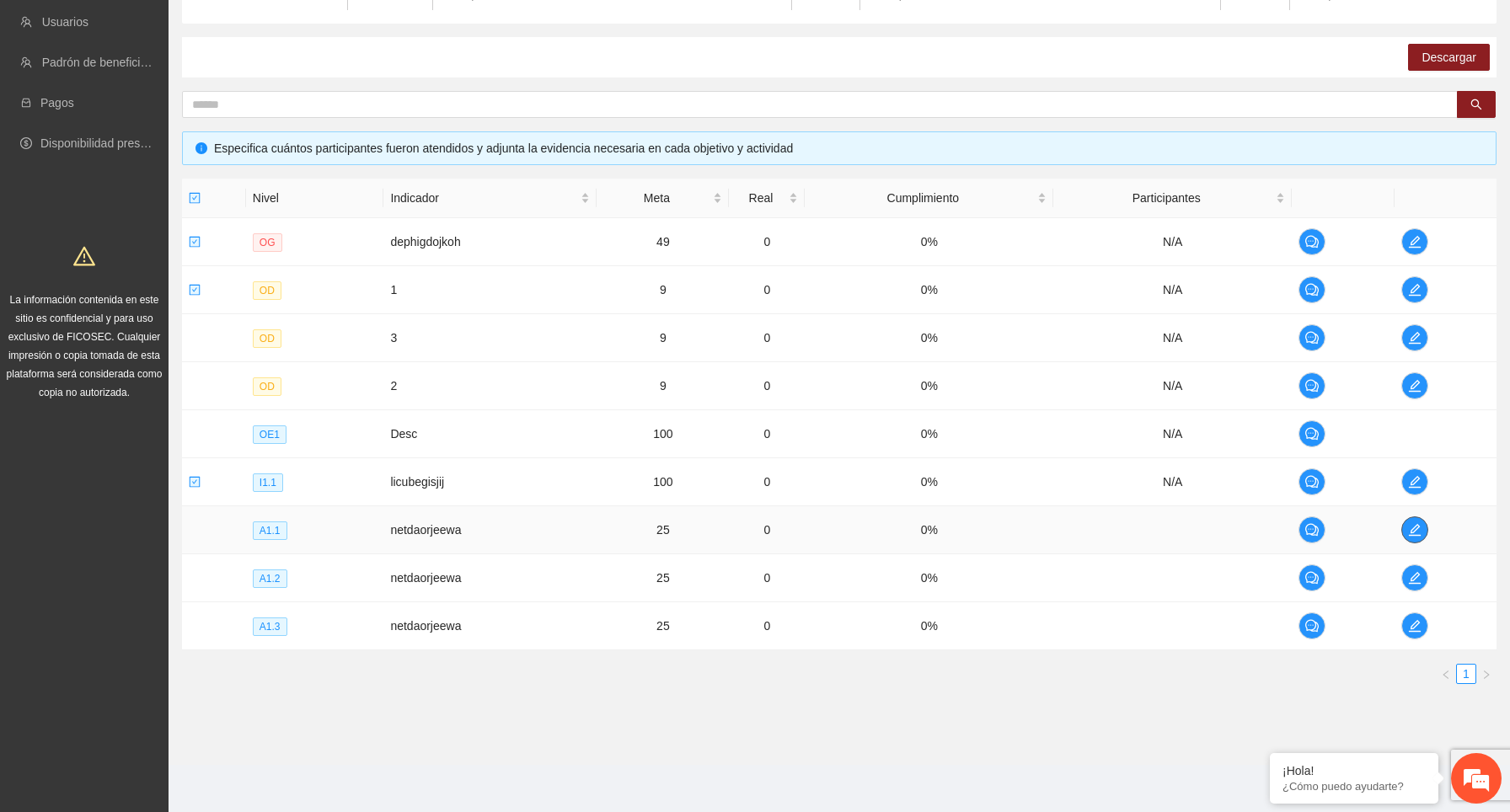
click at [1415, 530] on icon "edit" at bounding box center [1414, 530] width 12 height 12
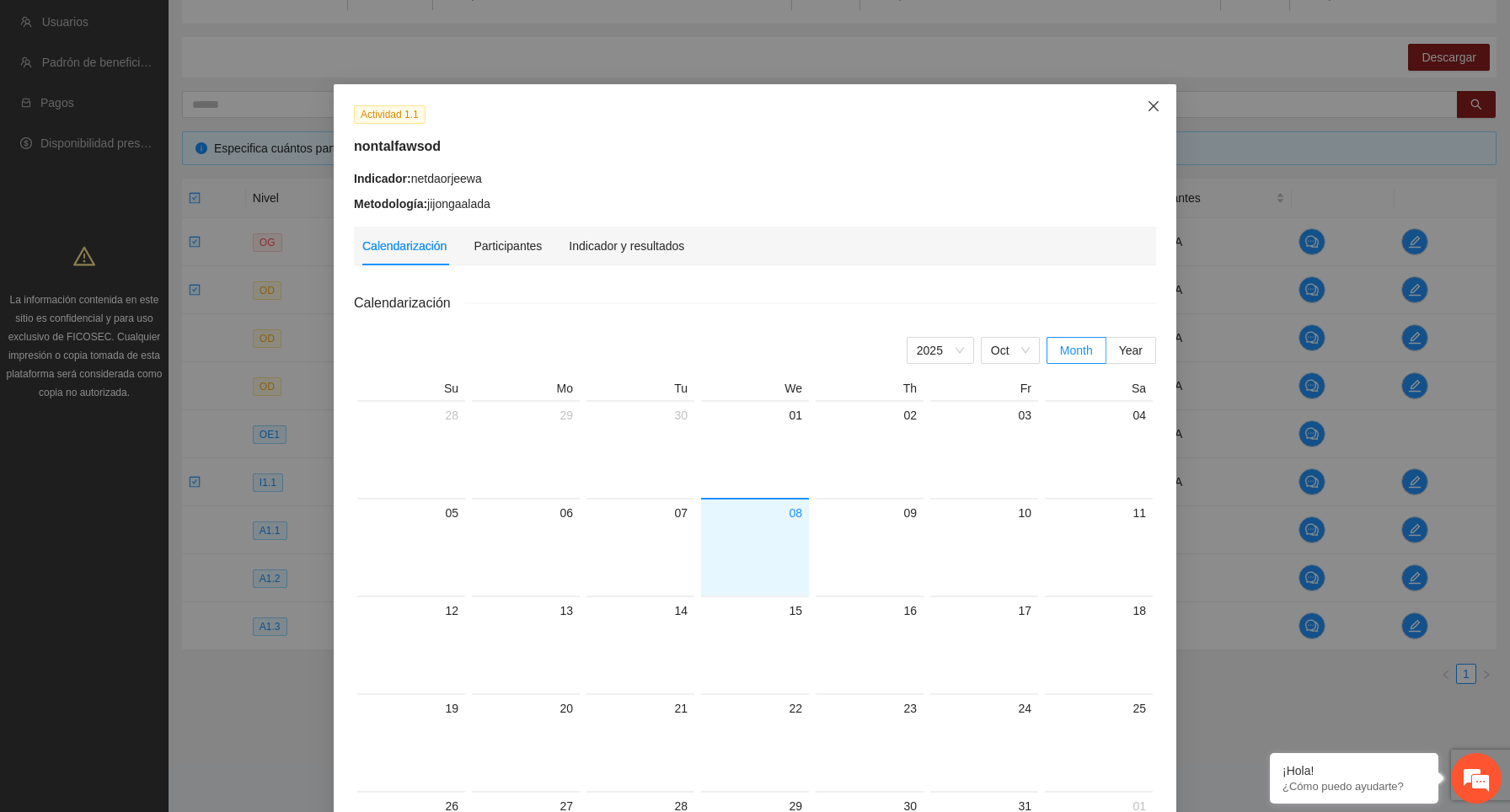
click at [1150, 107] on icon "close" at bounding box center [1153, 106] width 13 height 13
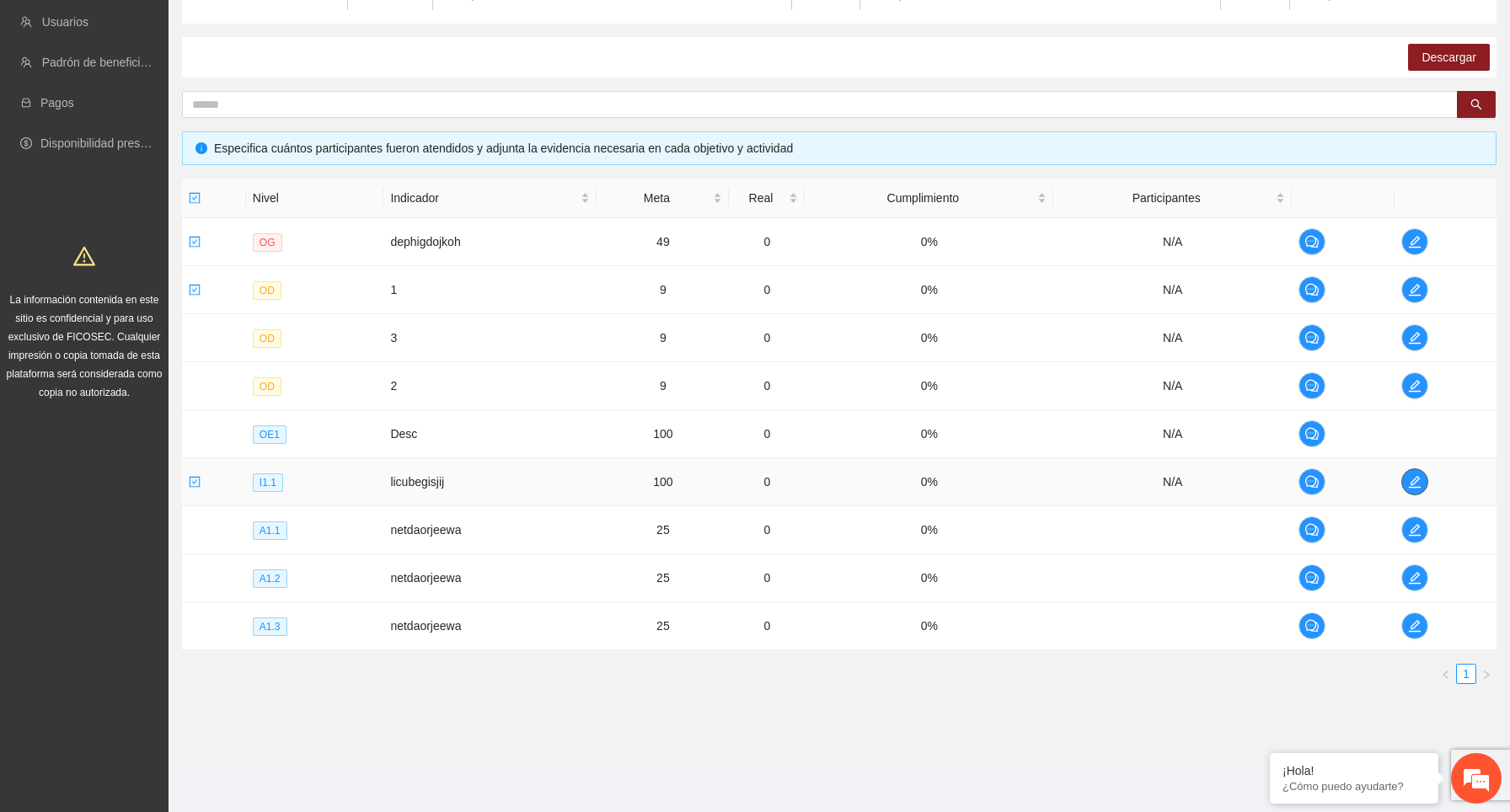
click at [1417, 479] on icon "edit" at bounding box center [1414, 482] width 12 height 12
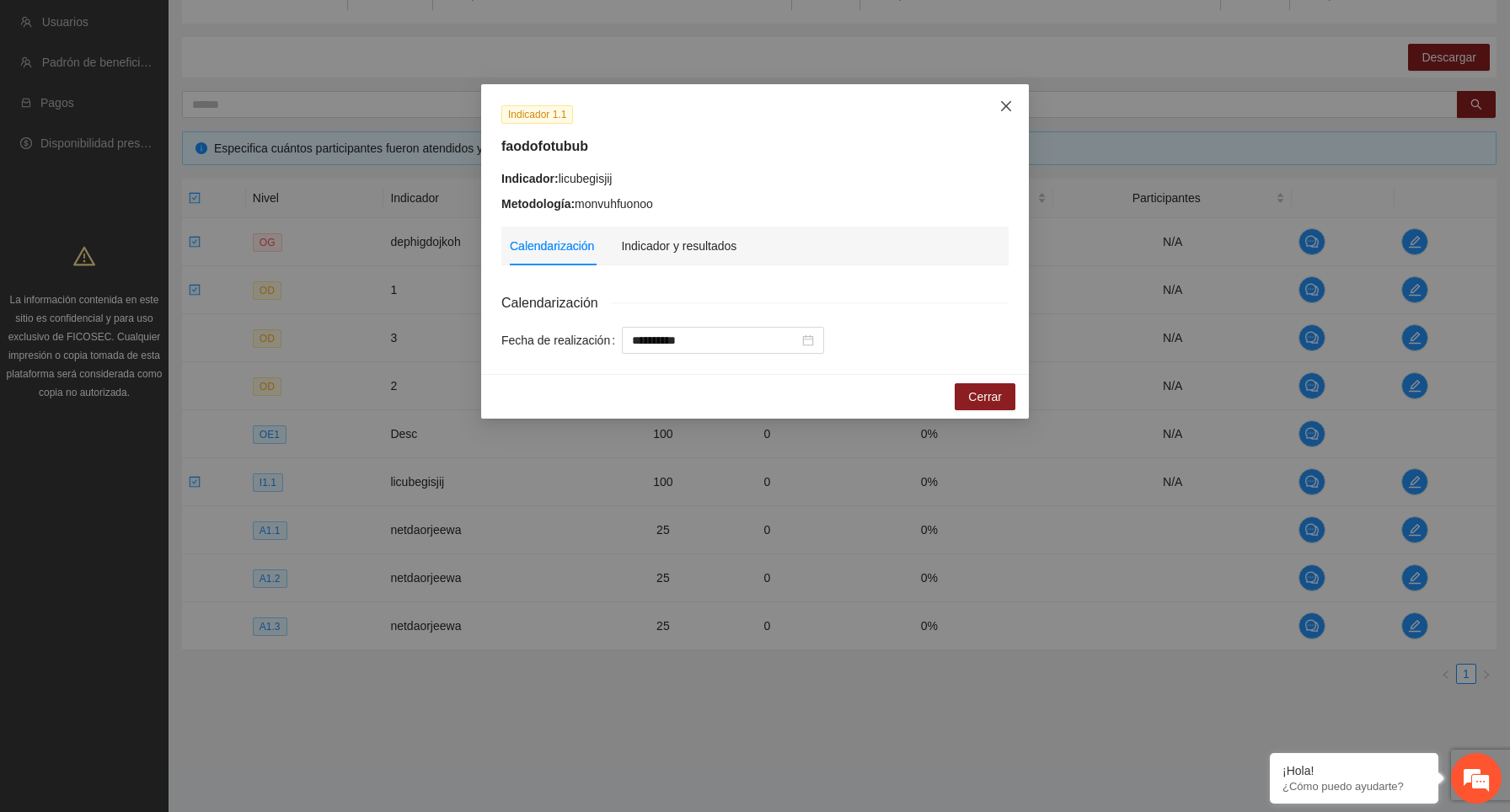
click at [1004, 107] on icon "close" at bounding box center [1005, 106] width 13 height 13
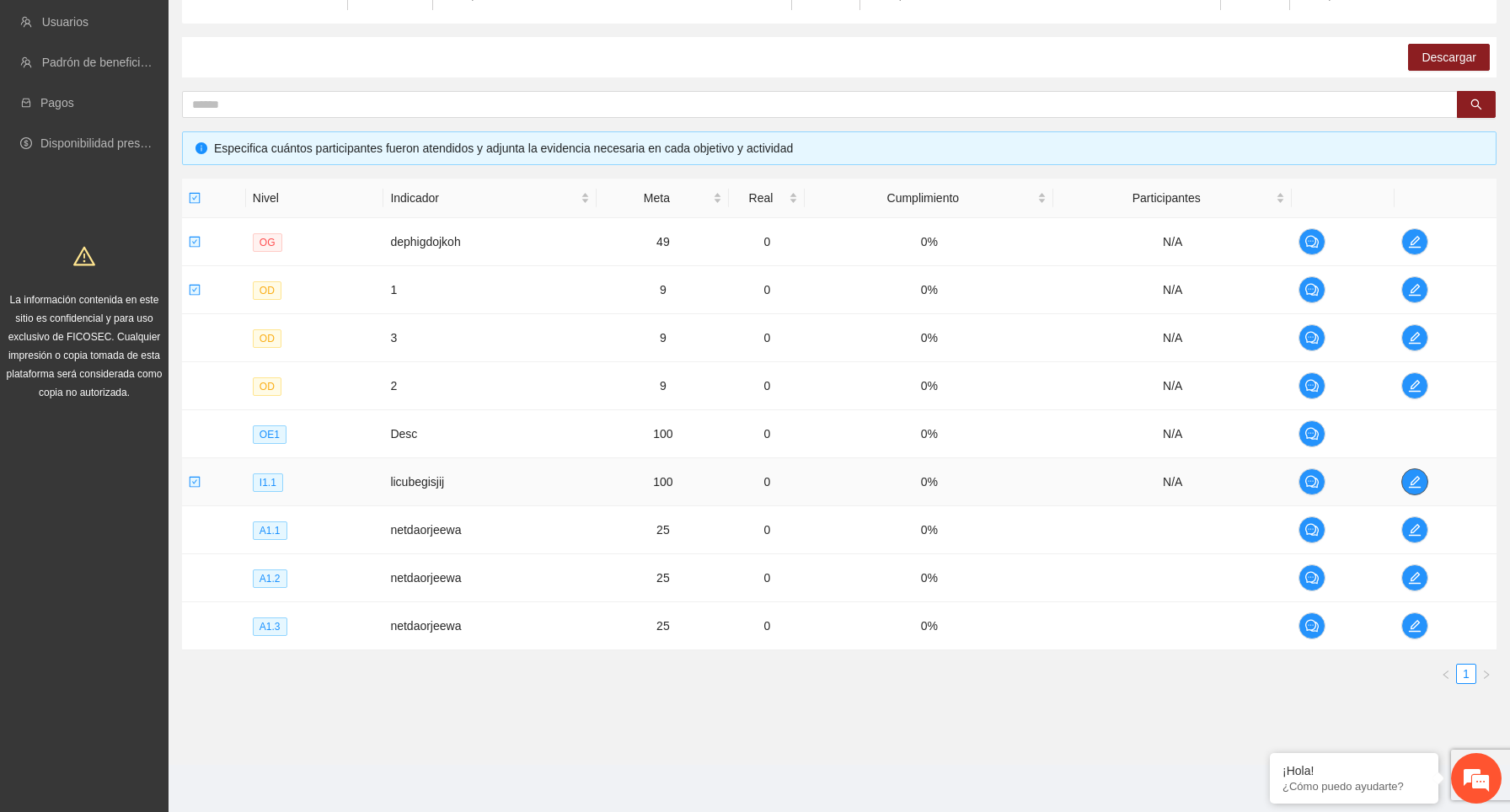
click at [1416, 479] on icon "edit" at bounding box center [1415, 482] width 13 height 13
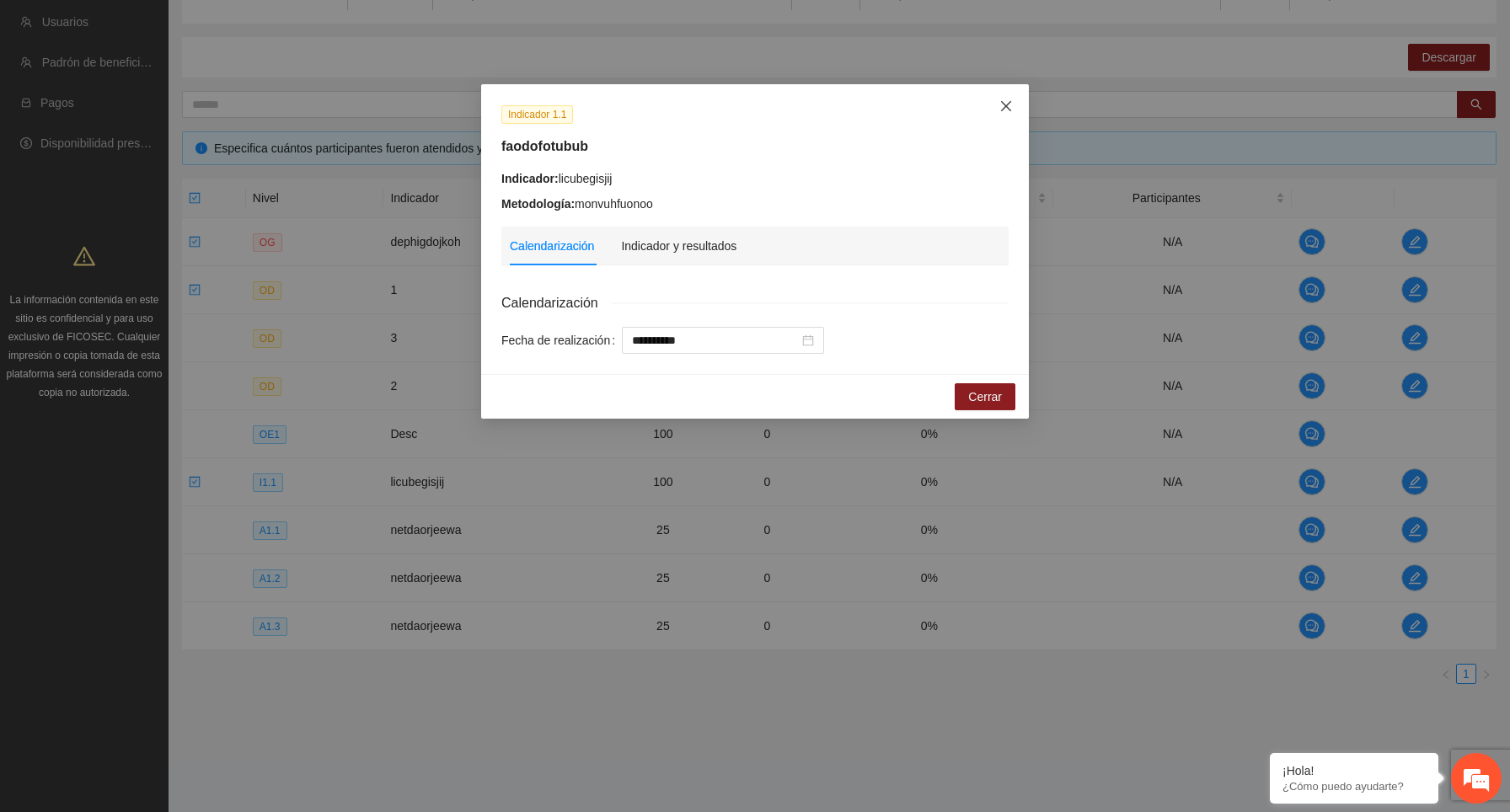
click at [1004, 107] on icon "close" at bounding box center [1005, 106] width 13 height 13
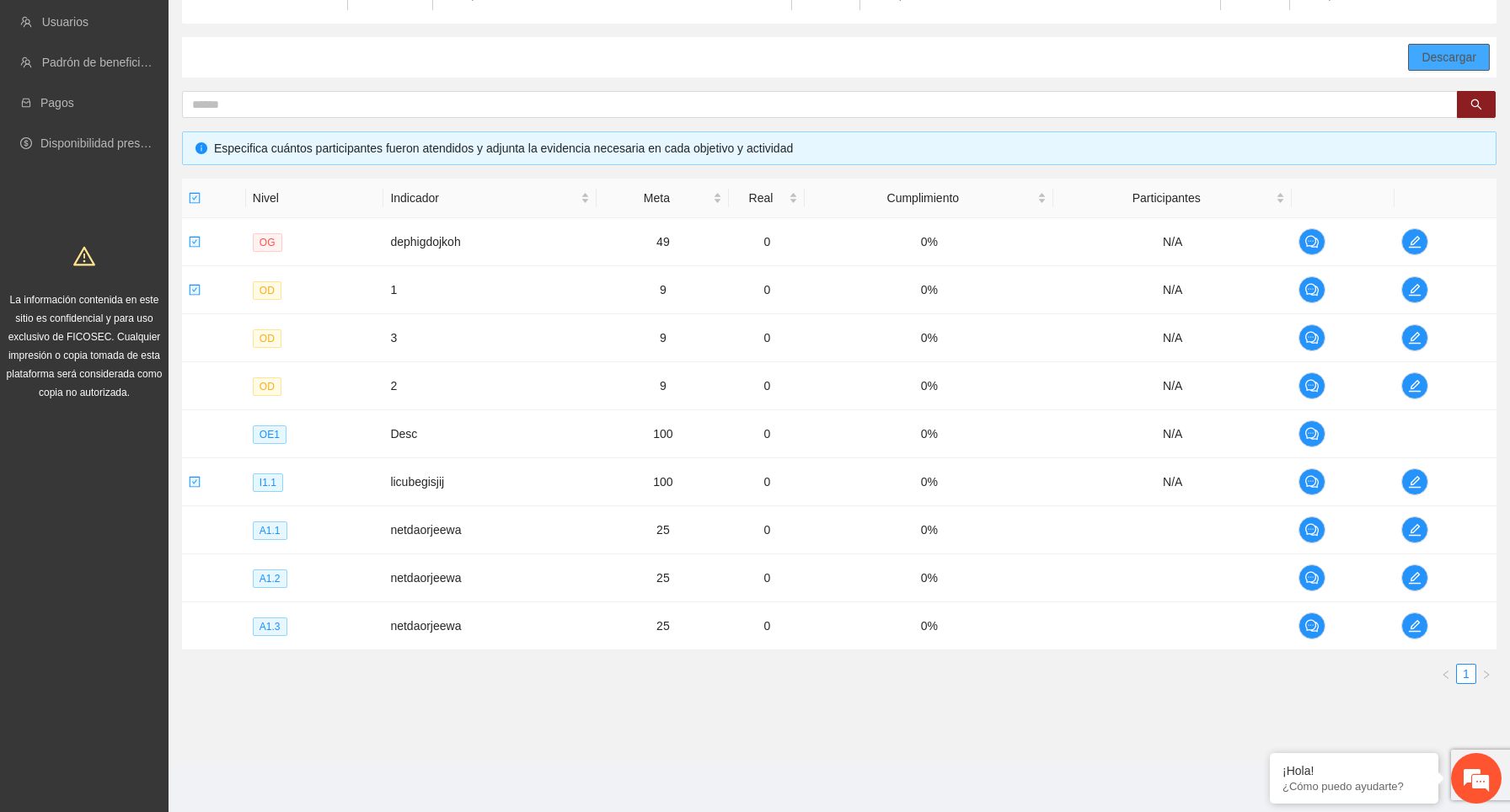
click at [1458, 60] on span "Descargar" at bounding box center [1449, 58] width 55 height 19
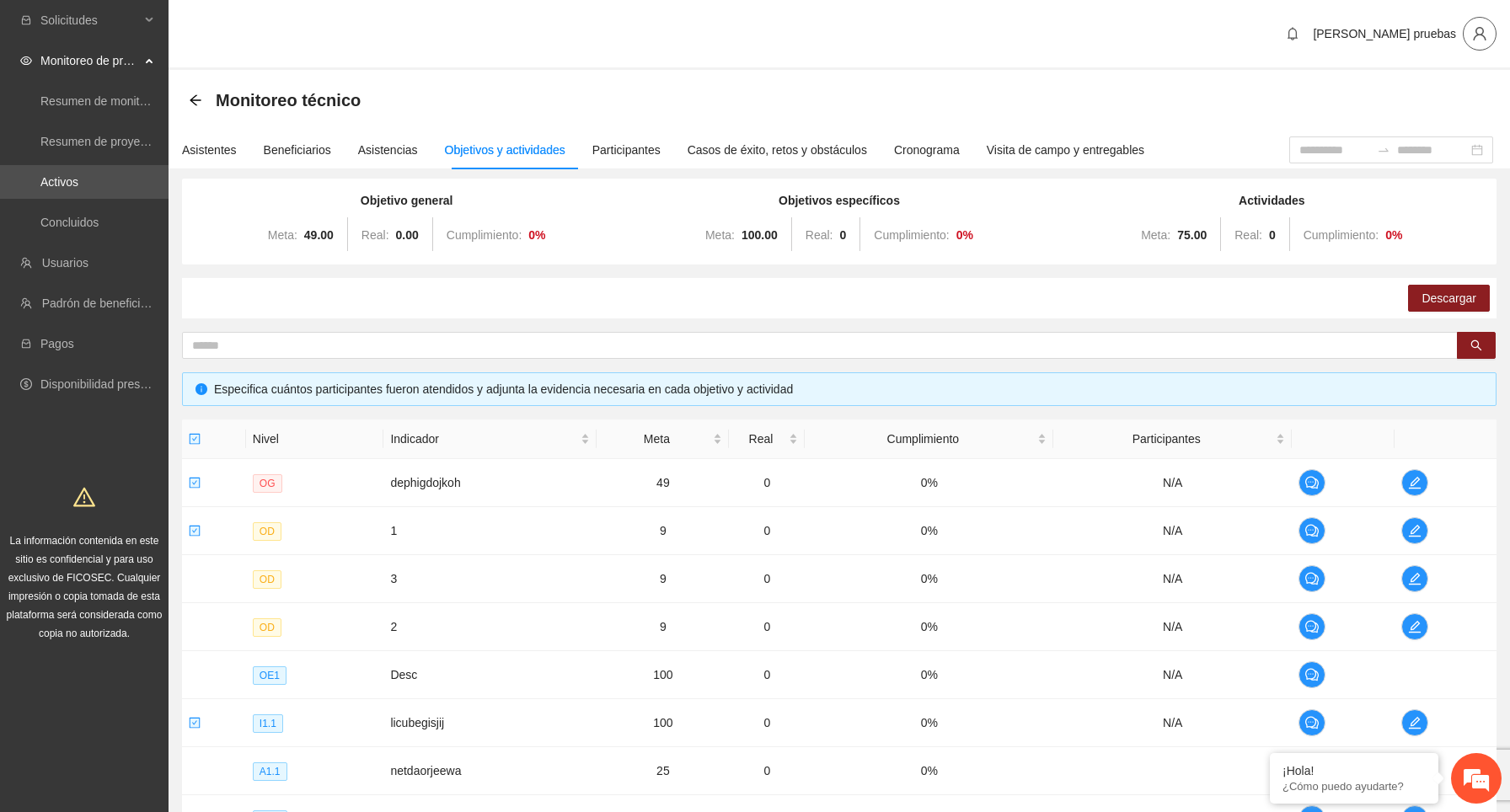
click at [1478, 37] on icon "user" at bounding box center [1479, 34] width 15 height 15
click at [1417, 102] on span "Cerrar sesión" at bounding box center [1431, 98] width 107 height 19
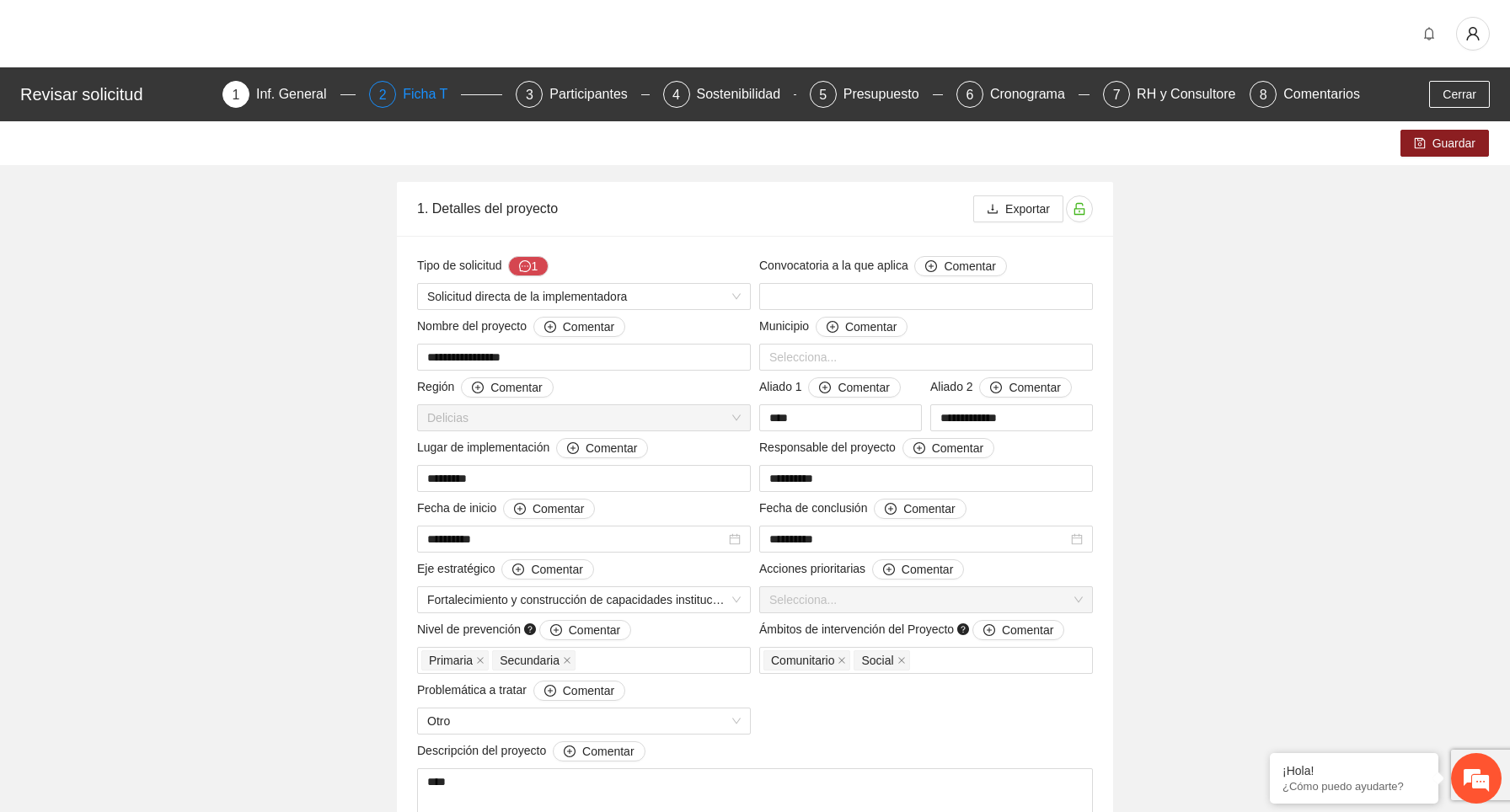
click at [422, 91] on div "Ficha T" at bounding box center [432, 94] width 58 height 27
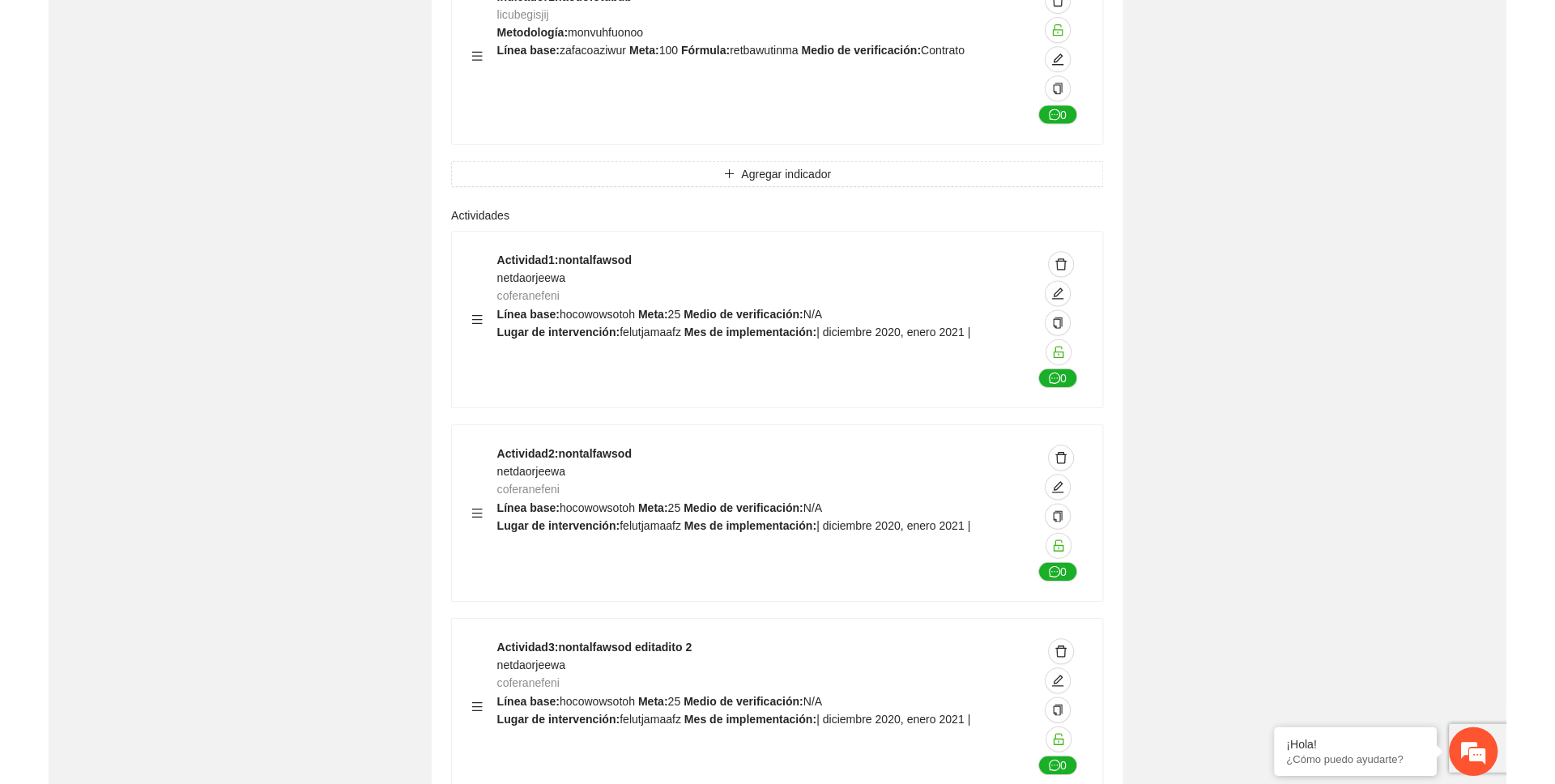
scroll to position [1573, 0]
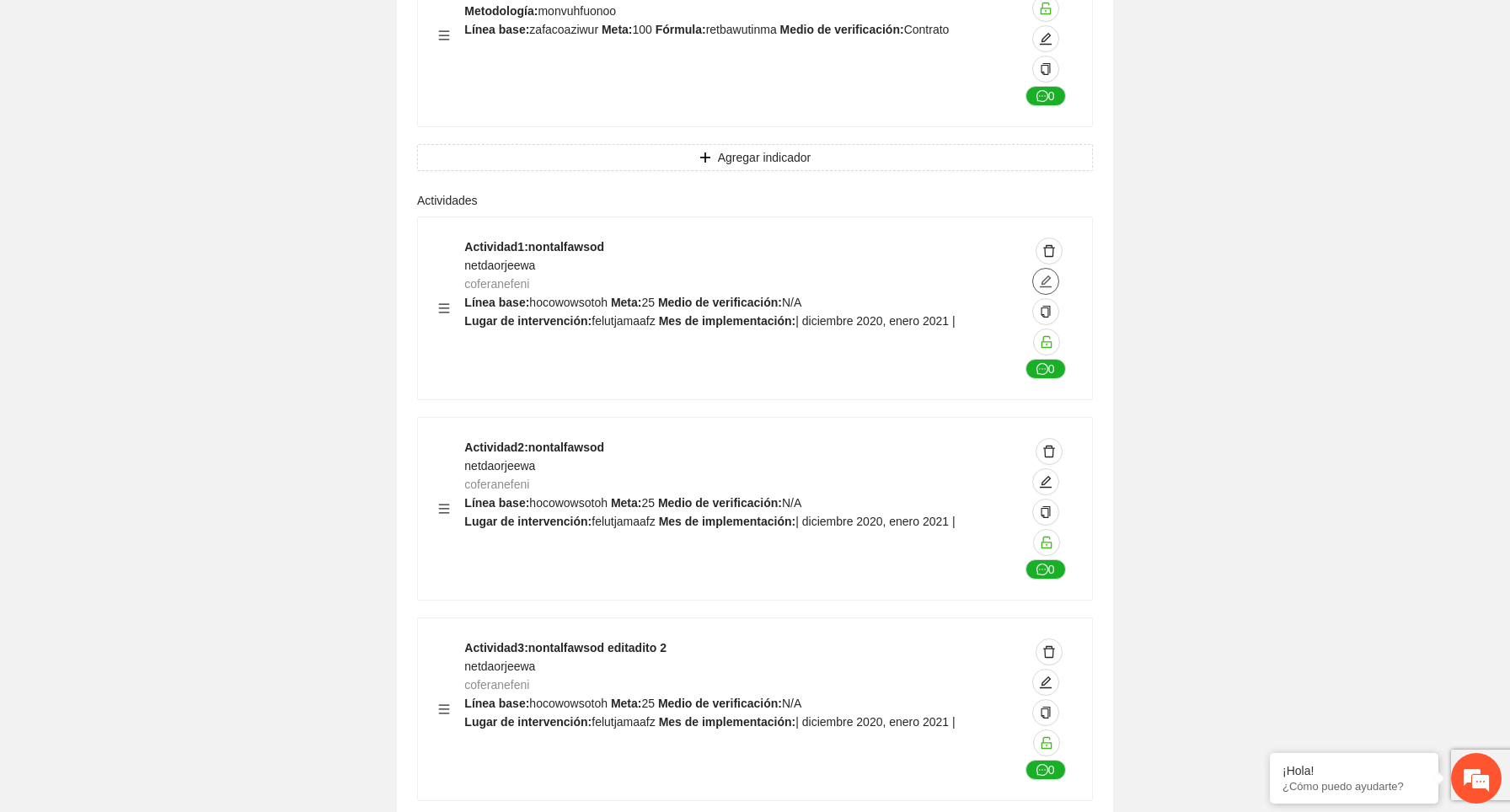
click at [1039, 277] on icon "edit" at bounding box center [1045, 281] width 13 height 13
type textarea "**********"
type input "**********"
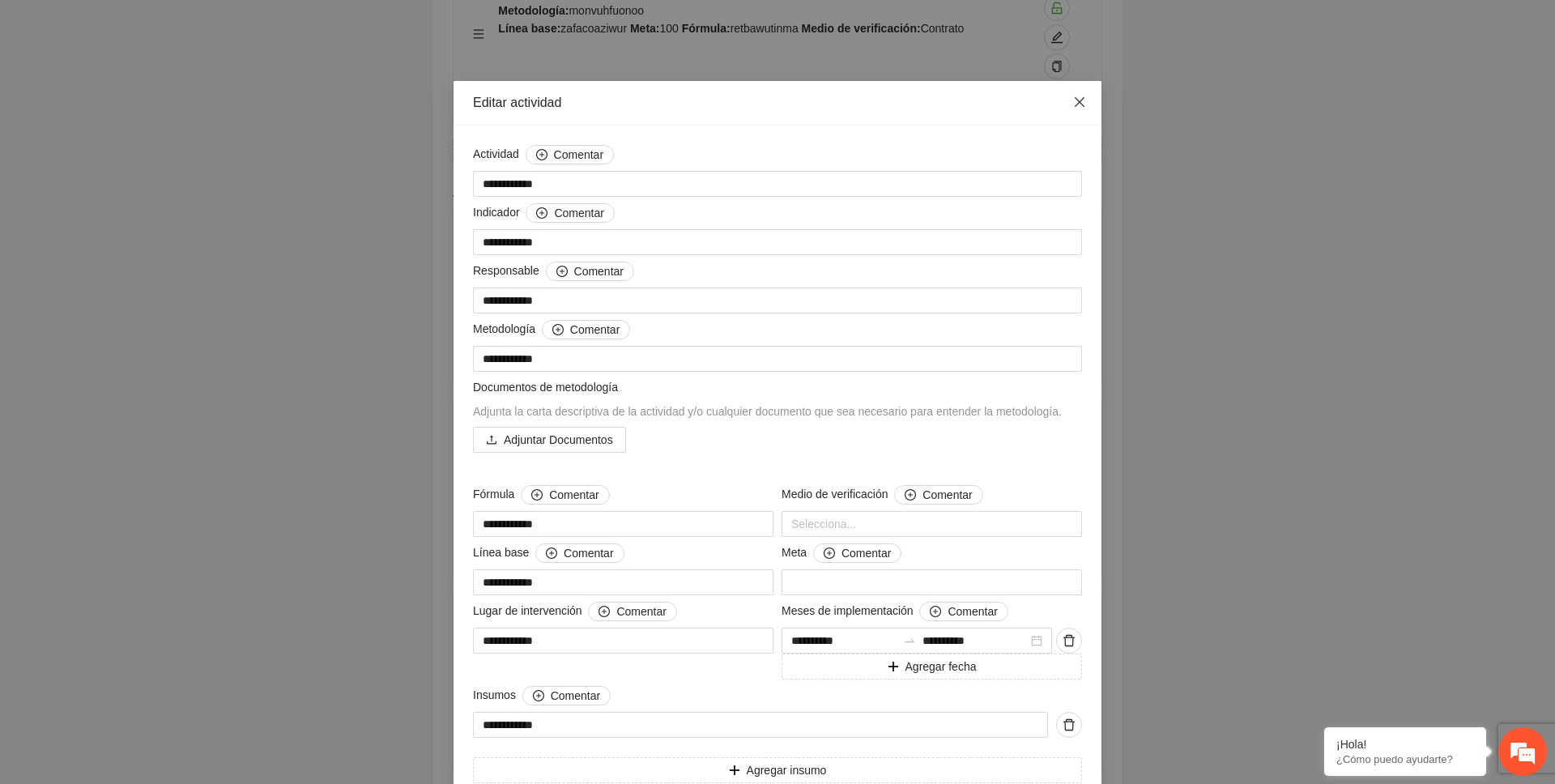
click at [1081, 102] on icon "close" at bounding box center [1079, 102] width 10 height 10
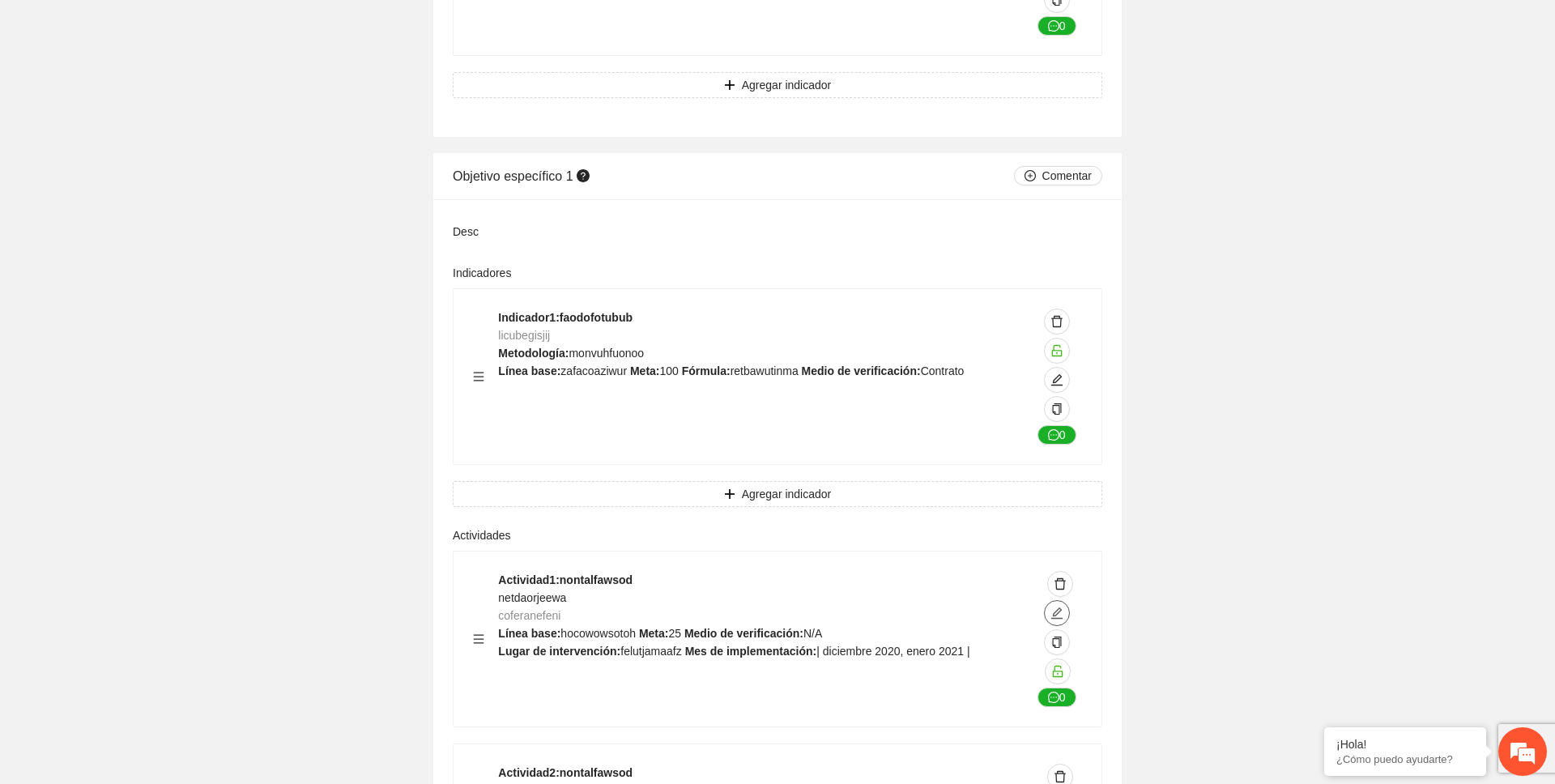
scroll to position [1229, 0]
click at [1052, 382] on icon "edit" at bounding box center [1056, 382] width 13 height 13
type textarea "**********"
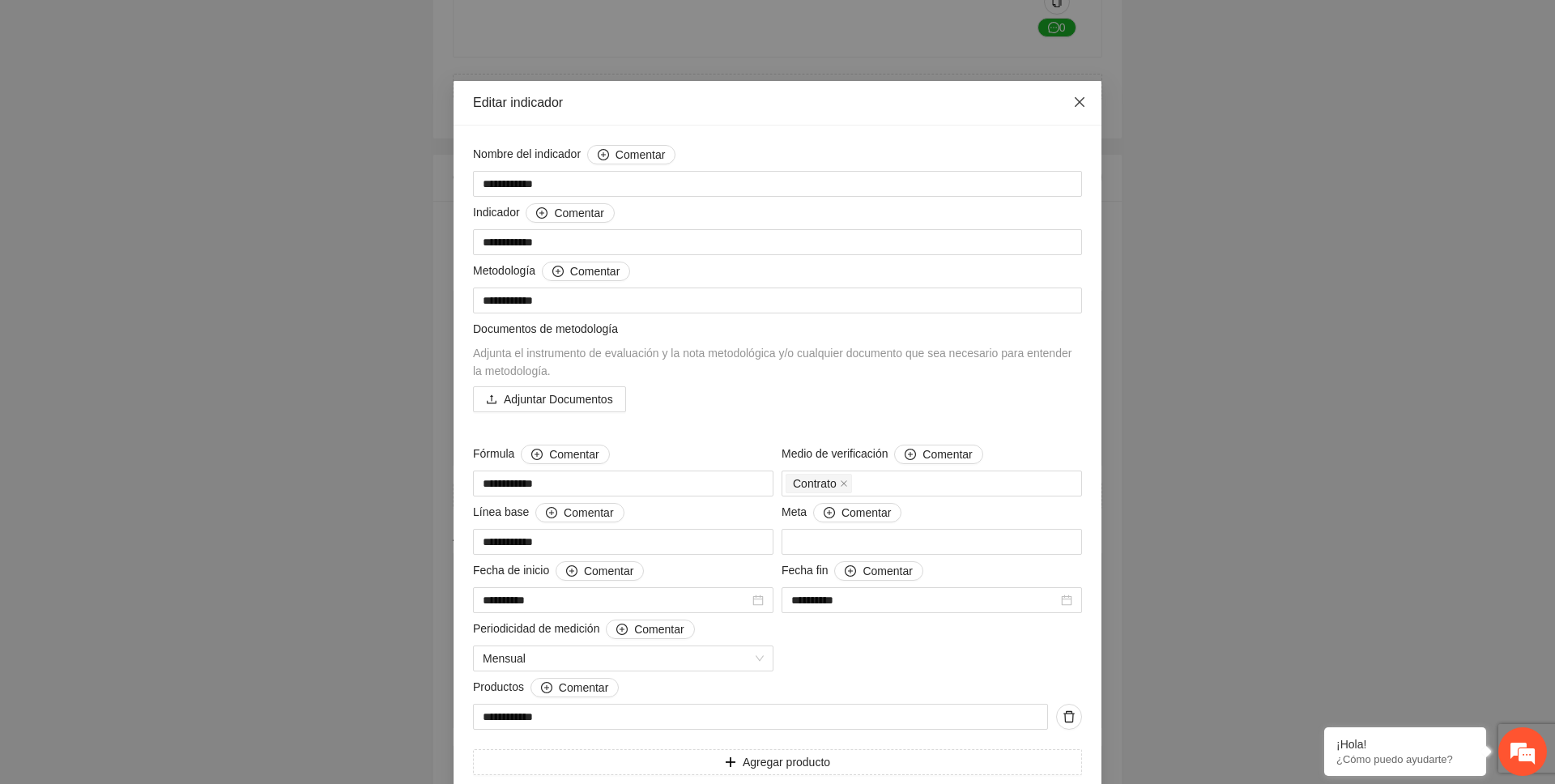
click at [1083, 103] on icon "close" at bounding box center [1079, 102] width 13 height 13
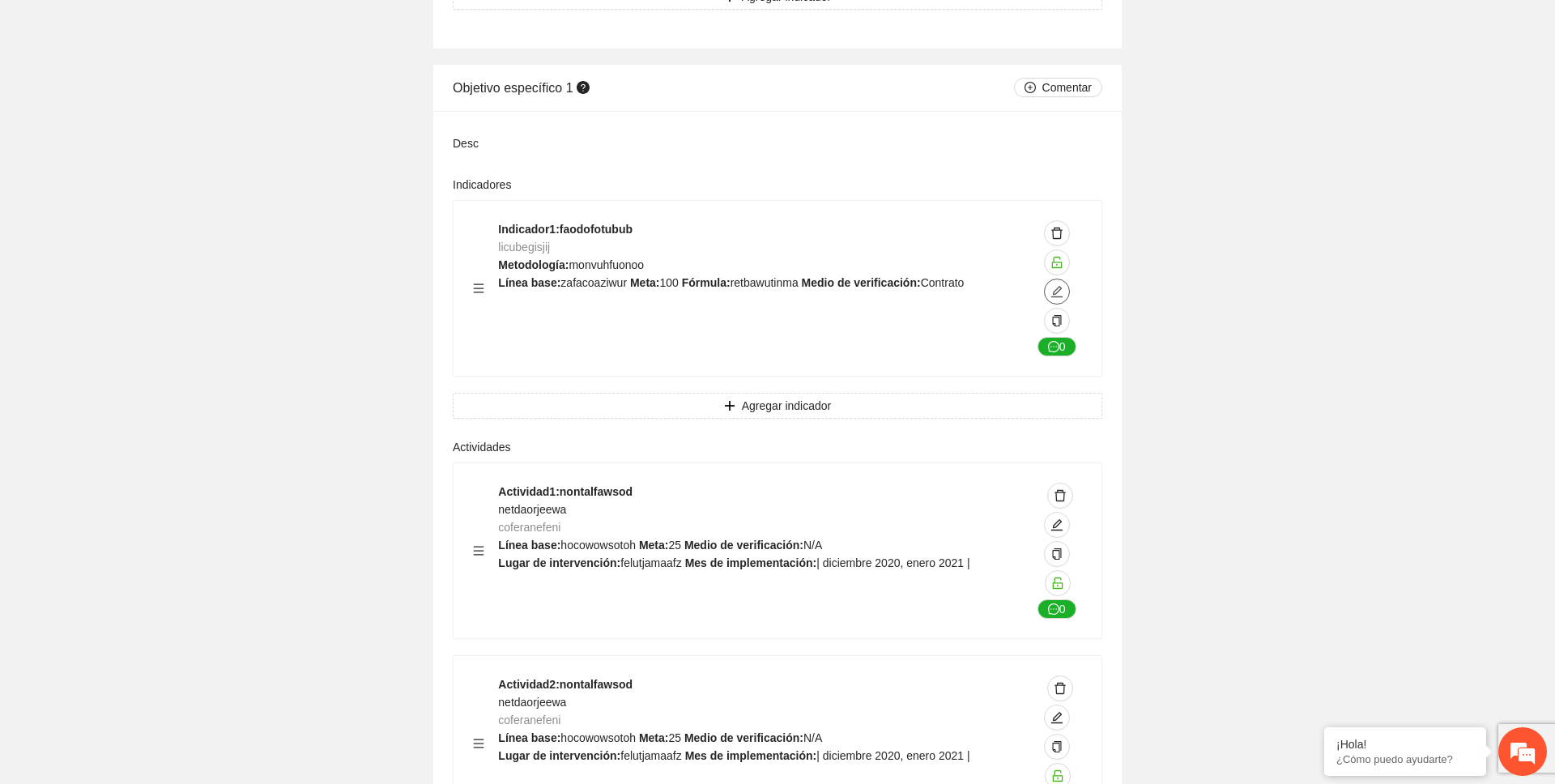
scroll to position [1401, 0]
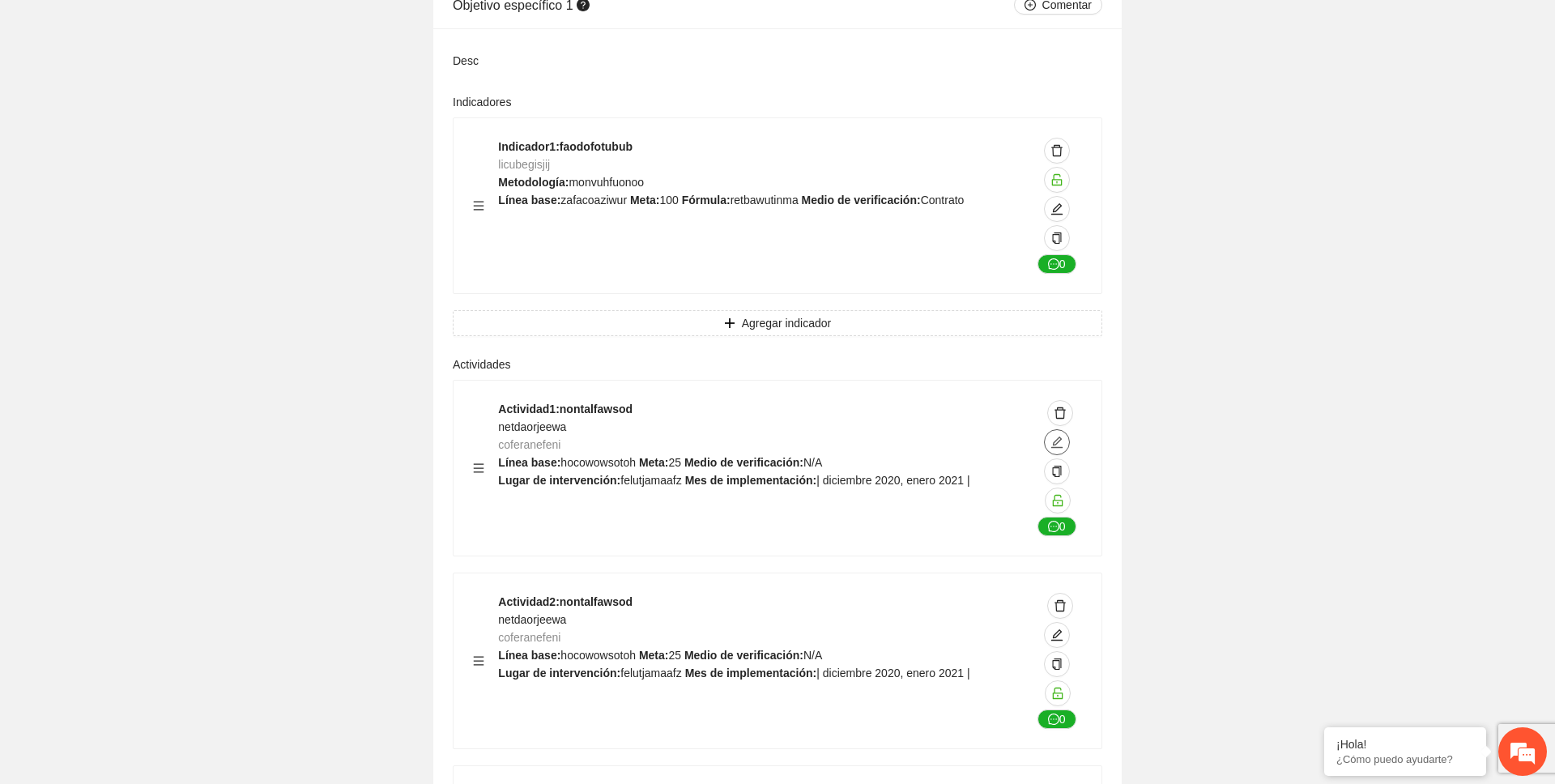
click at [1057, 442] on icon "edit" at bounding box center [1056, 441] width 12 height 12
type textarea "**********"
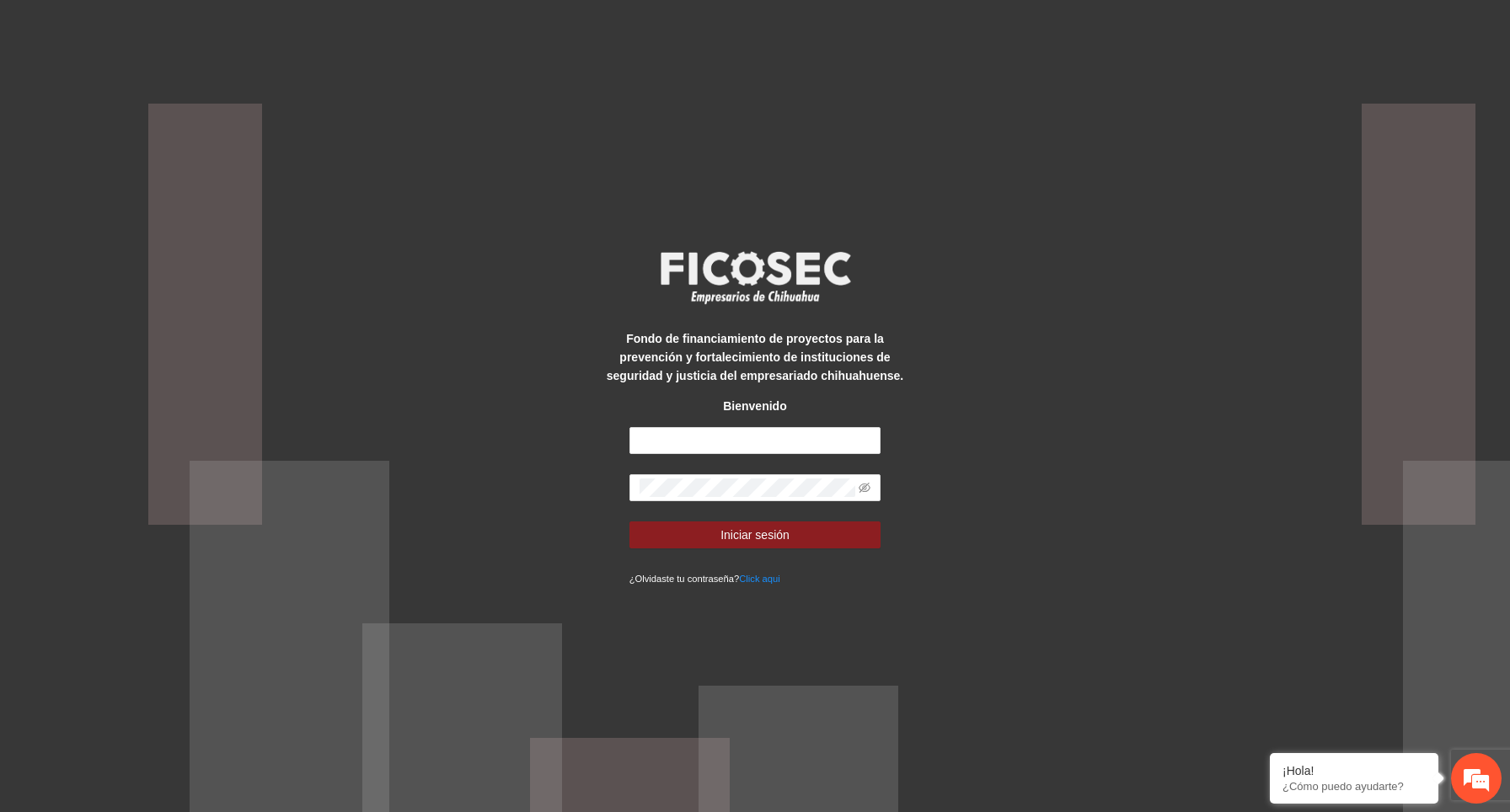
type input "*"
type input "**"
type input "**********"
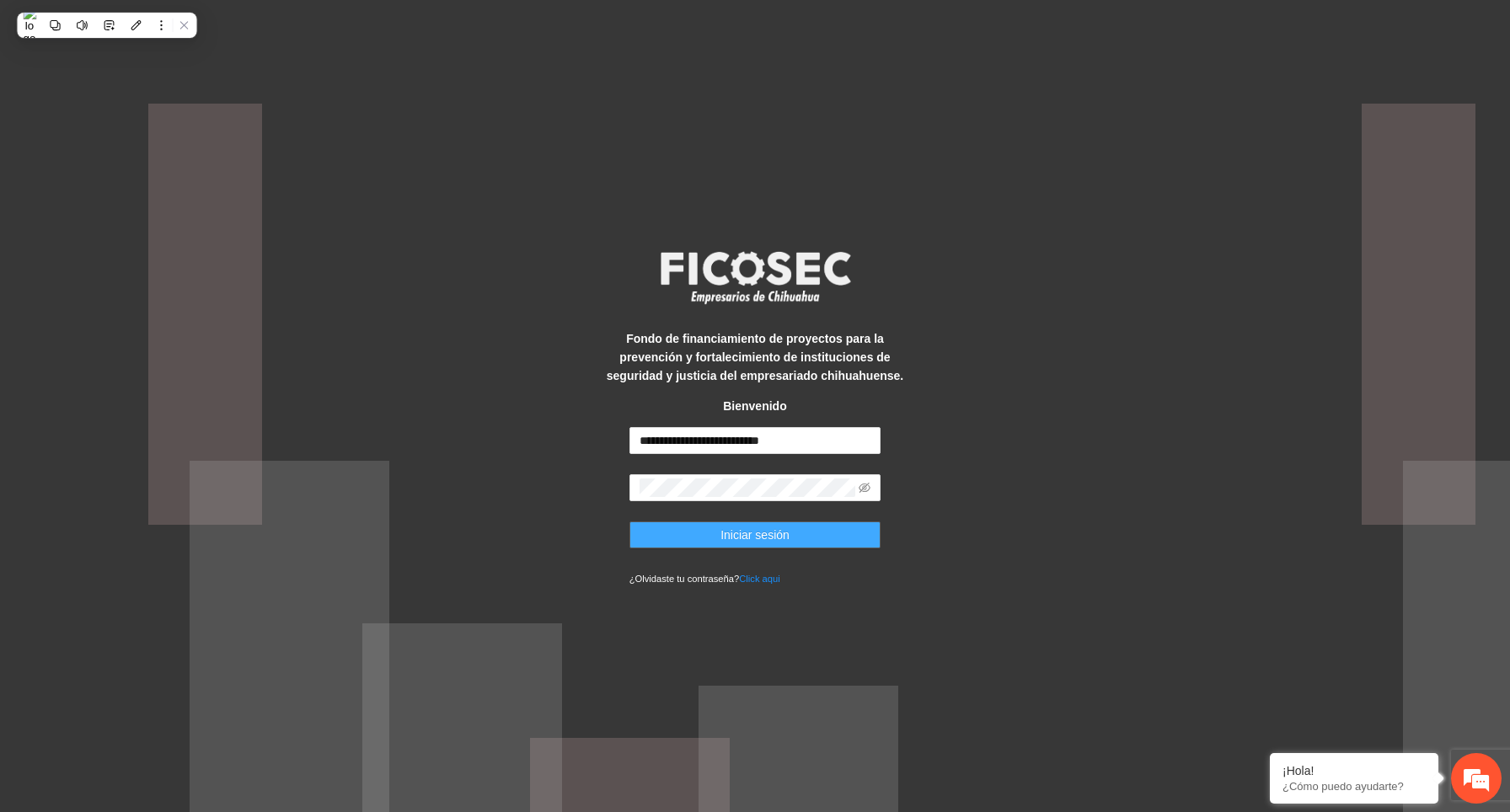
click at [821, 548] on button "Iniciar sesión" at bounding box center [755, 535] width 252 height 27
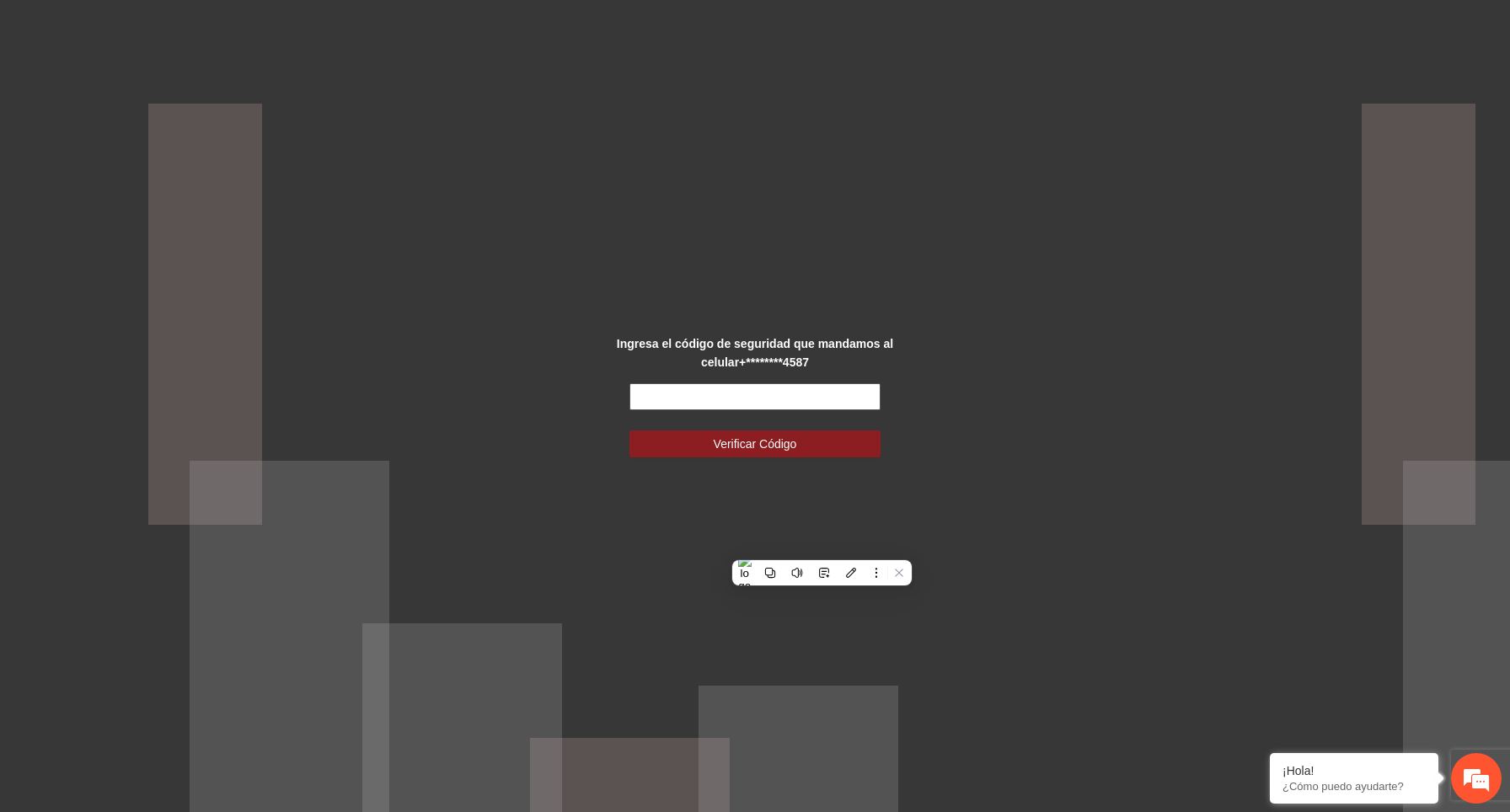
click at [831, 398] on input "text" at bounding box center [755, 396] width 252 height 27
paste input "******"
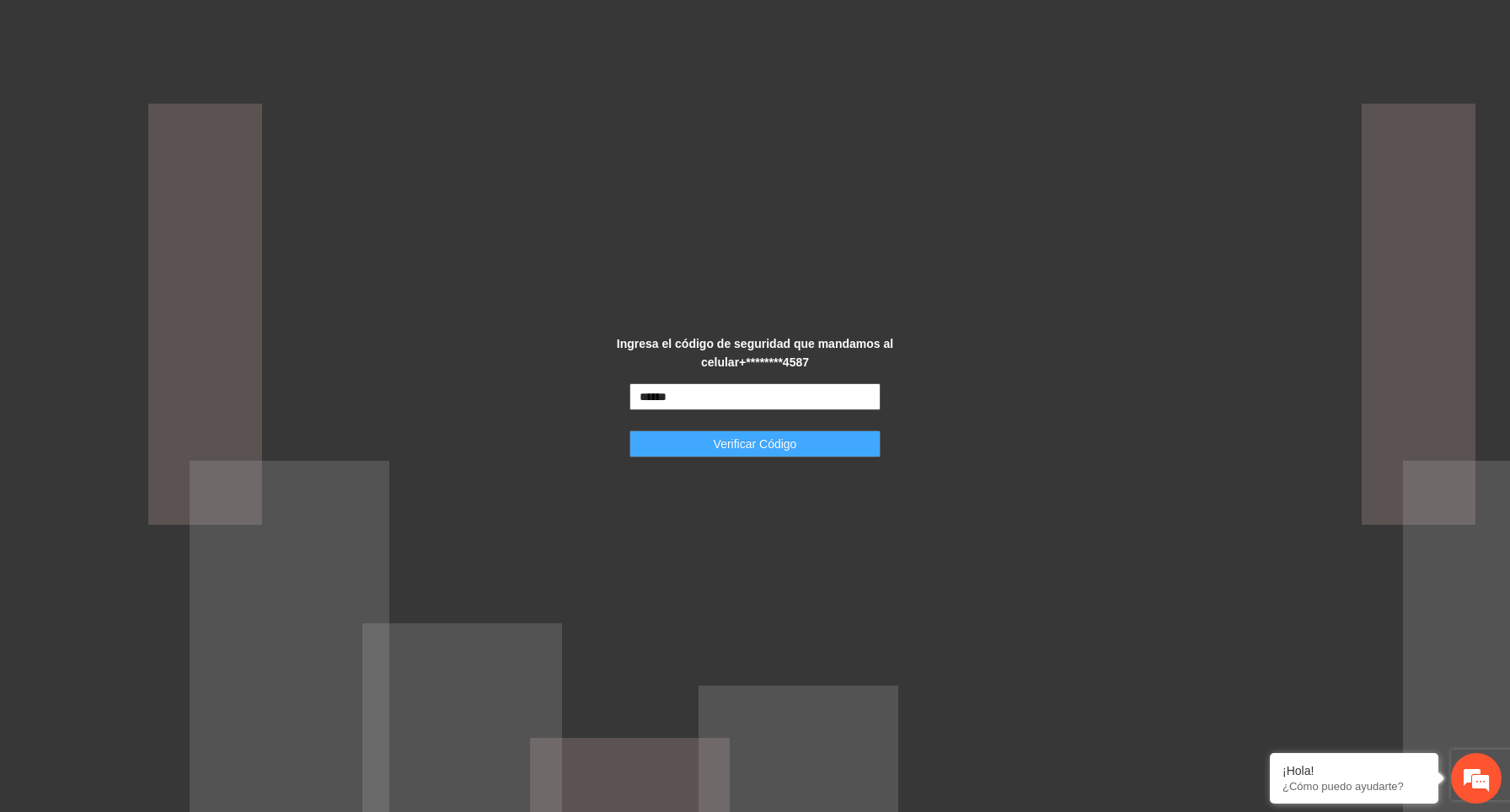
type input "******"
click at [820, 454] on button "Verificar Código" at bounding box center [755, 443] width 252 height 27
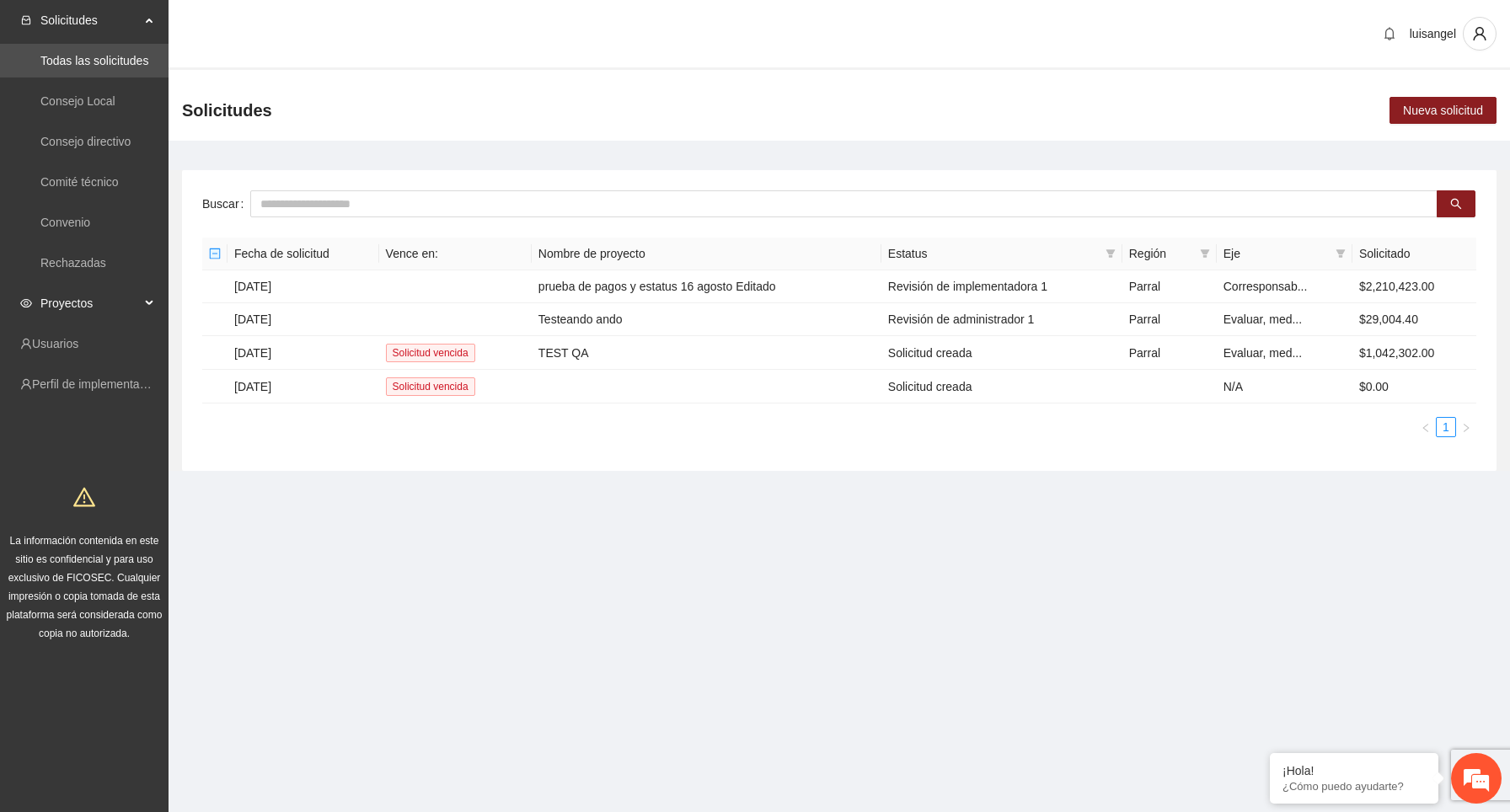
click at [104, 298] on span "Proyectos" at bounding box center [90, 304] width 99 height 34
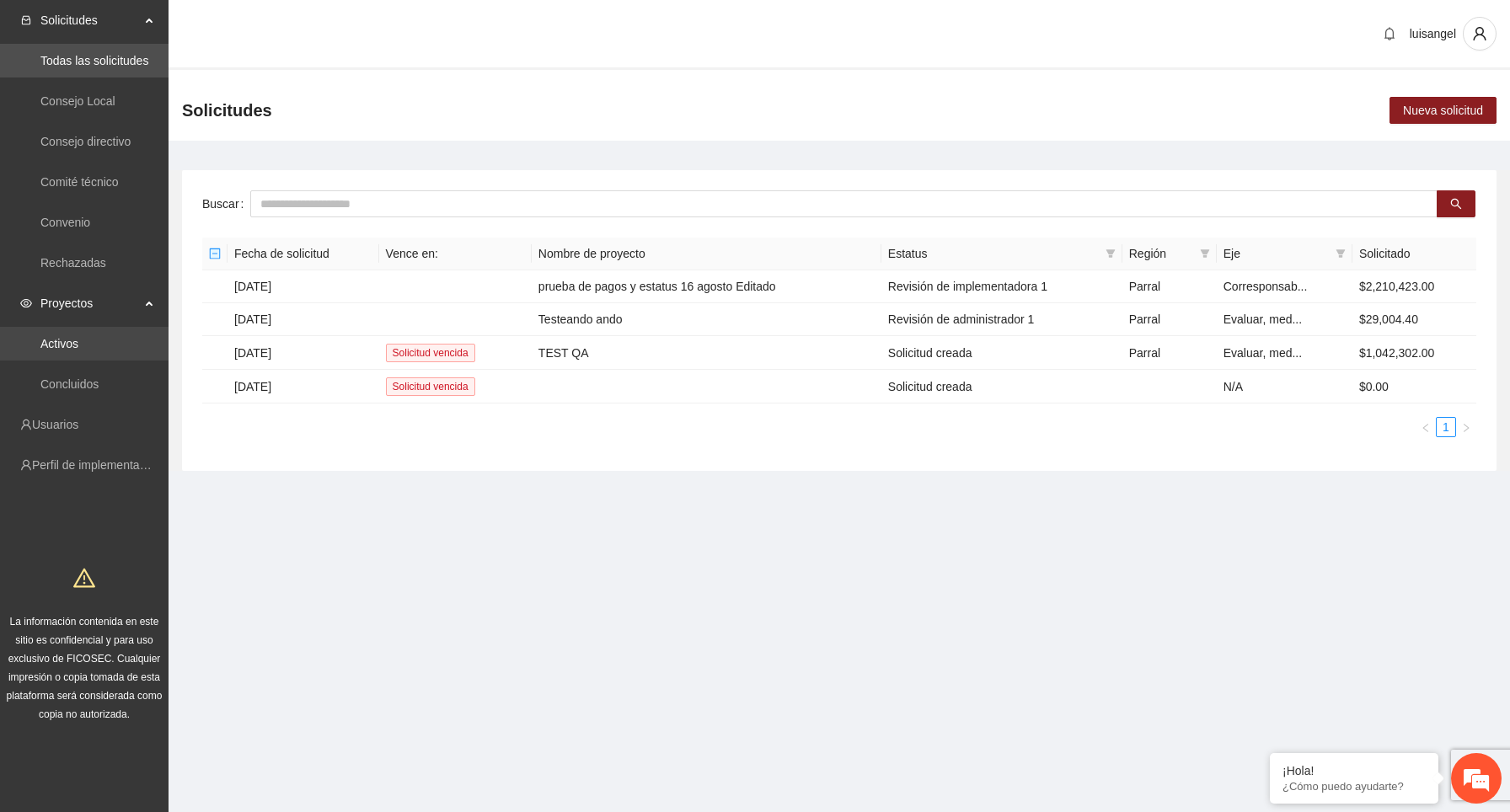
click at [78, 346] on link "Activos" at bounding box center [59, 343] width 38 height 13
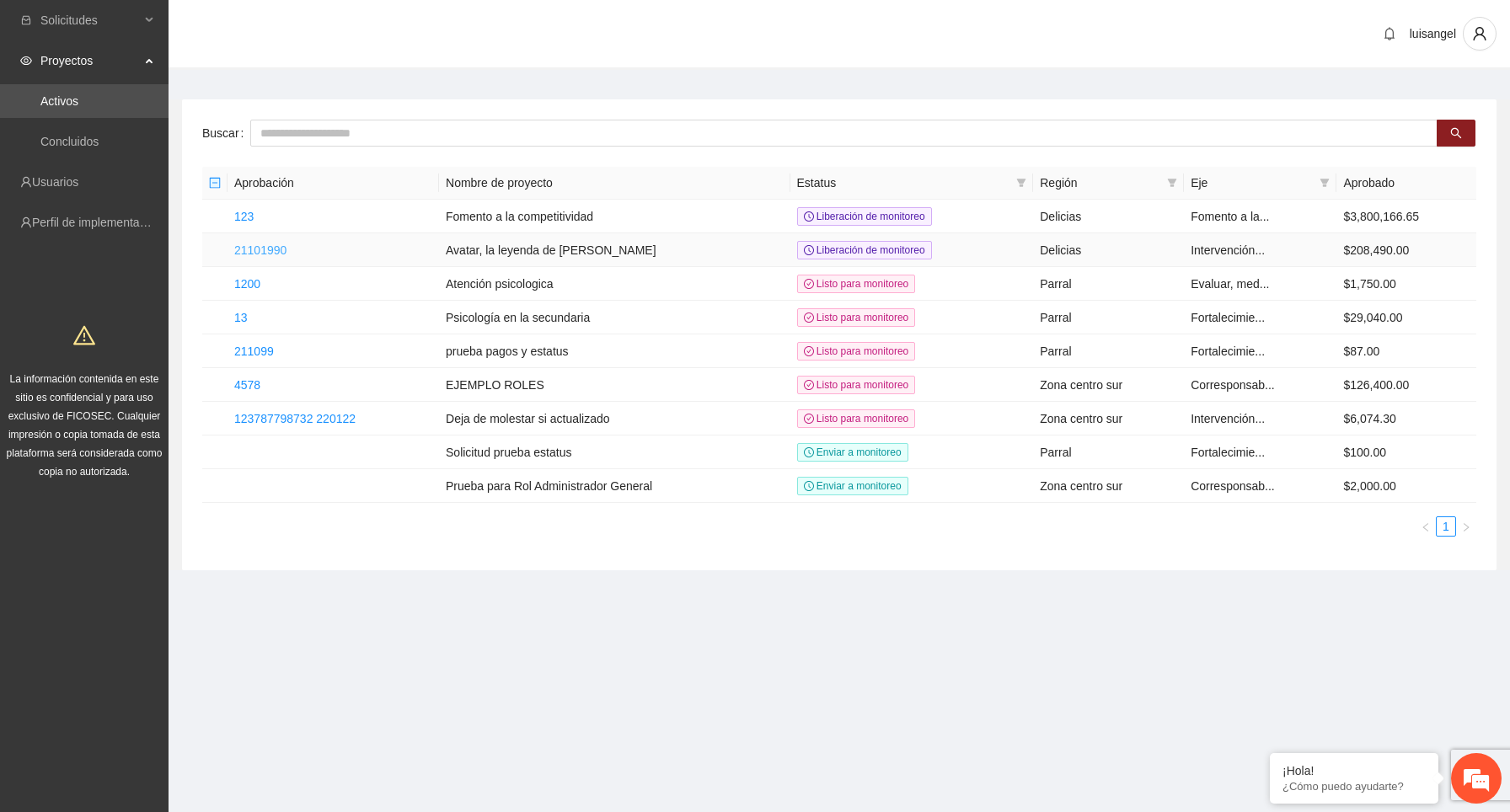
click at [282, 249] on link "21101990" at bounding box center [259, 250] width 52 height 13
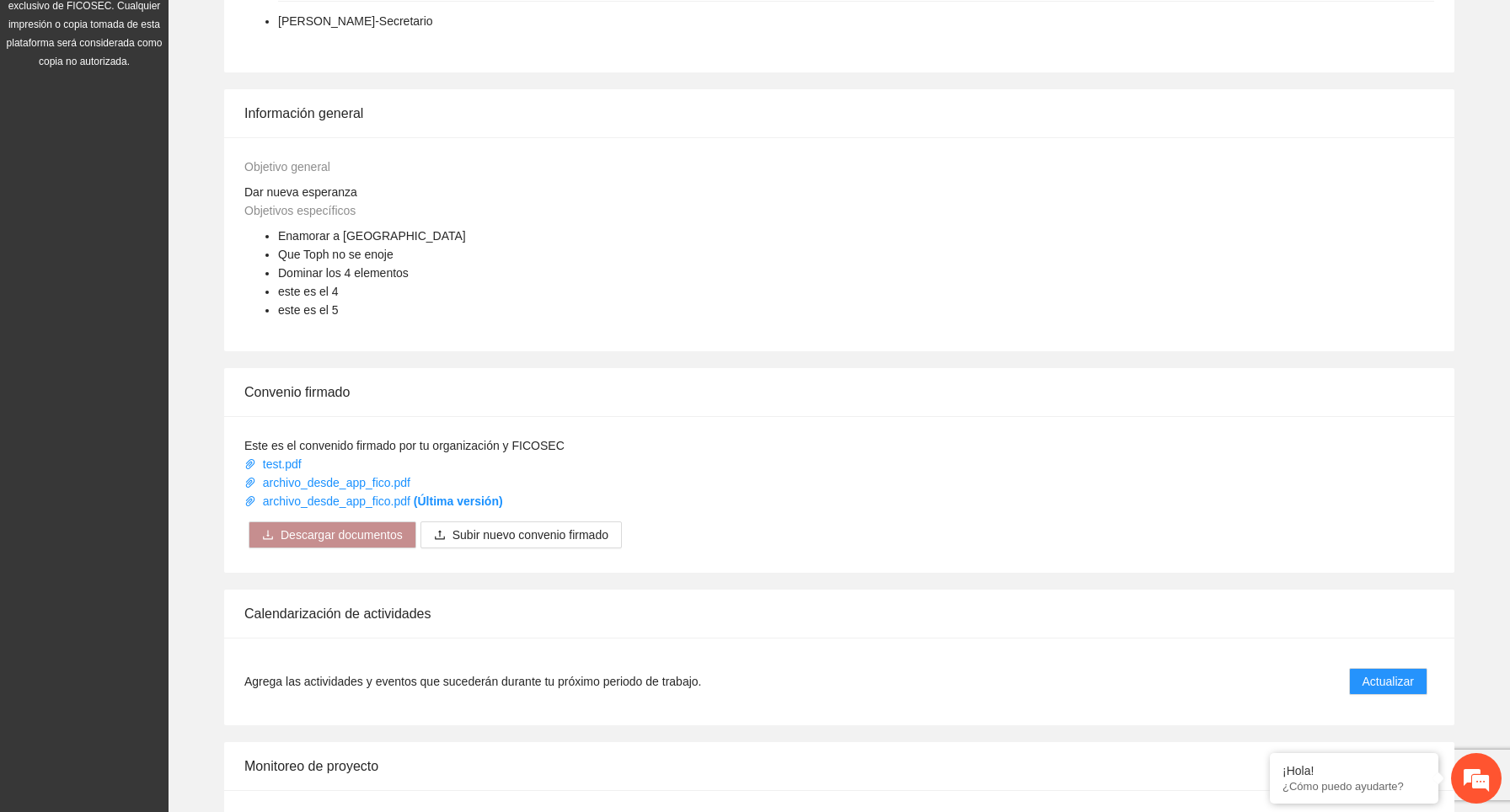
scroll to position [1052, 0]
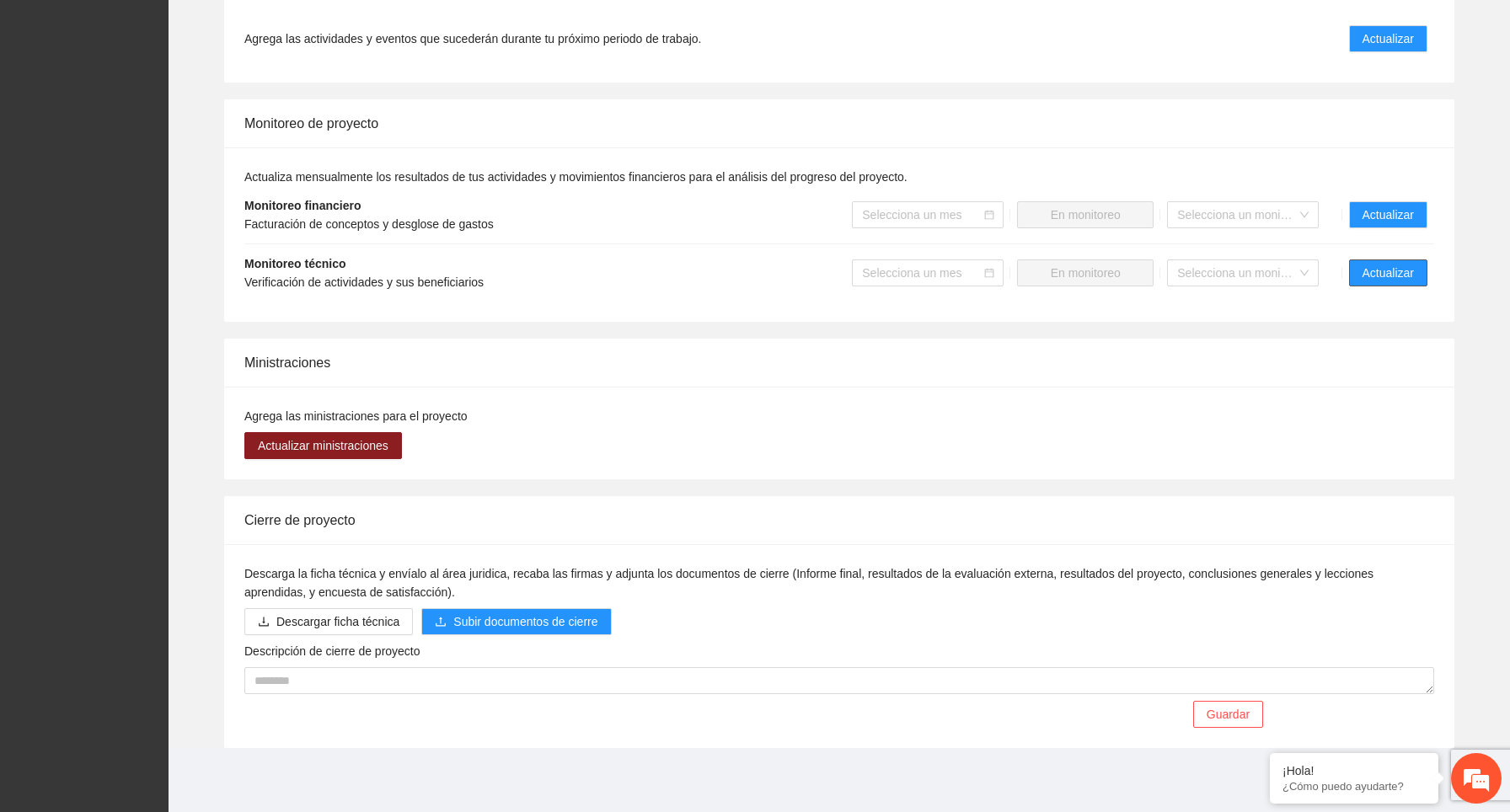
click at [1396, 273] on span "Actualizar" at bounding box center [1387, 273] width 51 height 19
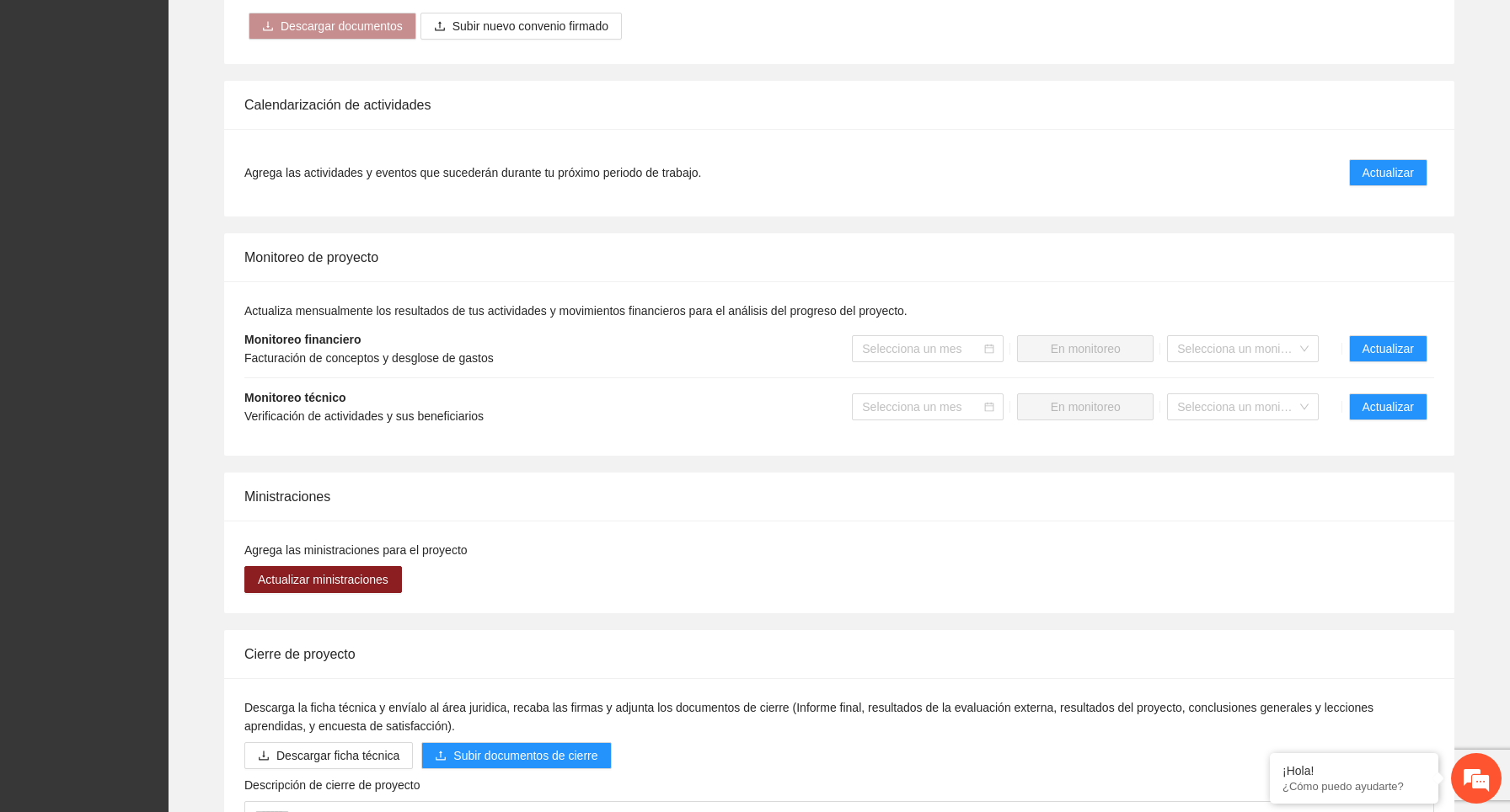
scroll to position [920, 0]
click at [1373, 346] on span "Actualizar" at bounding box center [1387, 348] width 51 height 19
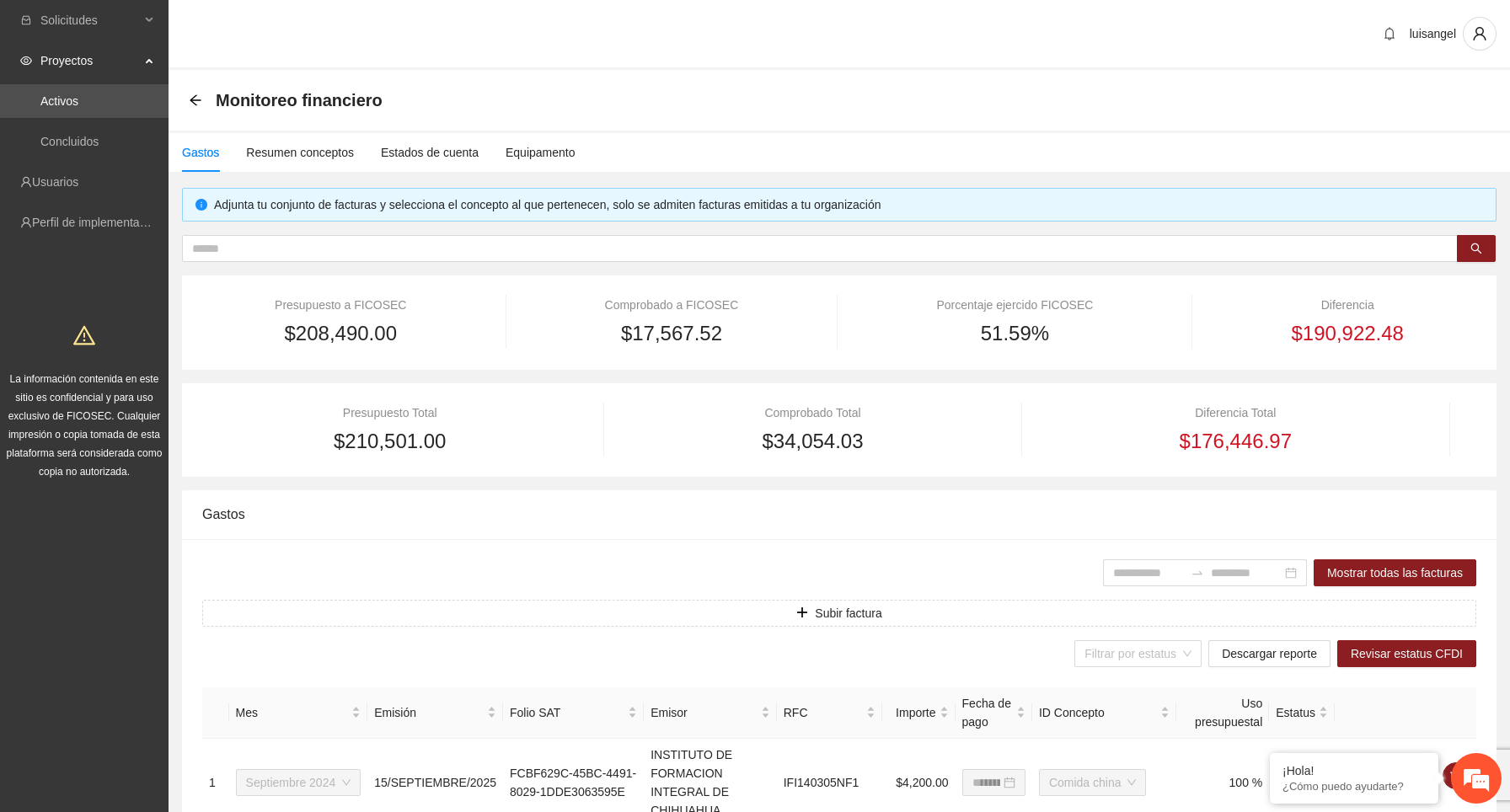
click at [921, 115] on div "Monitoreo financiero" at bounding box center [838, 100] width 1301 height 34
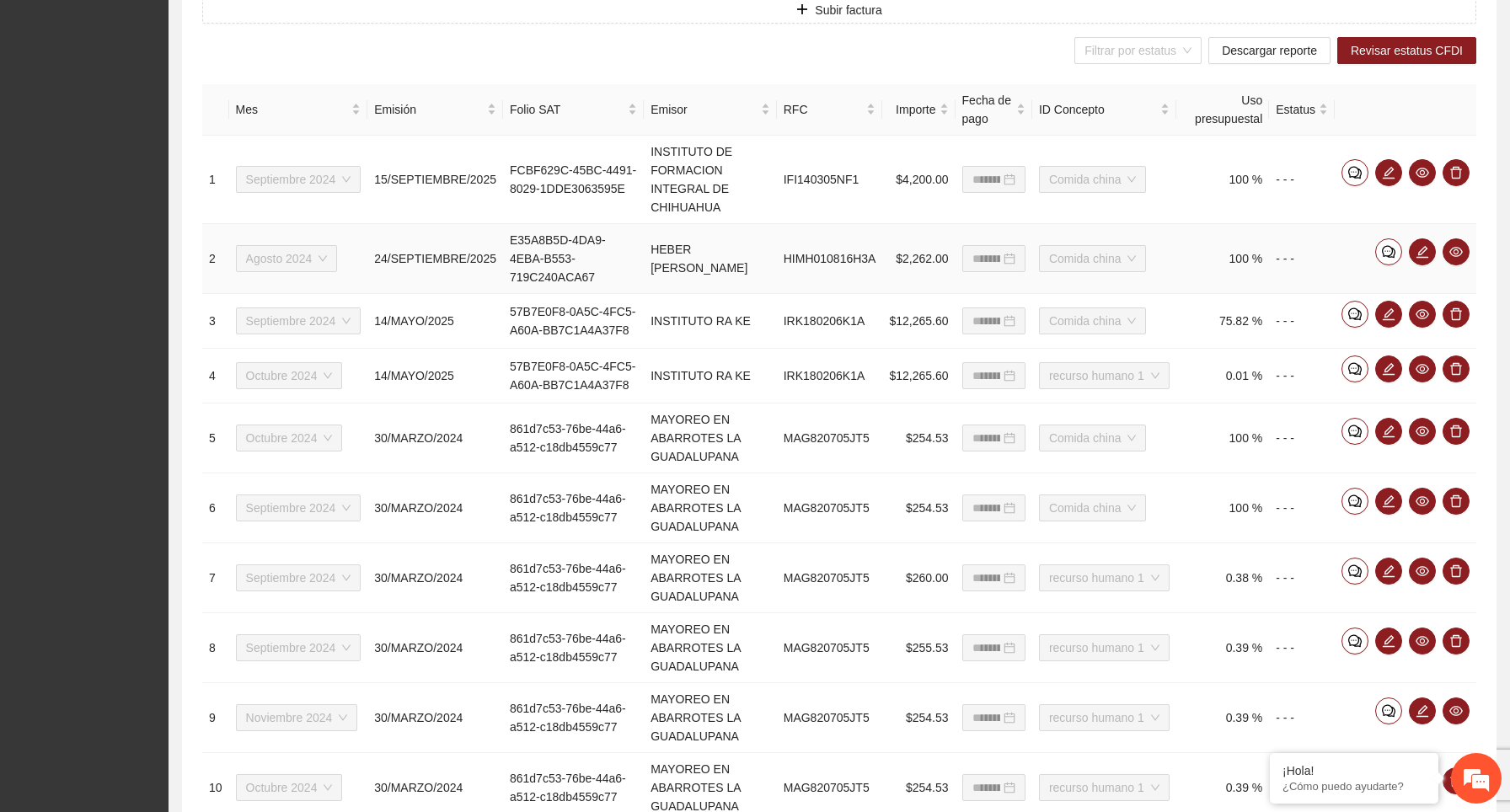
scroll to position [595, 0]
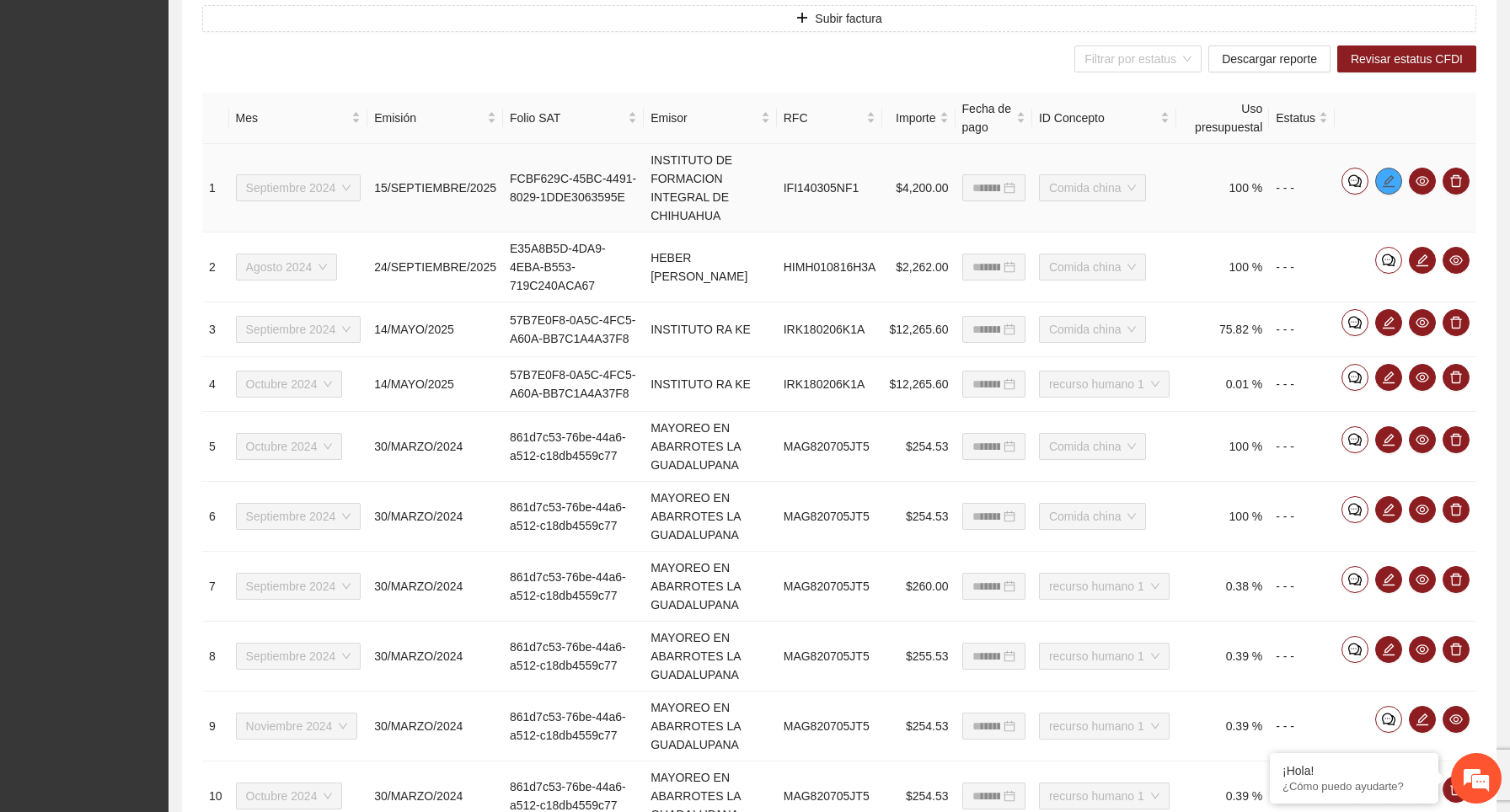
click at [1391, 176] on icon "edit" at bounding box center [1388, 180] width 12 height 12
type input "**********"
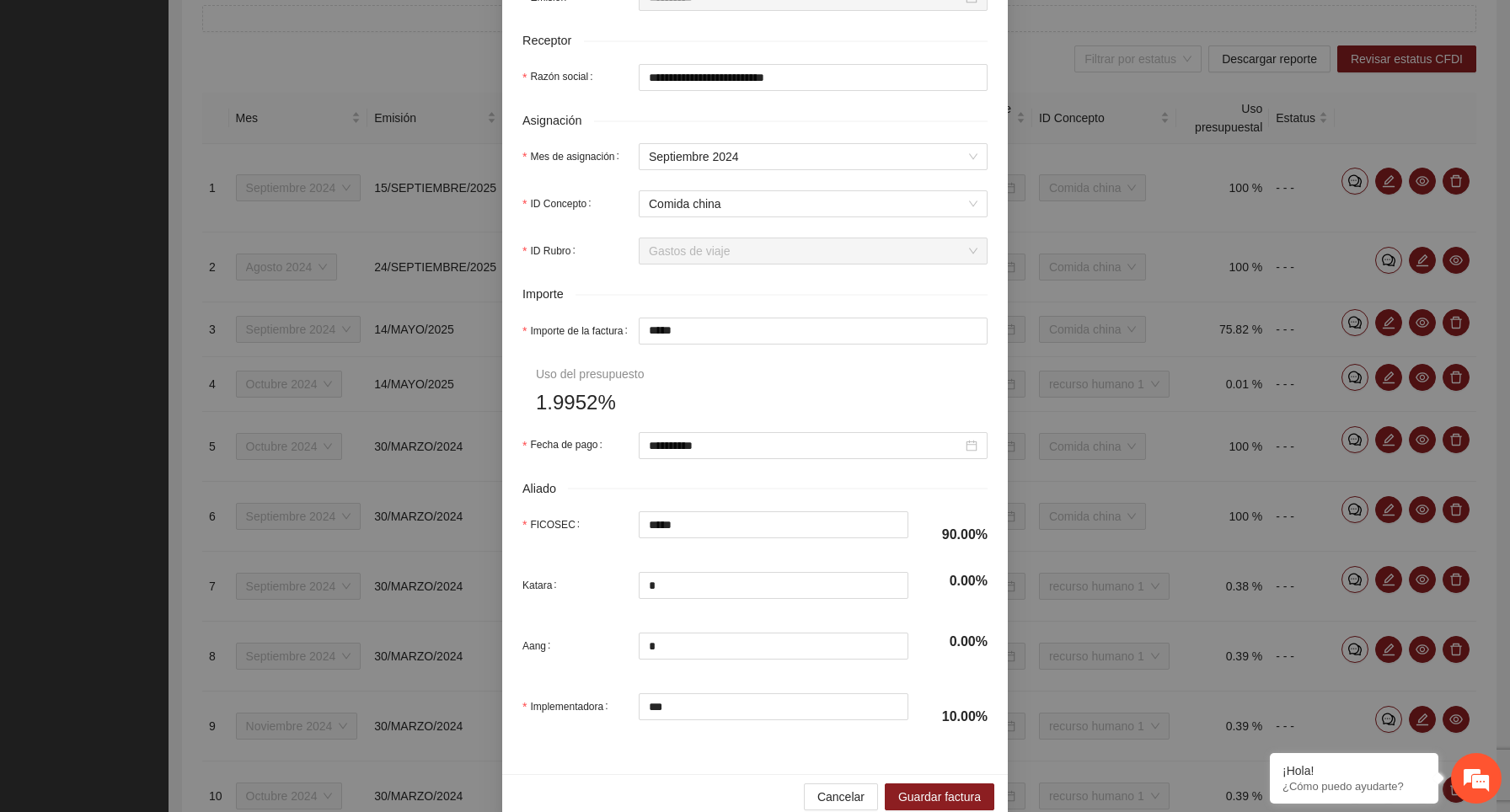
scroll to position [604, 0]
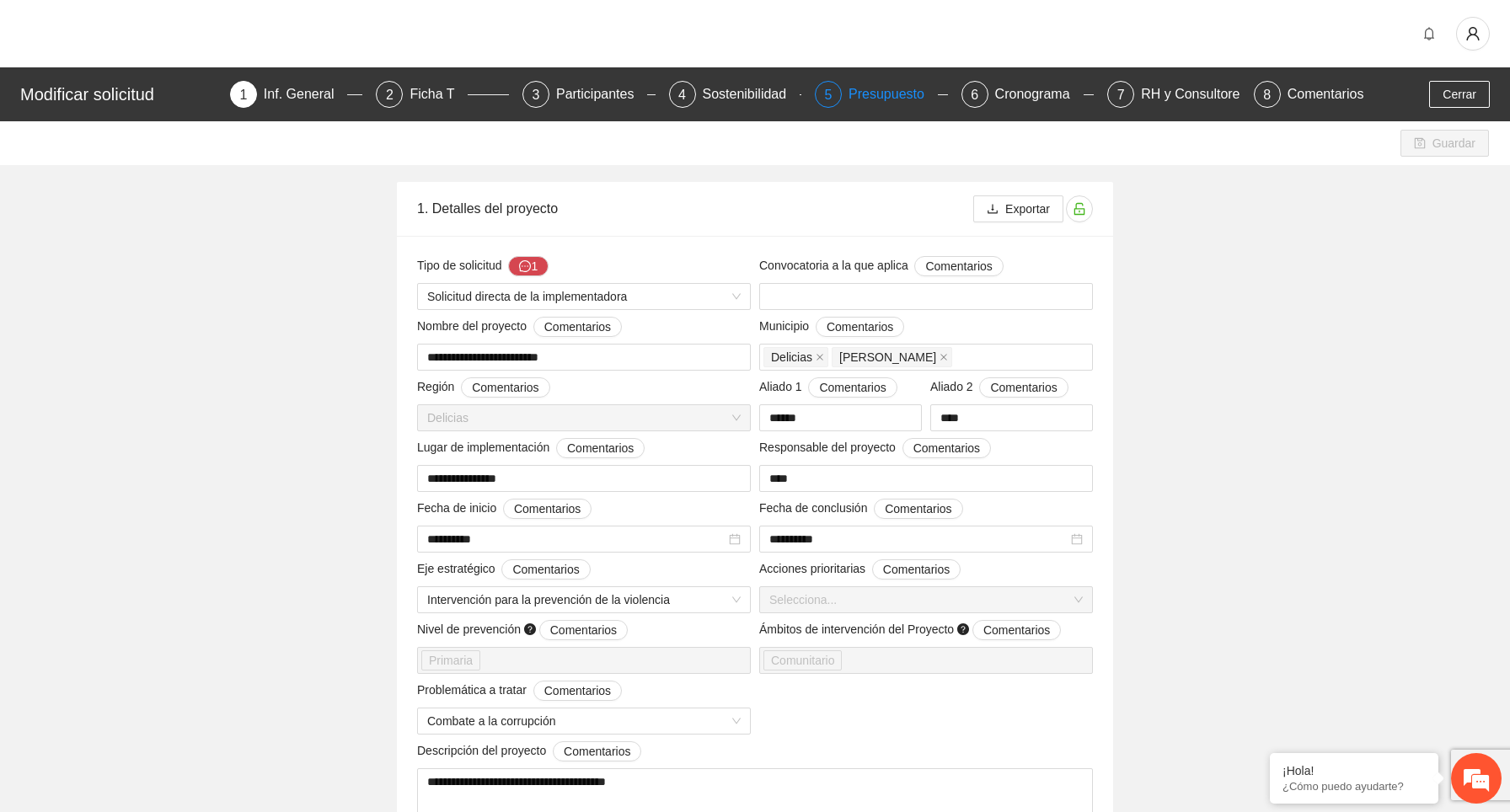
click at [883, 99] on div "Presupuesto" at bounding box center [892, 94] width 90 height 27
